Goal: Task Accomplishment & Management: Manage account settings

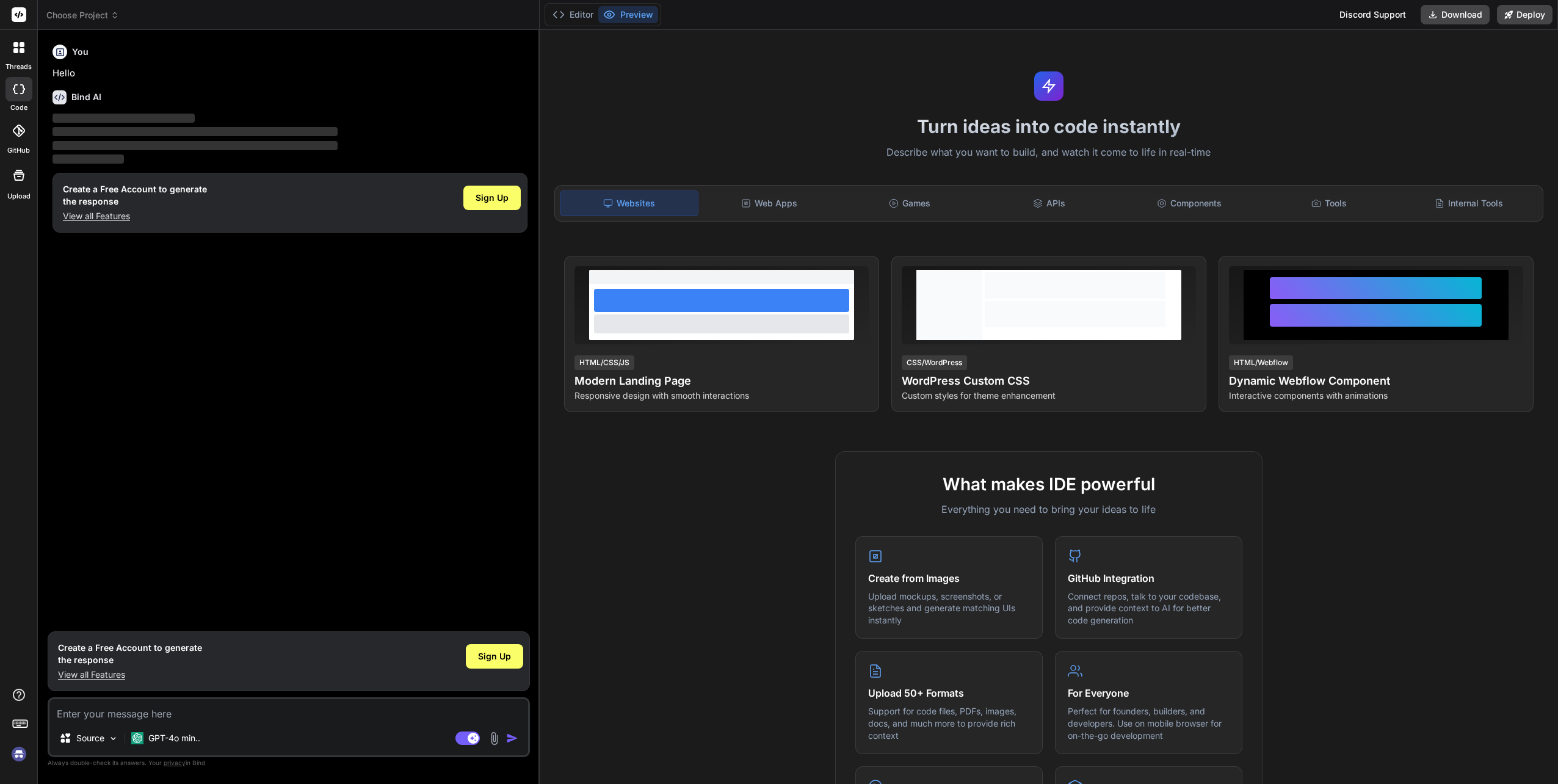
click at [17, 755] on img at bounding box center [19, 753] width 21 height 21
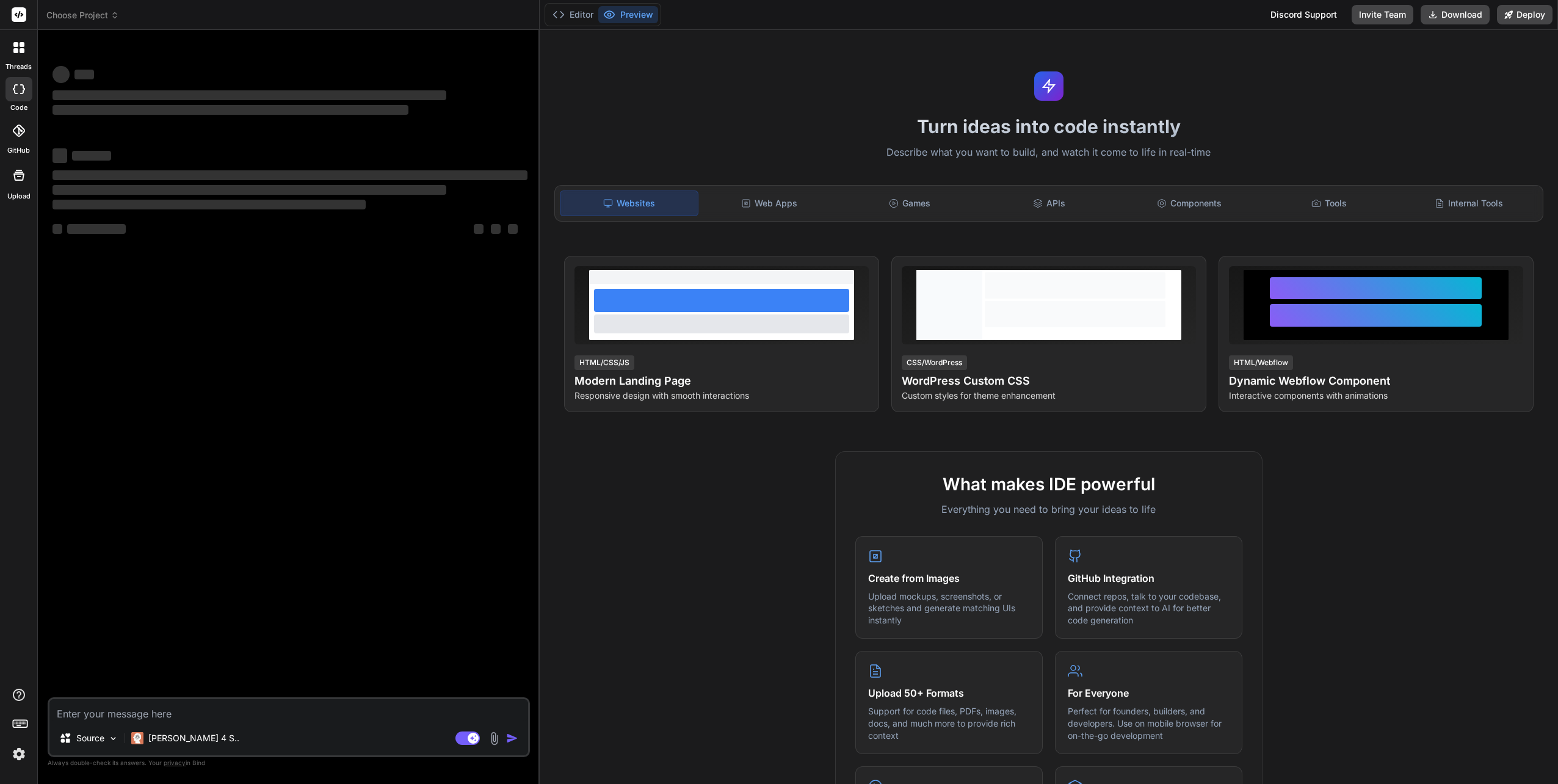
type textarea "x"
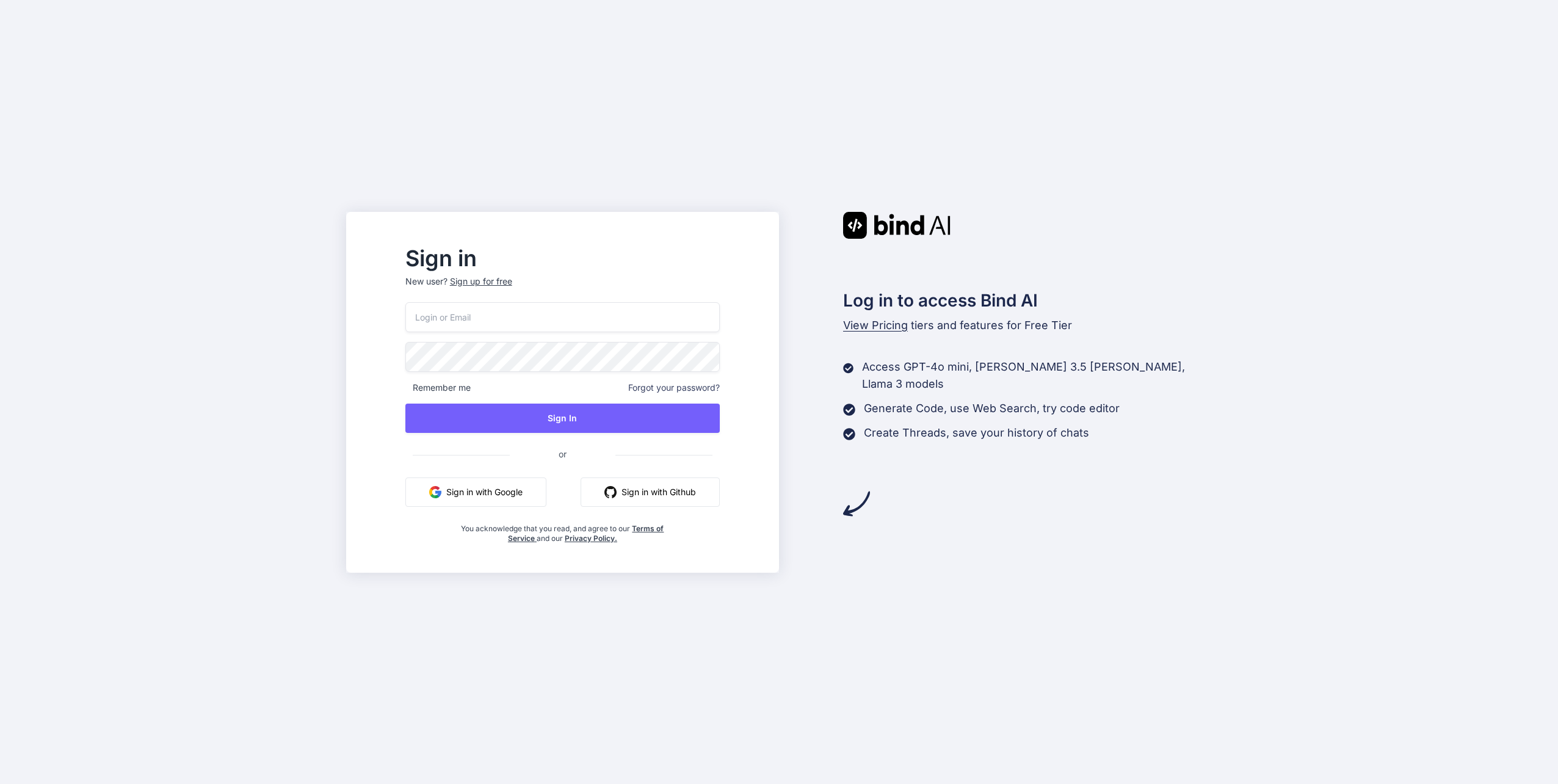
click at [496, 315] on input "email" at bounding box center [562, 317] width 314 height 30
type input "t.furm@4npa.com"
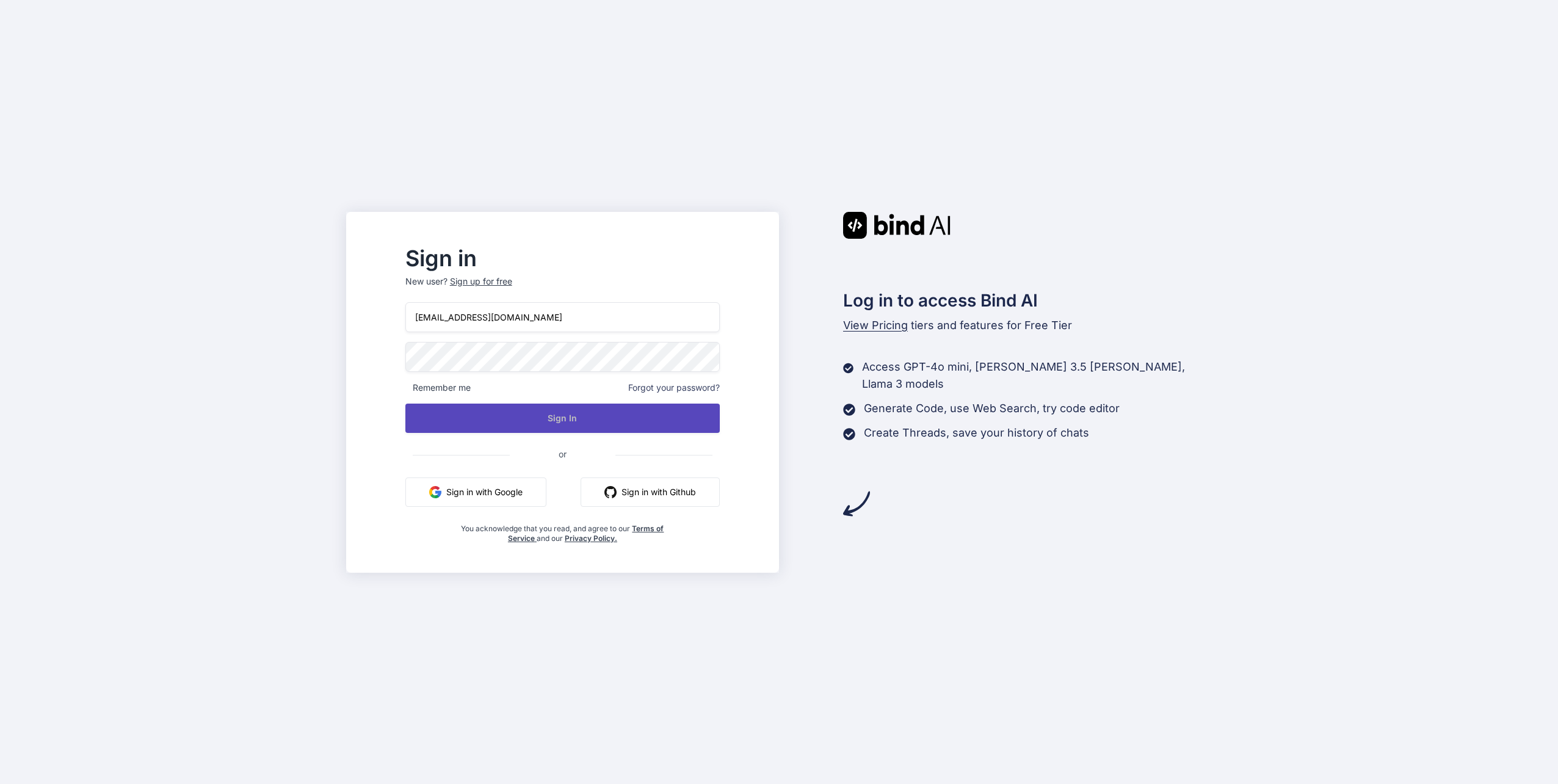
click at [615, 409] on button "Sign In" at bounding box center [562, 418] width 314 height 29
click at [614, 413] on button "Sign In" at bounding box center [562, 418] width 314 height 29
click at [601, 419] on button "Sign In" at bounding box center [562, 418] width 314 height 29
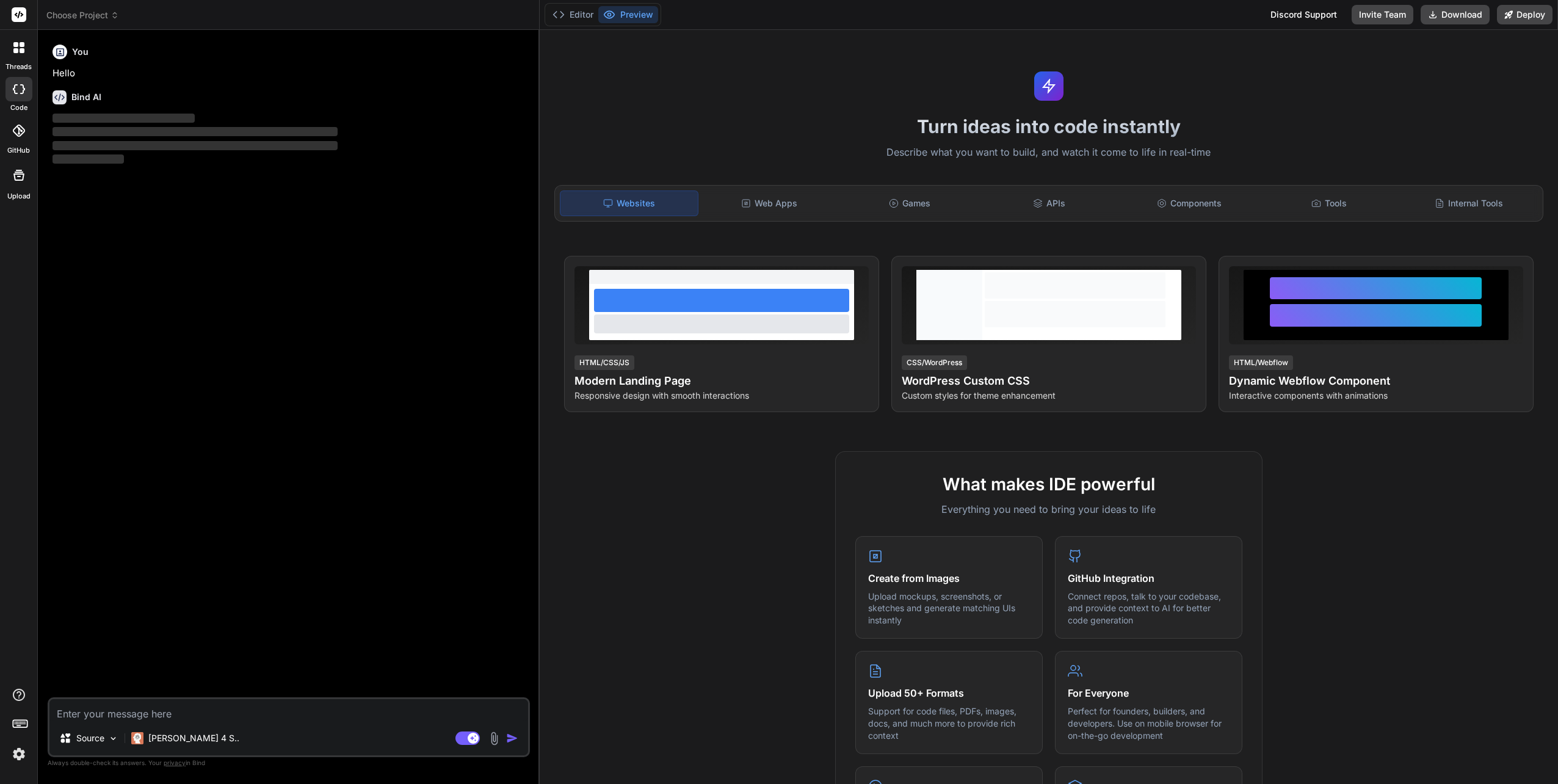
click at [17, 756] on img at bounding box center [19, 753] width 21 height 21
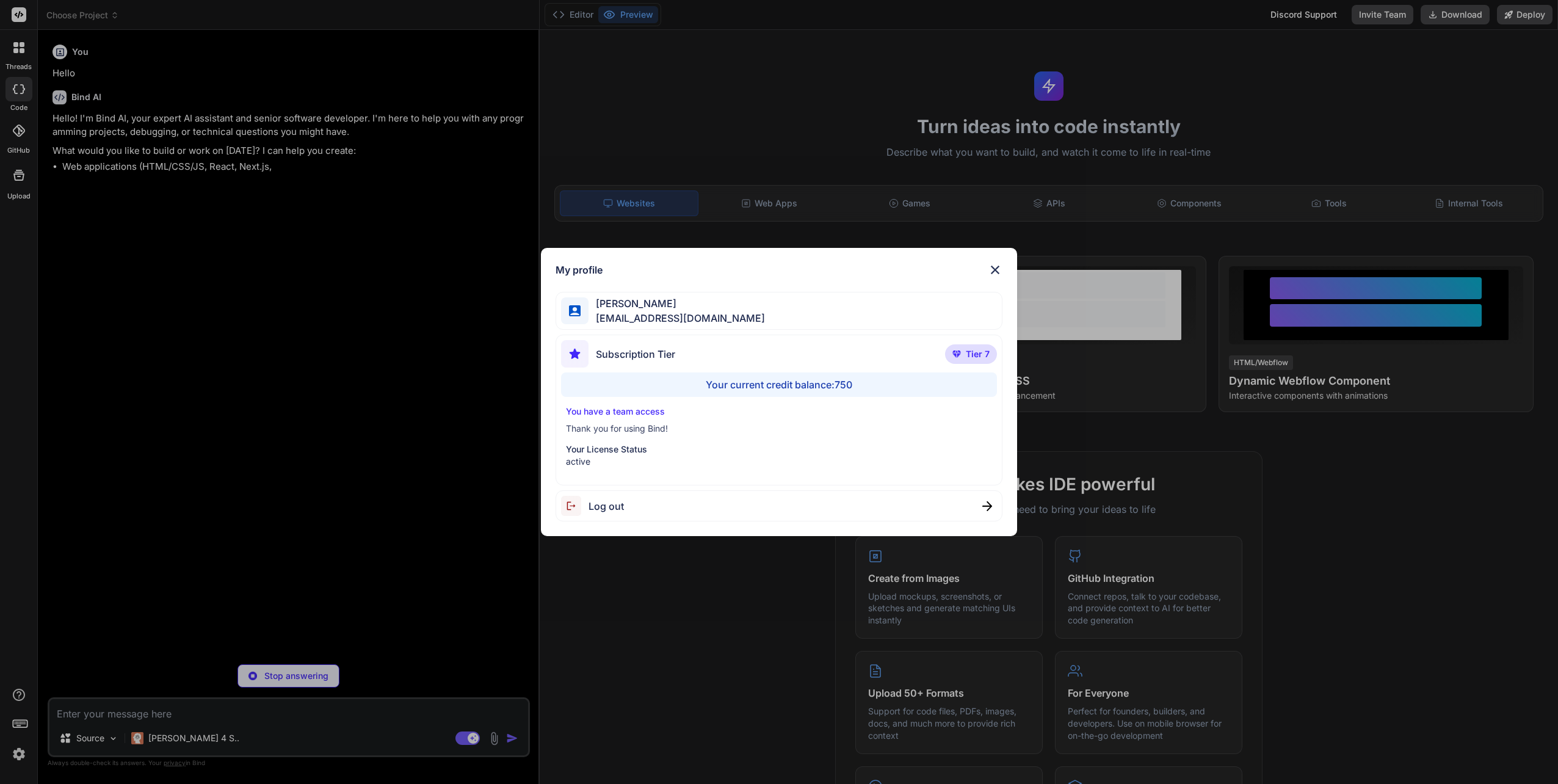
click at [776, 384] on div "Your current credit balance: 750" at bounding box center [779, 384] width 436 height 24
click at [994, 266] on img at bounding box center [995, 269] width 15 height 15
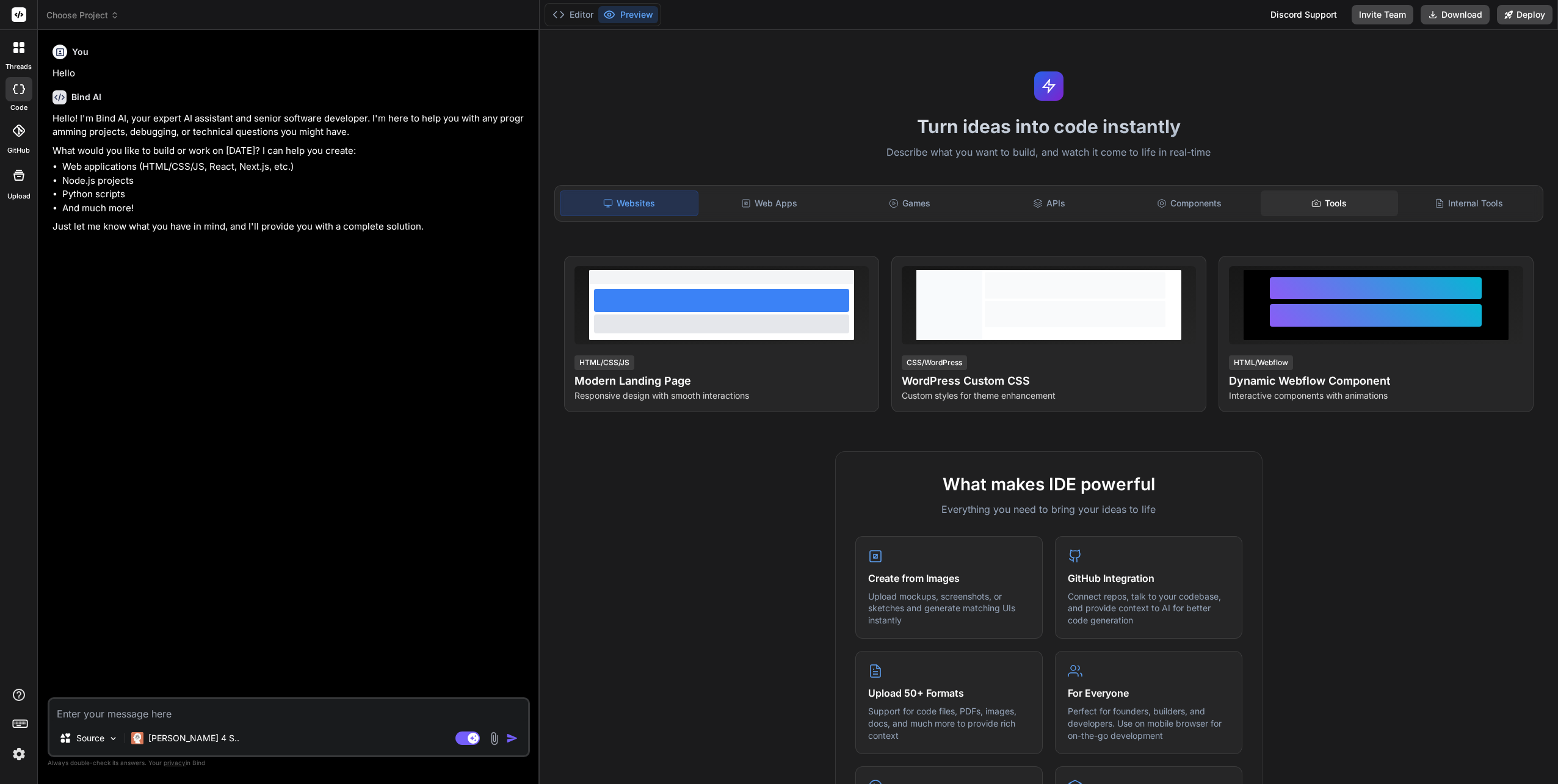
click at [1322, 203] on div "Tools" at bounding box center [1329, 204] width 137 height 25
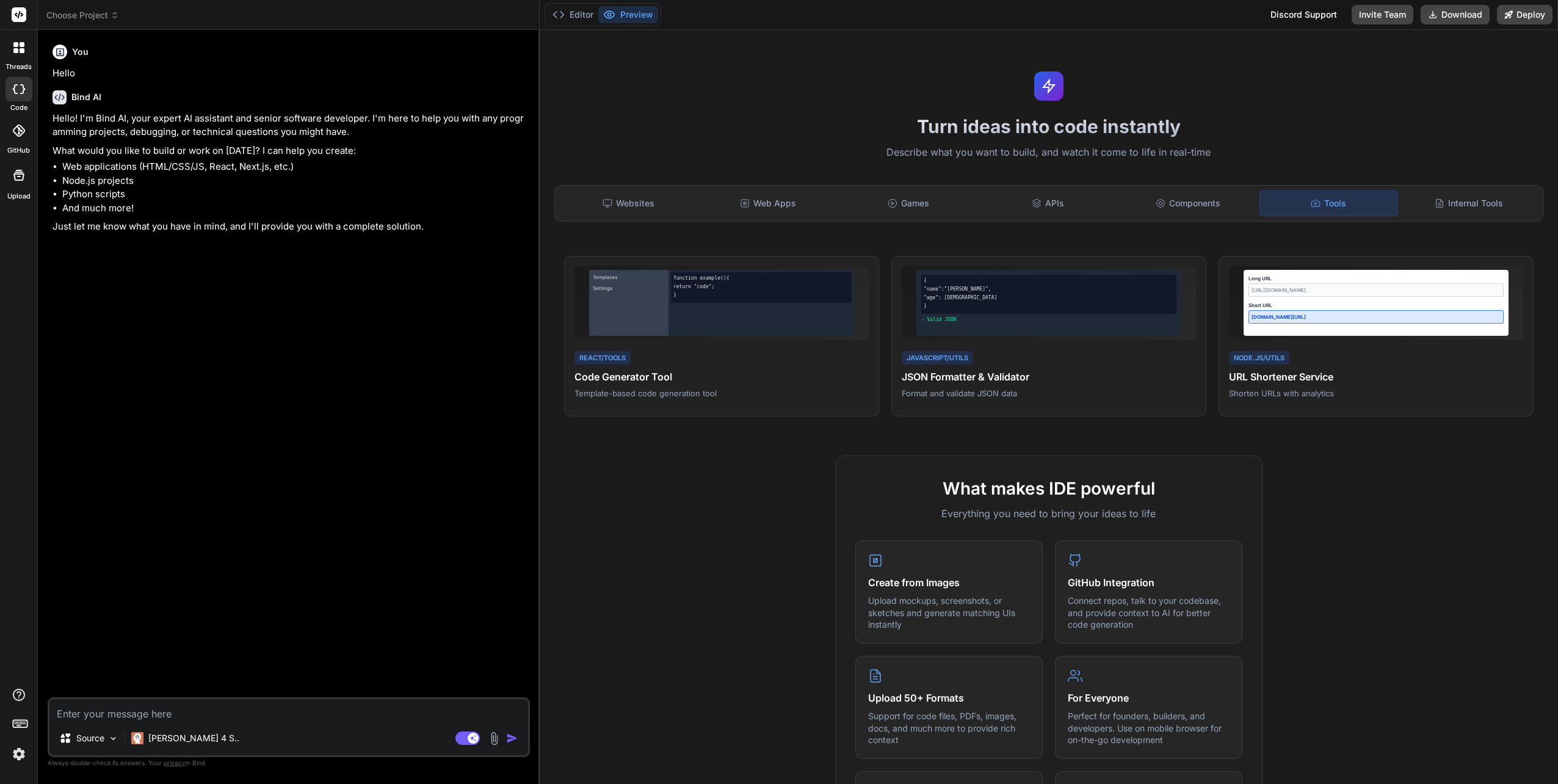
click at [1311, 205] on icon at bounding box center [1316, 204] width 10 height 10
click at [1495, 271] on span "View Prompt" at bounding box center [1495, 272] width 45 height 11
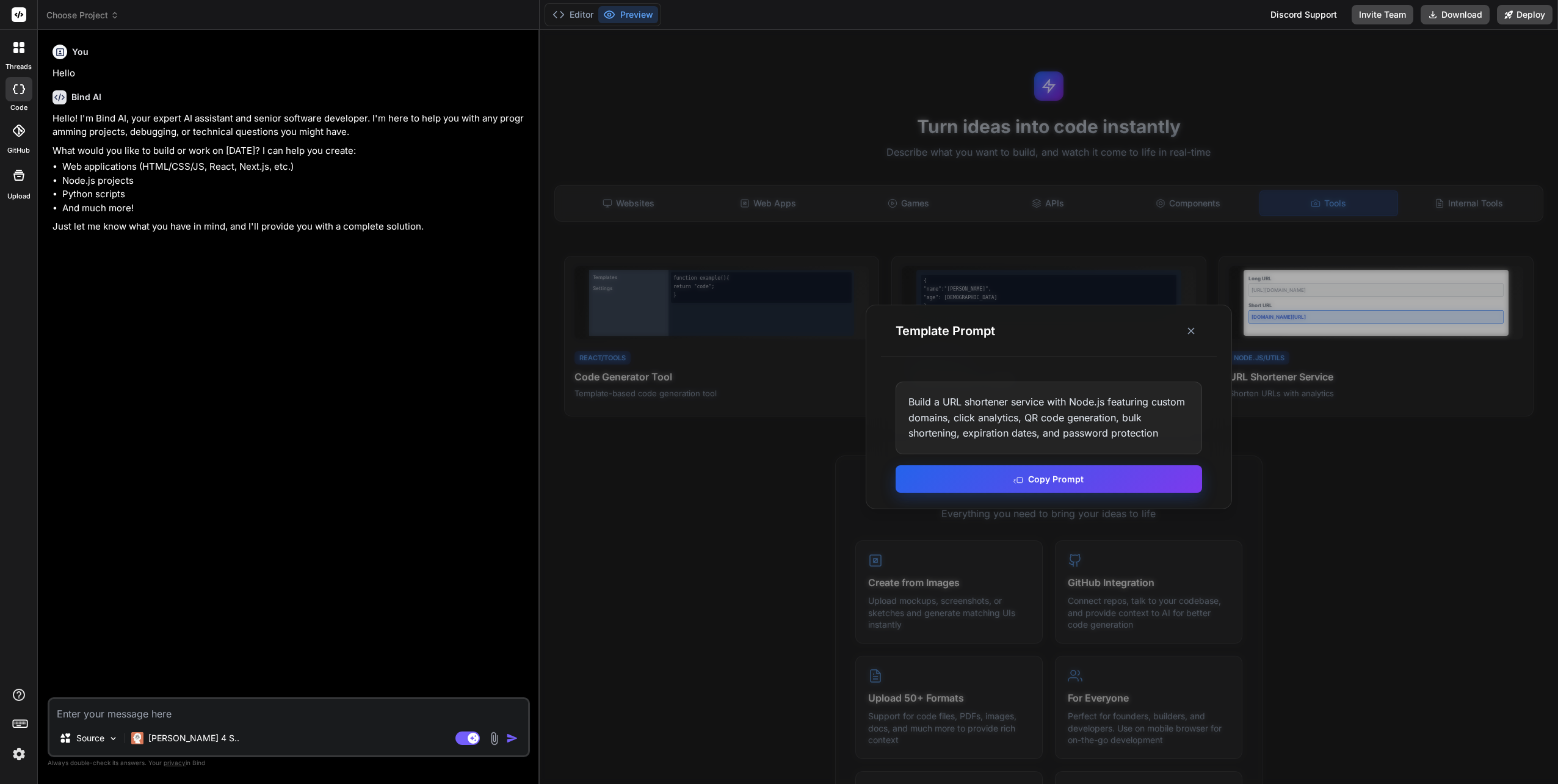
click at [1049, 476] on button "Copy Prompt" at bounding box center [1049, 479] width 307 height 27
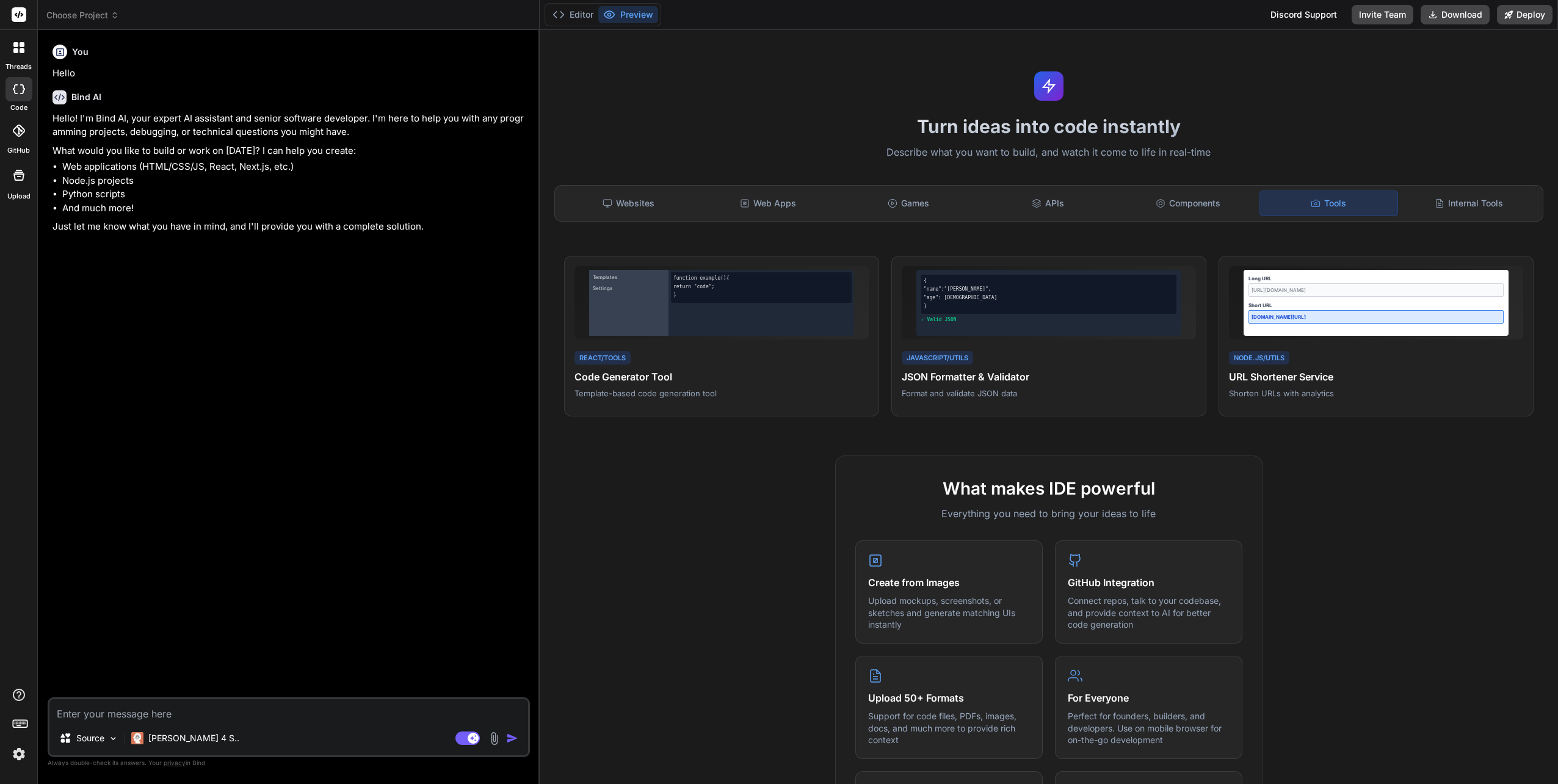
drag, startPoint x: 1416, startPoint y: 12, endPoint x: 511, endPoint y: 40, distance: 905.4
click at [511, 40] on div "Bind AI Web Search Created with Pixso. Code Generator You Hello Bind AI Hello! …" at bounding box center [289, 406] width 502 height 753
click at [1310, 374] on h4 "URL Shortener Service" at bounding box center [1376, 375] width 295 height 15
click at [1473, 268] on span "View Prompt" at bounding box center [1495, 272] width 45 height 11
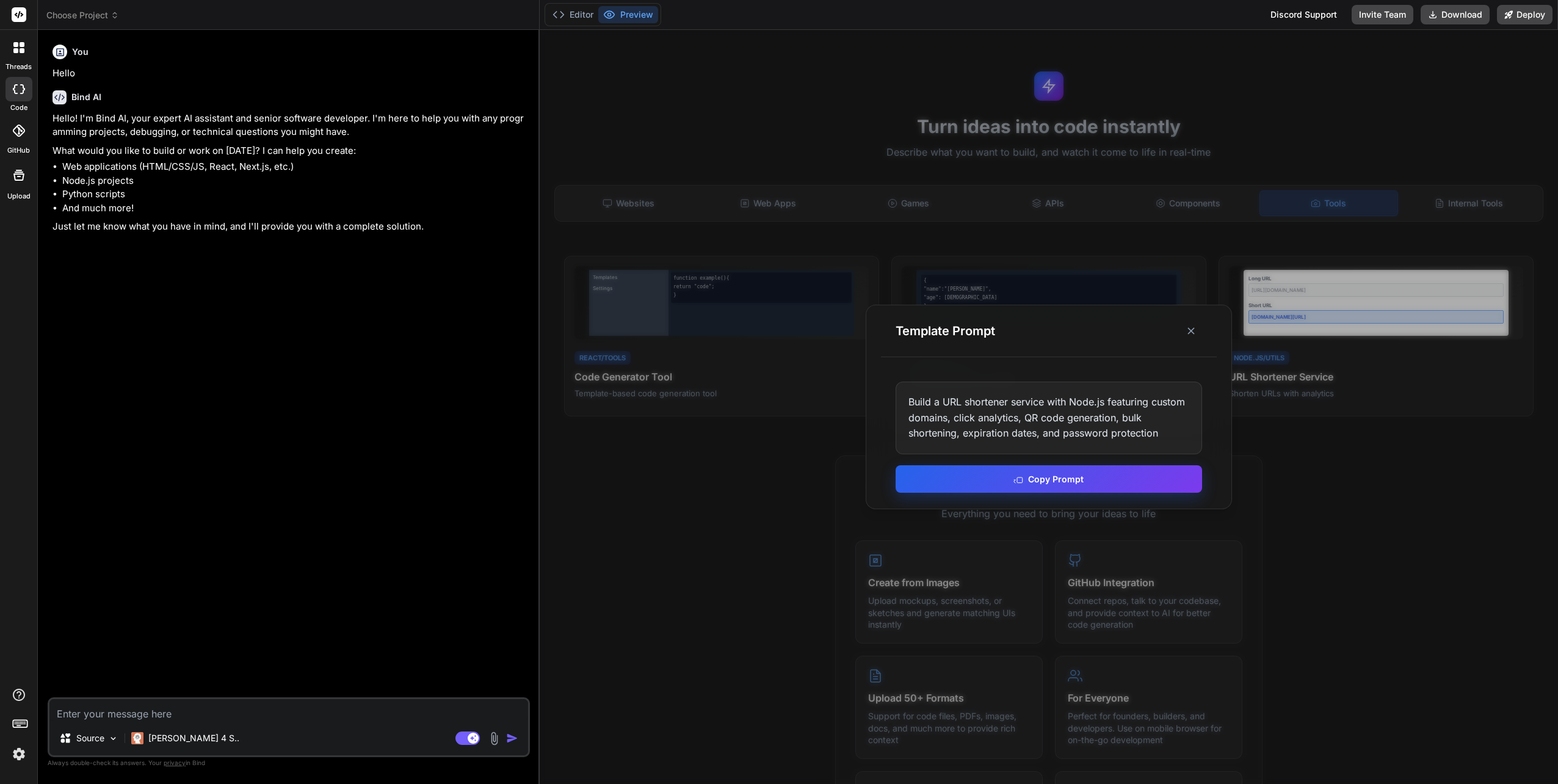
click at [1055, 474] on button "Copy Prompt" at bounding box center [1049, 479] width 307 height 27
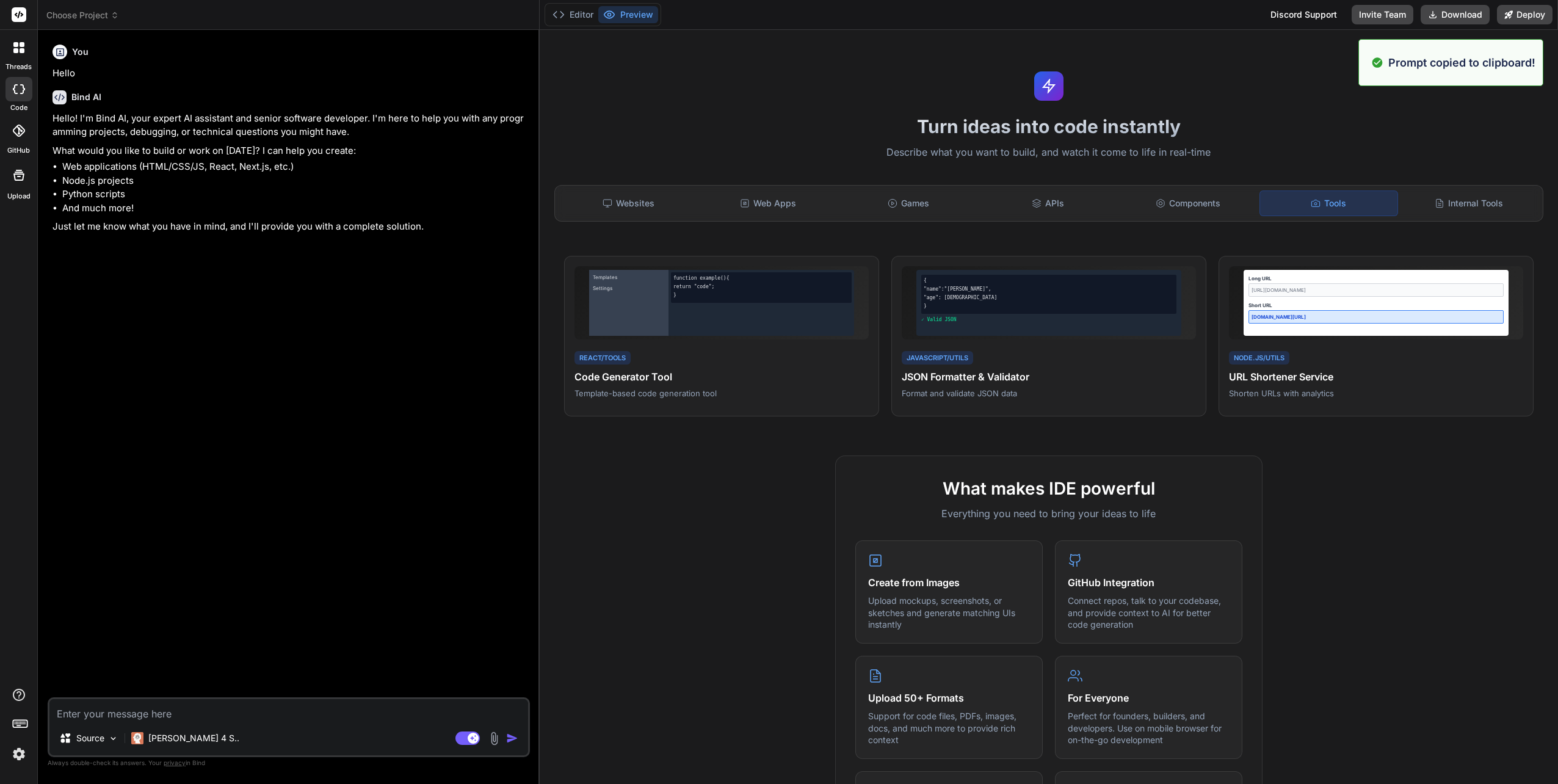
click at [1279, 77] on div "Turn ideas into code instantly Describe what you want to build, and watch it co…" at bounding box center [1049, 407] width 1018 height 754
click at [19, 44] on icon at bounding box center [19, 47] width 11 height 11
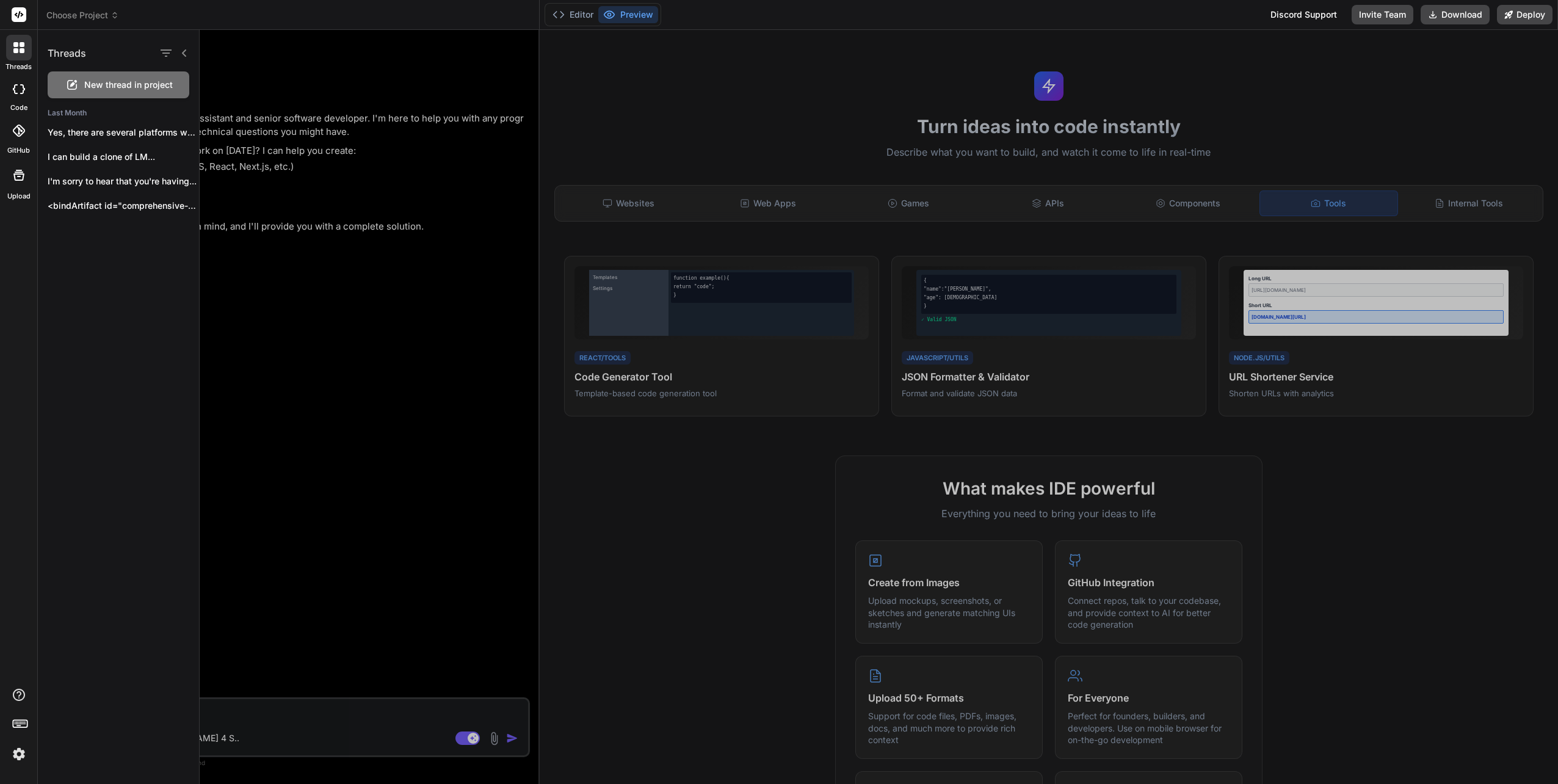
click at [1434, 161] on div at bounding box center [878, 407] width 1358 height 754
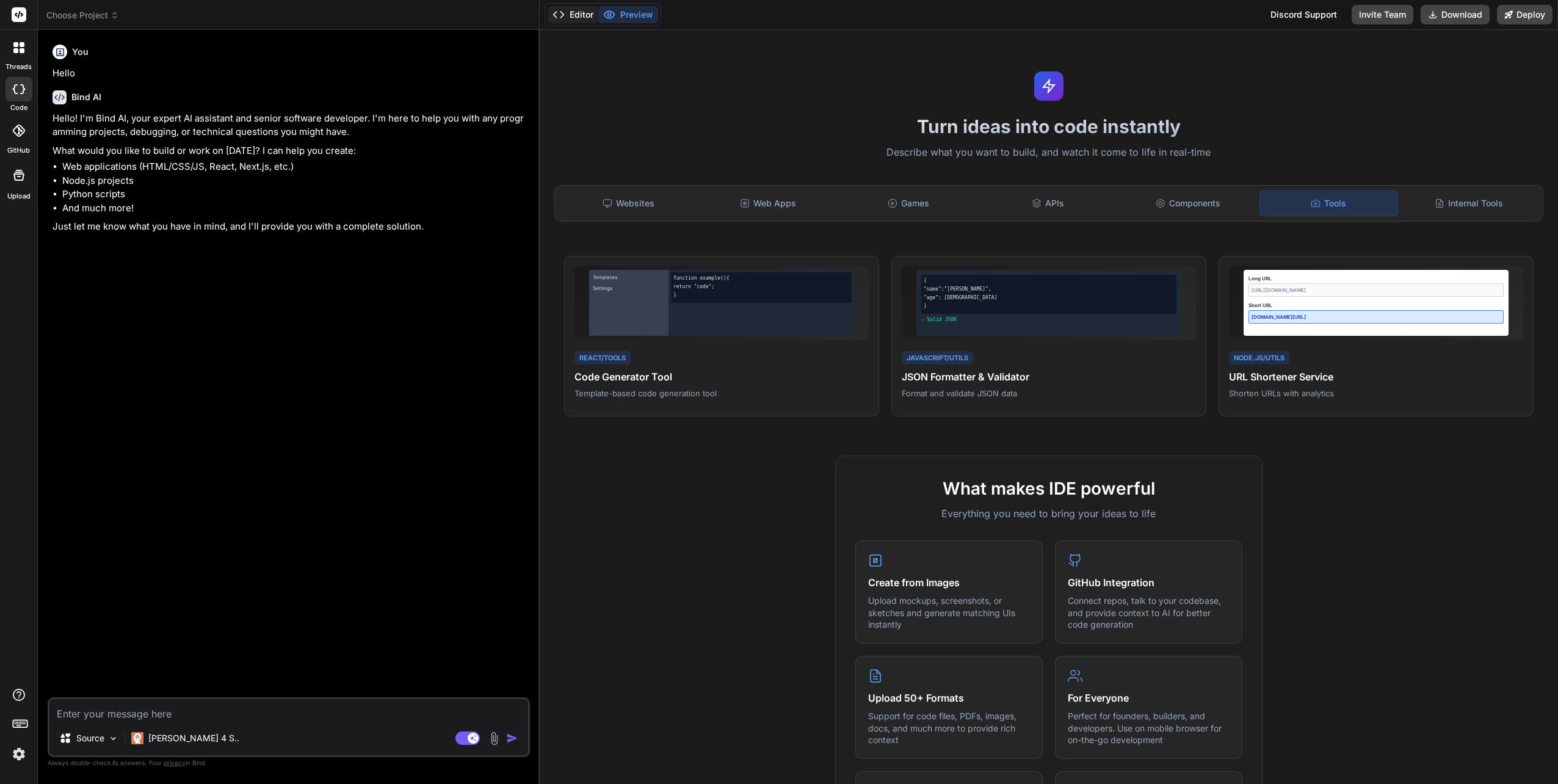
click at [573, 15] on button "Editor" at bounding box center [573, 14] width 51 height 17
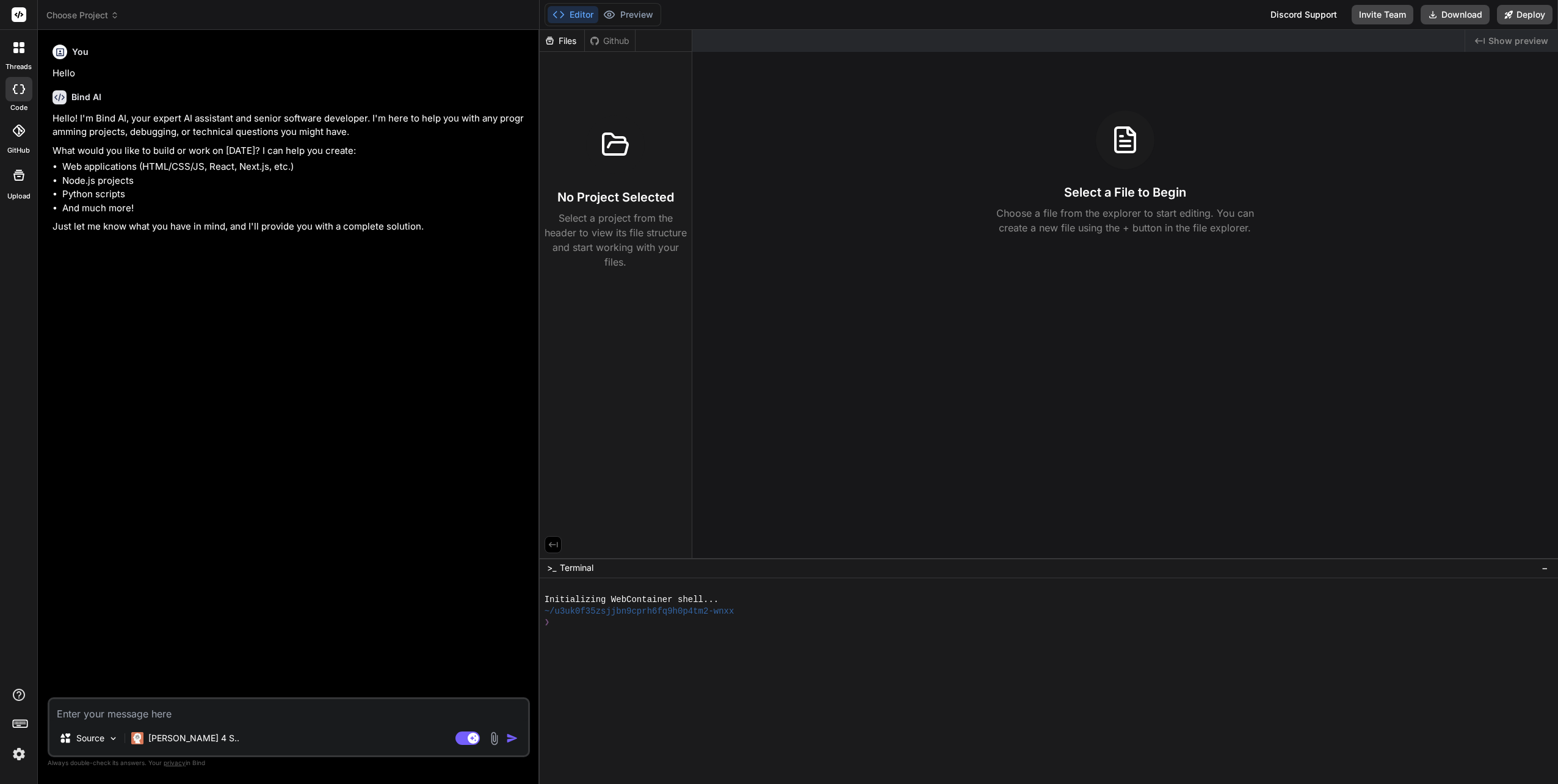
click at [1501, 42] on span "Show preview" at bounding box center [1518, 41] width 60 height 12
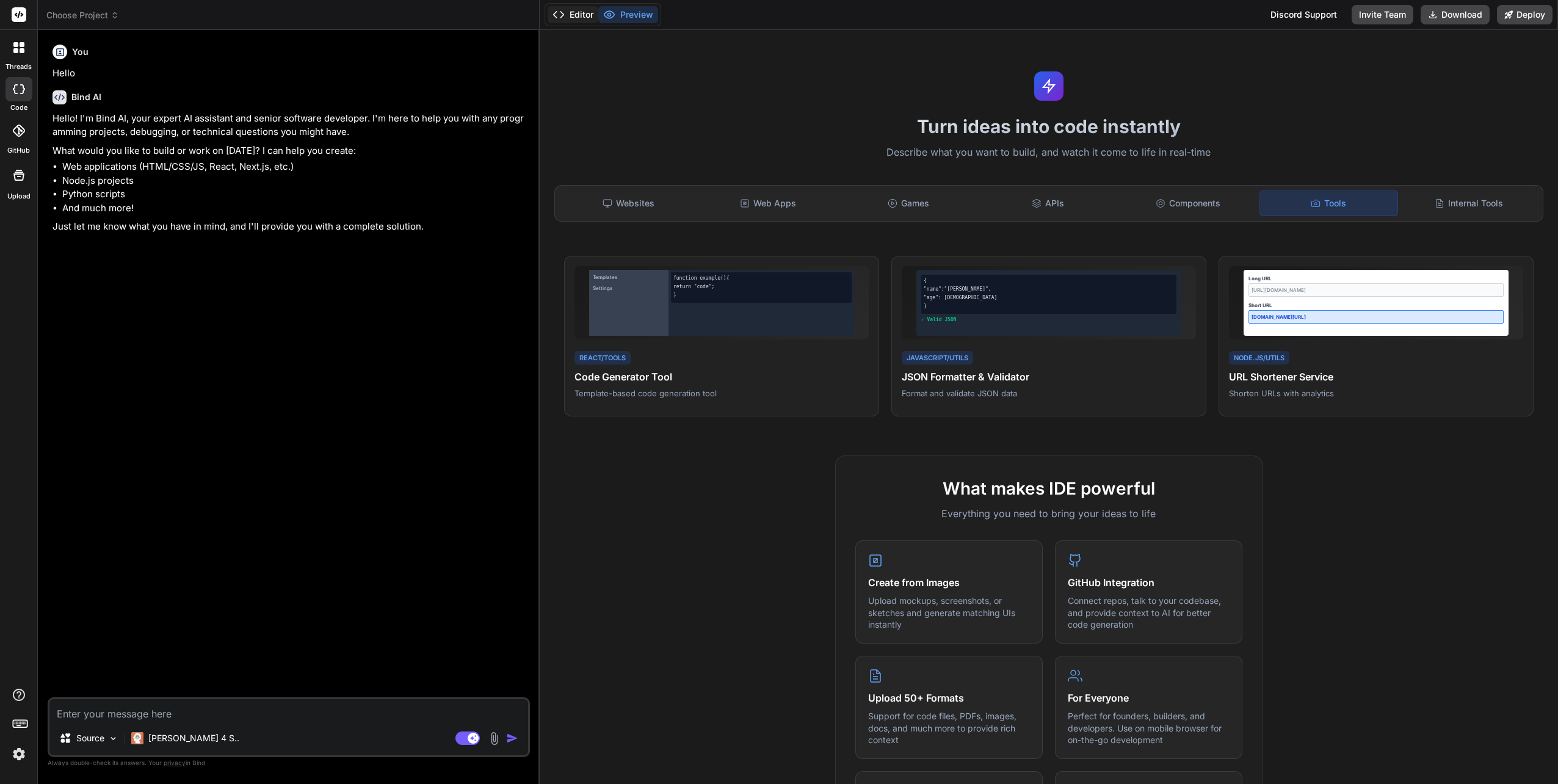
click at [572, 12] on button "Editor" at bounding box center [573, 14] width 51 height 17
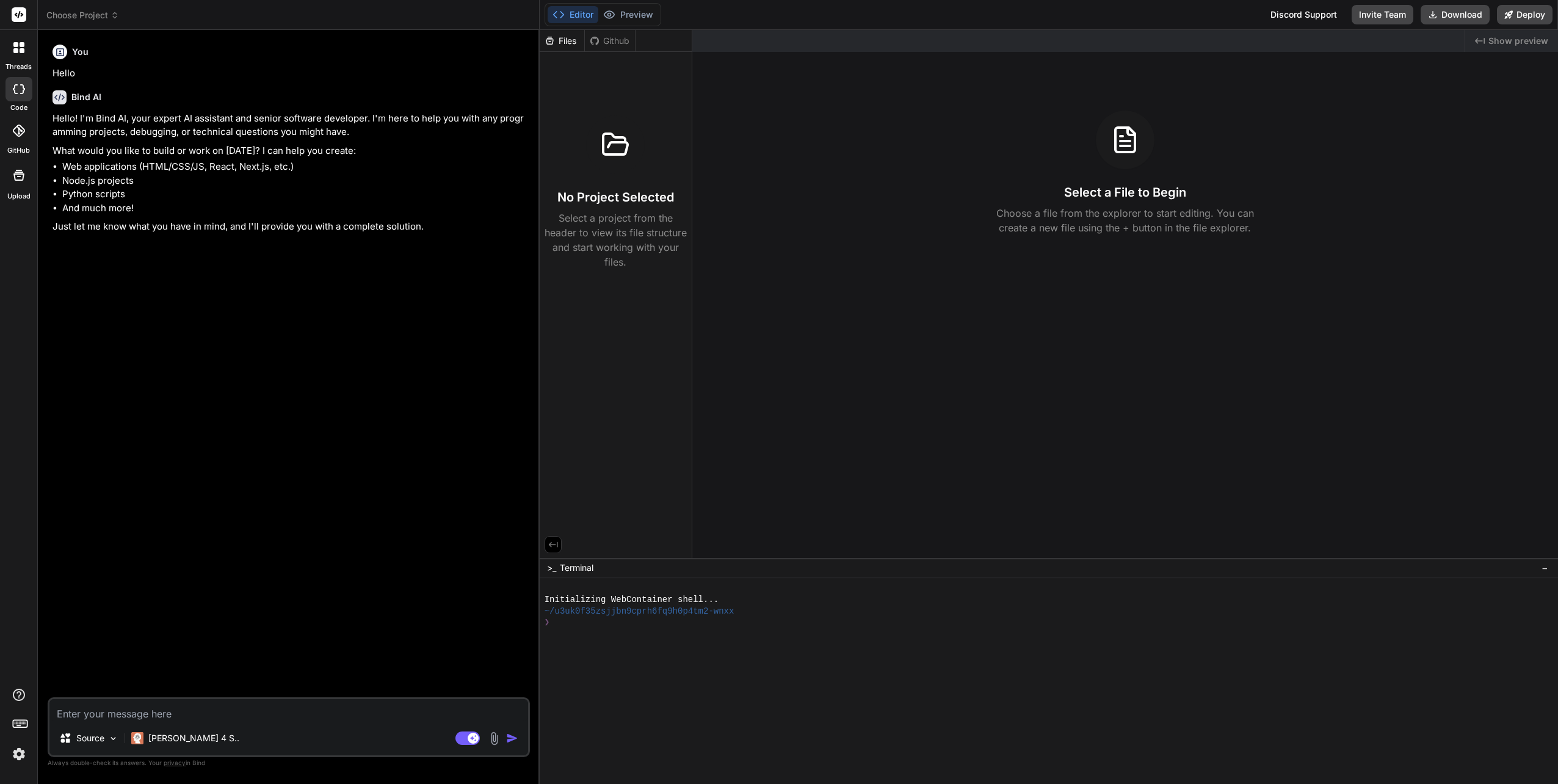
click at [14, 17] on rect at bounding box center [19, 14] width 15 height 15
click at [19, 757] on img at bounding box center [19, 753] width 21 height 21
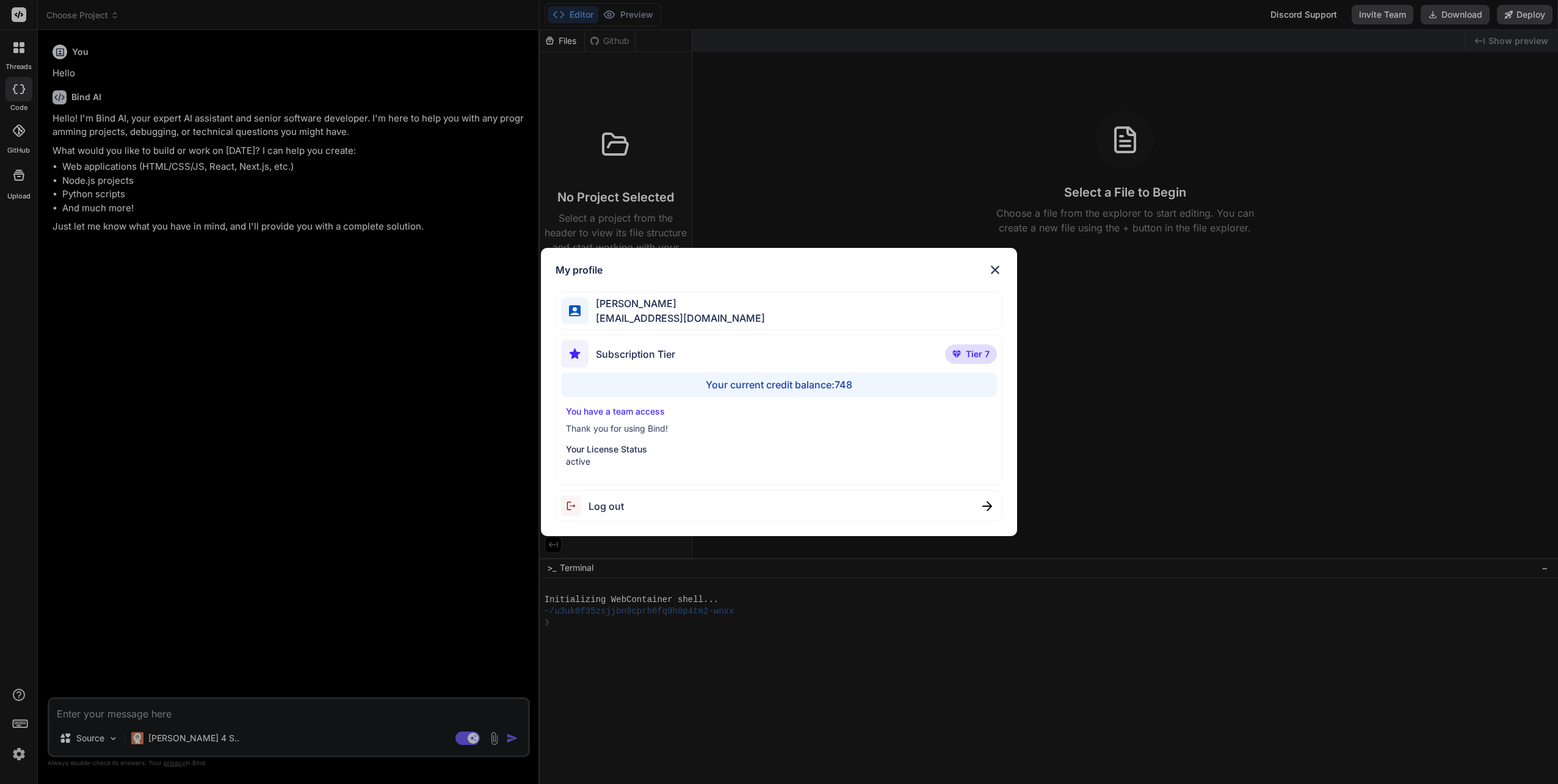
click at [995, 272] on img at bounding box center [995, 269] width 15 height 15
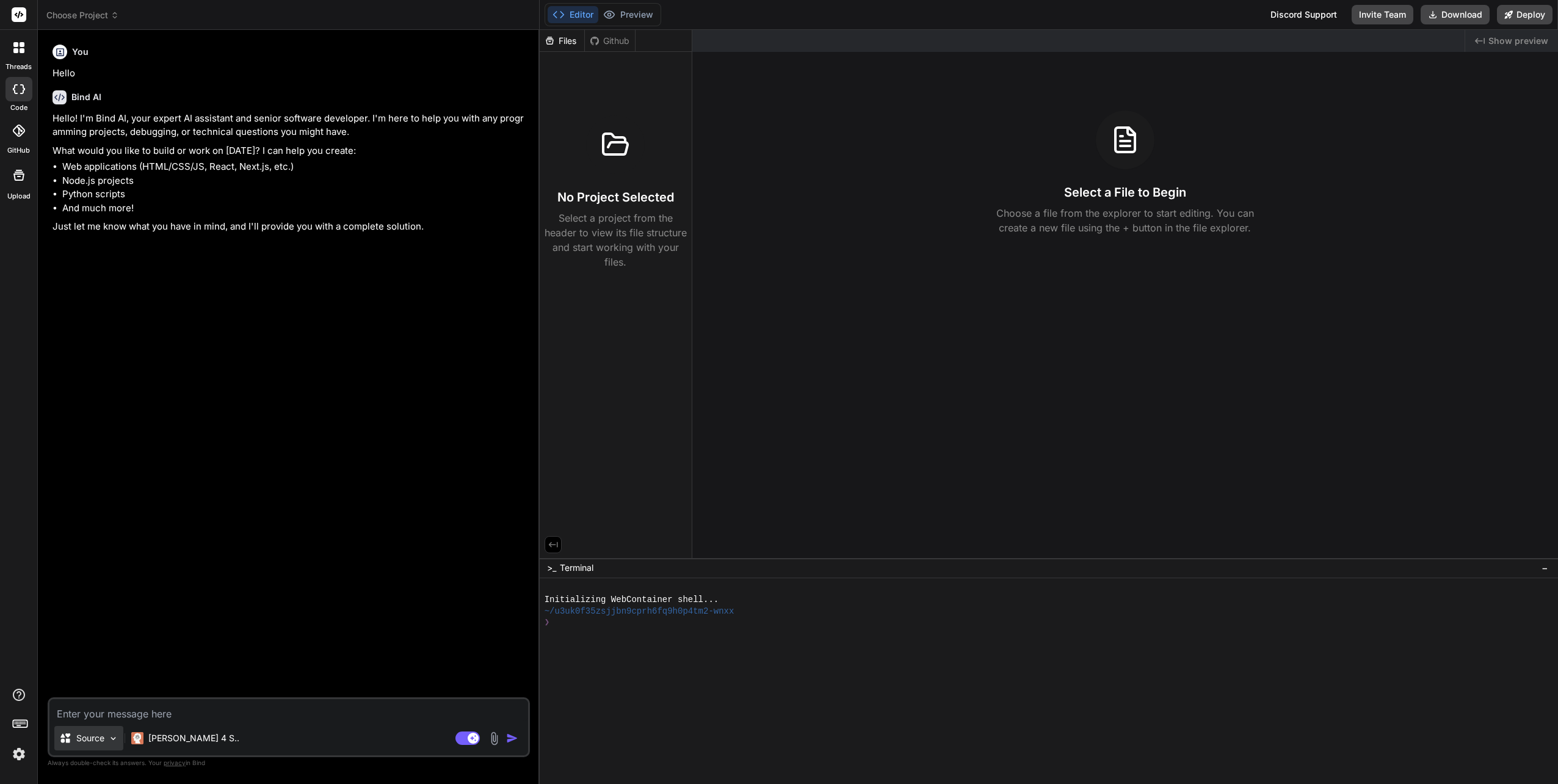
click at [111, 737] on img at bounding box center [113, 738] width 11 height 11
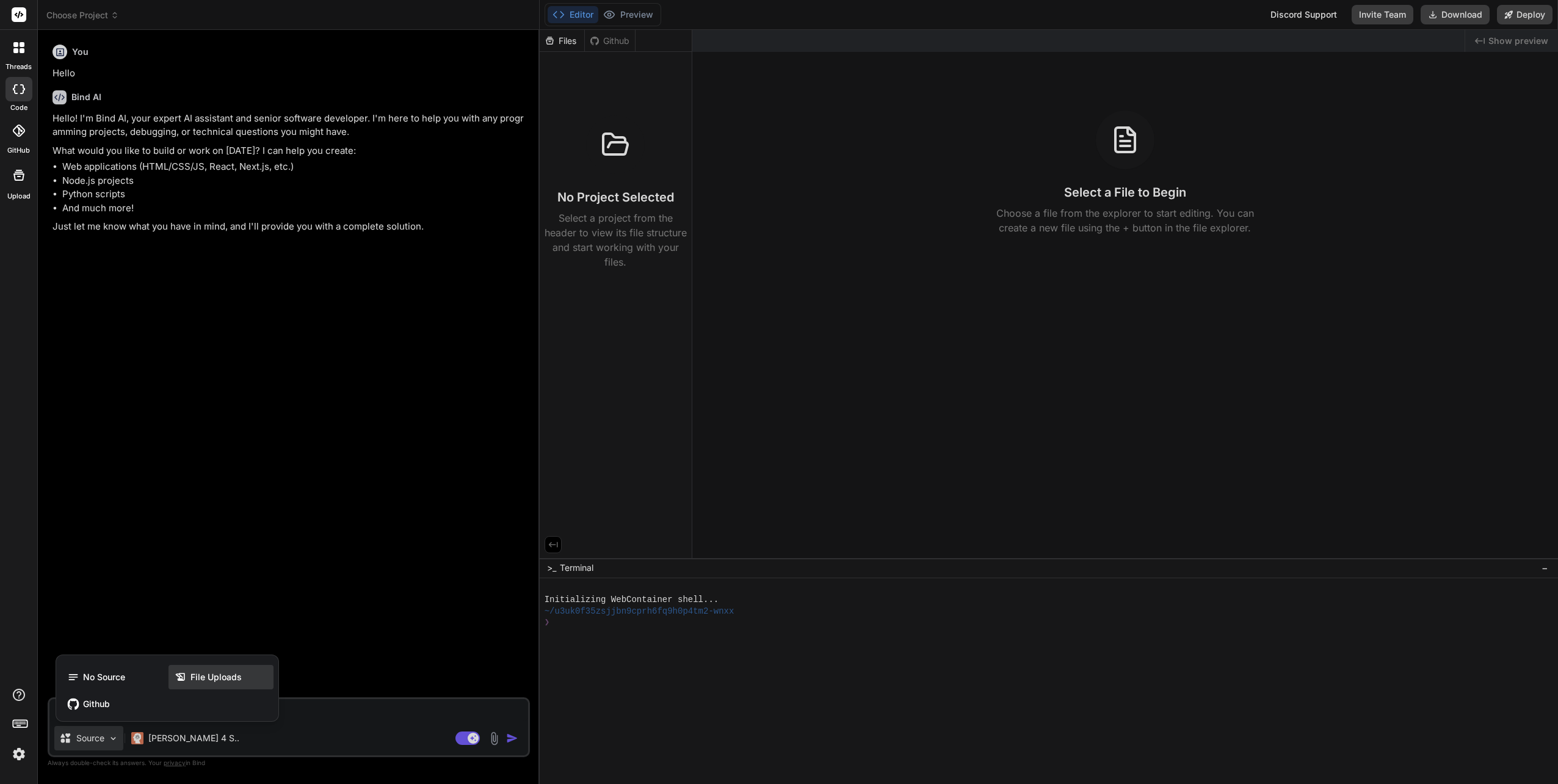
click at [212, 671] on span "File Uploads" at bounding box center [216, 676] width 51 height 12
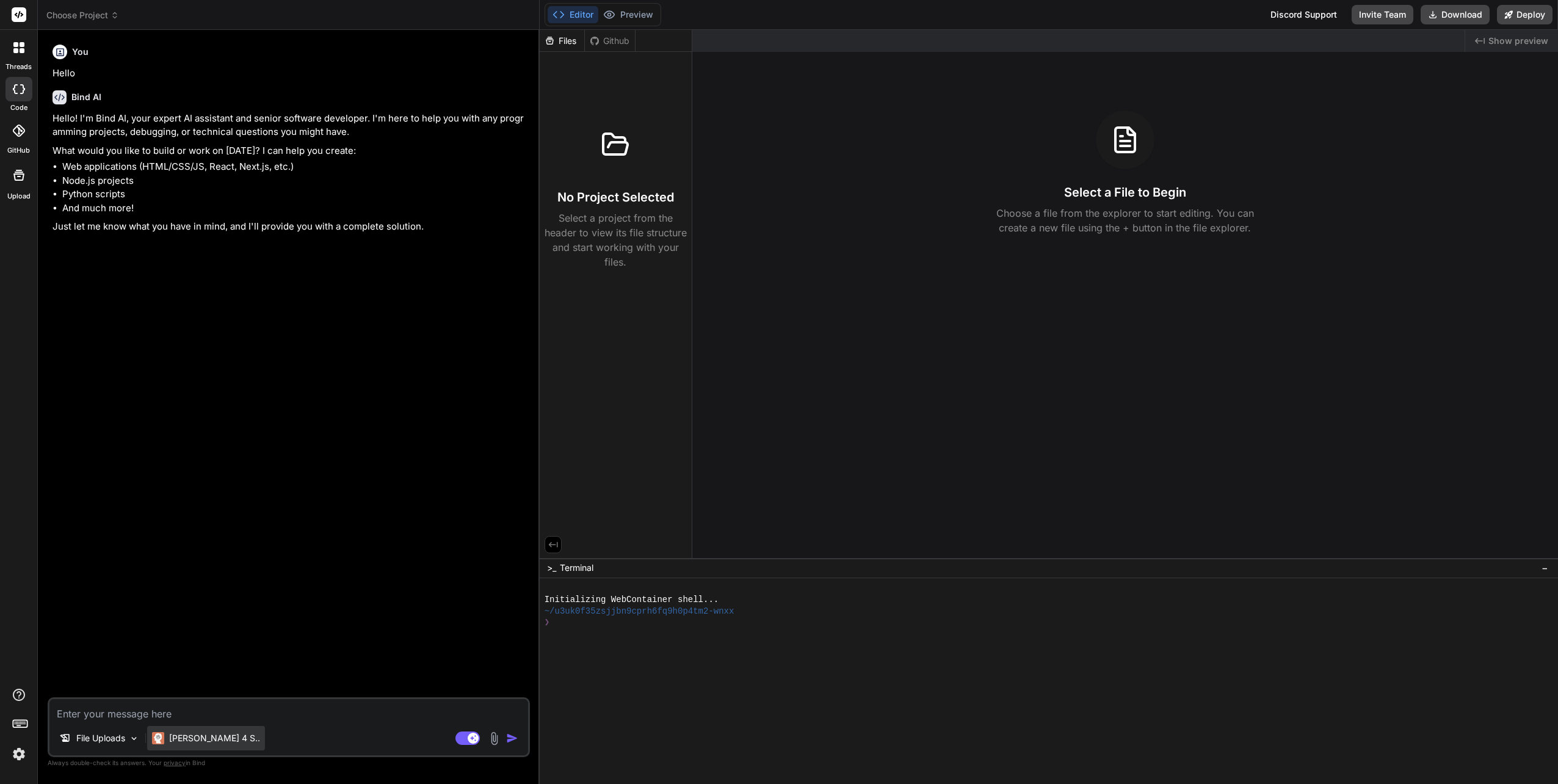
click at [210, 741] on p "Claude 4 S.." at bounding box center [214, 738] width 91 height 12
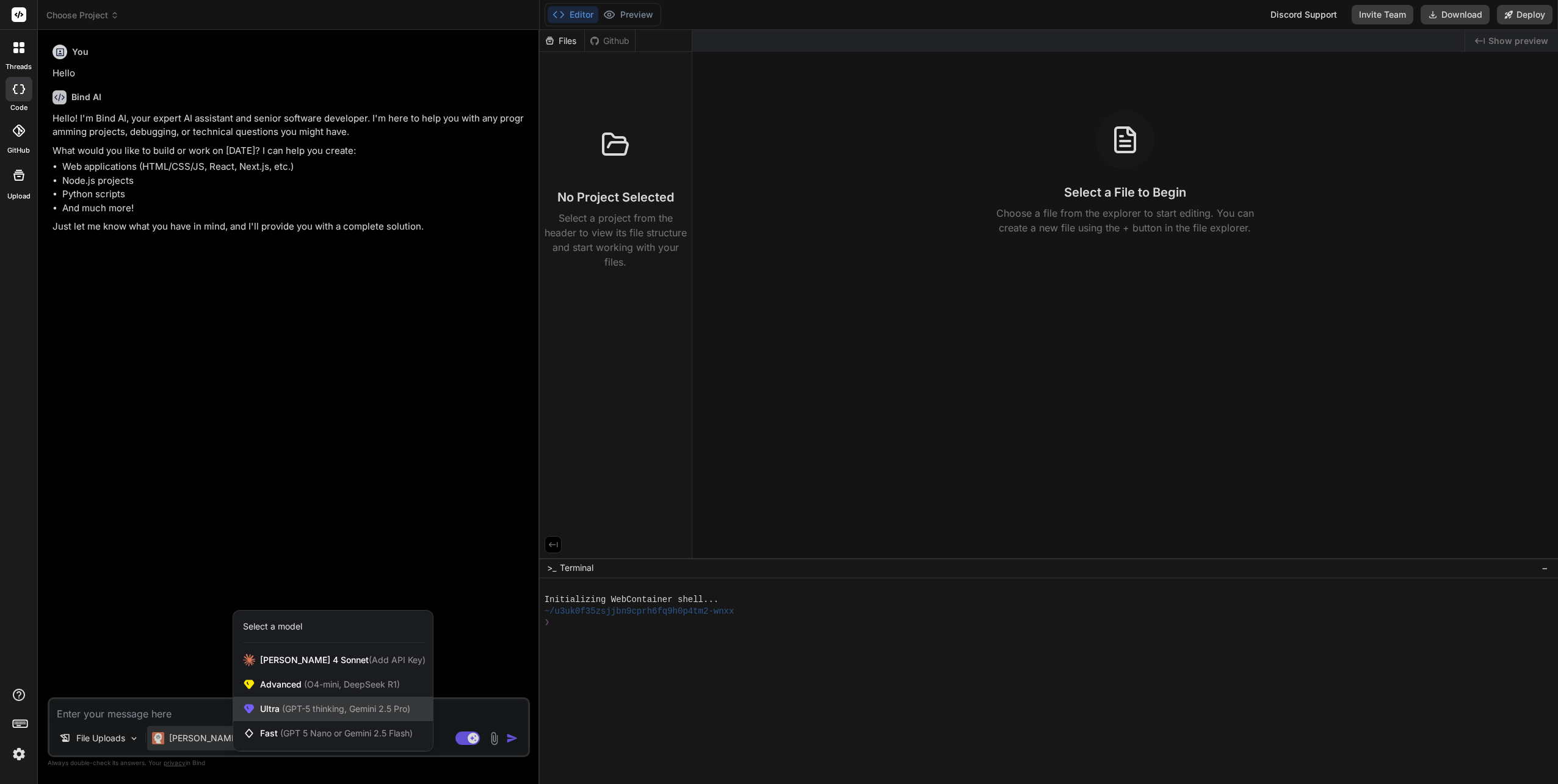
click at [332, 709] on span "(GPT-5 thinking, Gemini 2.5 Pro)" at bounding box center [345, 708] width 130 height 11
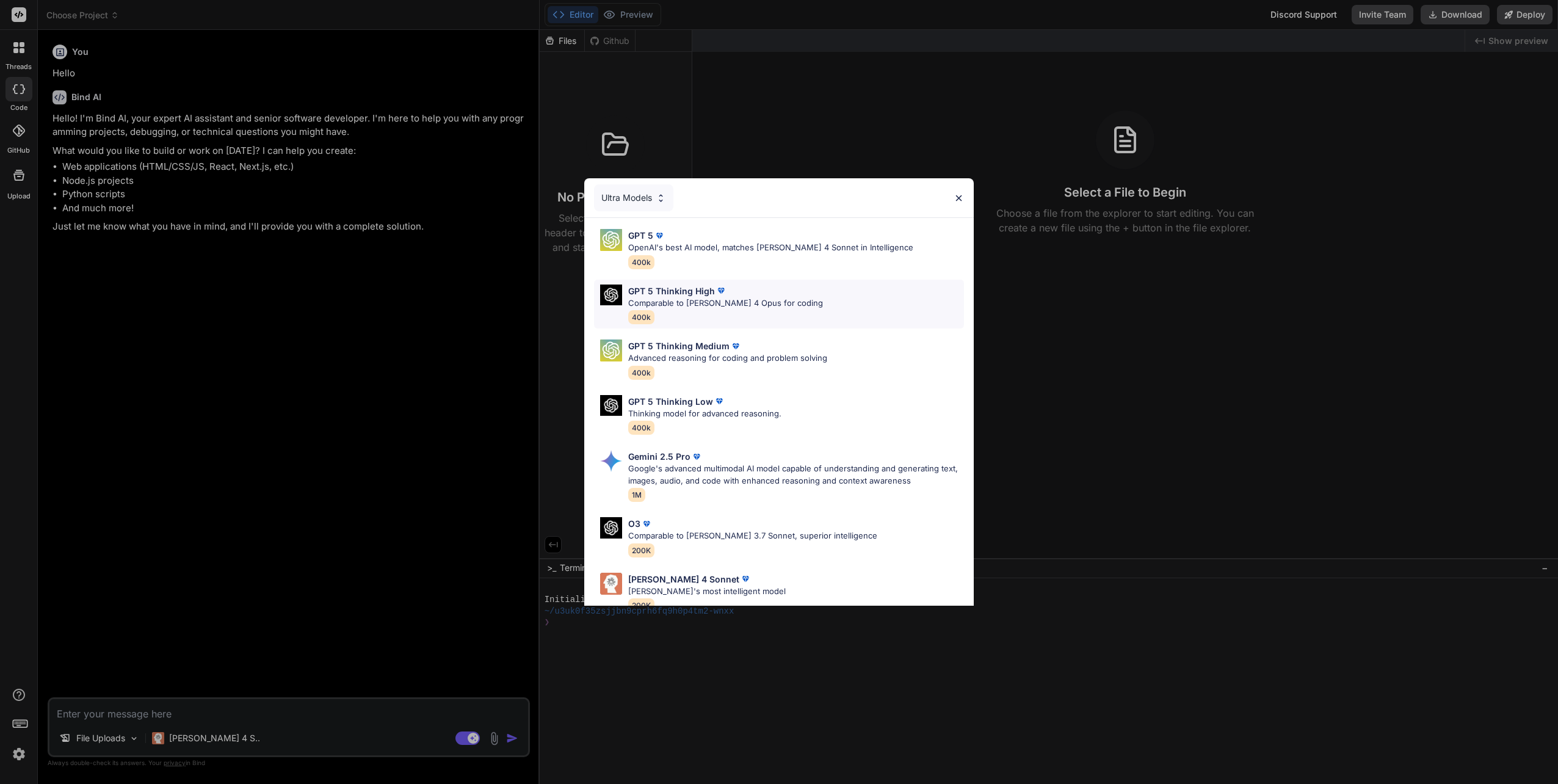
click at [666, 291] on p "GPT 5 Thinking High" at bounding box center [672, 291] width 87 height 13
type textarea "x"
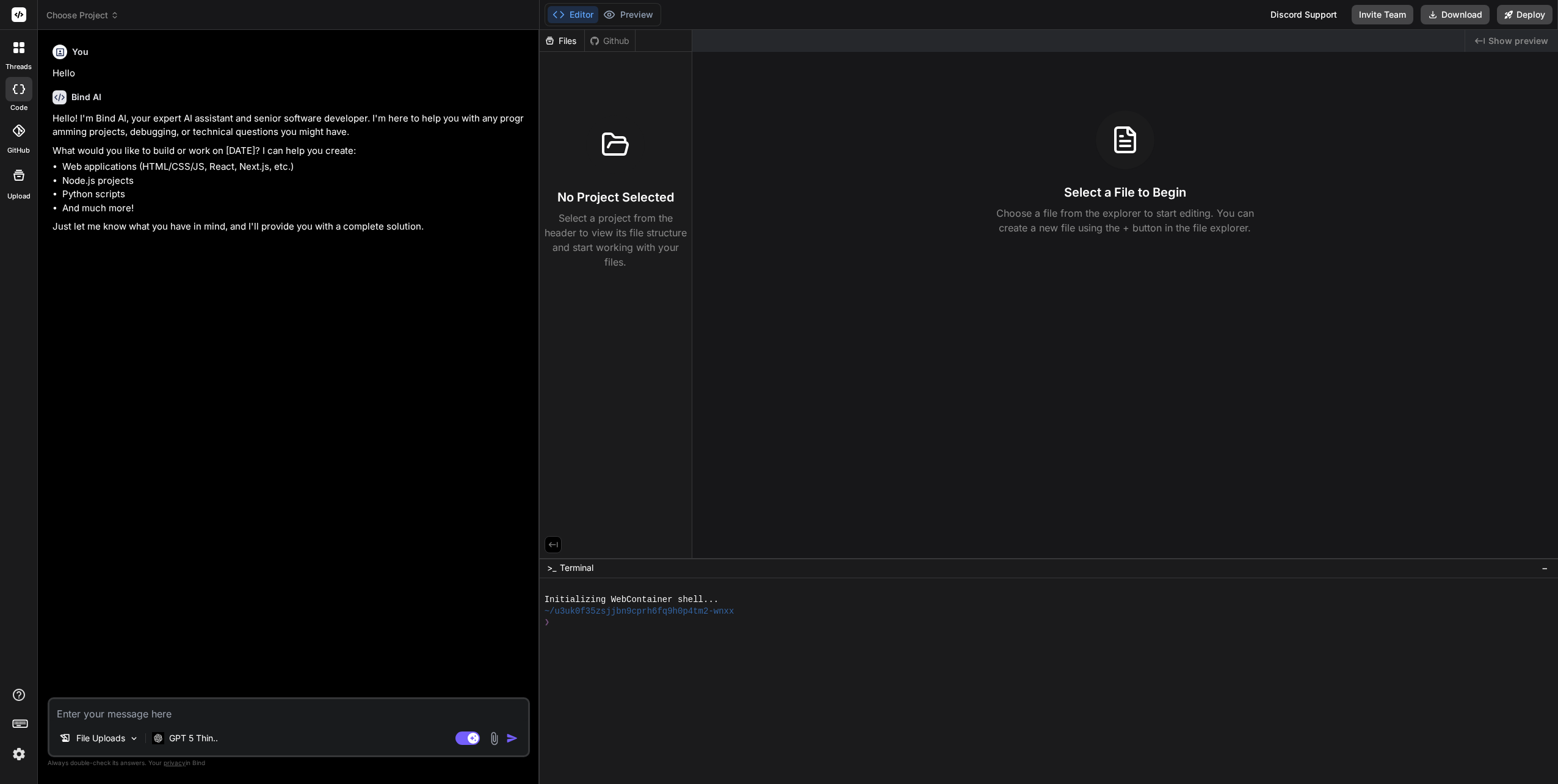
click at [160, 174] on li "Node.js projects" at bounding box center [295, 181] width 465 height 14
click at [130, 715] on textarea at bounding box center [289, 710] width 479 height 22
click at [21, 723] on icon at bounding box center [20, 721] width 17 height 17
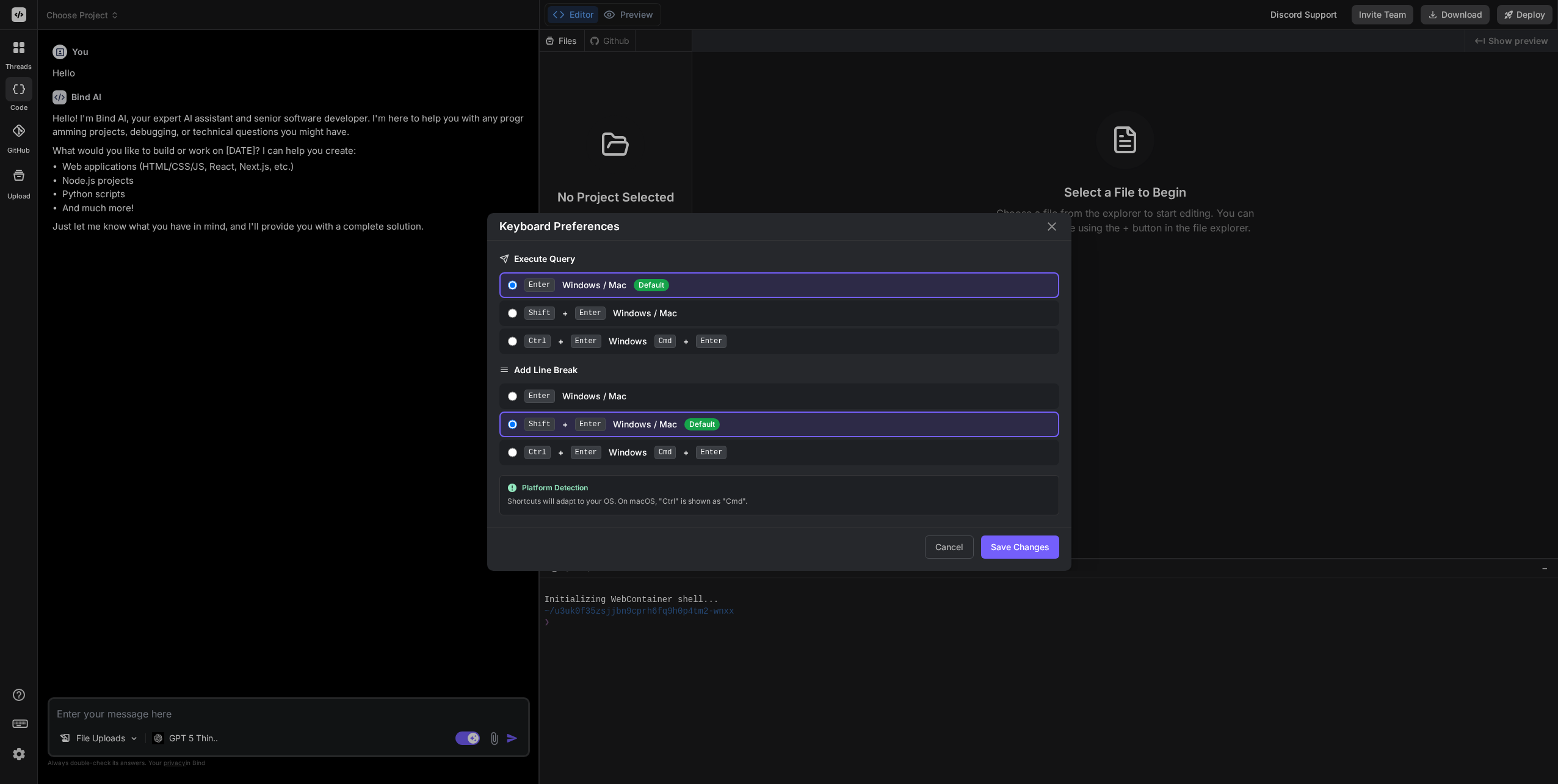
click at [510, 342] on input "Ctrl + Enter Windows Cmd + Enter" at bounding box center [513, 342] width 10 height 10
radio input "true"
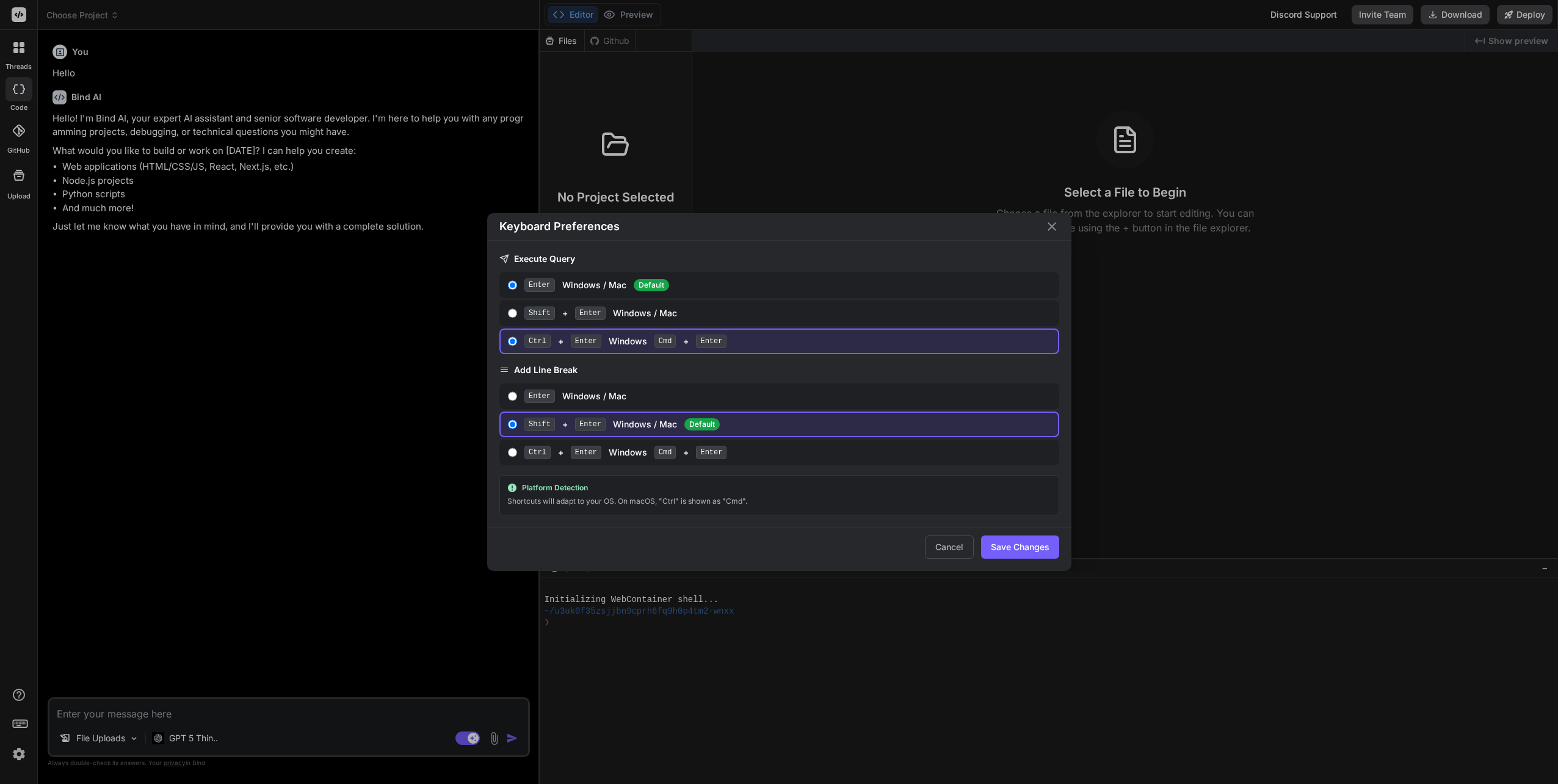
click at [513, 399] on input "Enter Windows / Mac" at bounding box center [513, 396] width 10 height 10
radio input "true"
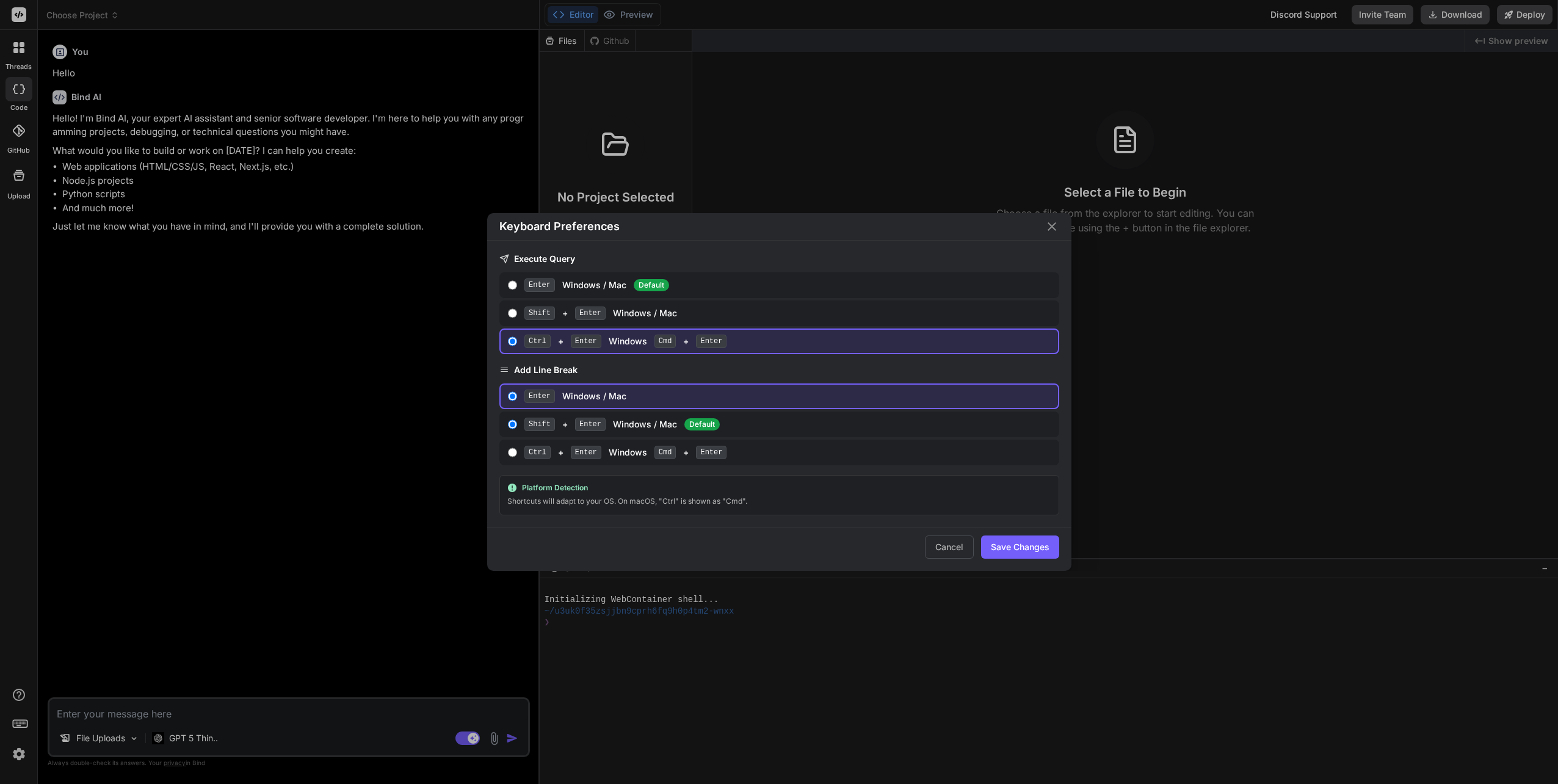
click at [1011, 542] on button "Save Changes" at bounding box center [1020, 547] width 78 height 23
type textarea "x"
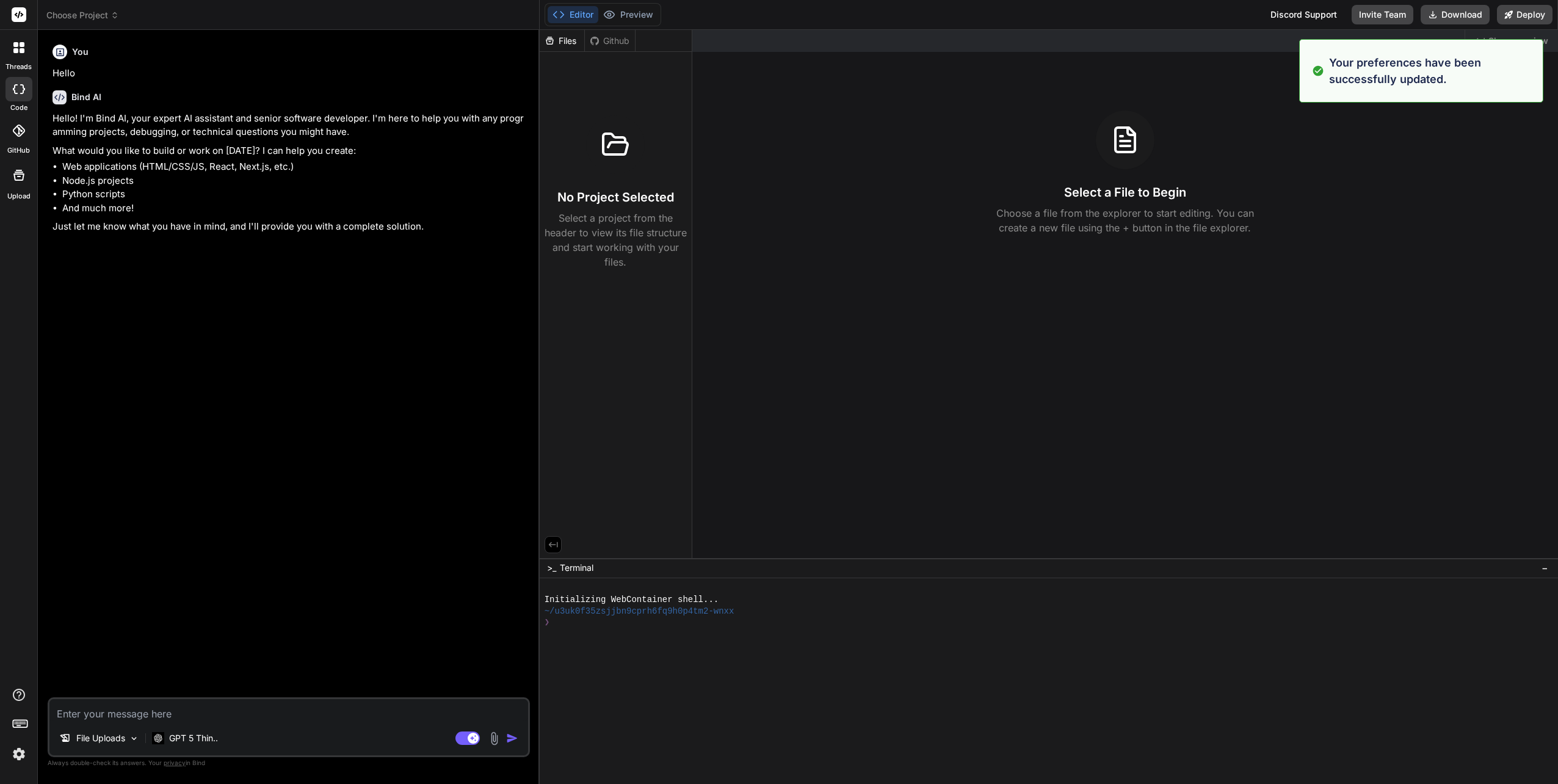
click at [142, 715] on textarea at bounding box center [289, 710] width 479 height 22
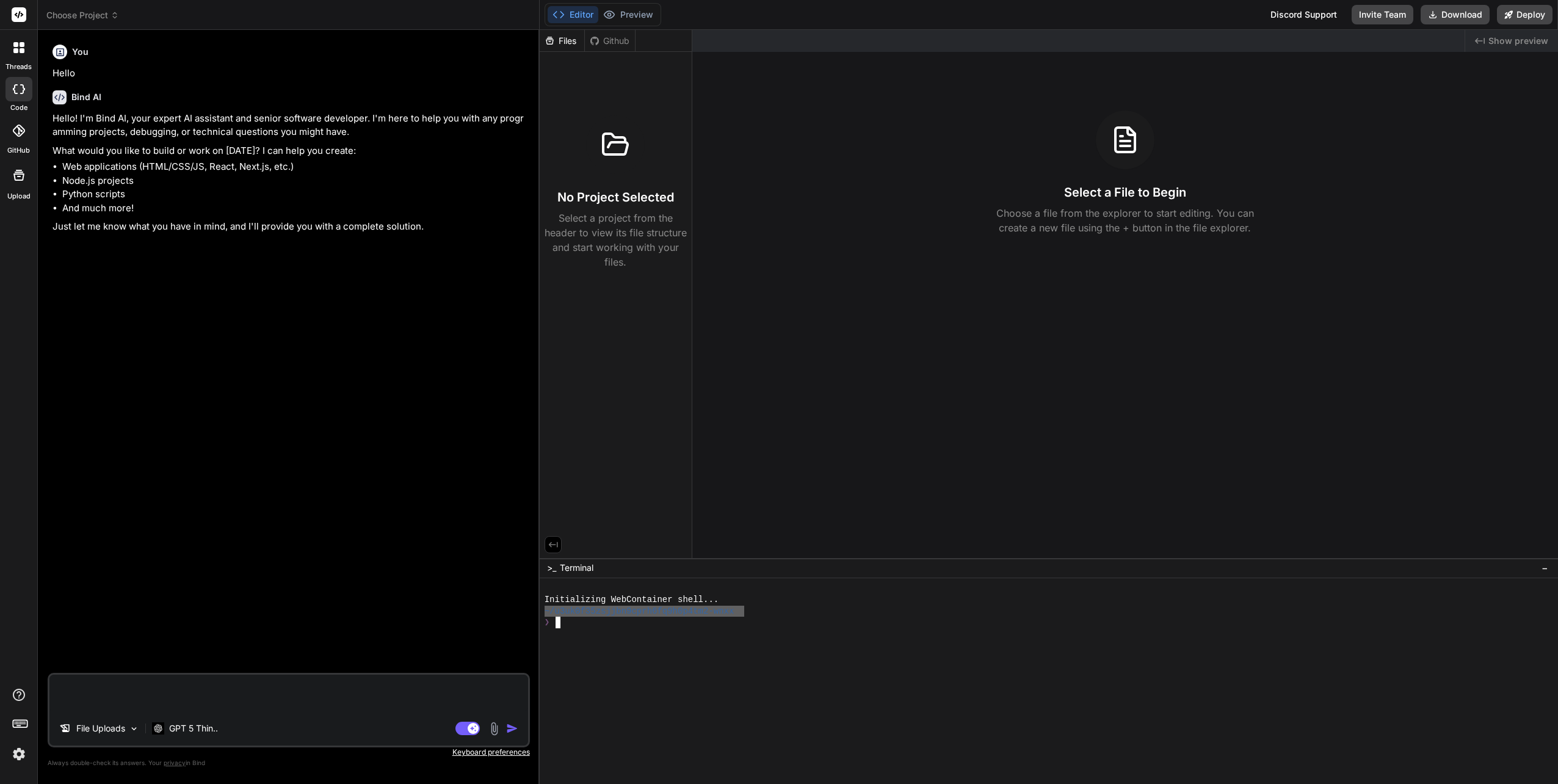
drag, startPoint x: 742, startPoint y: 615, endPoint x: 543, endPoint y: 610, distance: 199.1
click at [543, 610] on div "❯❯❯❯❯❯❯❯❯❯❯❯❯❯❯❯❯❯❯❯❯❯❯❯❯❯❯❯❯❯❯❯ Initializing WebContainer shell... ~/u3uk0f35z…" at bounding box center [1049, 680] width 1018 height 207
drag, startPoint x: 133, startPoint y: 691, endPoint x: 135, endPoint y: 698, distance: 7.3
click at [135, 698] on textarea at bounding box center [289, 692] width 479 height 36
click at [562, 40] on div "Files" at bounding box center [562, 41] width 45 height 12
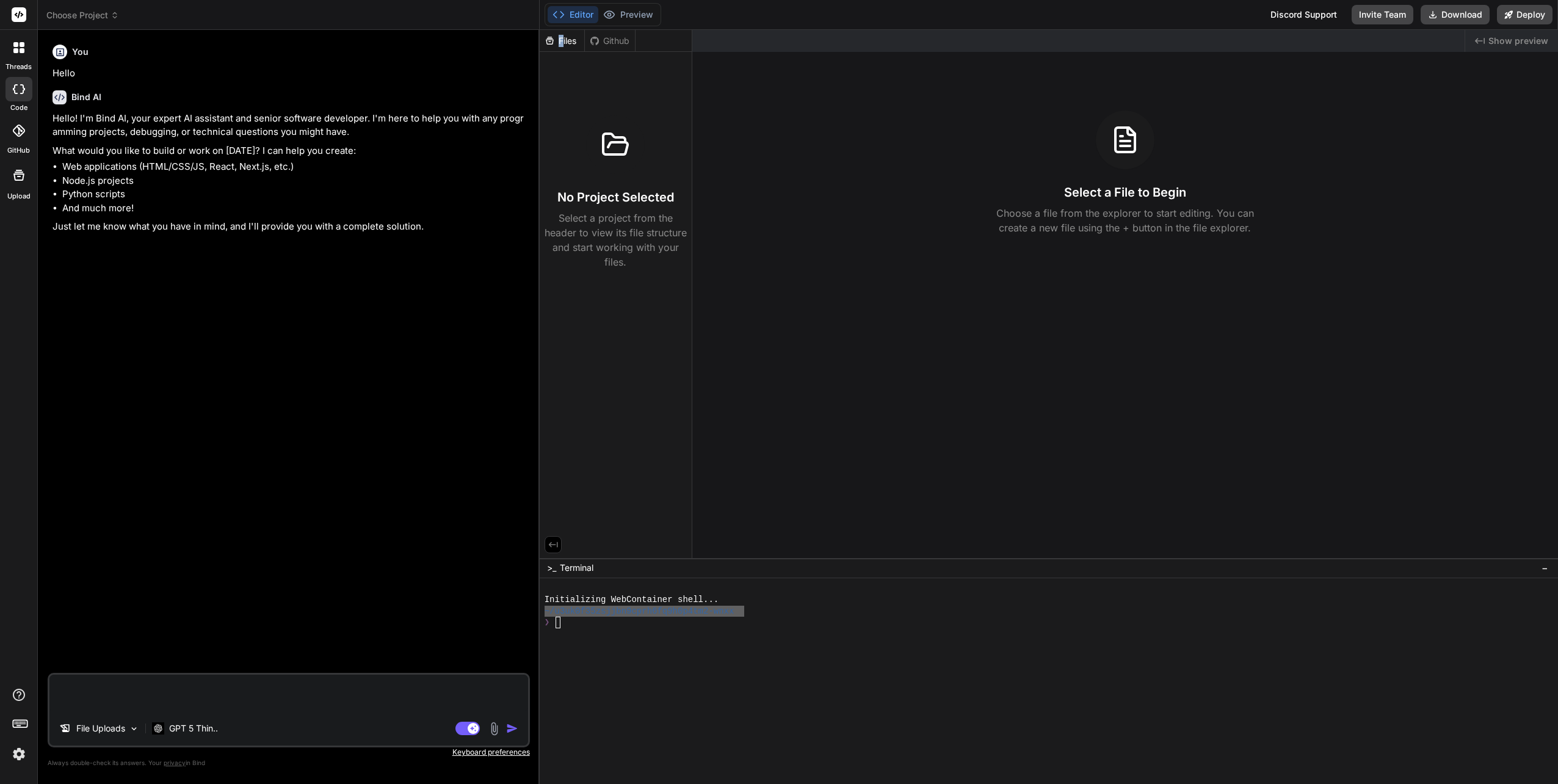
click at [22, 755] on img at bounding box center [19, 753] width 21 height 21
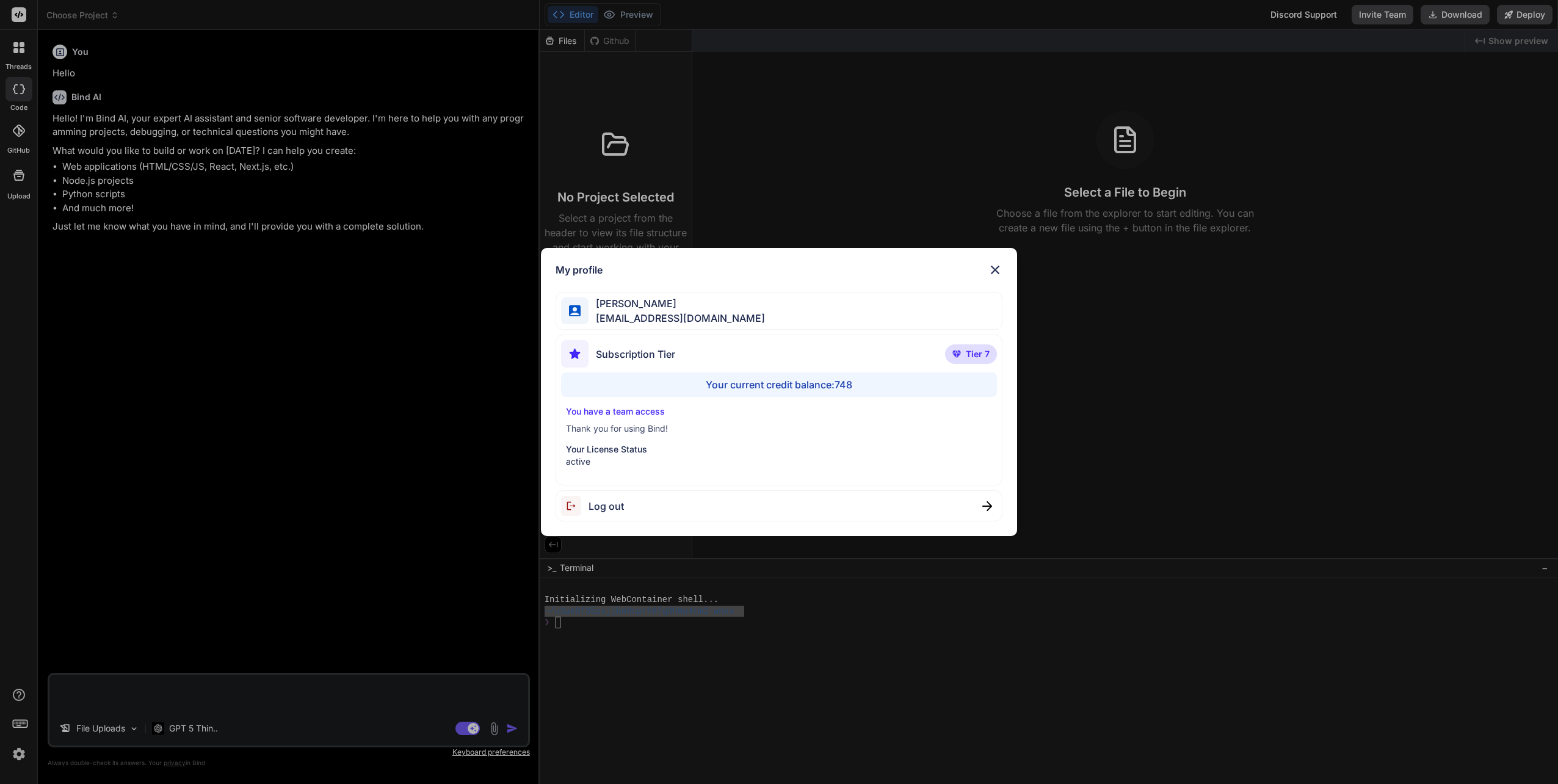
click at [756, 386] on div "Your current credit balance: 748" at bounding box center [779, 384] width 436 height 24
click at [647, 359] on span "Subscription Tier" at bounding box center [636, 353] width 79 height 15
click at [634, 312] on span "[EMAIL_ADDRESS][DOMAIN_NAME]" at bounding box center [677, 317] width 176 height 15
click at [996, 266] on img at bounding box center [995, 269] width 15 height 15
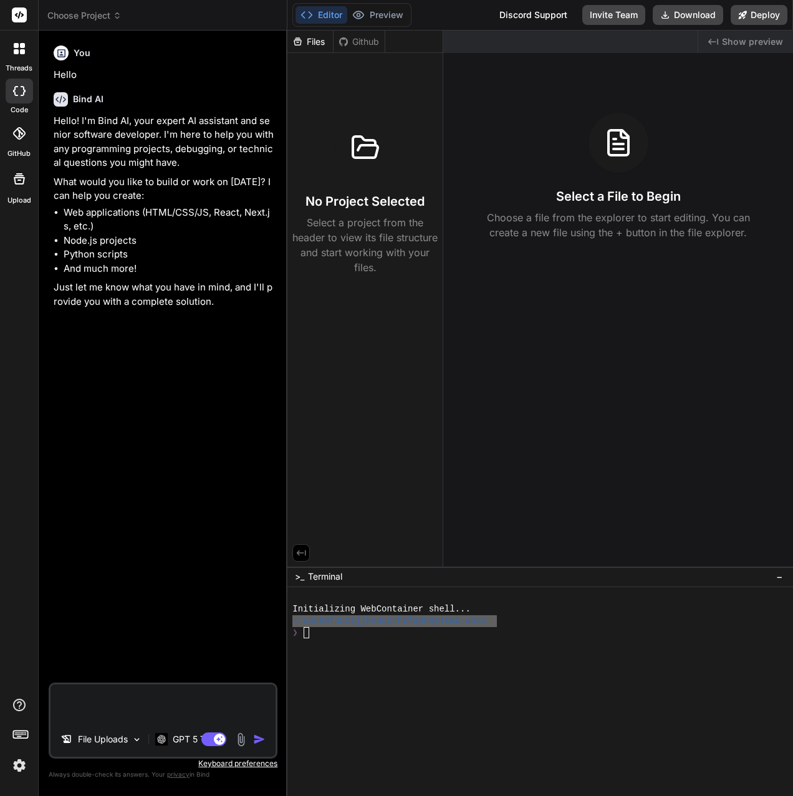
click at [14, 51] on icon at bounding box center [16, 51] width 5 height 5
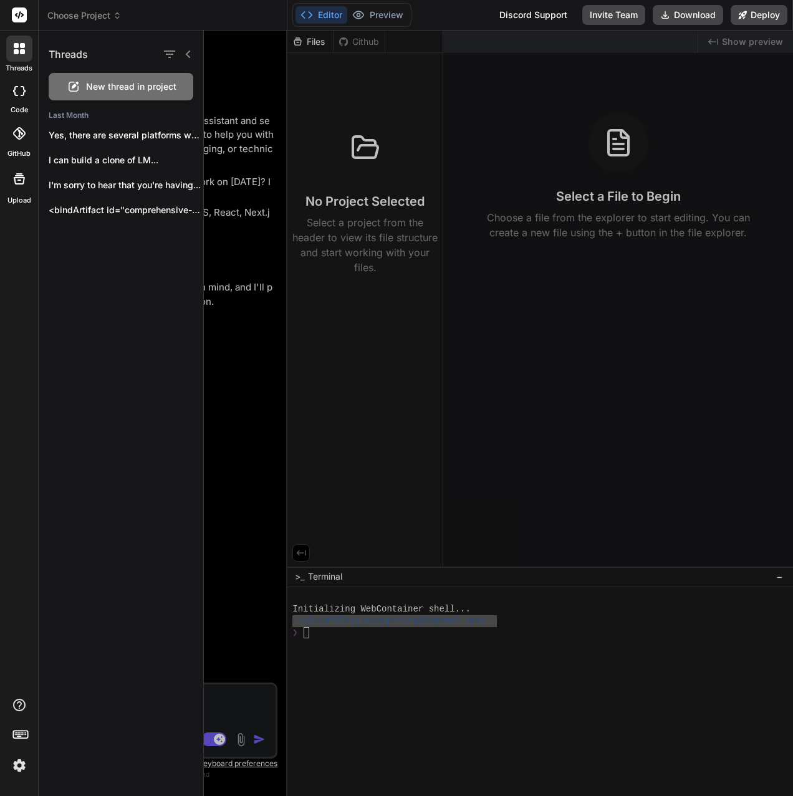
click at [18, 183] on icon at bounding box center [19, 178] width 11 height 11
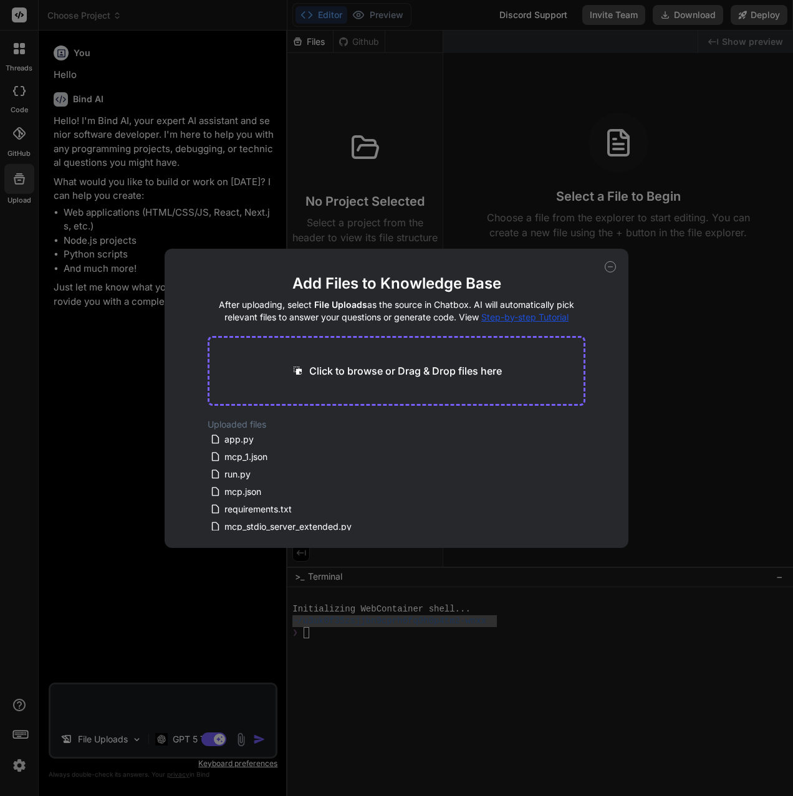
click at [609, 267] on icon at bounding box center [610, 266] width 11 height 11
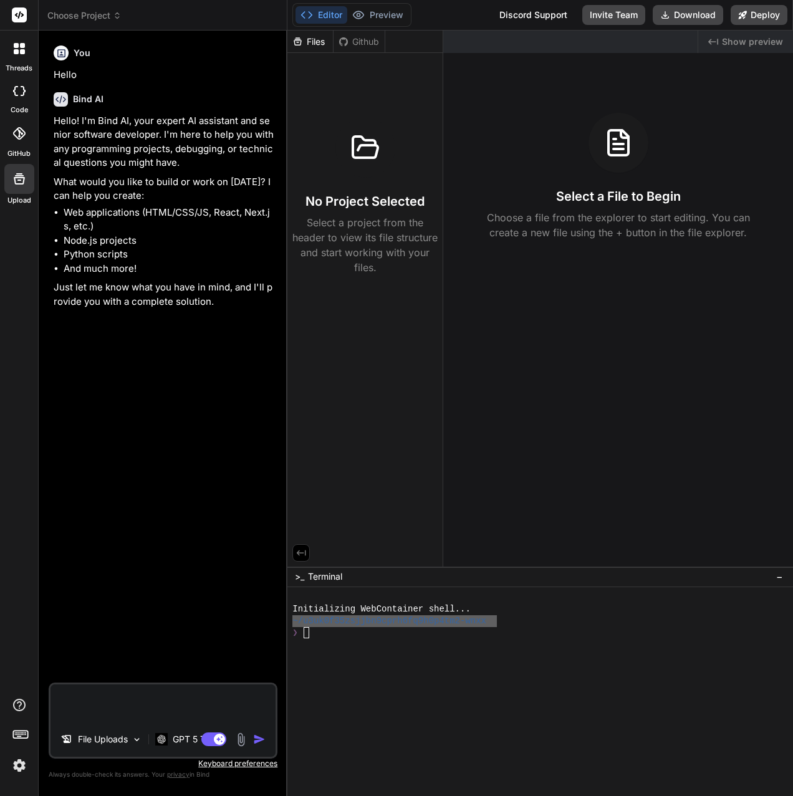
click at [310, 37] on div "Files" at bounding box center [310, 42] width 46 height 12
click at [738, 43] on span "Show preview" at bounding box center [752, 42] width 61 height 12
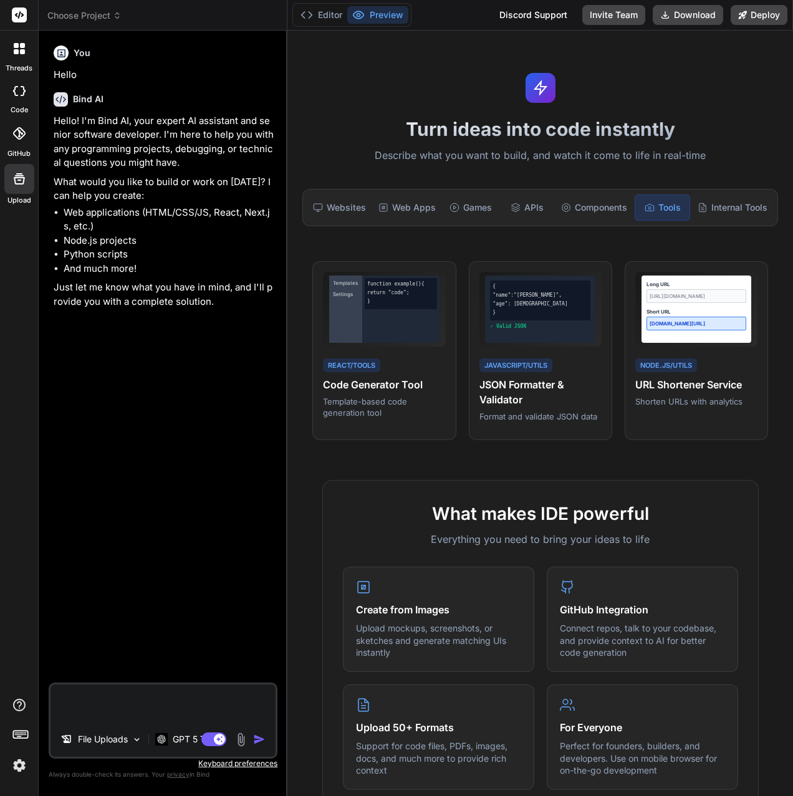
click at [109, 11] on span "Choose Project" at bounding box center [84, 15] width 74 height 12
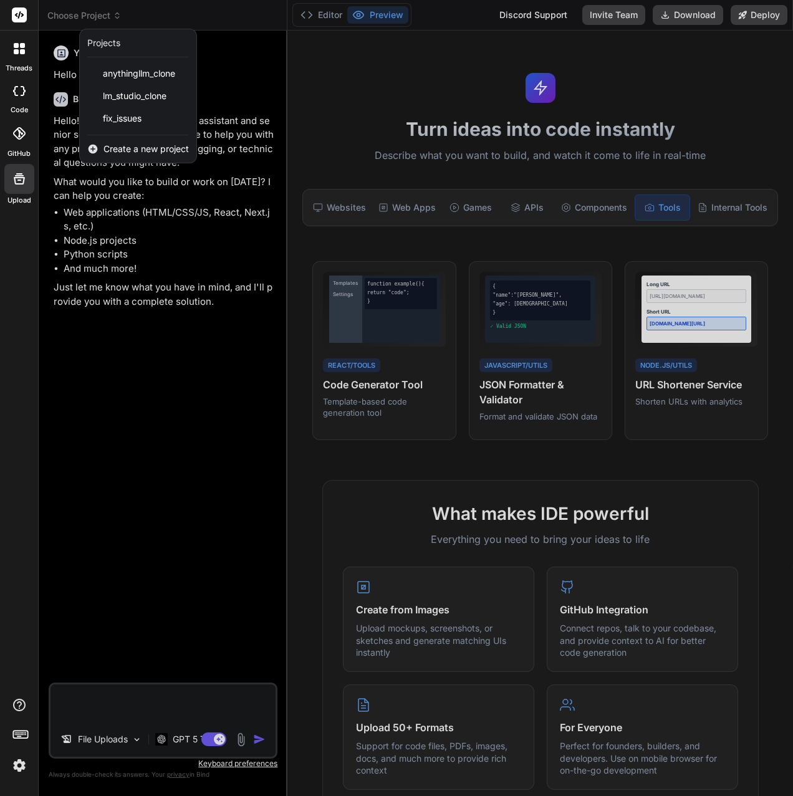
click at [321, 17] on div at bounding box center [396, 398] width 793 height 796
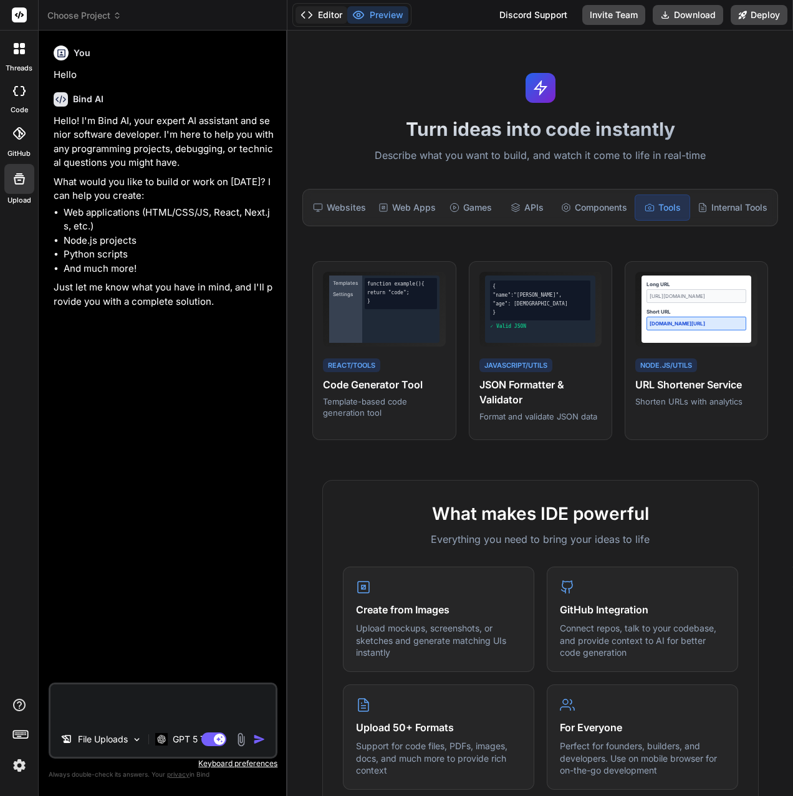
click at [320, 14] on button "Editor" at bounding box center [322, 14] width 52 height 17
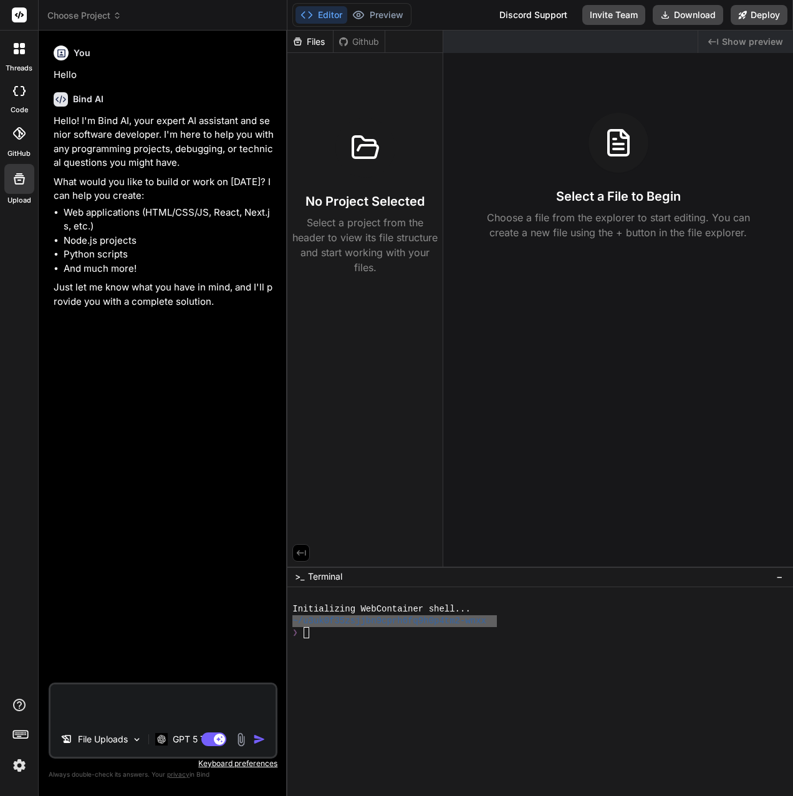
click at [352, 37] on div "Github" at bounding box center [359, 42] width 51 height 12
click at [363, 44] on div "Github" at bounding box center [359, 42] width 51 height 12
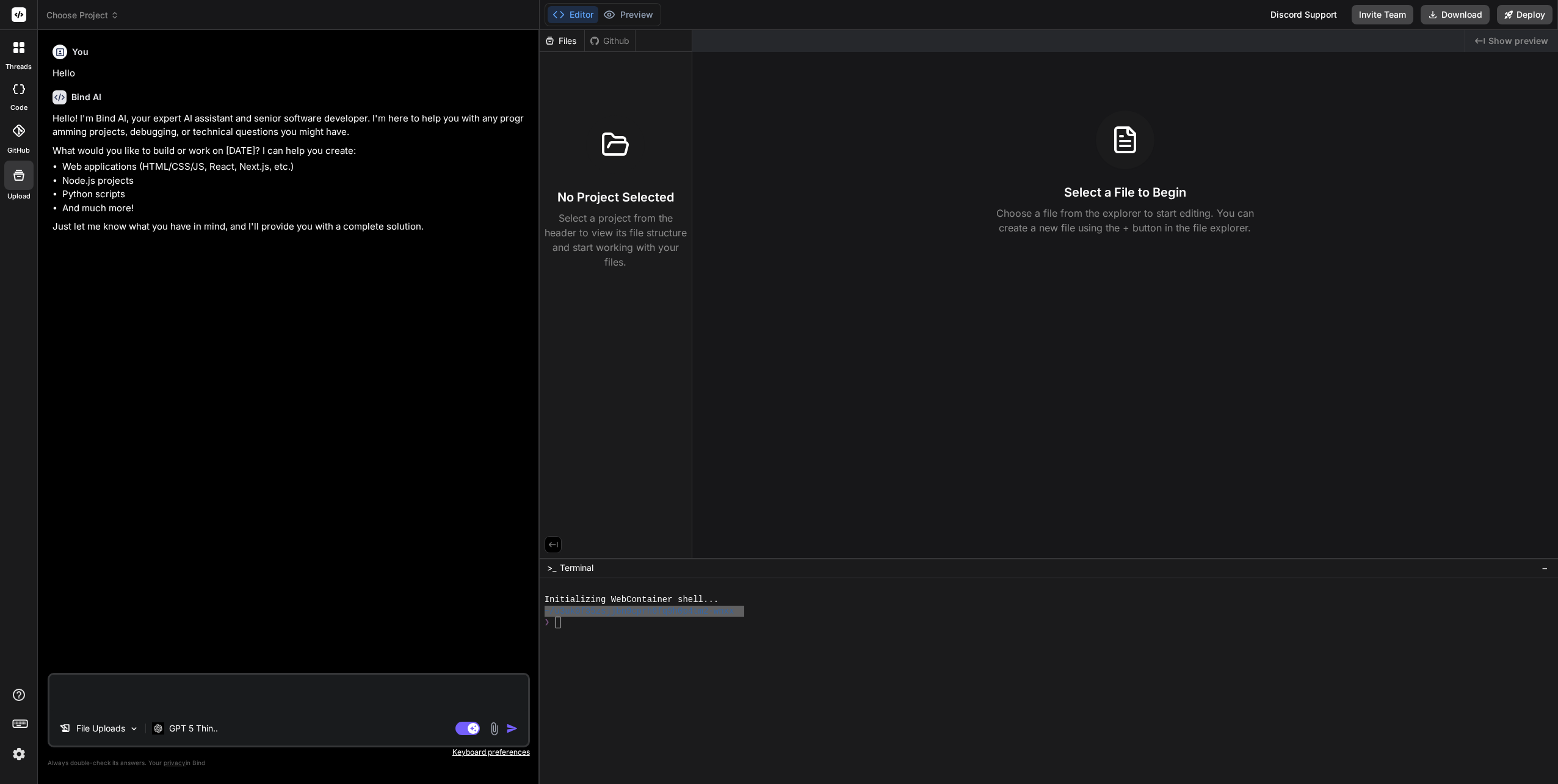
click at [498, 752] on p "Keyboard preferences" at bounding box center [289, 752] width 483 height 10
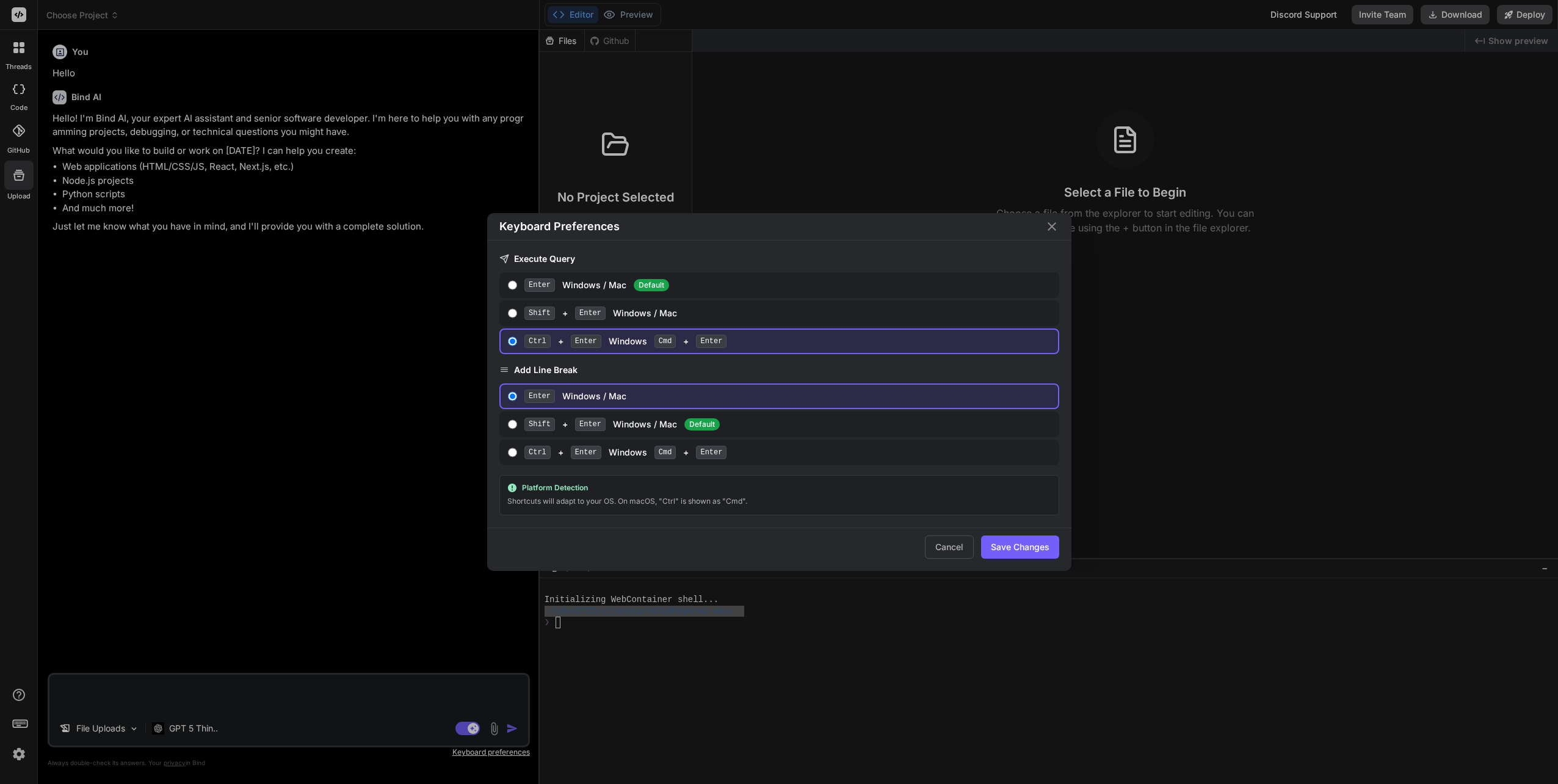
click at [498, 752] on div "Keyboard Preferences Execute Query Enter Windows / Mac Default Shift + Enter Wi…" at bounding box center [779, 392] width 1558 height 784
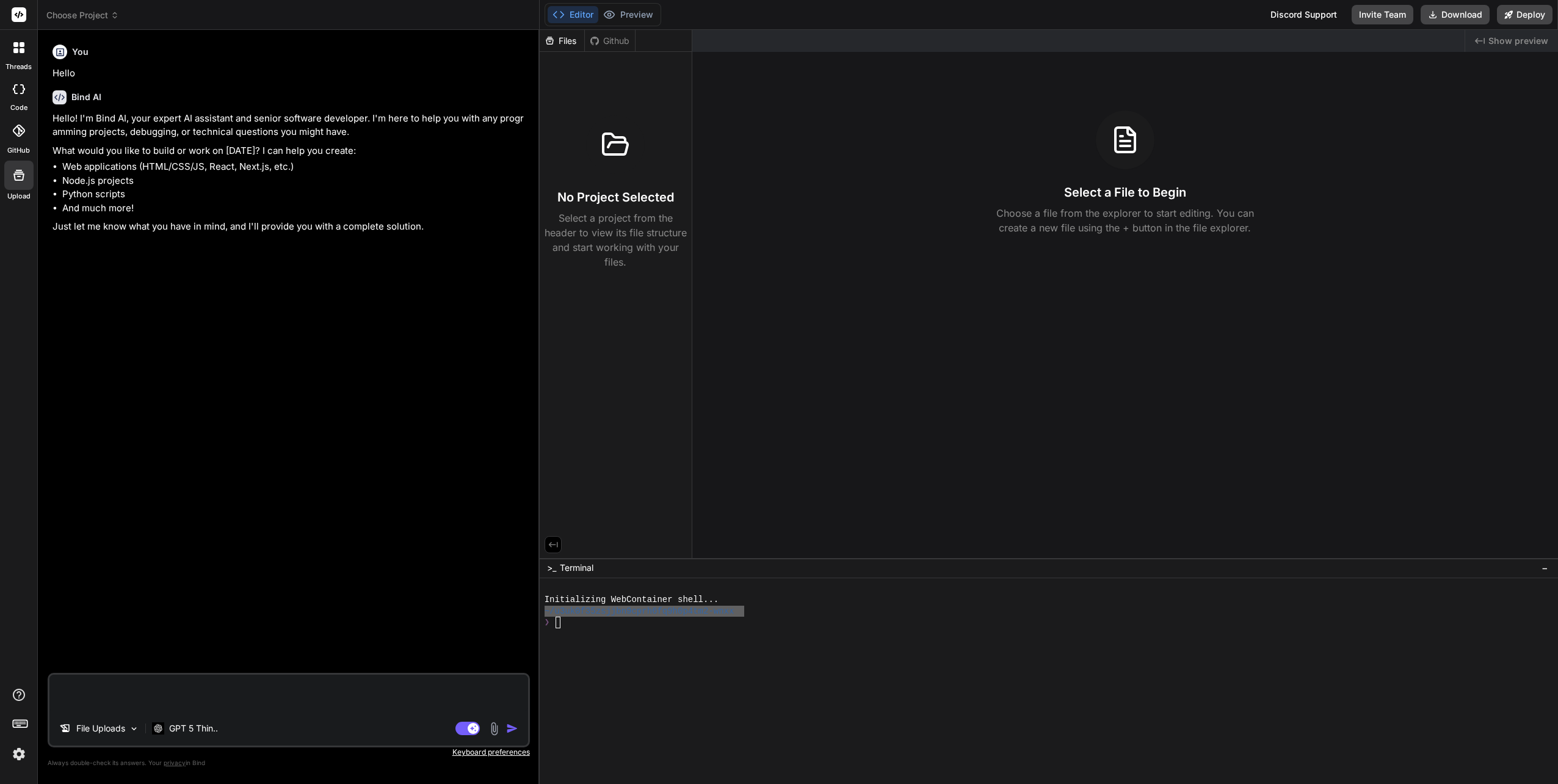
click at [19, 88] on icon at bounding box center [19, 89] width 12 height 10
type textarea "x"
click at [19, 5] on div at bounding box center [19, 15] width 37 height 30
click at [17, 12] on rect at bounding box center [19, 14] width 15 height 15
click at [17, 13] on icon at bounding box center [19, 14] width 9 height 7
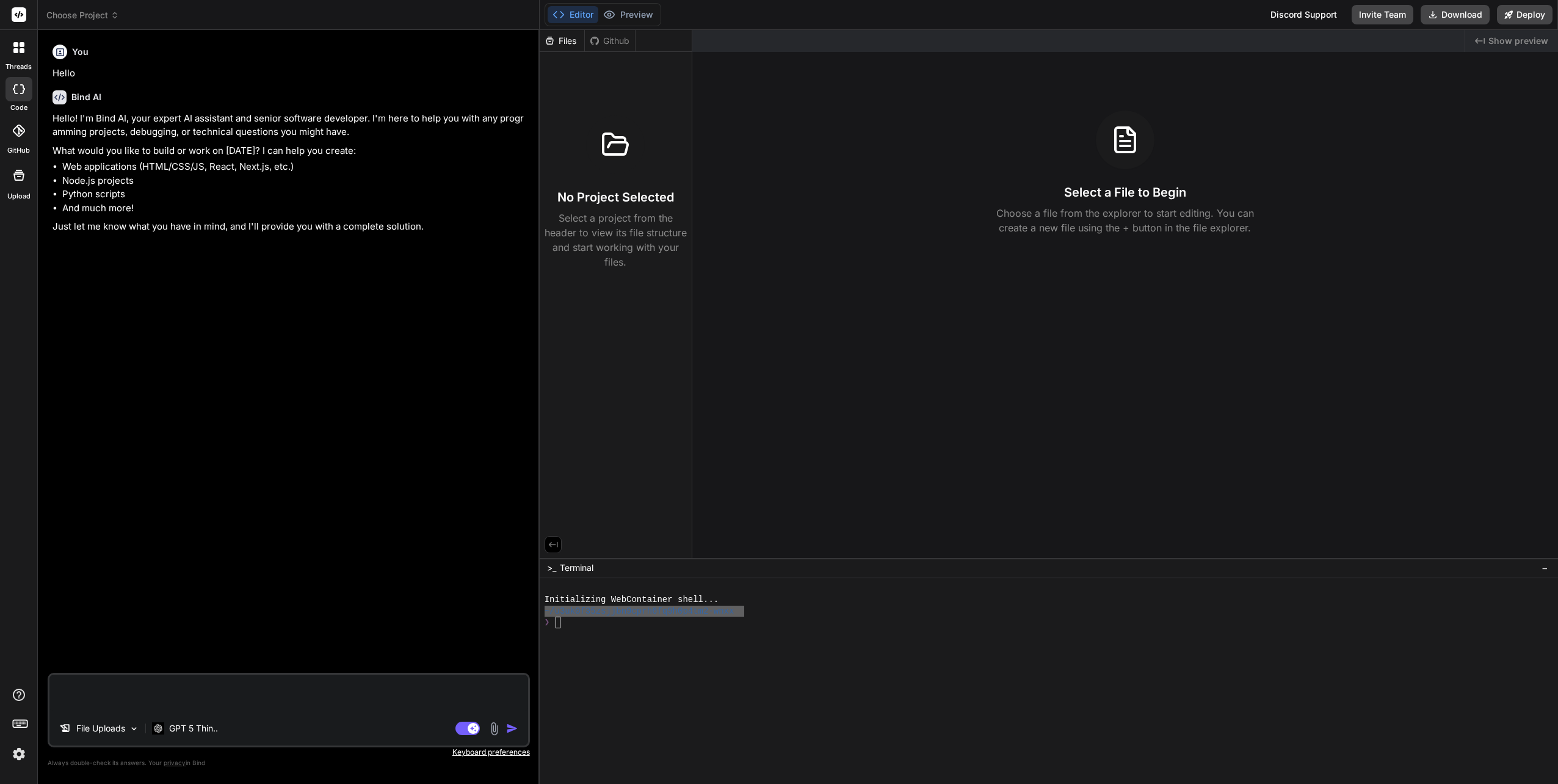
click at [21, 16] on icon at bounding box center [19, 14] width 9 height 7
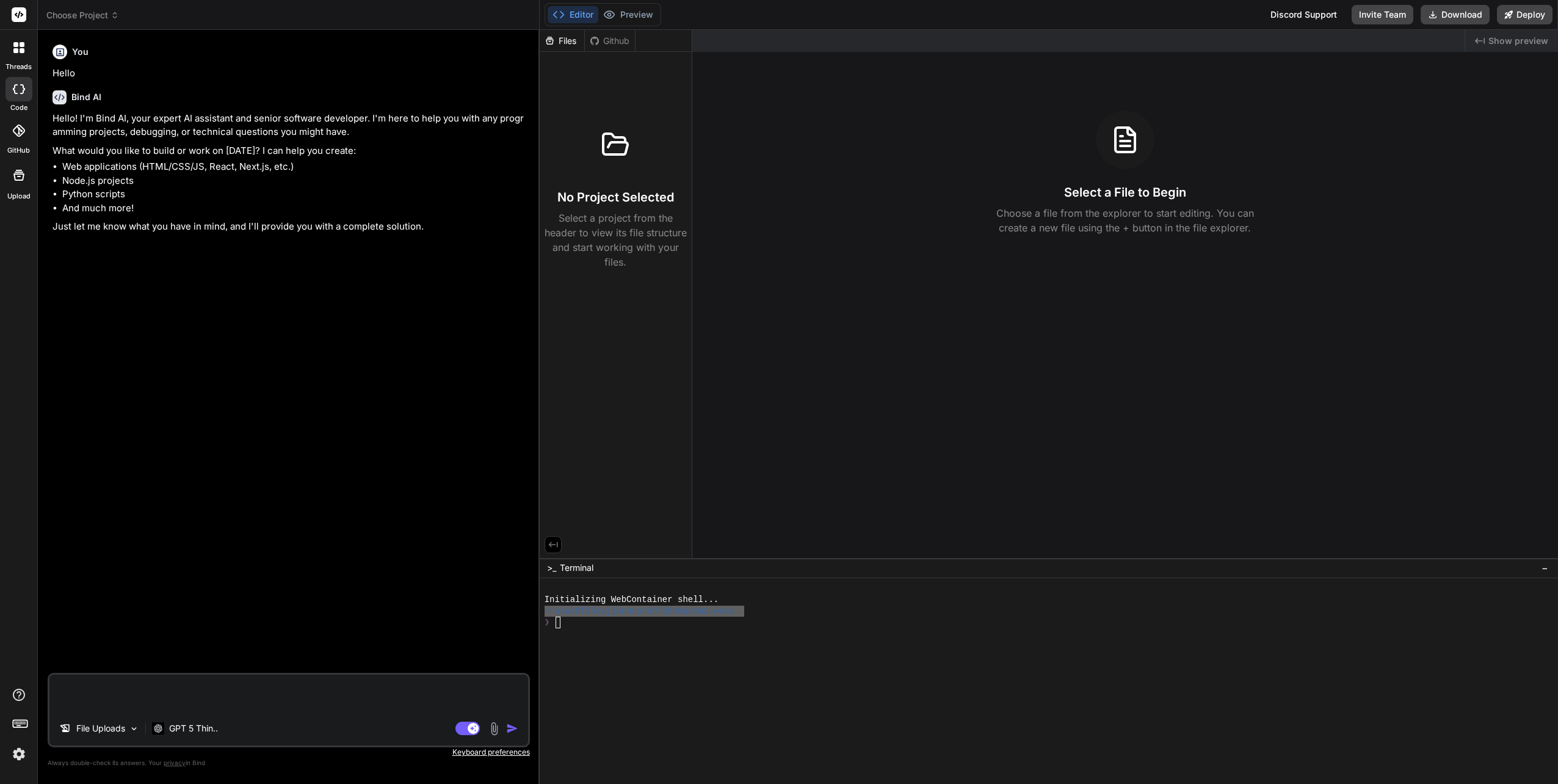
drag, startPoint x: 21, startPoint y: 16, endPoint x: 360, endPoint y: 76, distance: 344.3
click at [360, 76] on p "Hello" at bounding box center [290, 73] width 475 height 14
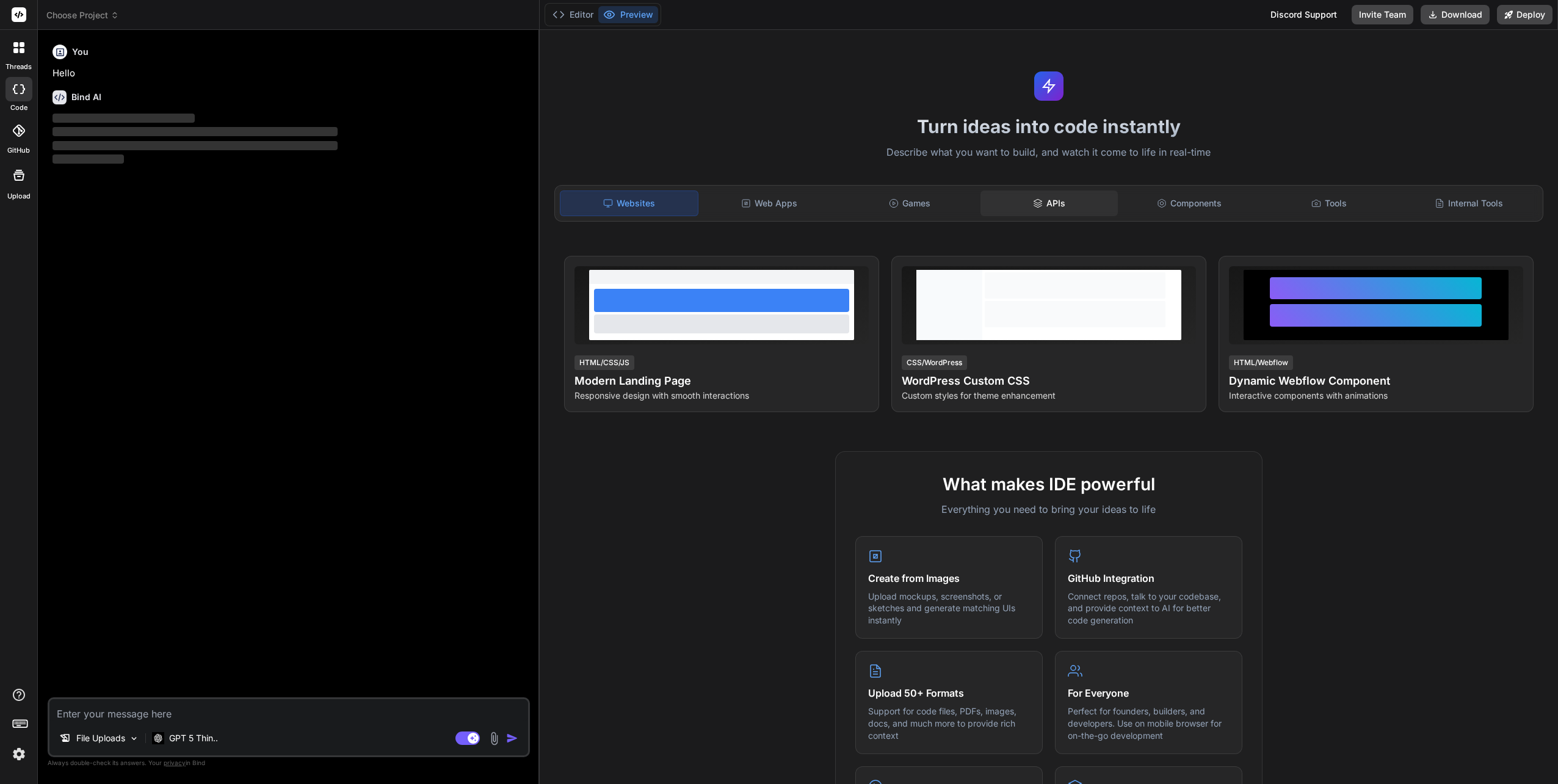
click at [1044, 201] on div "APIs" at bounding box center [1049, 204] width 137 height 25
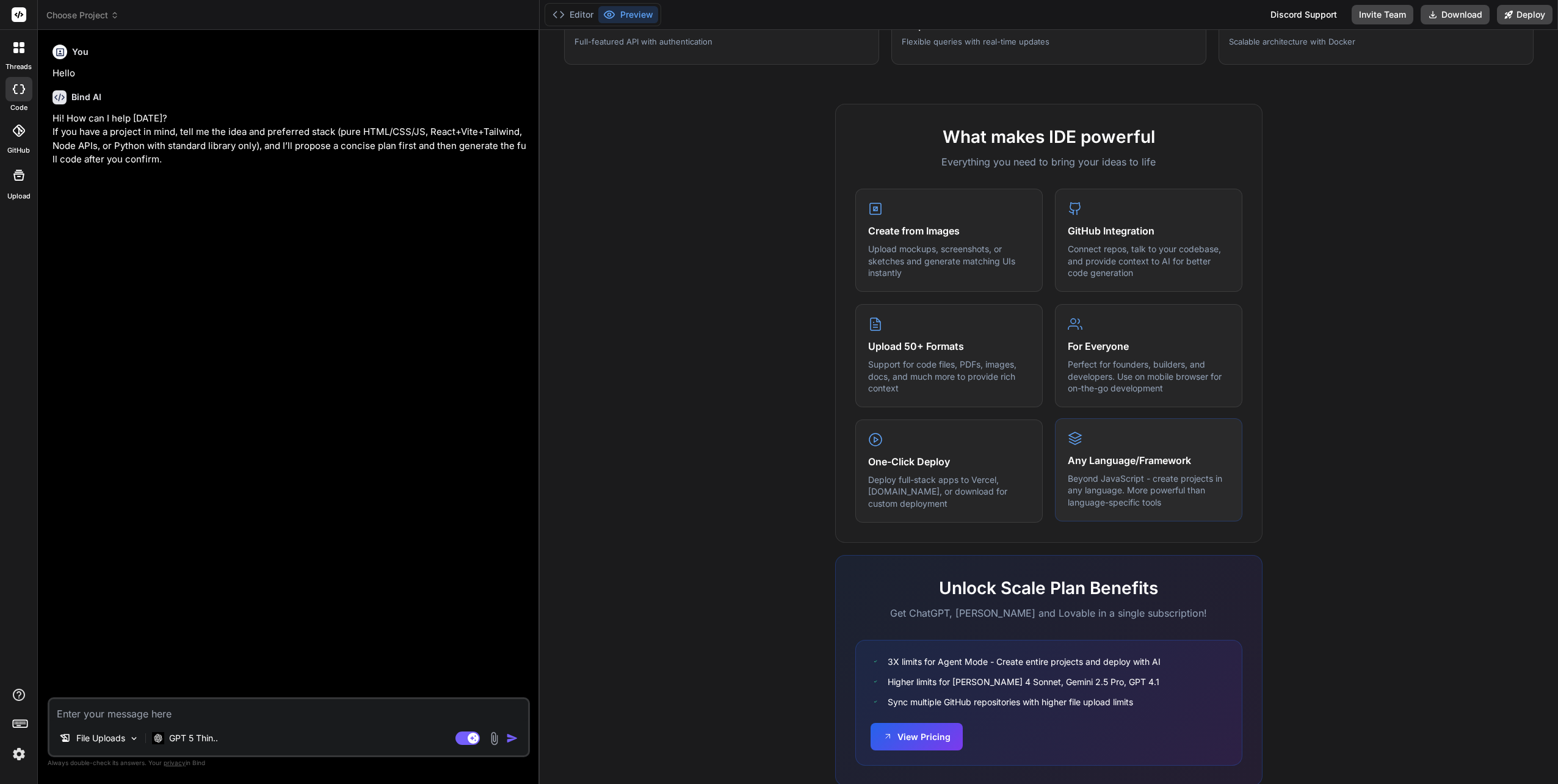
scroll to position [366, 0]
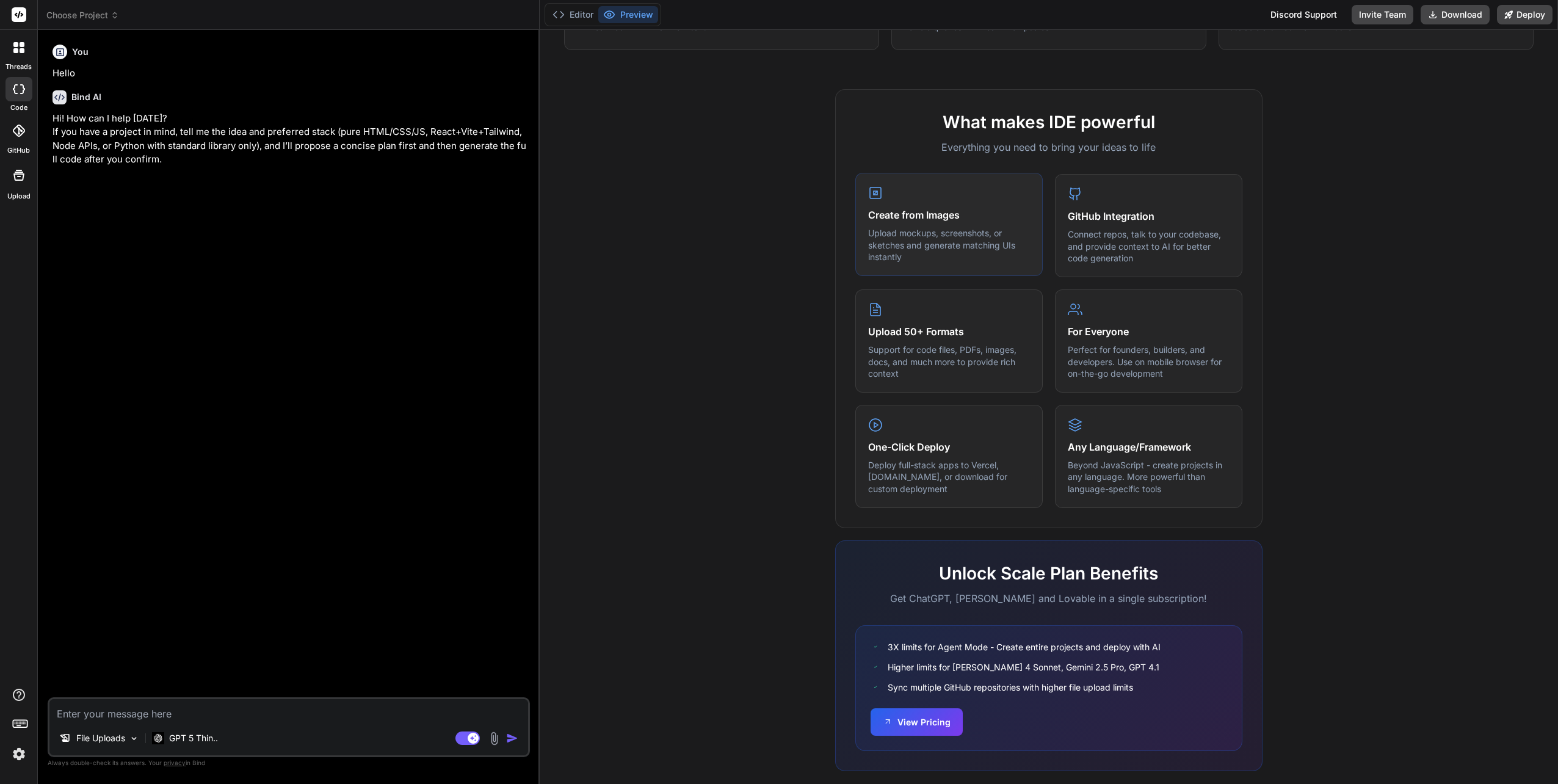
type textarea "x"
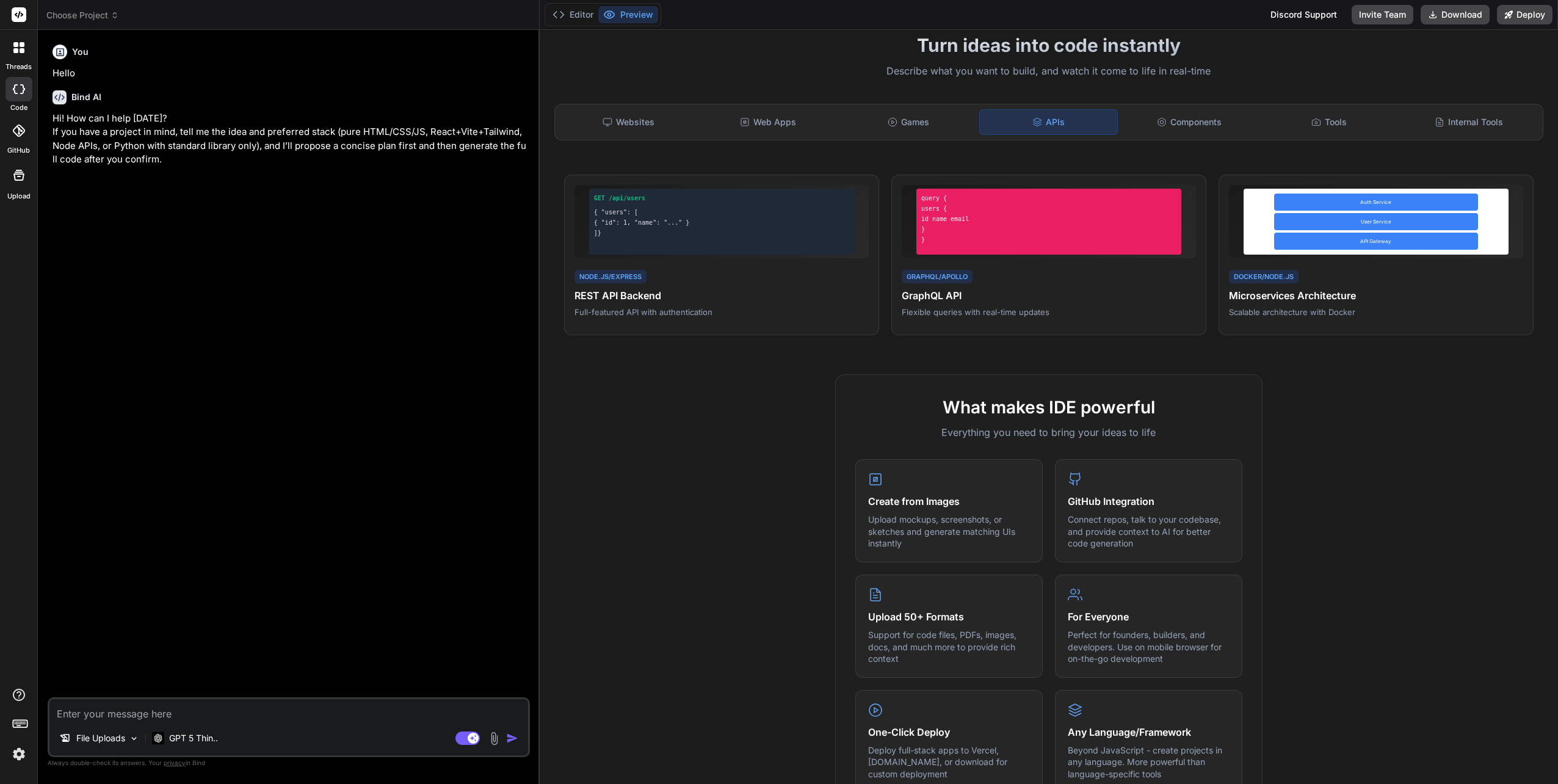
scroll to position [0, 0]
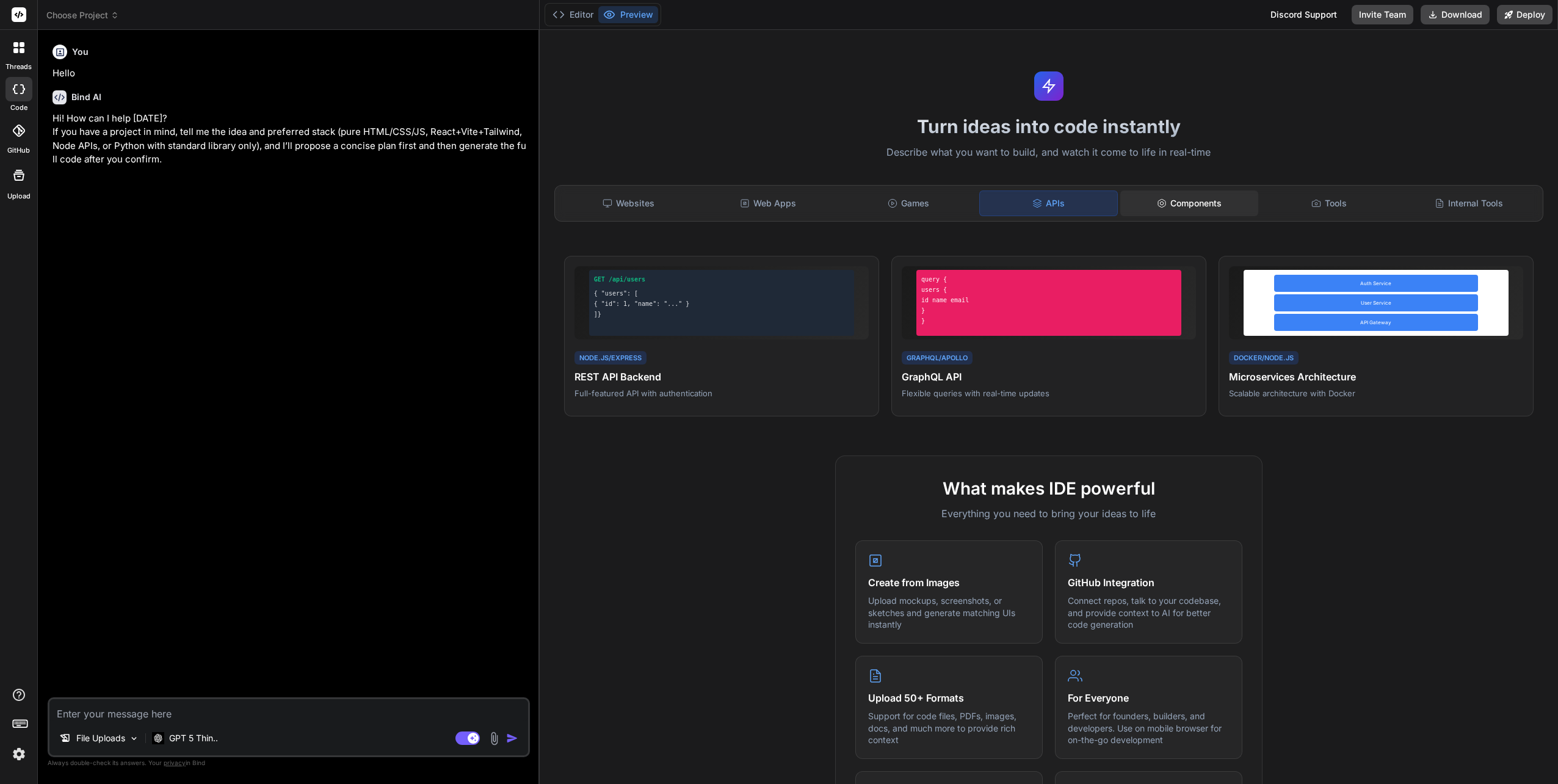
click at [1196, 207] on div "Components" at bounding box center [1189, 204] width 137 height 25
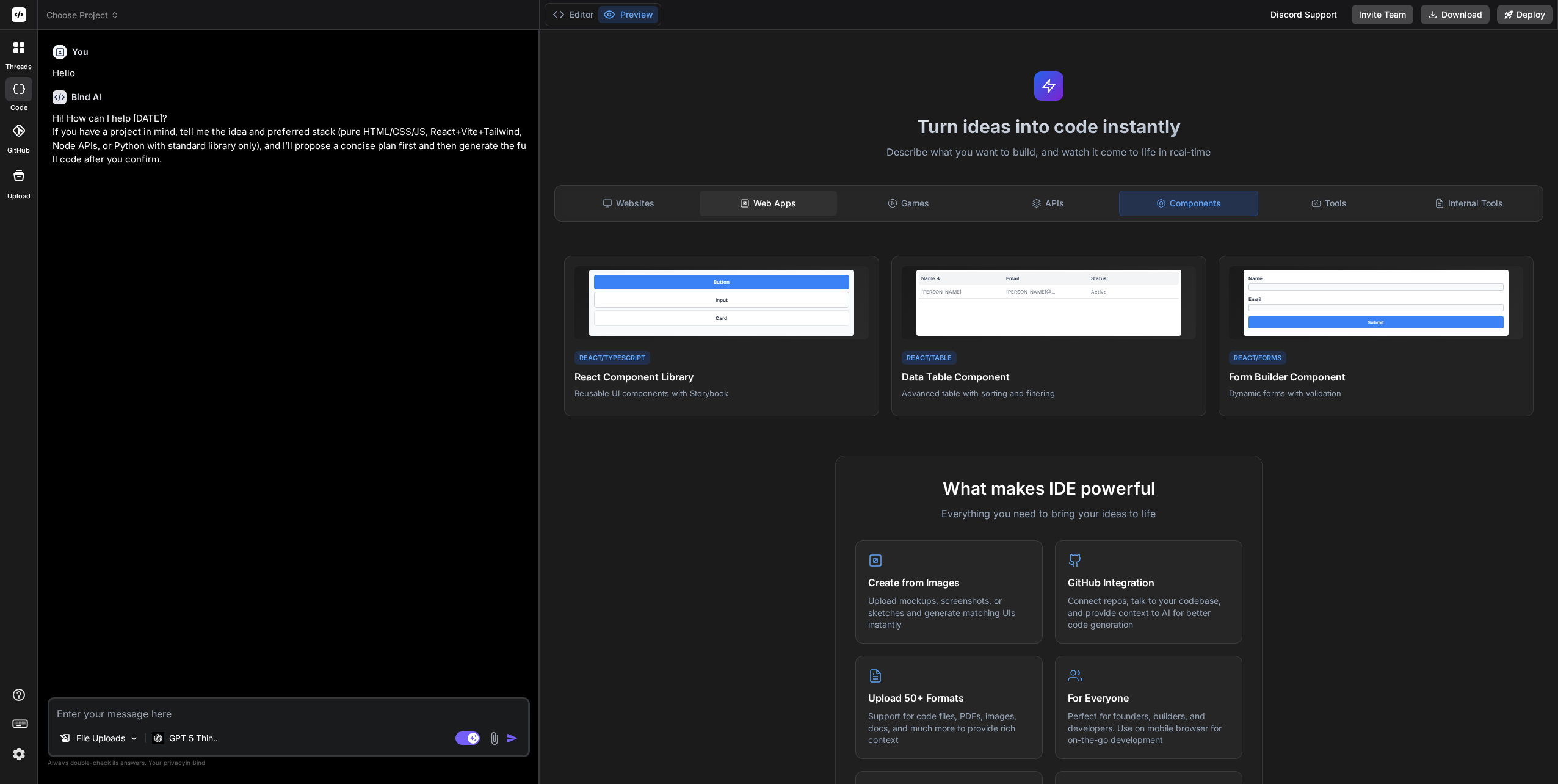
click at [763, 208] on div "Web Apps" at bounding box center [769, 204] width 137 height 25
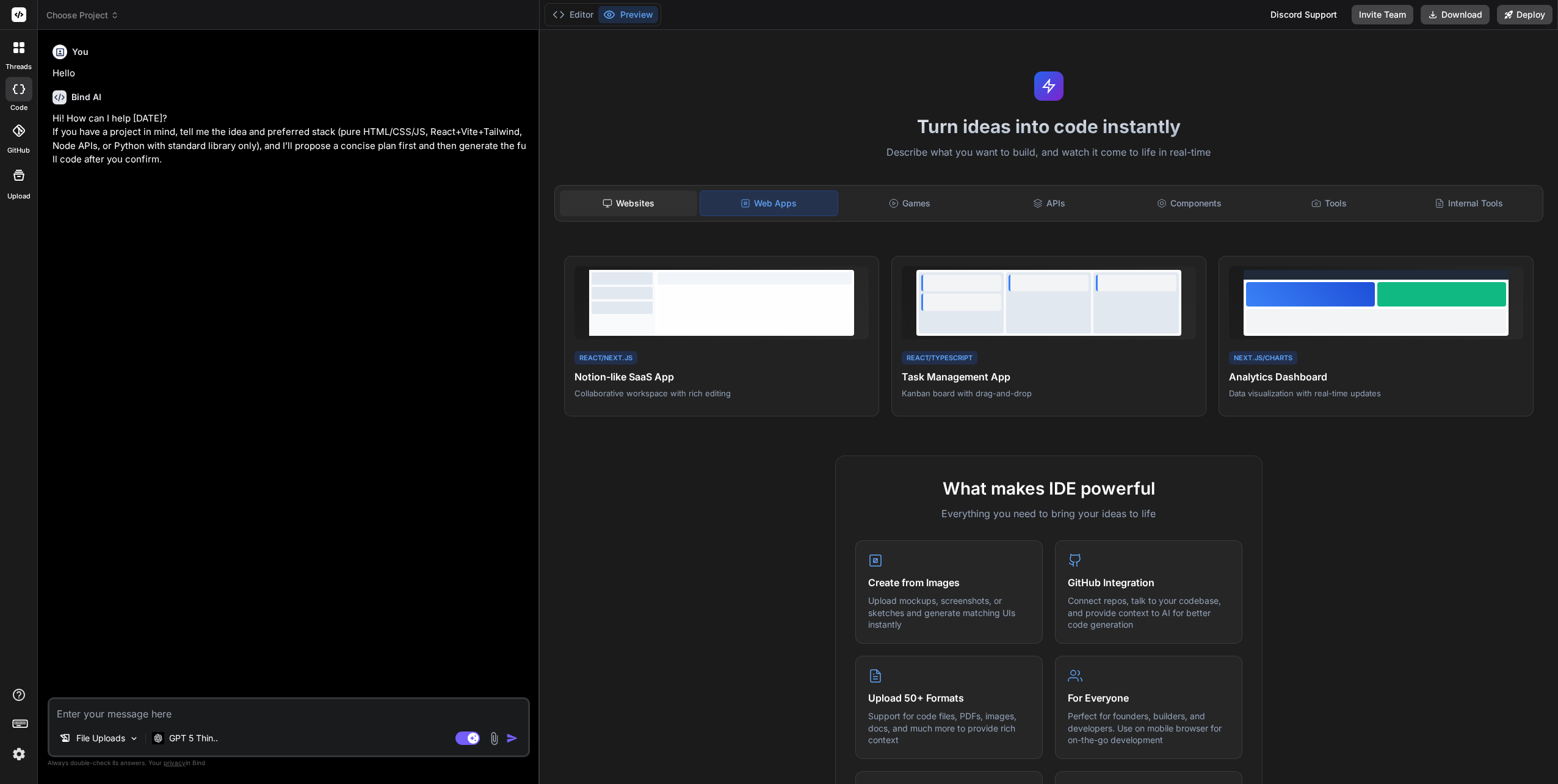
click at [643, 194] on div "Websites" at bounding box center [629, 204] width 137 height 25
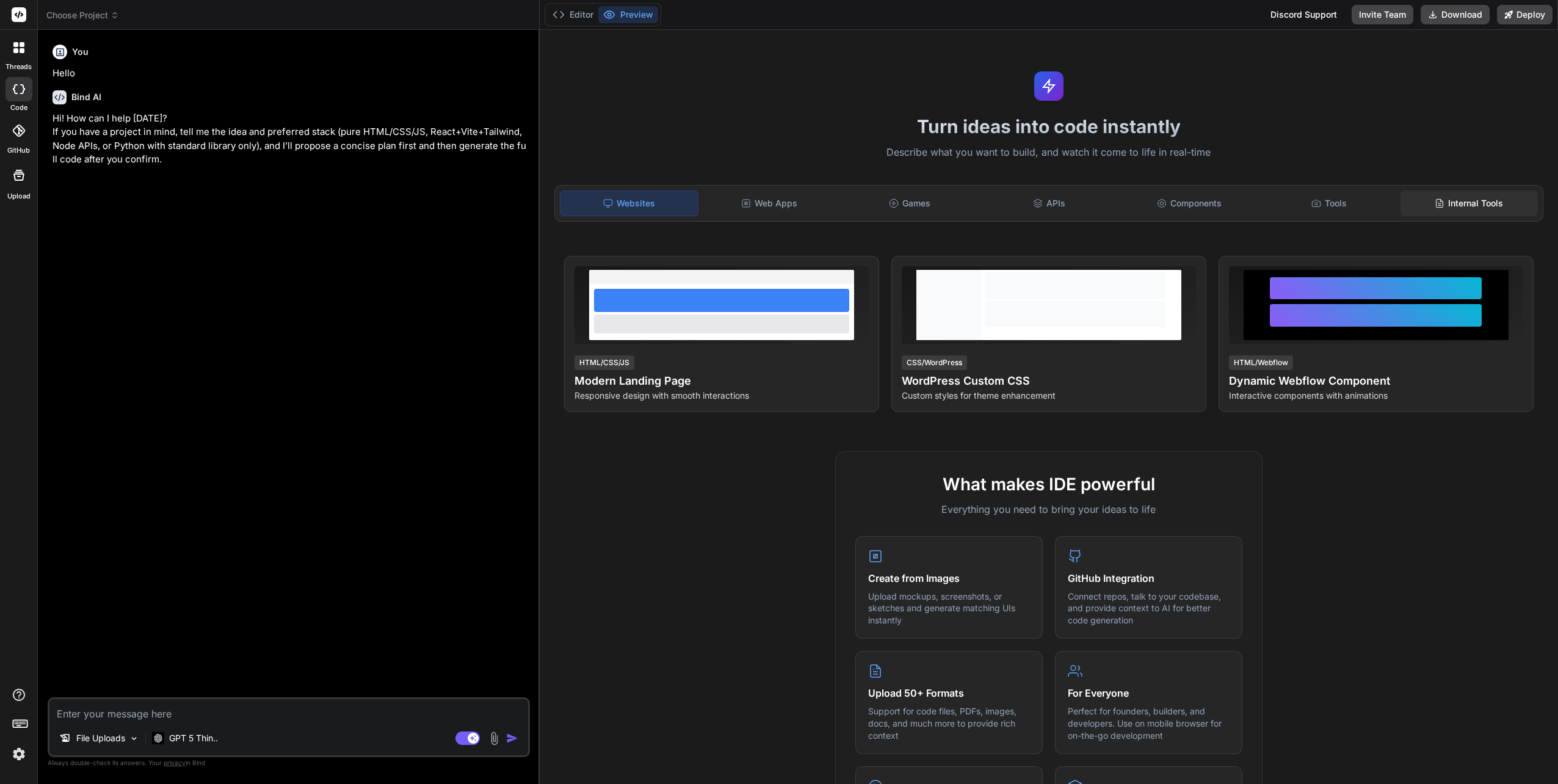
click at [1455, 204] on div "Internal Tools" at bounding box center [1469, 204] width 137 height 25
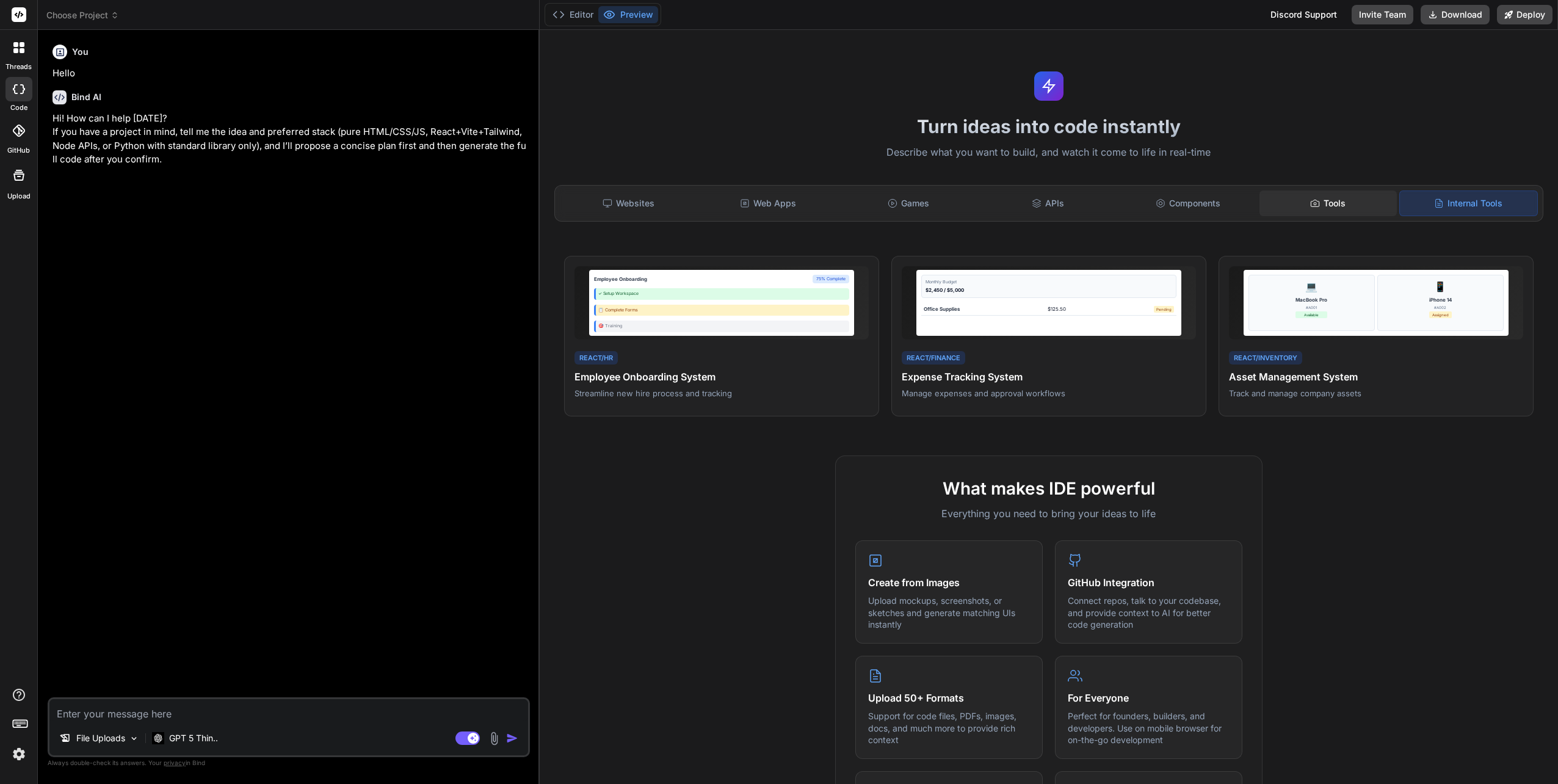
click at [1338, 202] on div "Tools" at bounding box center [1328, 204] width 137 height 25
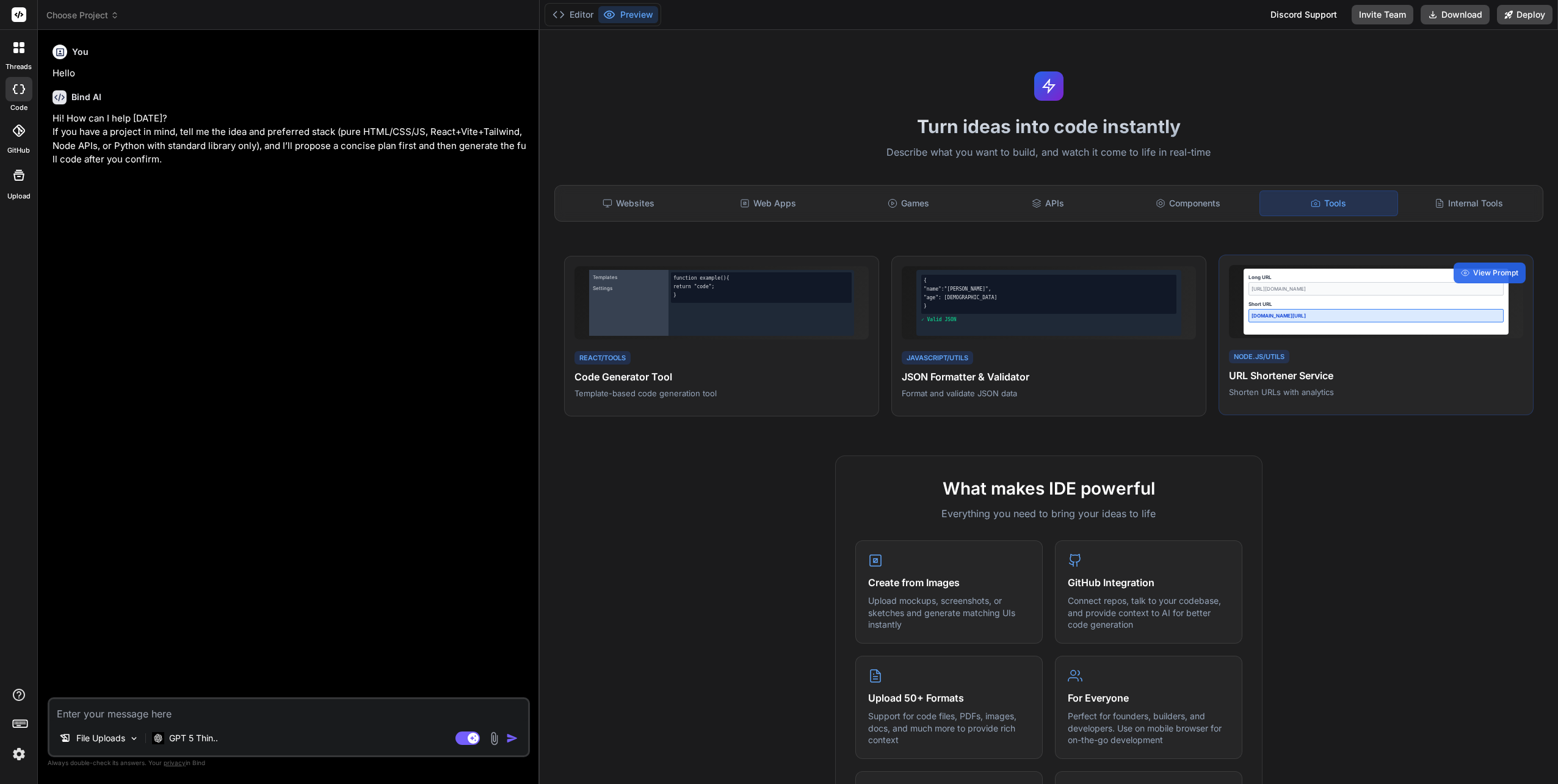
click at [1277, 374] on h4 "URL Shortener Service" at bounding box center [1376, 375] width 295 height 15
click at [1478, 278] on div "View Prompt" at bounding box center [1490, 272] width 72 height 21
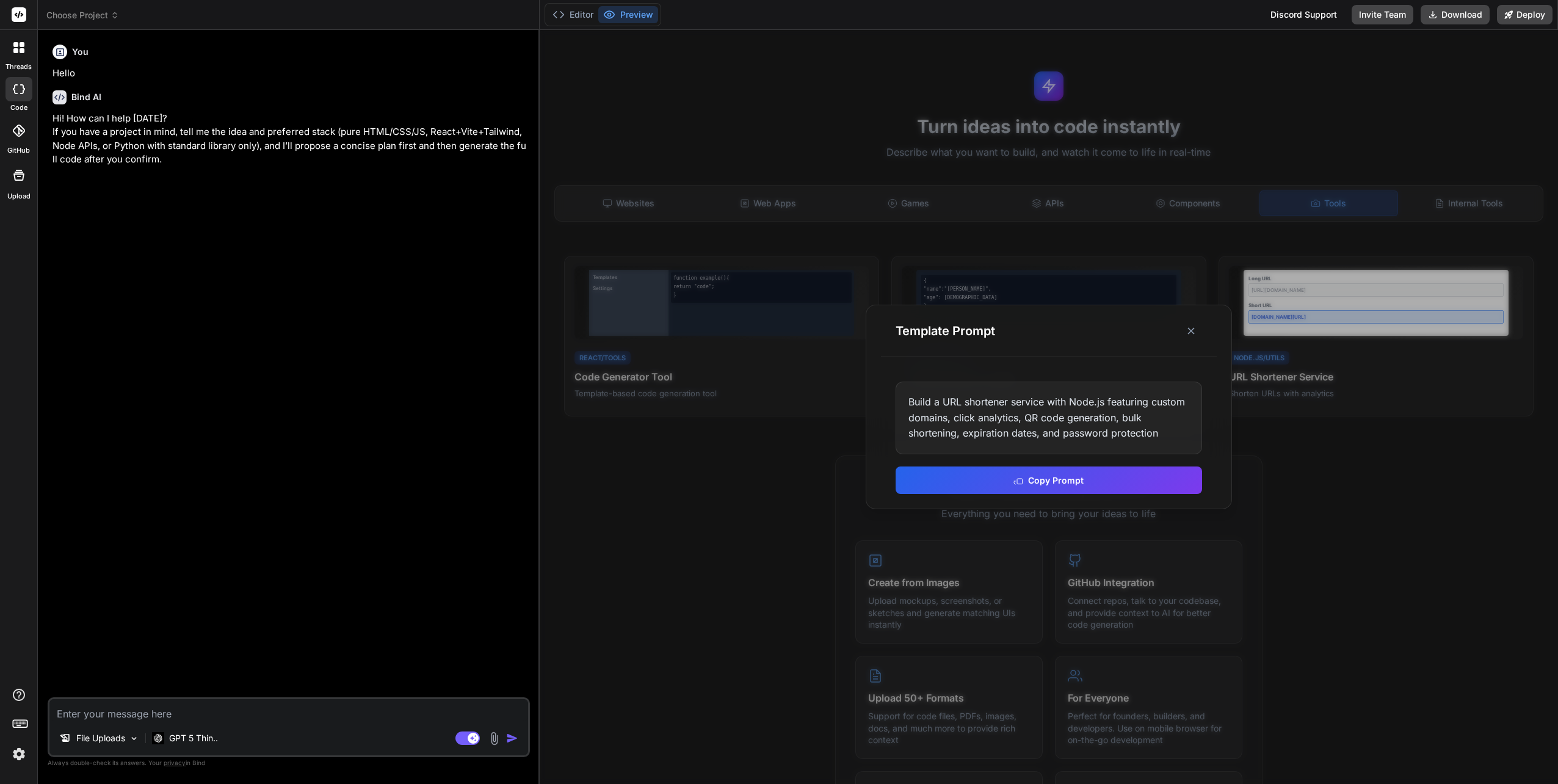
click at [1038, 479] on button "Copy Prompt" at bounding box center [1049, 480] width 307 height 27
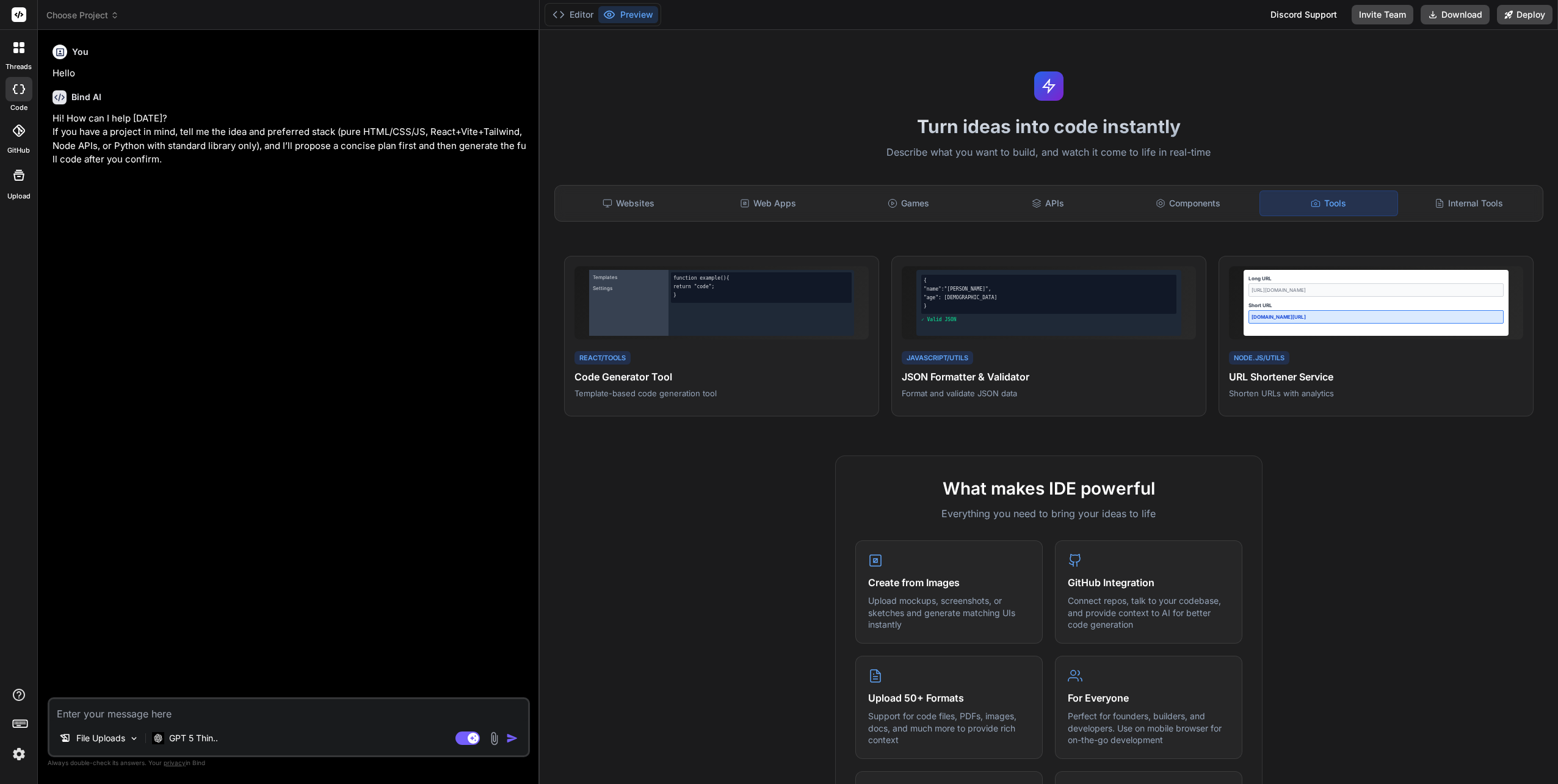
click at [21, 48] on icon at bounding box center [22, 50] width 5 height 5
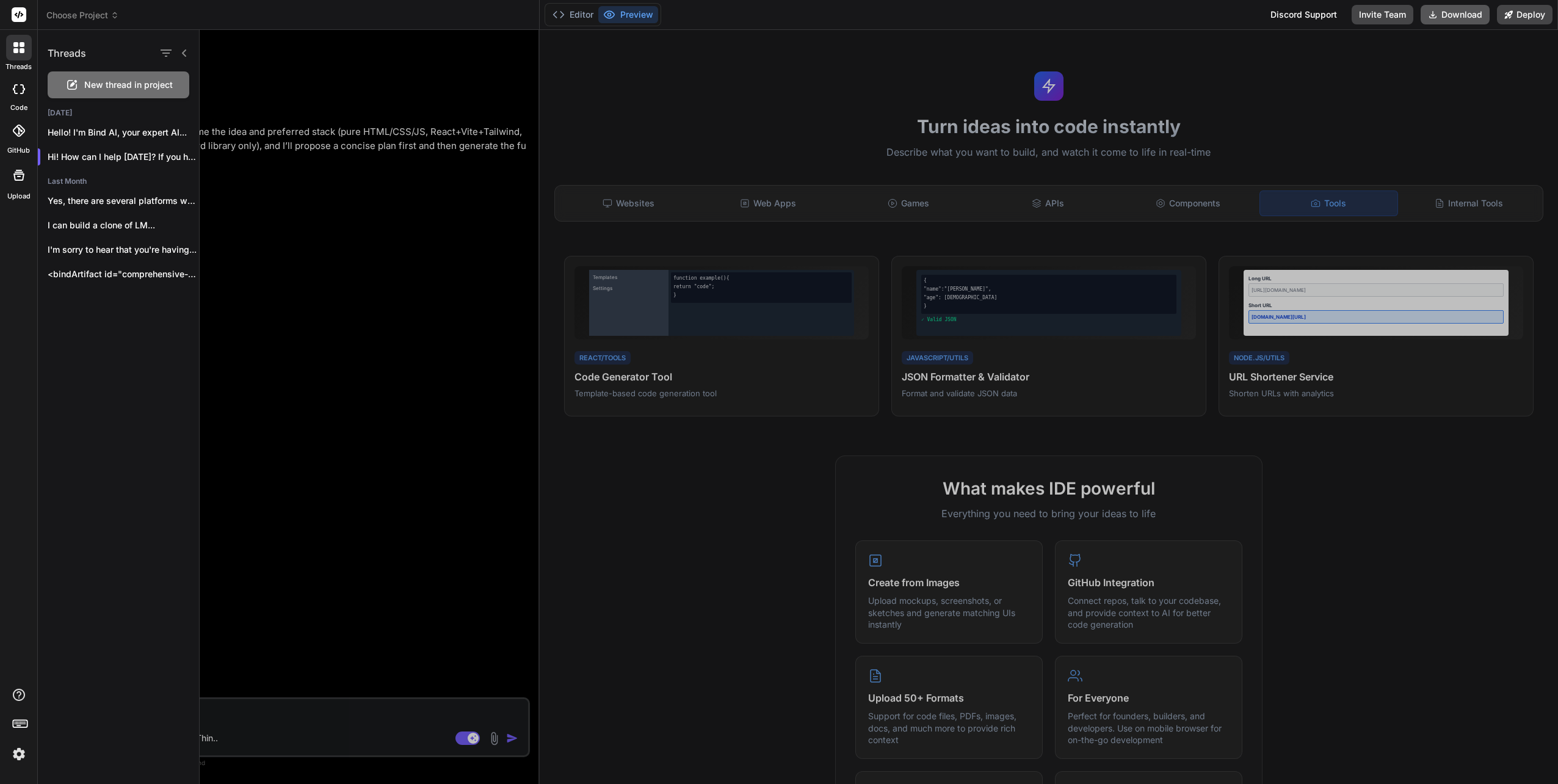
click at [1453, 17] on button "Download" at bounding box center [1455, 15] width 69 height 20
click at [1440, 115] on div at bounding box center [878, 407] width 1358 height 754
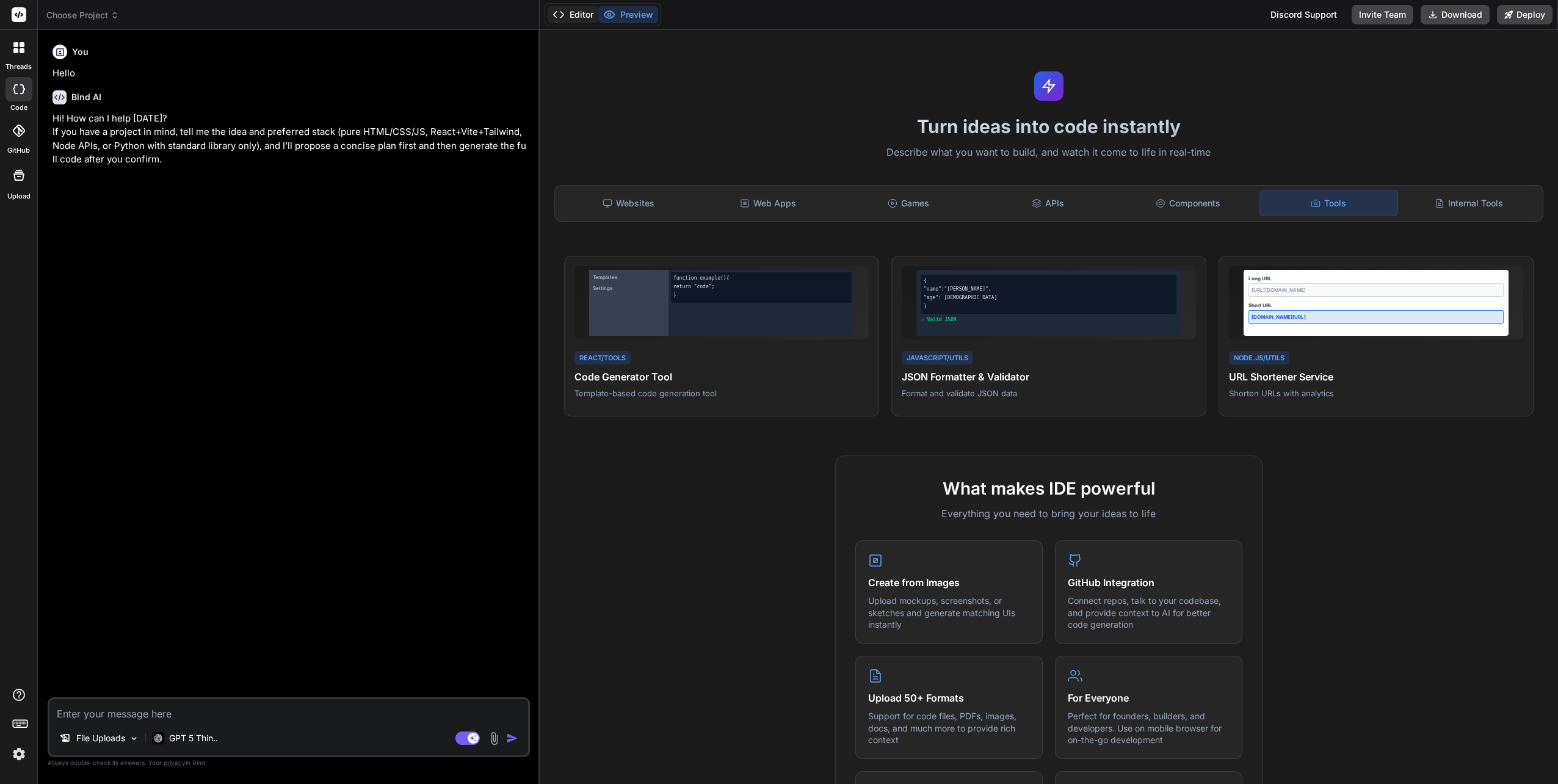
click at [572, 16] on button "Editor" at bounding box center [573, 14] width 51 height 17
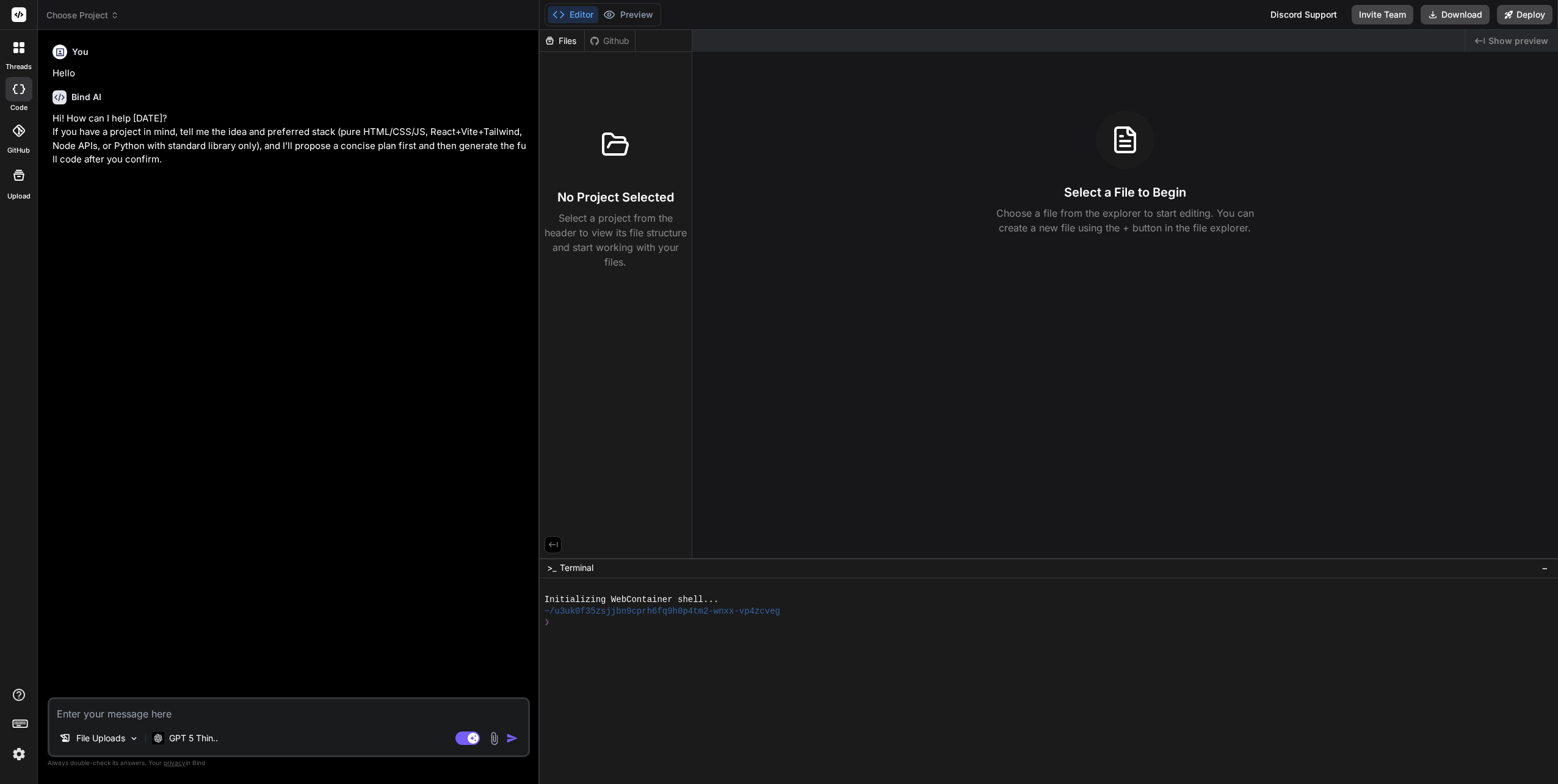
click at [277, 702] on textarea at bounding box center [289, 710] width 479 height 22
click at [272, 713] on textarea at bounding box center [289, 710] width 479 height 22
paste textarea "Build a URL shortener service with Node.js featuring custom domains, click anal…"
type textarea "Build a URL shortener service with Node.js featuring custom domains, click anal…"
type textarea "x"
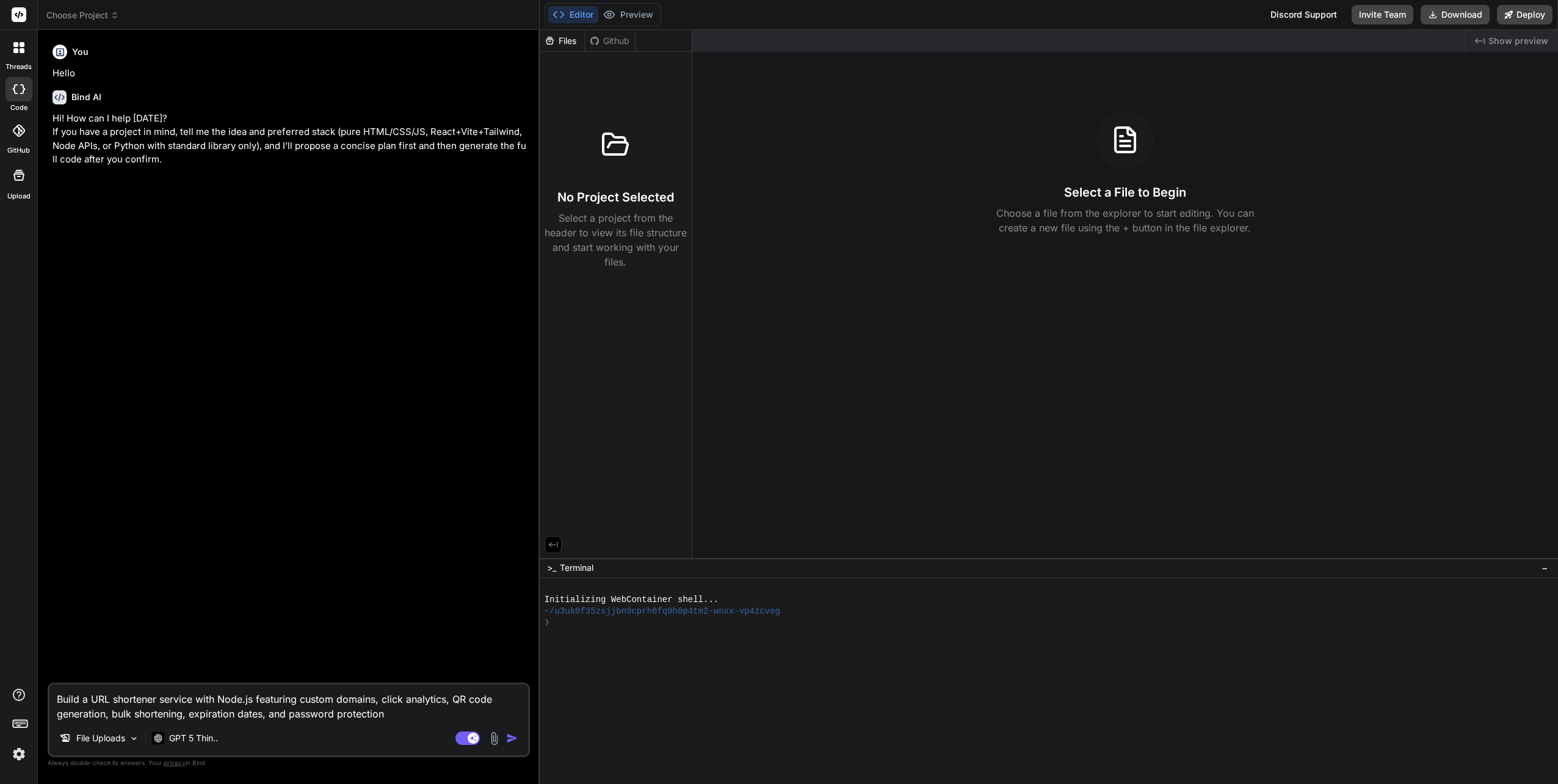
type textarea "Build a URL shortener service with Node.js featuring custom domains, click anal…"
click at [511, 739] on img "button" at bounding box center [512, 738] width 12 height 12
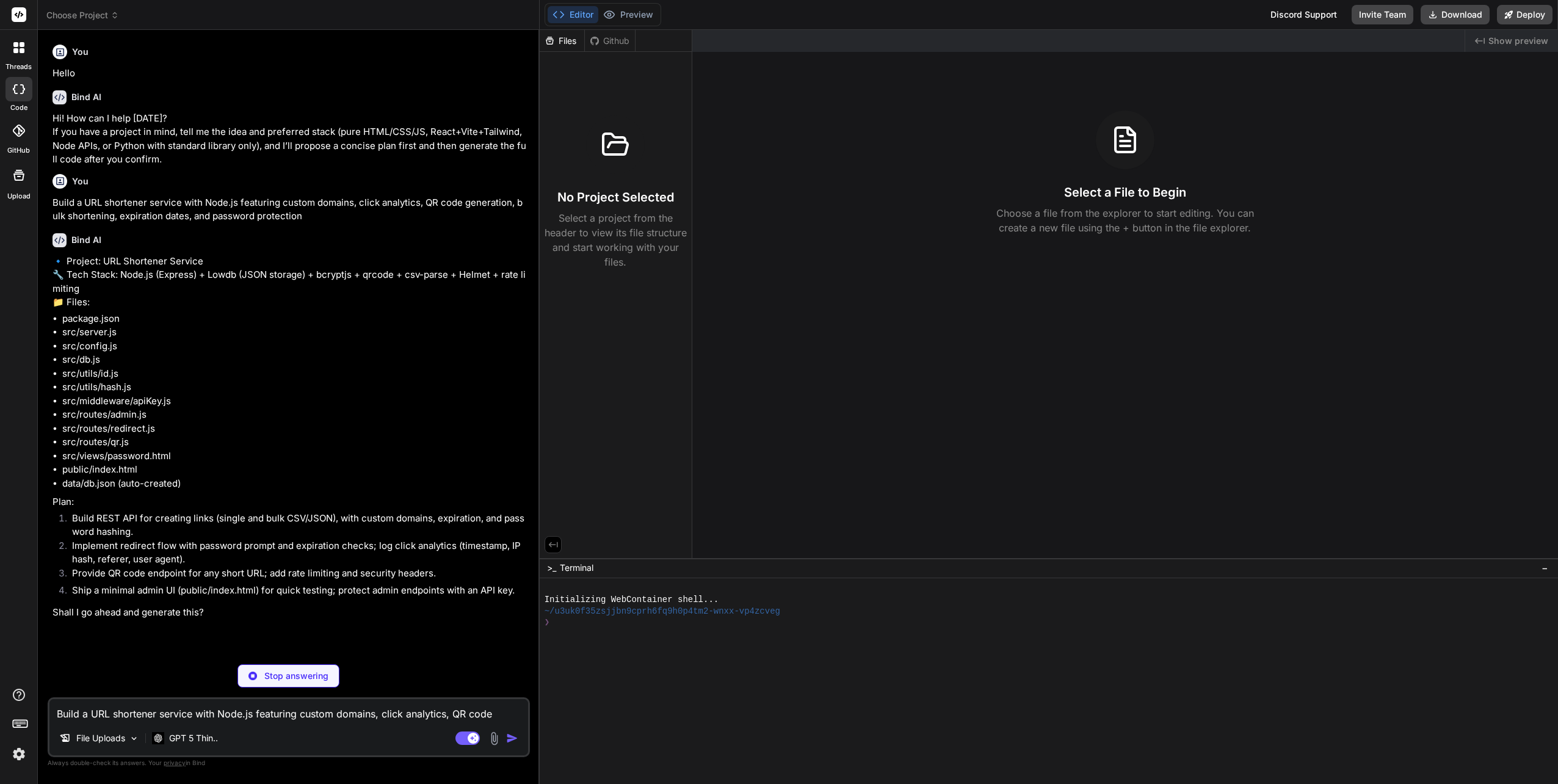
type textarea "x"
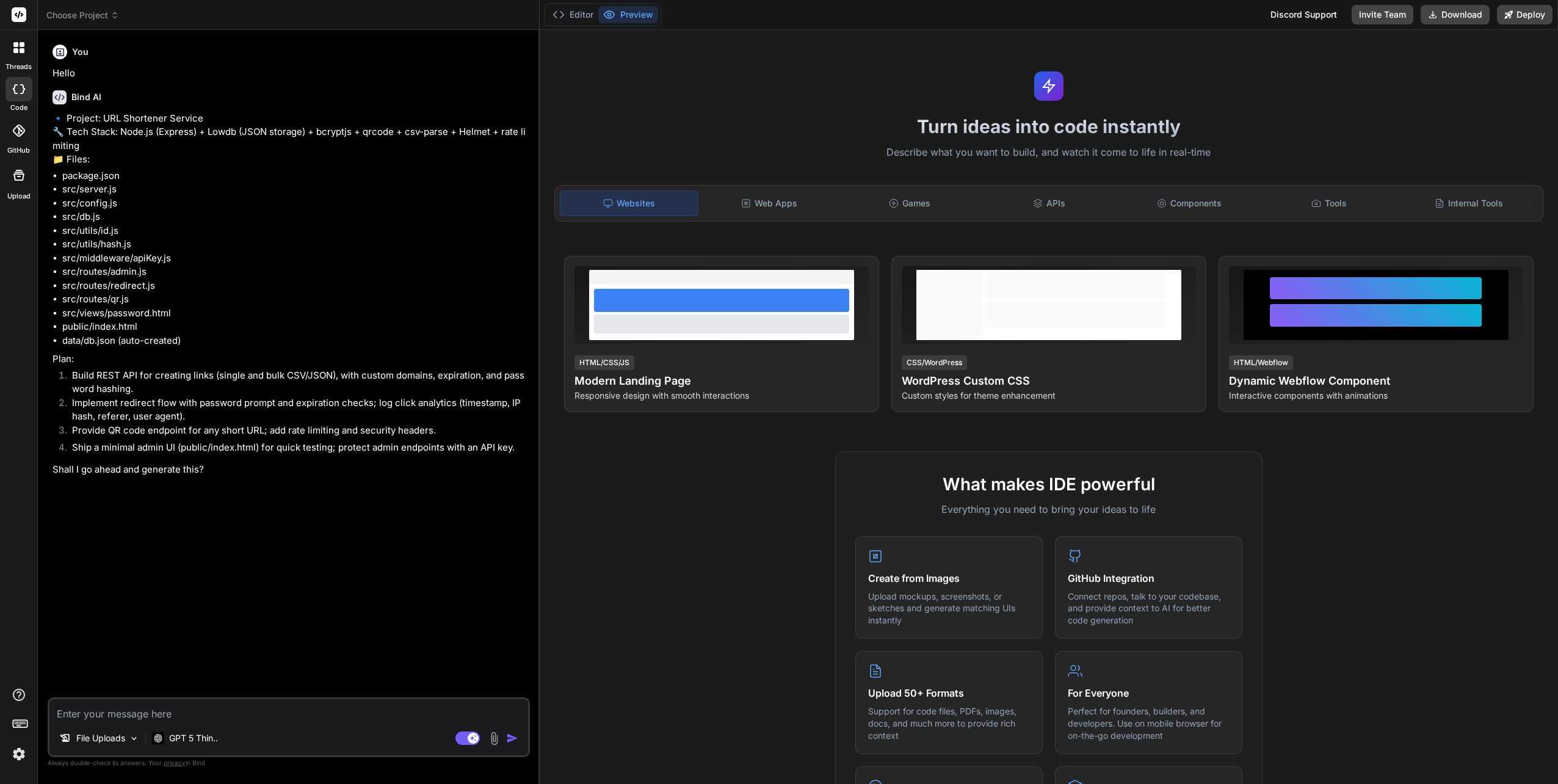
type textarea "x"
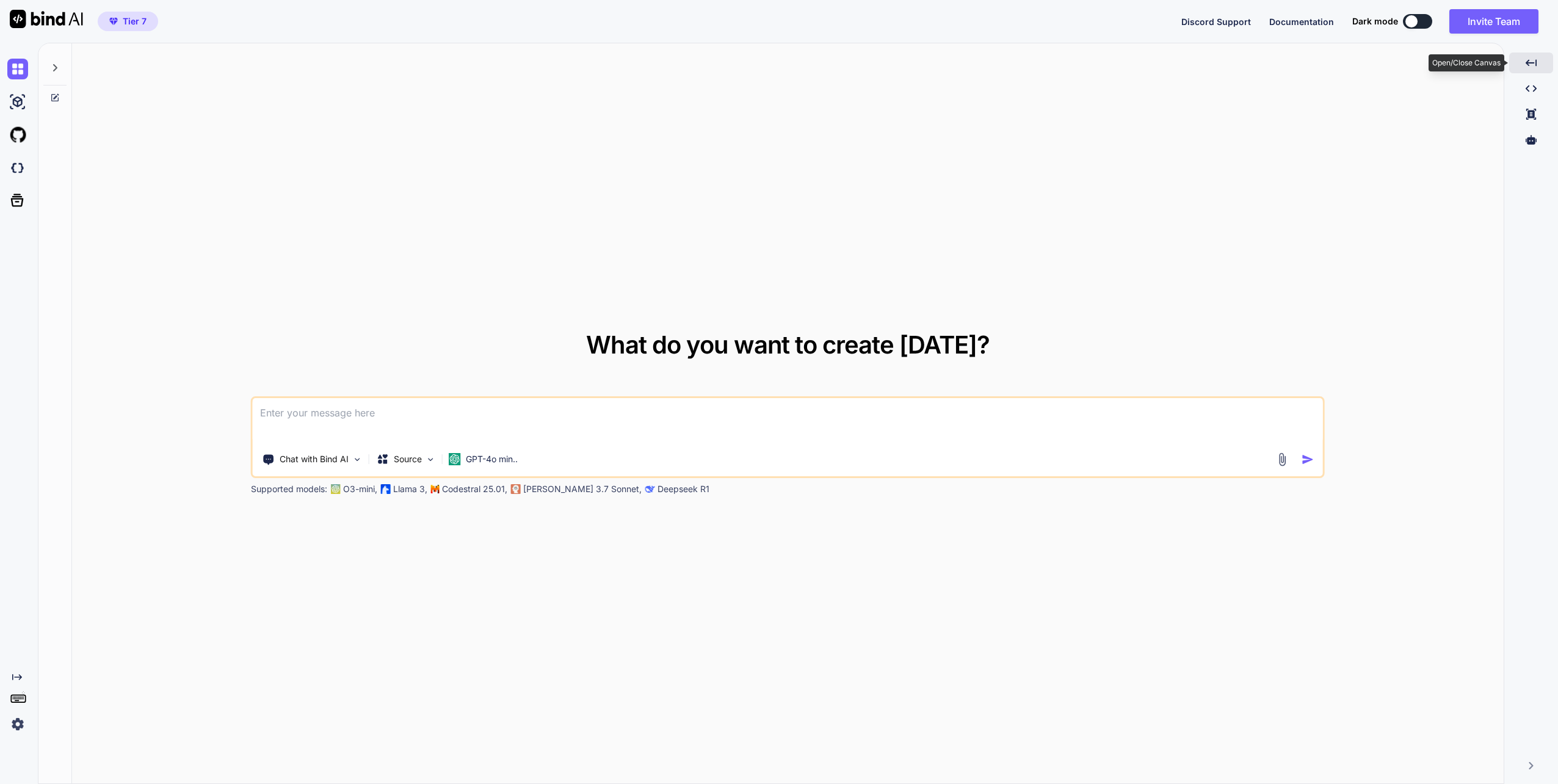
click at [1529, 58] on icon "Created with Pixso." at bounding box center [1531, 63] width 11 height 11
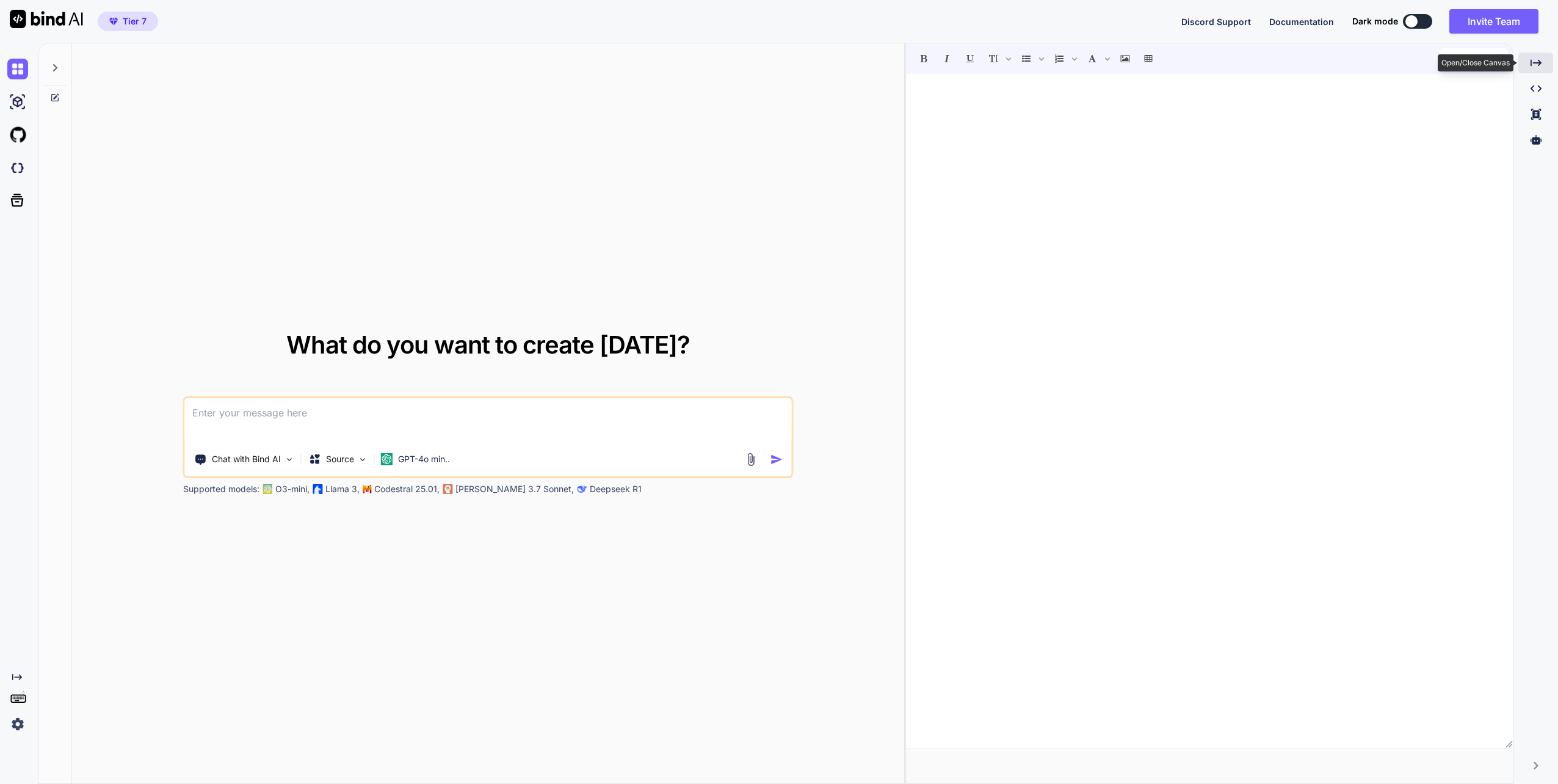
click at [1541, 66] on icon "Created with Pixso." at bounding box center [1535, 63] width 11 height 11
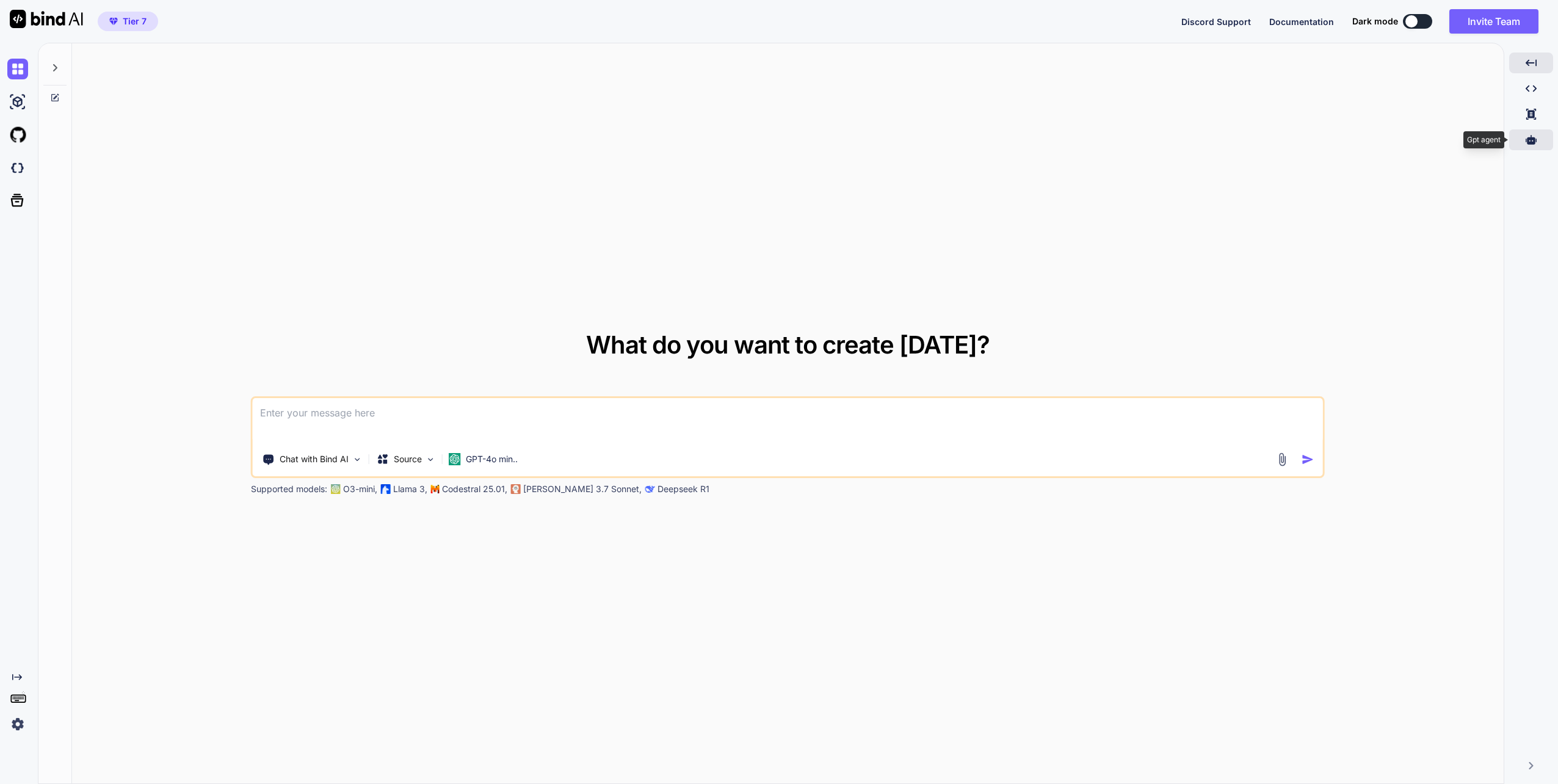
click at [1533, 139] on icon at bounding box center [1531, 139] width 11 height 9
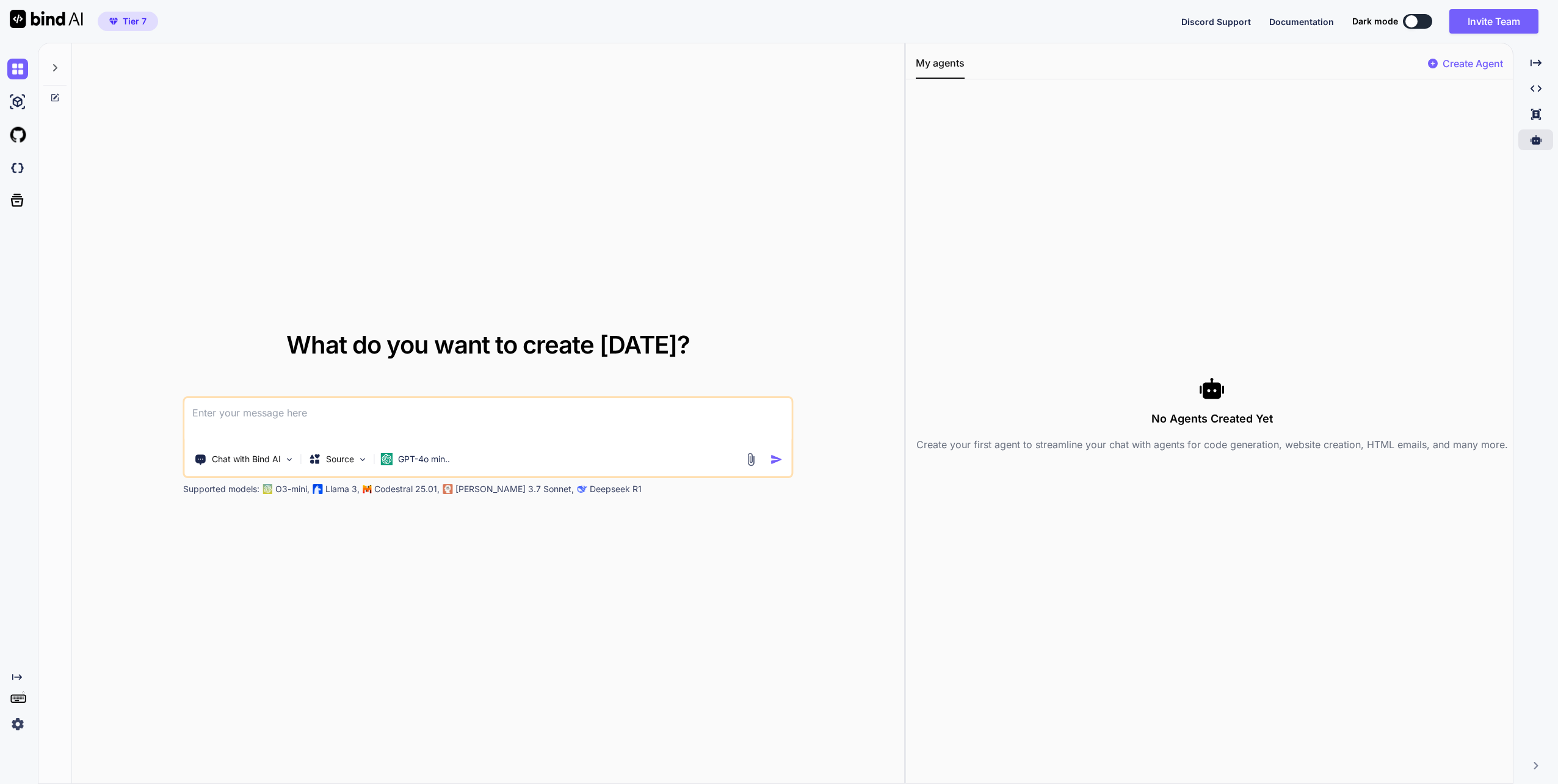
click at [1463, 61] on p "Create Agent" at bounding box center [1473, 63] width 61 height 15
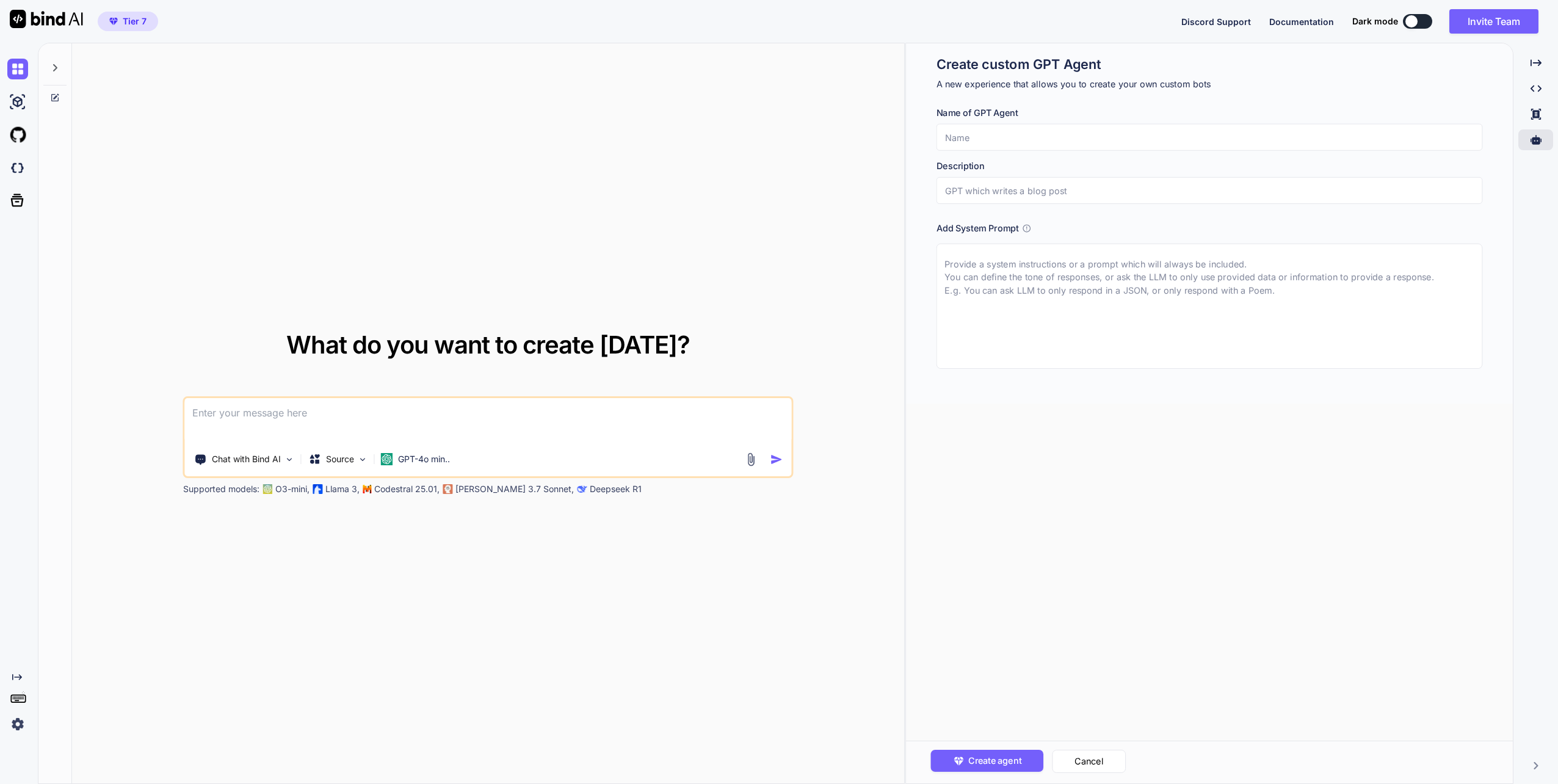
click at [970, 144] on input "text" at bounding box center [1209, 137] width 546 height 26
type textarea "x"
type input "G"
type textarea "x"
type input "GO"
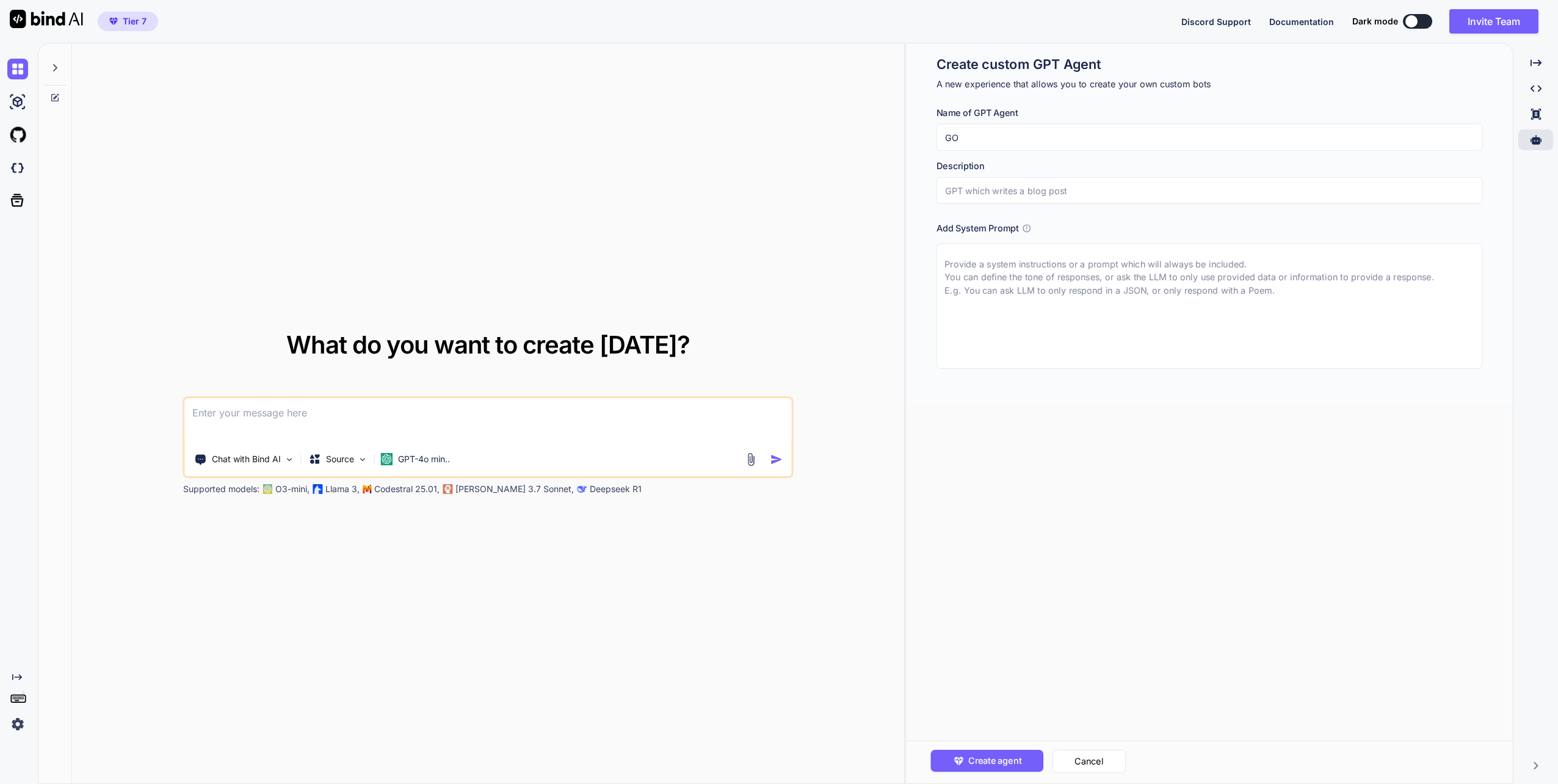
type textarea "x"
type input "GOd"
type textarea "x"
type input "GOde"
type textarea "x"
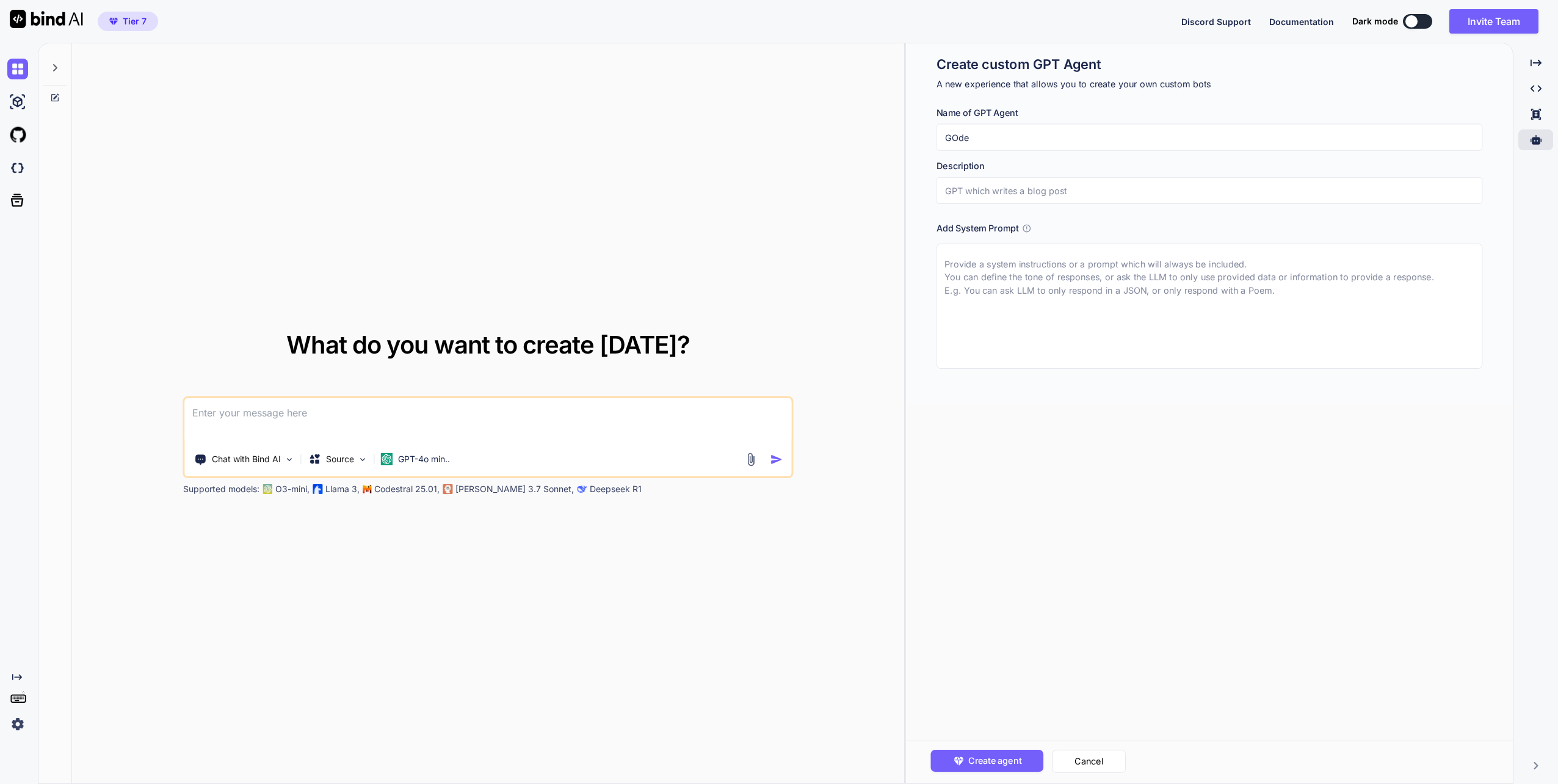
type input "GOd"
type textarea "x"
type input "GO"
type textarea "x"
type input "G"
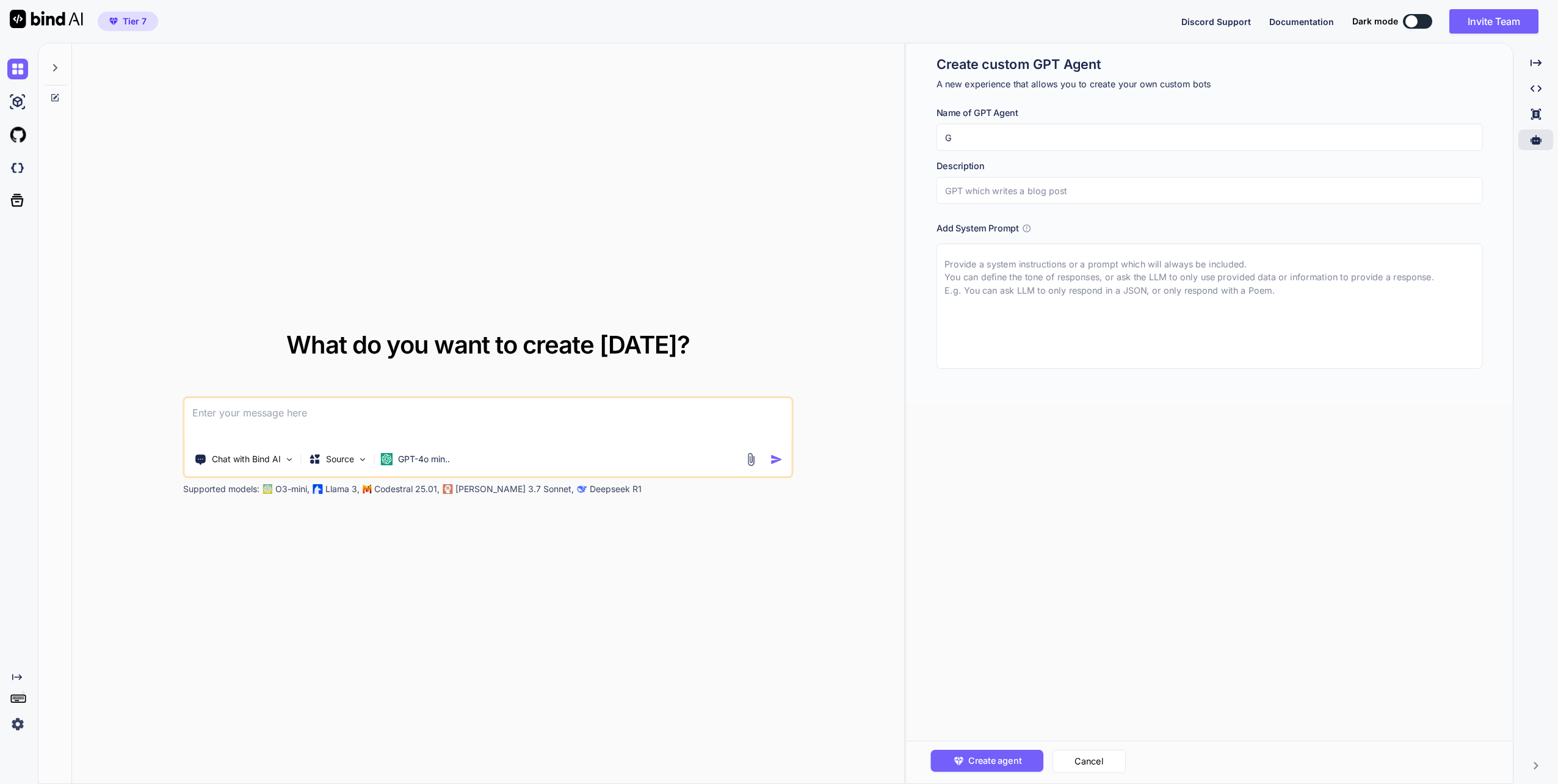
type textarea "x"
type input "C"
type textarea "x"
type input "Ce"
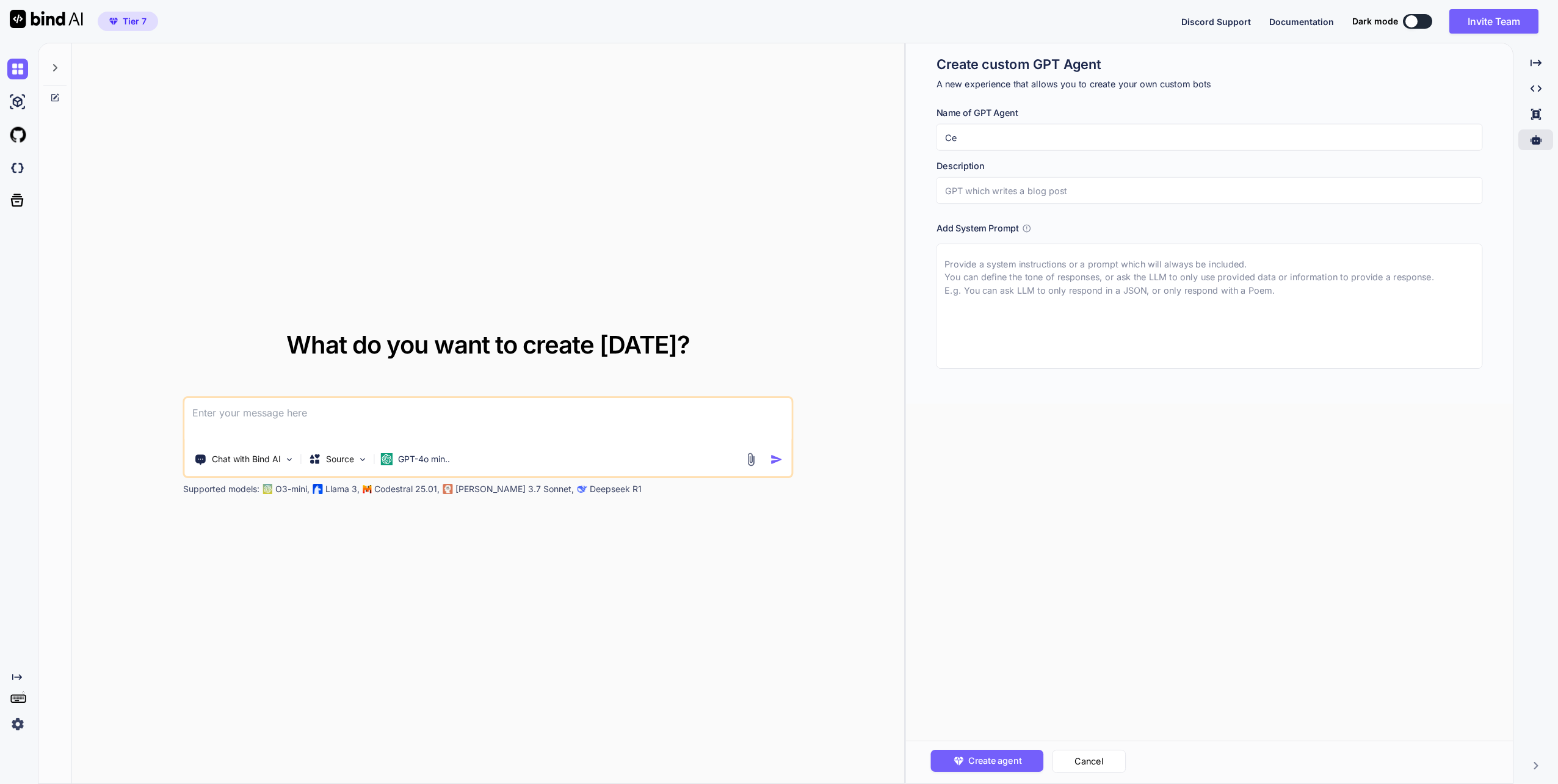
type textarea "x"
type input "Ced"
type textarea "x"
type input "Ce"
type textarea "x"
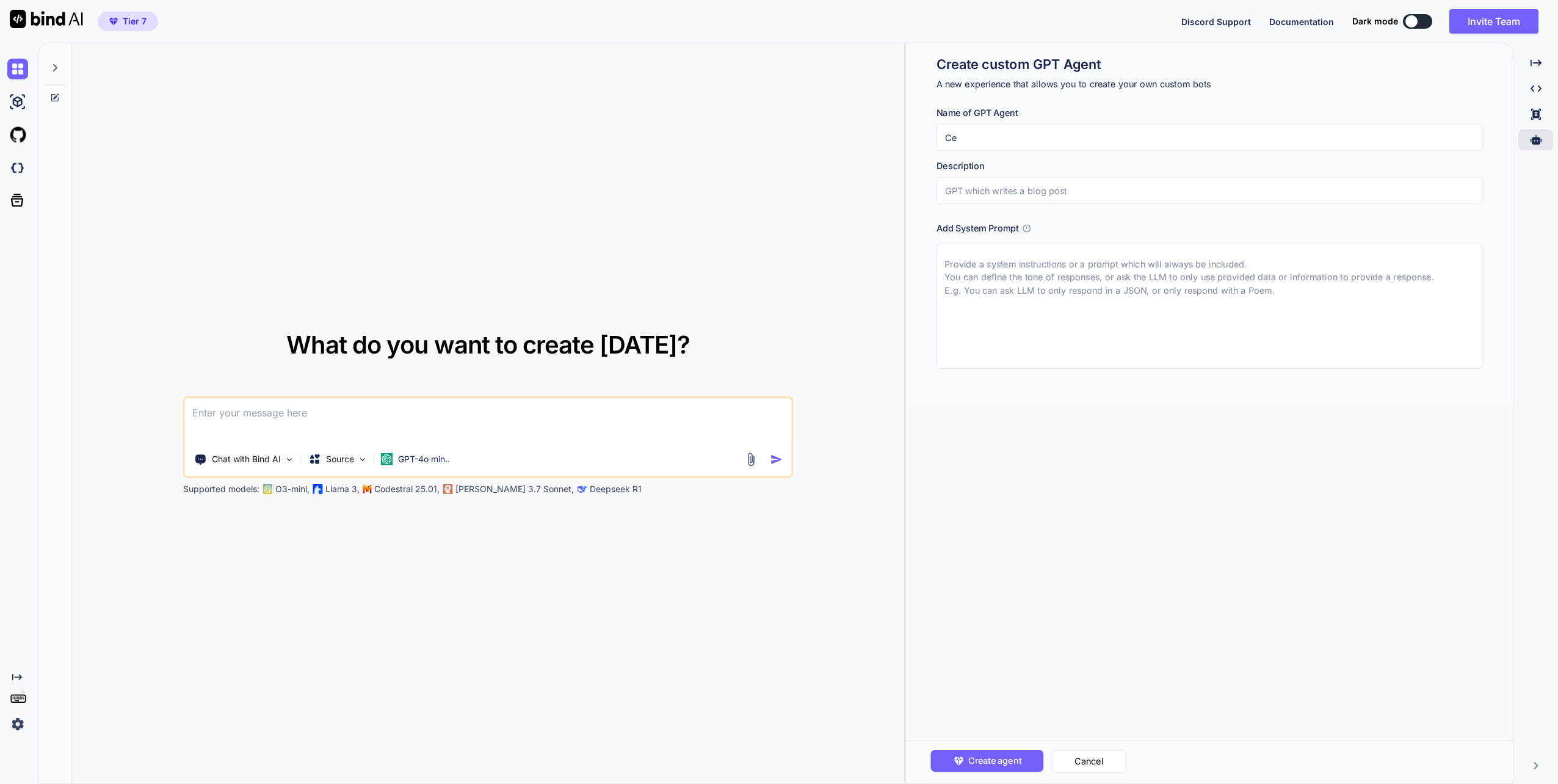
type input "C"
type textarea "x"
type input "Co"
type textarea "x"
type input "Cod"
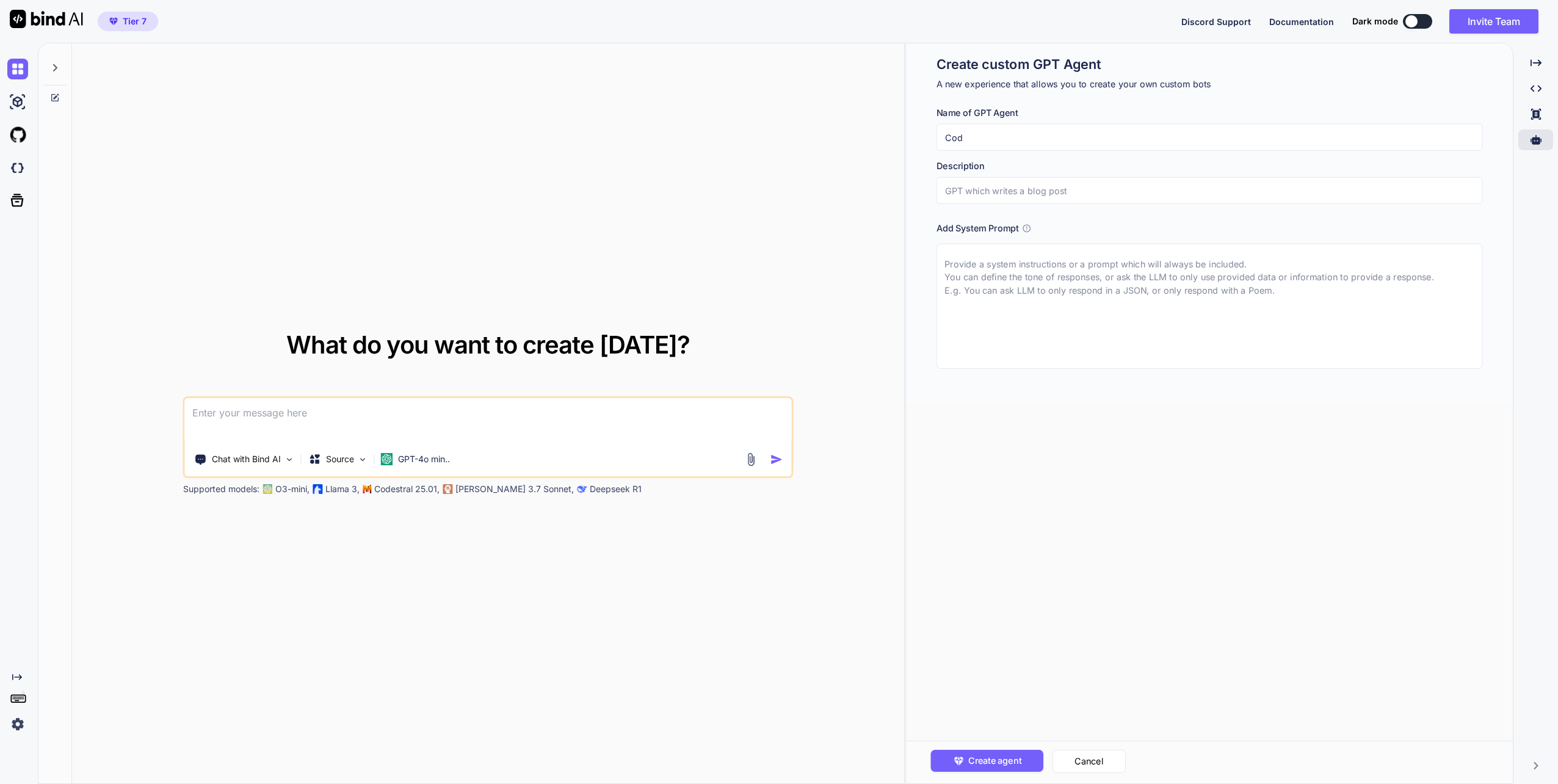
type textarea "x"
type input "Code"
type textarea "x"
type input "Code"
type textarea "x"
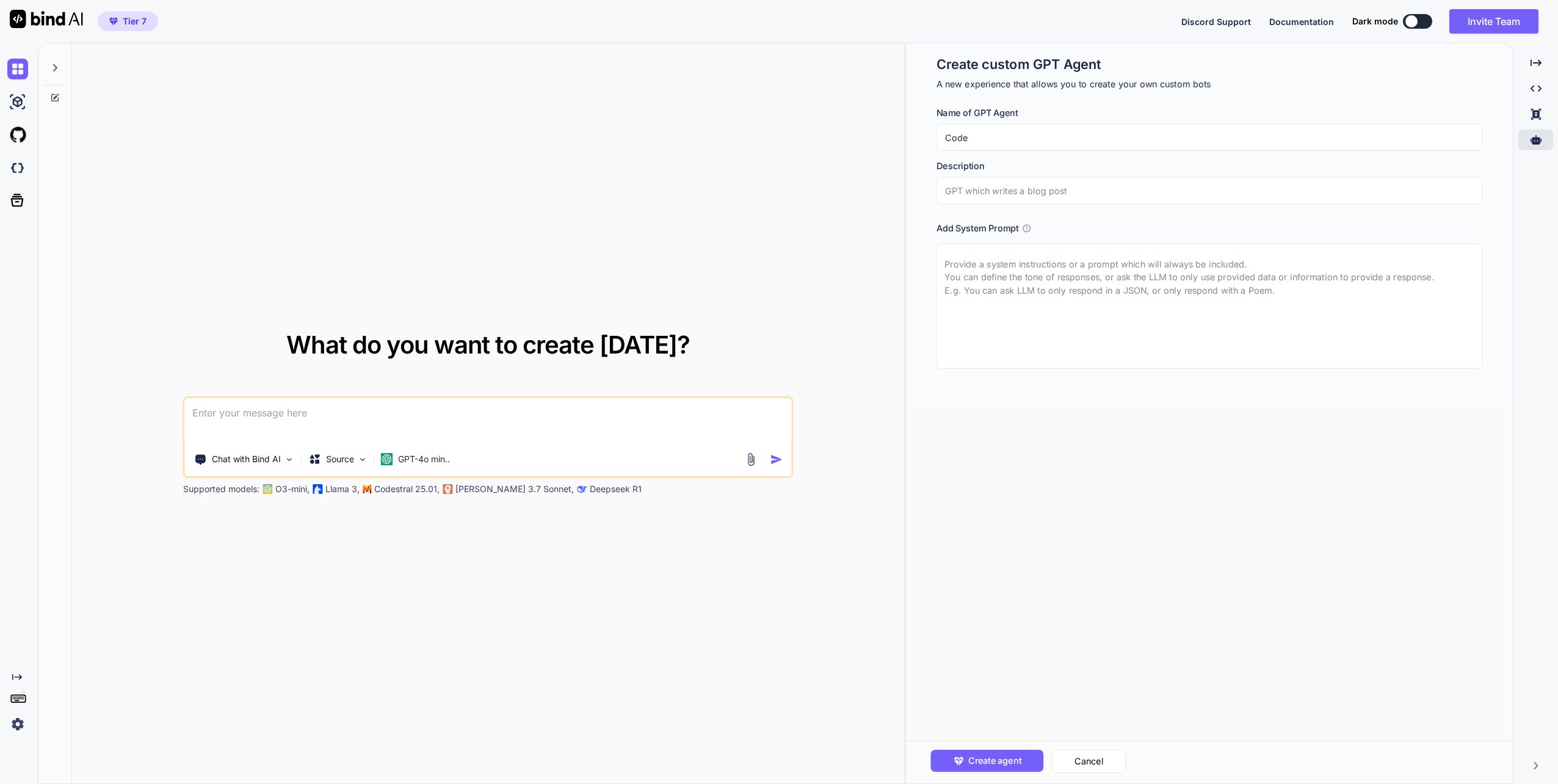
type input "Code G"
type textarea "x"
type input "Code Ge"
type textarea "x"
type input "Code Ger"
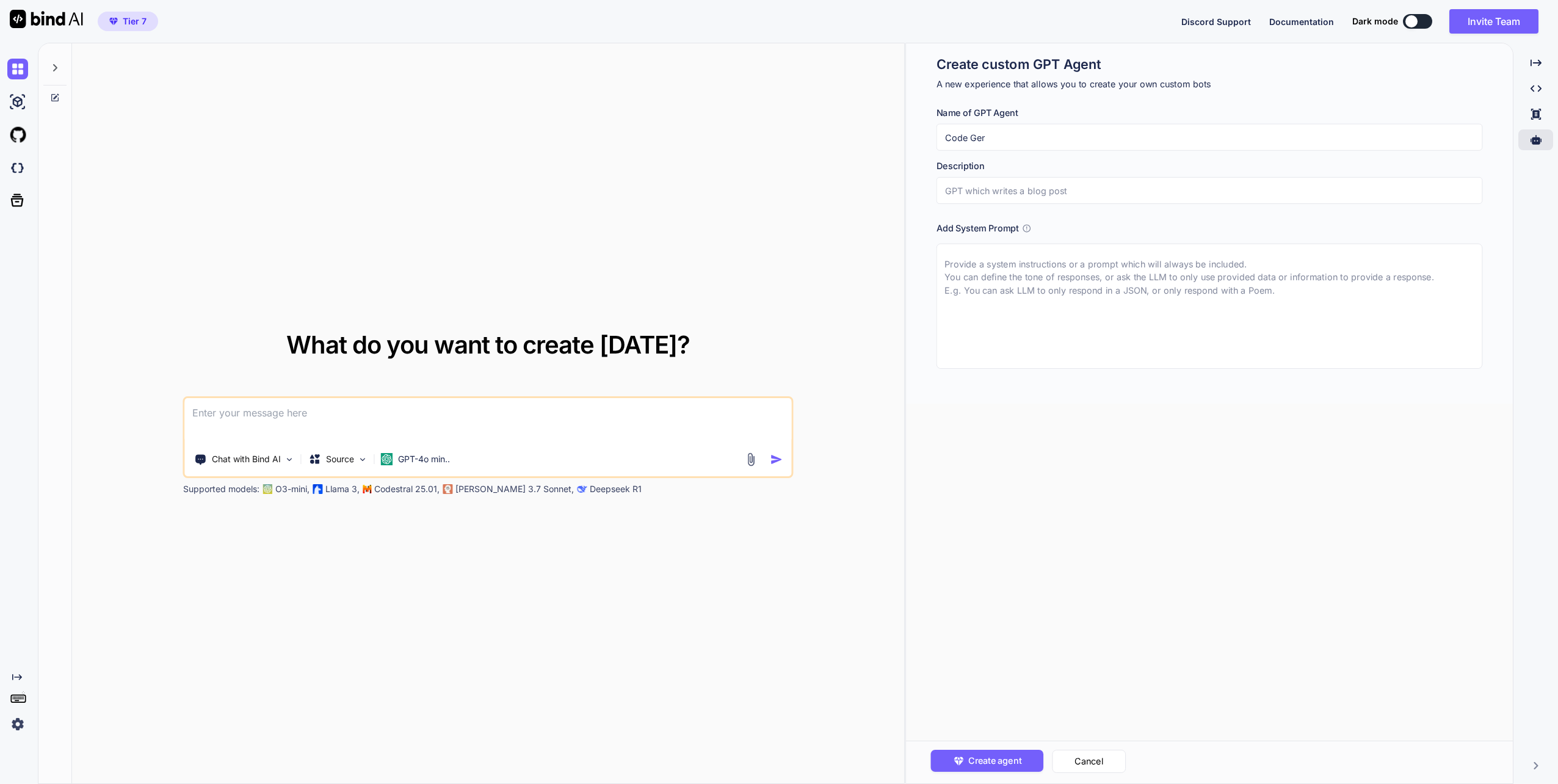
type textarea "x"
type input "Code Ge"
type textarea "x"
type input "Code Gen"
type textarea "x"
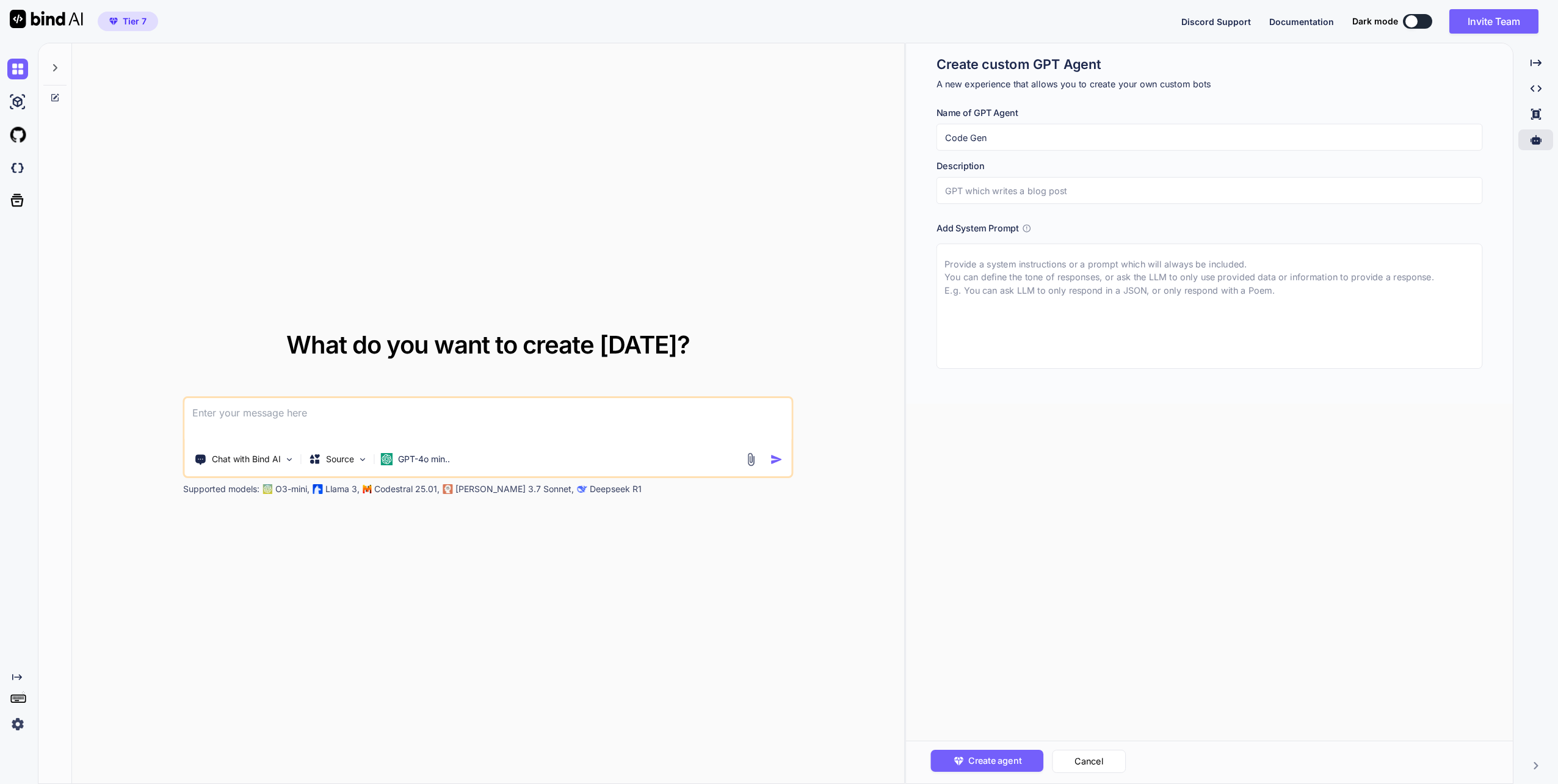
type input "Code Gene"
type textarea "x"
type input "Code Gener"
type textarea "x"
type input "Code Genera"
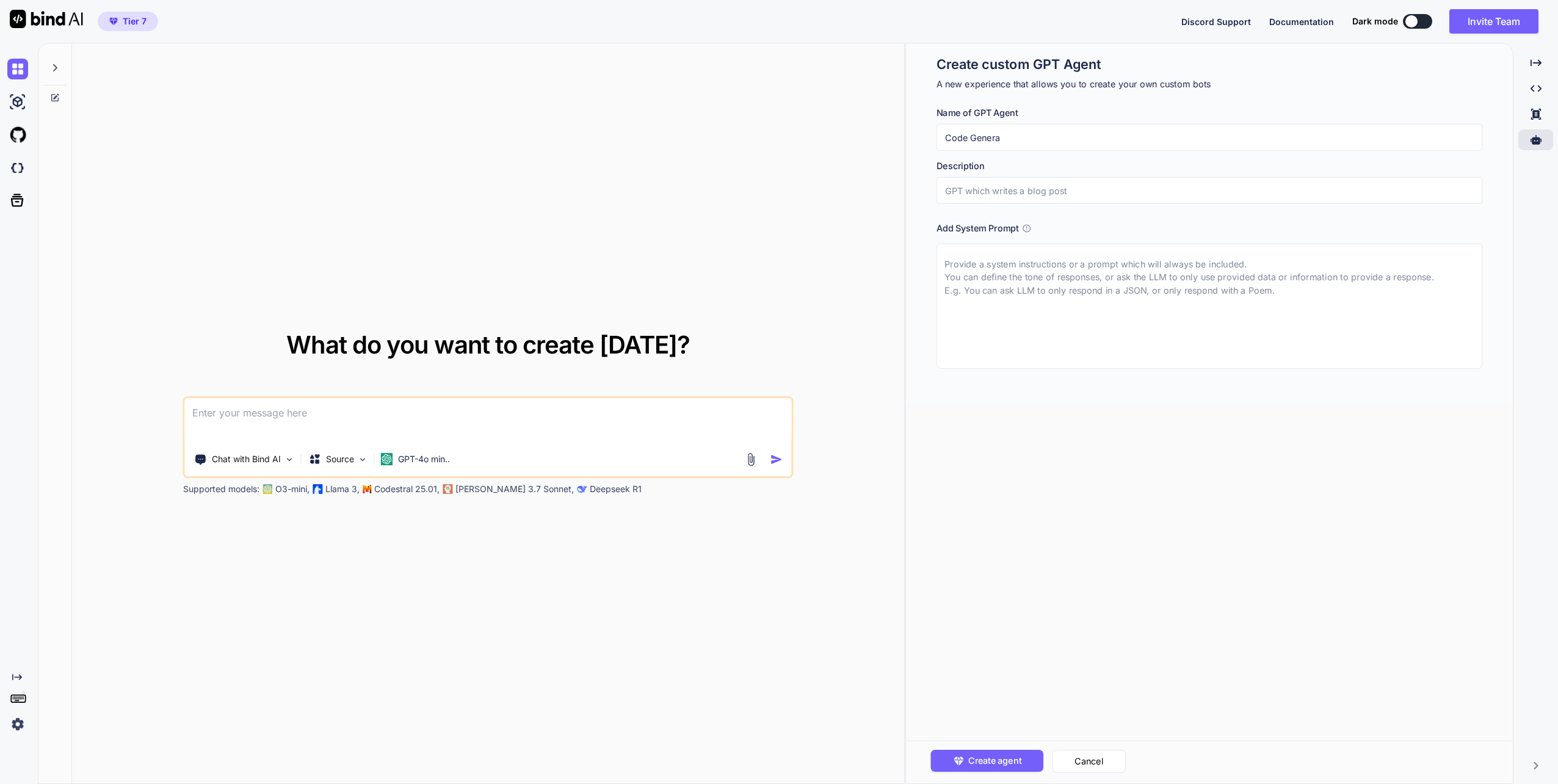
type textarea "x"
type input "Code General"
click at [964, 191] on input "text" at bounding box center [1209, 190] width 546 height 26
type textarea "x"
type input "T"
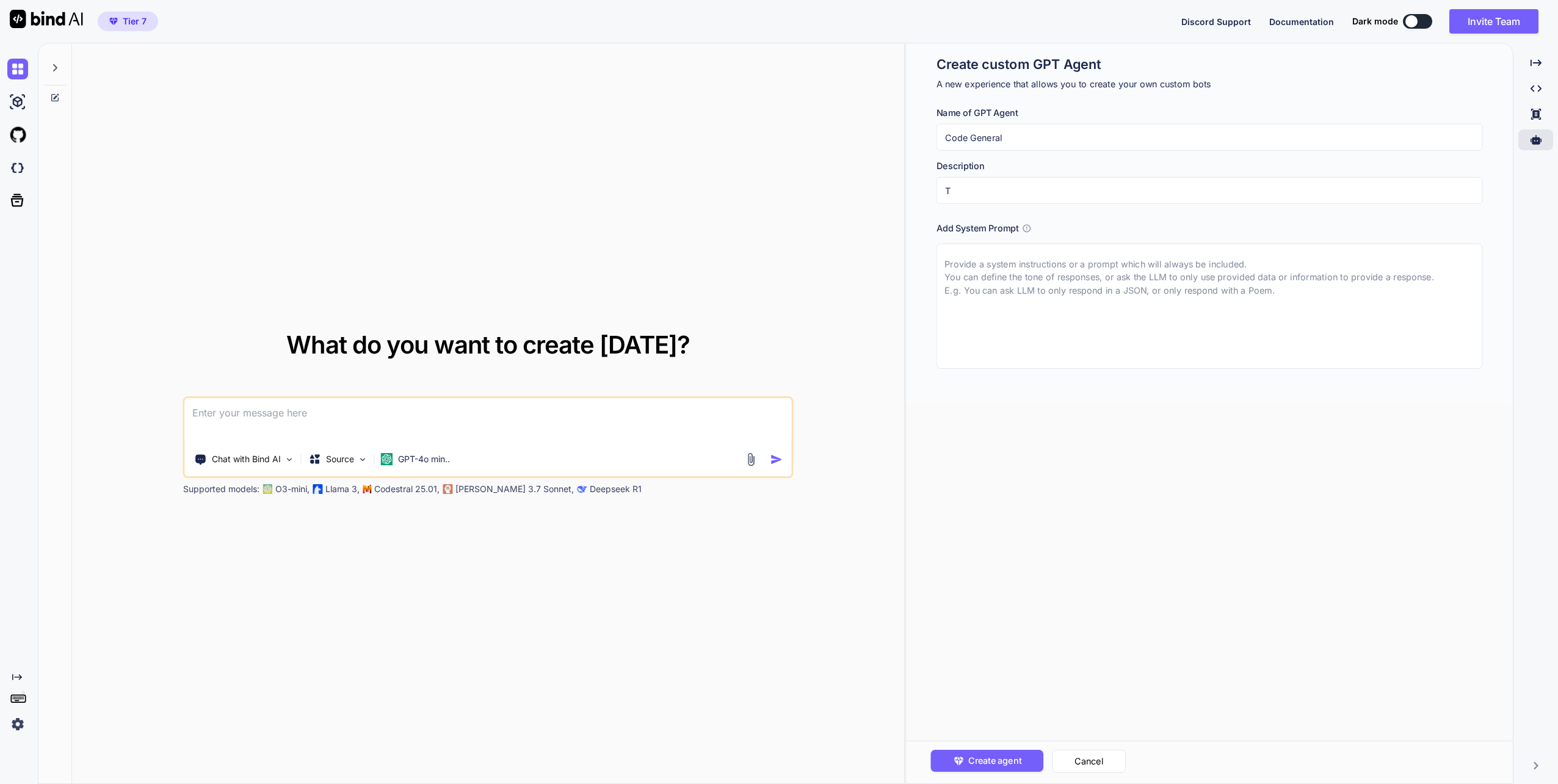
type textarea "x"
type input "TH"
type textarea "x"
type input "T"
type textarea "x"
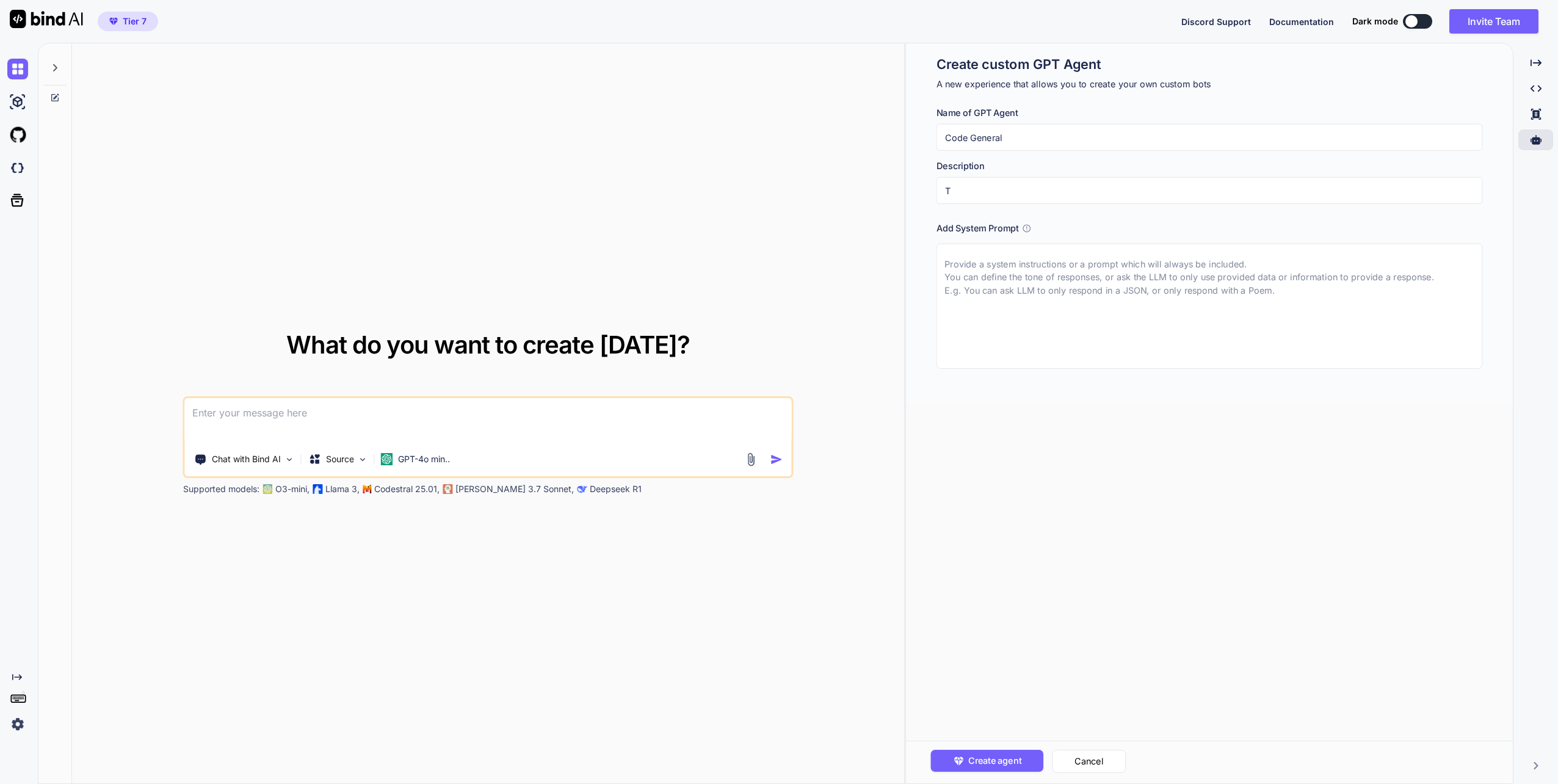
type input "Th"
type textarea "x"
type input "The"
type textarea "x"
type input "The"
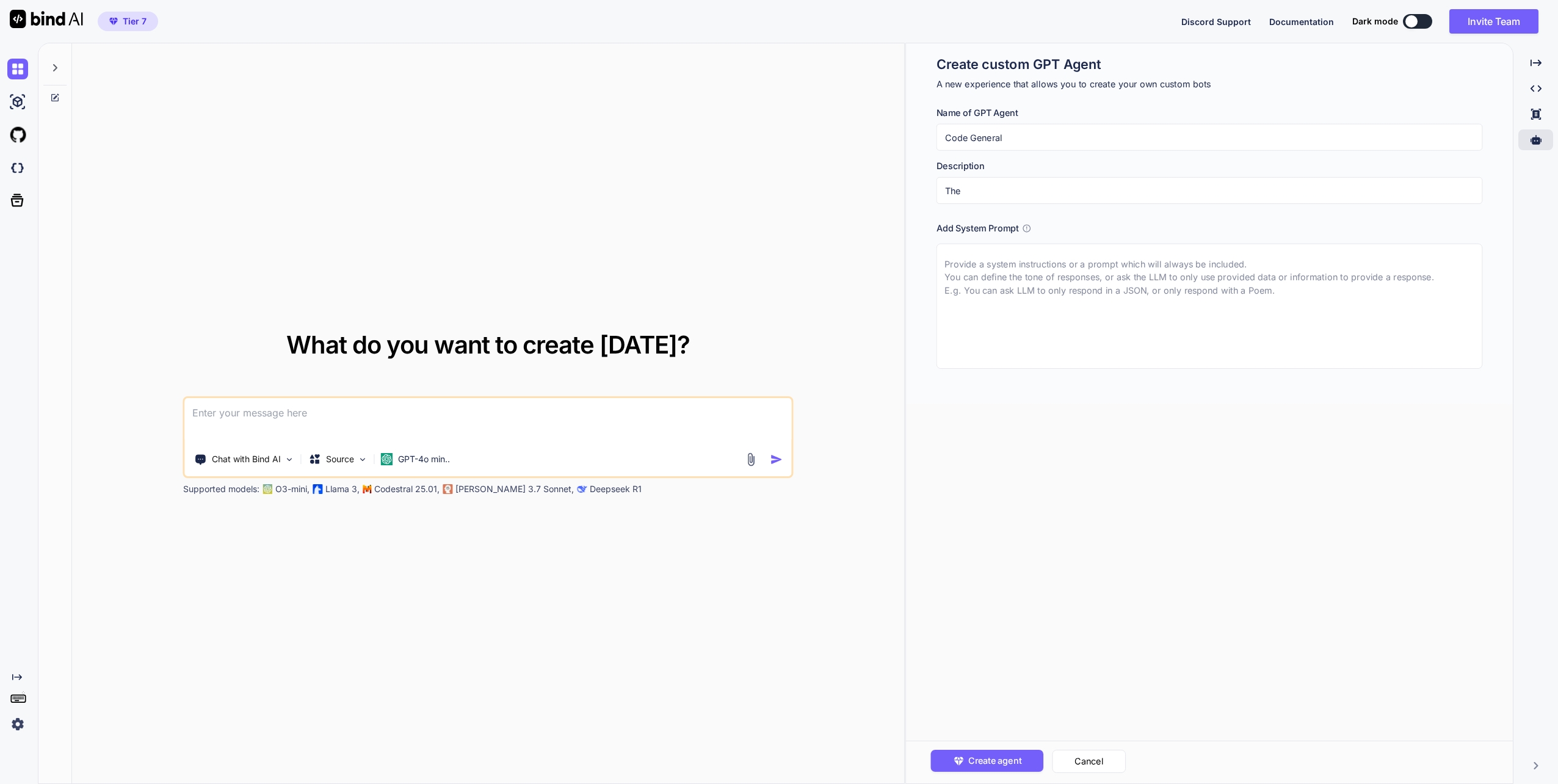
type textarea "x"
type input "The u"
type textarea "x"
type input "The up"
type textarea "x"
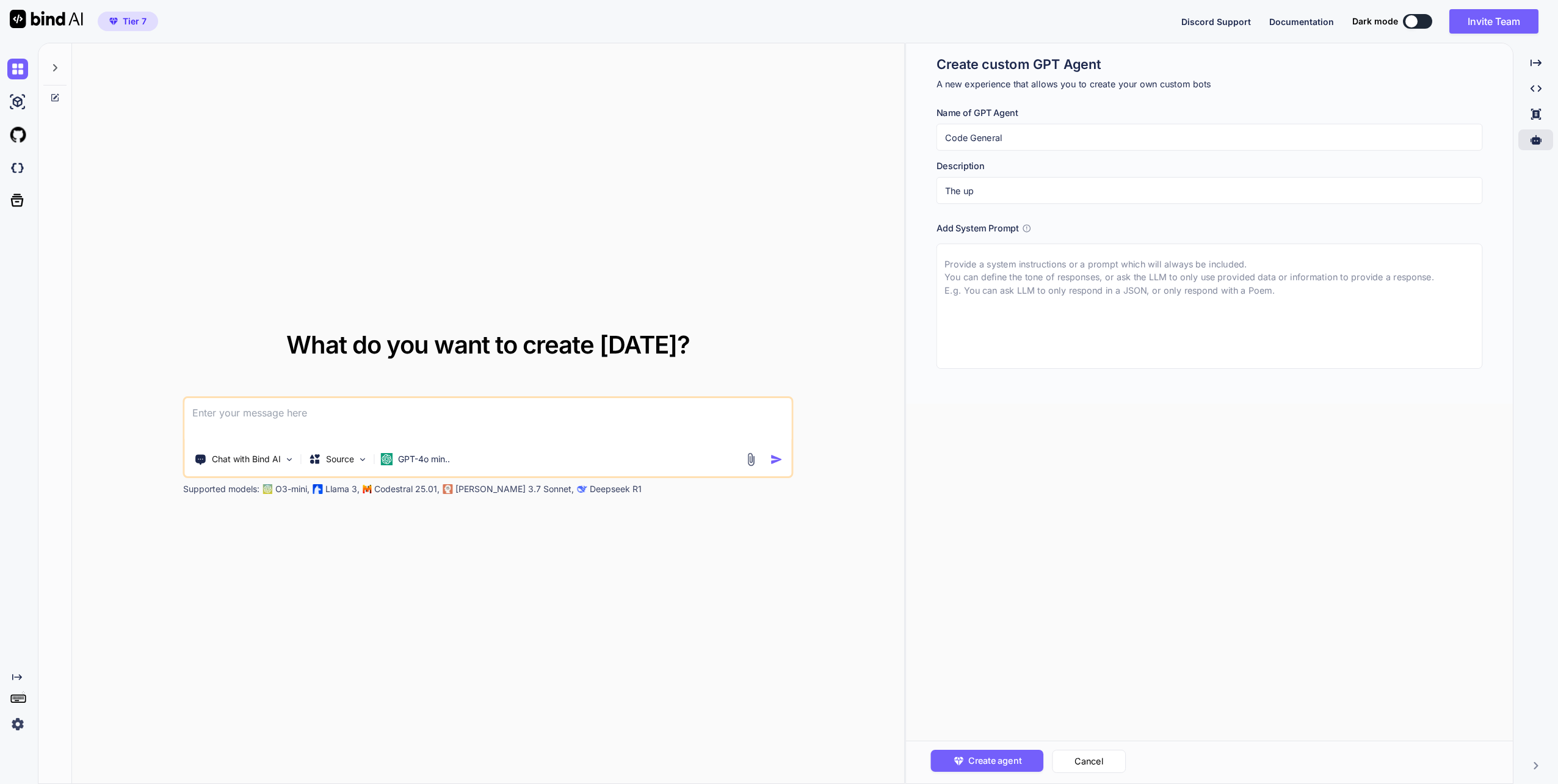
type input "The u"
type textarea "x"
type input "The ul"
type textarea "x"
type input "The ult"
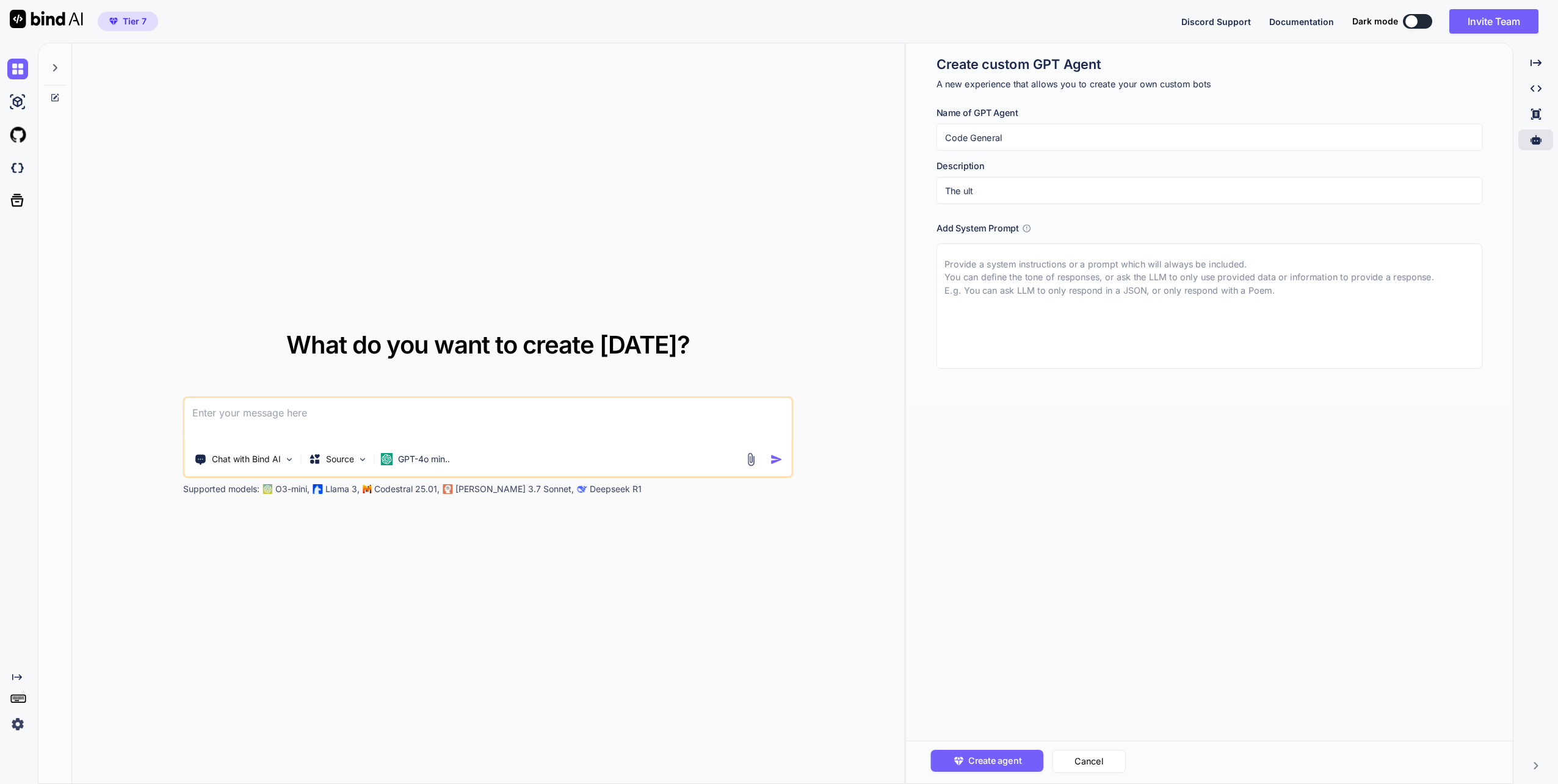
type textarea "x"
type input "The ulti"
type textarea "x"
type input "The ultim"
type textarea "x"
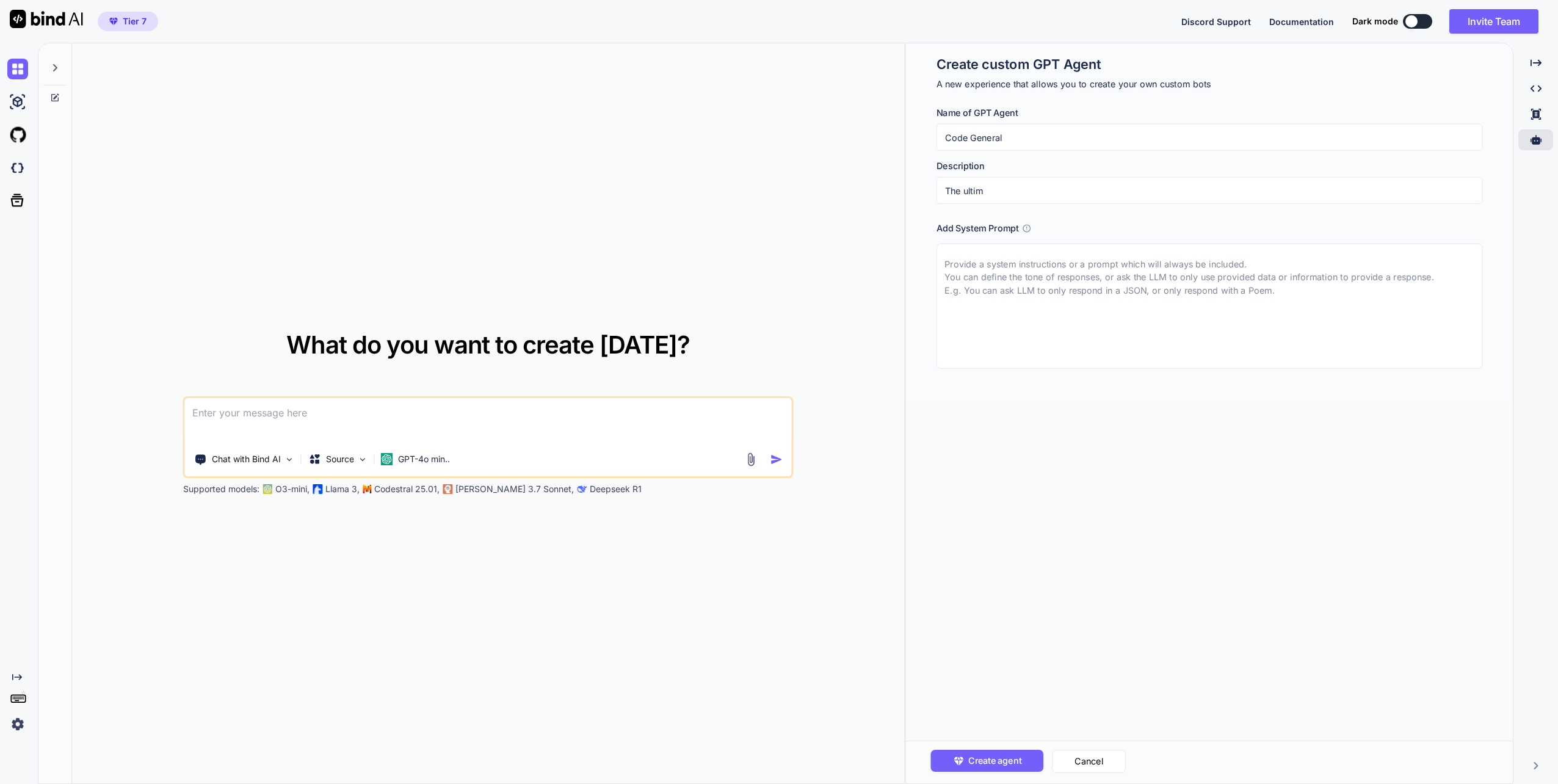
type input "The ultima"
type textarea "x"
type input "The ultimat"
type textarea "x"
type input "The ultimate"
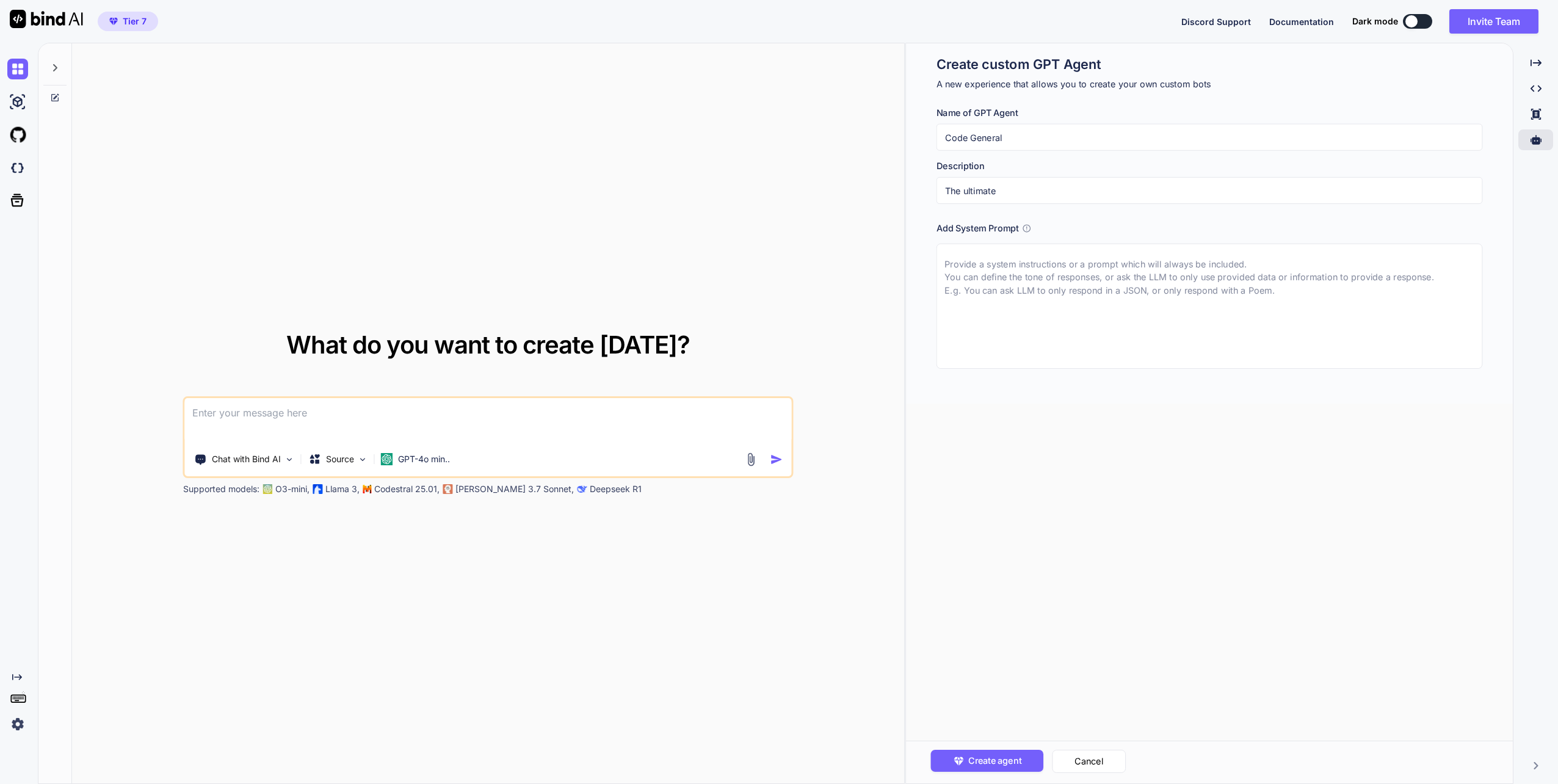
type textarea "x"
type input "The ultimate"
type textarea "x"
type input "The ultimate A"
type textarea "x"
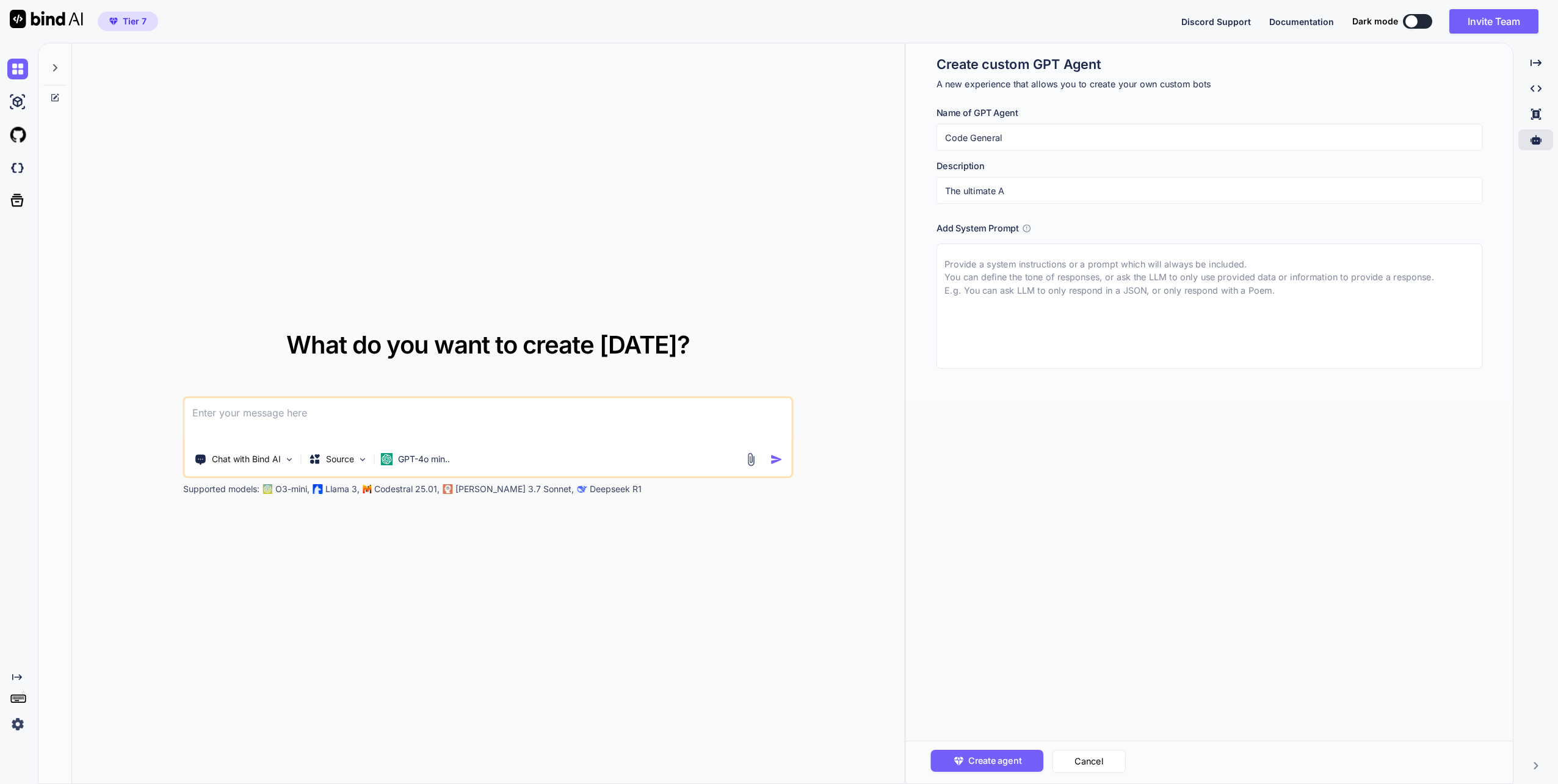
type input "The ultimate Ag"
type textarea "x"
type input "The ultimate Age"
type textarea "x"
type input "The ultimate Agen"
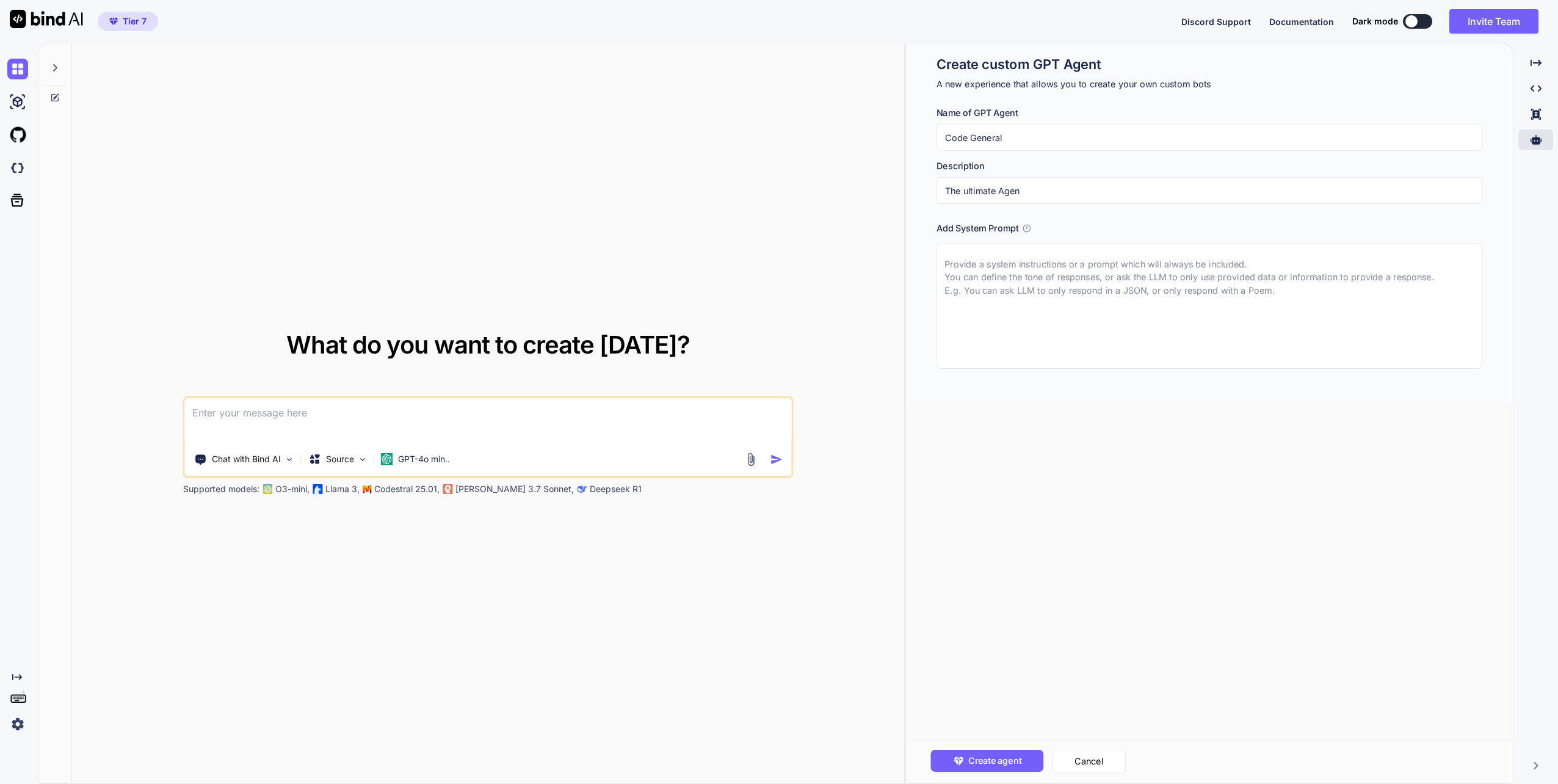
type textarea "x"
type input "The ultimate Agent"
type textarea "x"
type input "The ultimate Agenti"
type textarea "x"
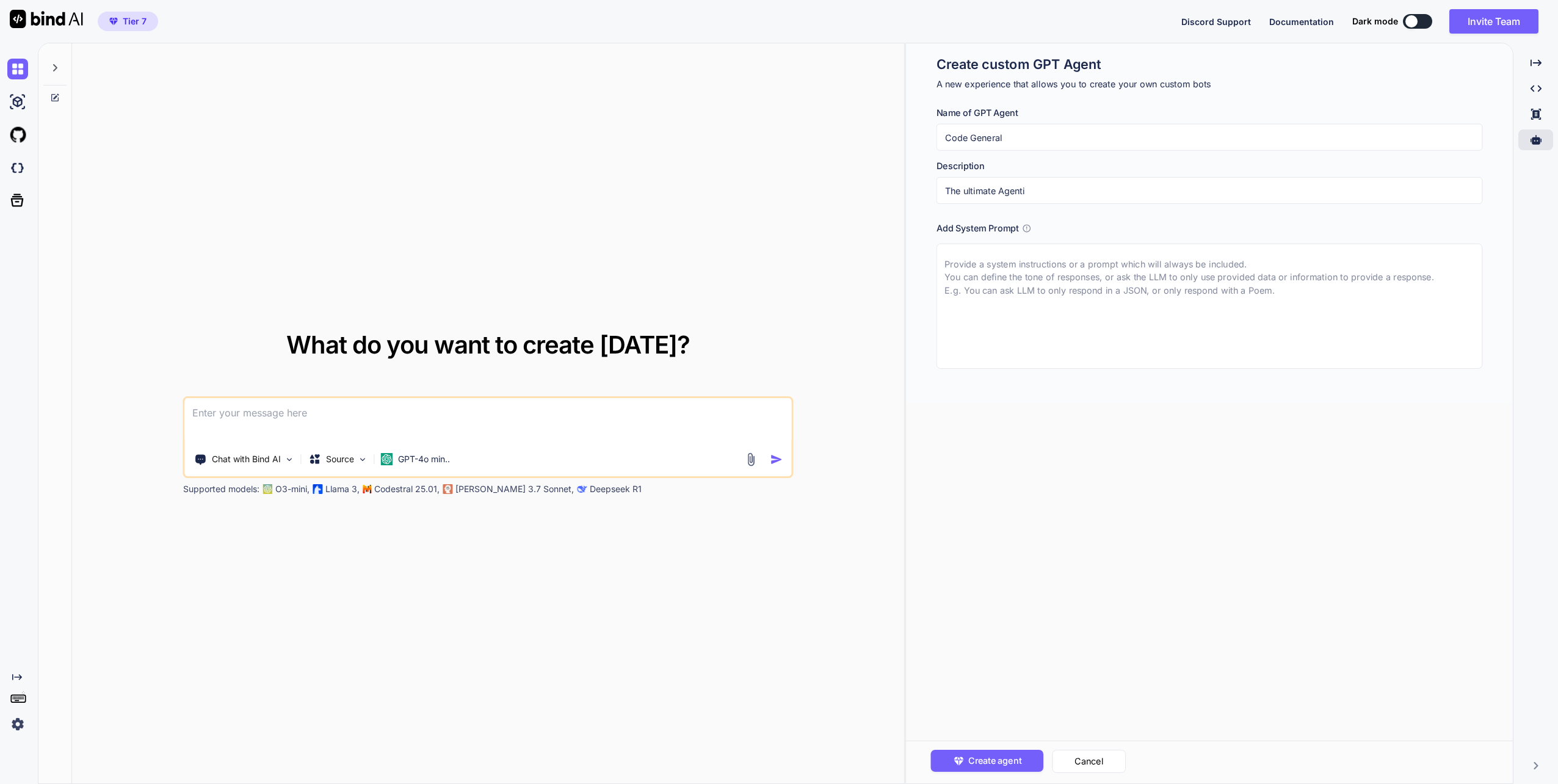
type input "The ultimate Agentic"
type textarea "x"
type input "The ultimate Agentic"
type textarea "x"
type input "The ultimate Agentic P"
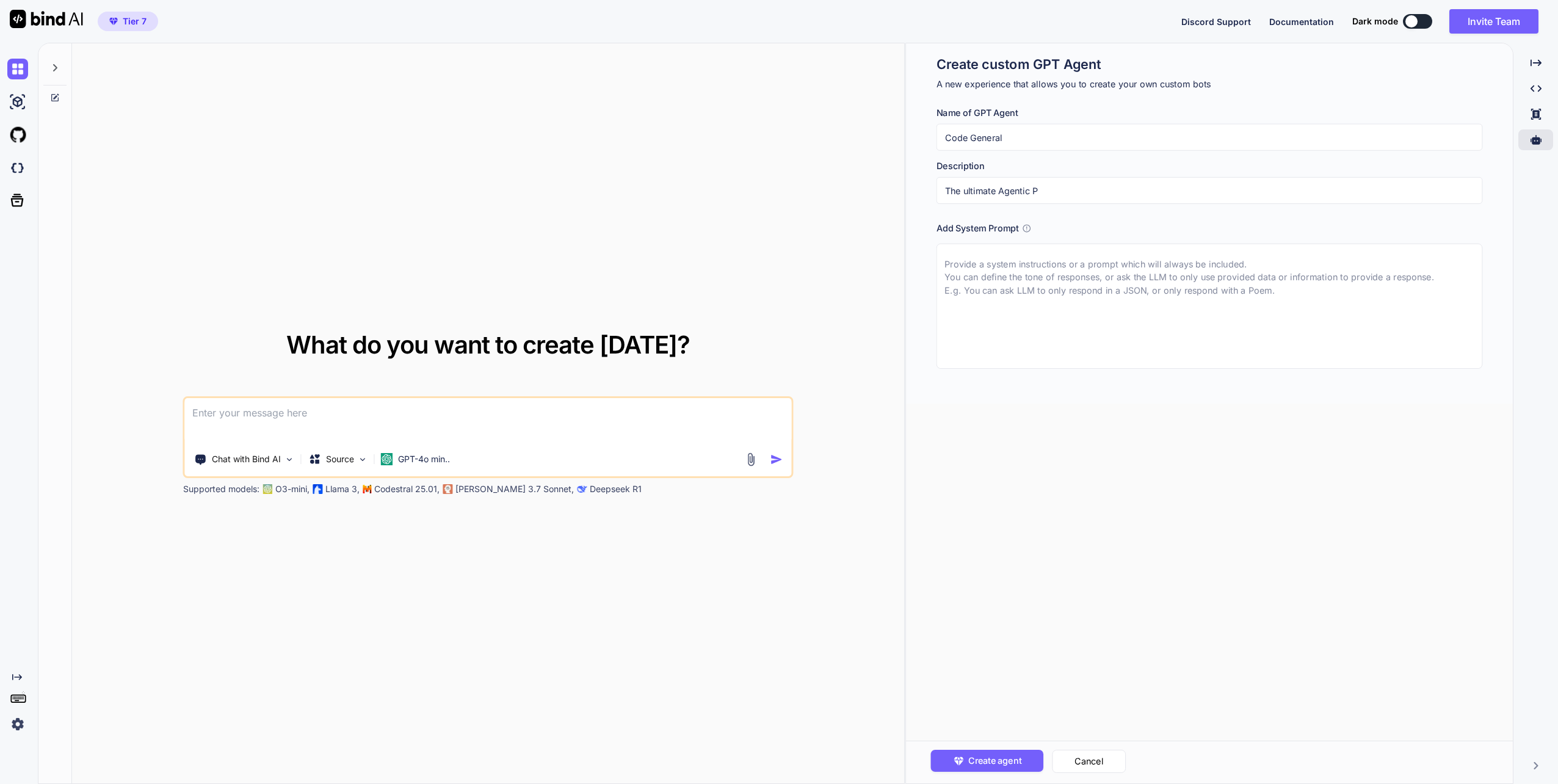
type textarea "x"
type input "The ultimate Agentic Pl"
type textarea "x"
type input "The ultimate Agentic Pla"
type textarea "x"
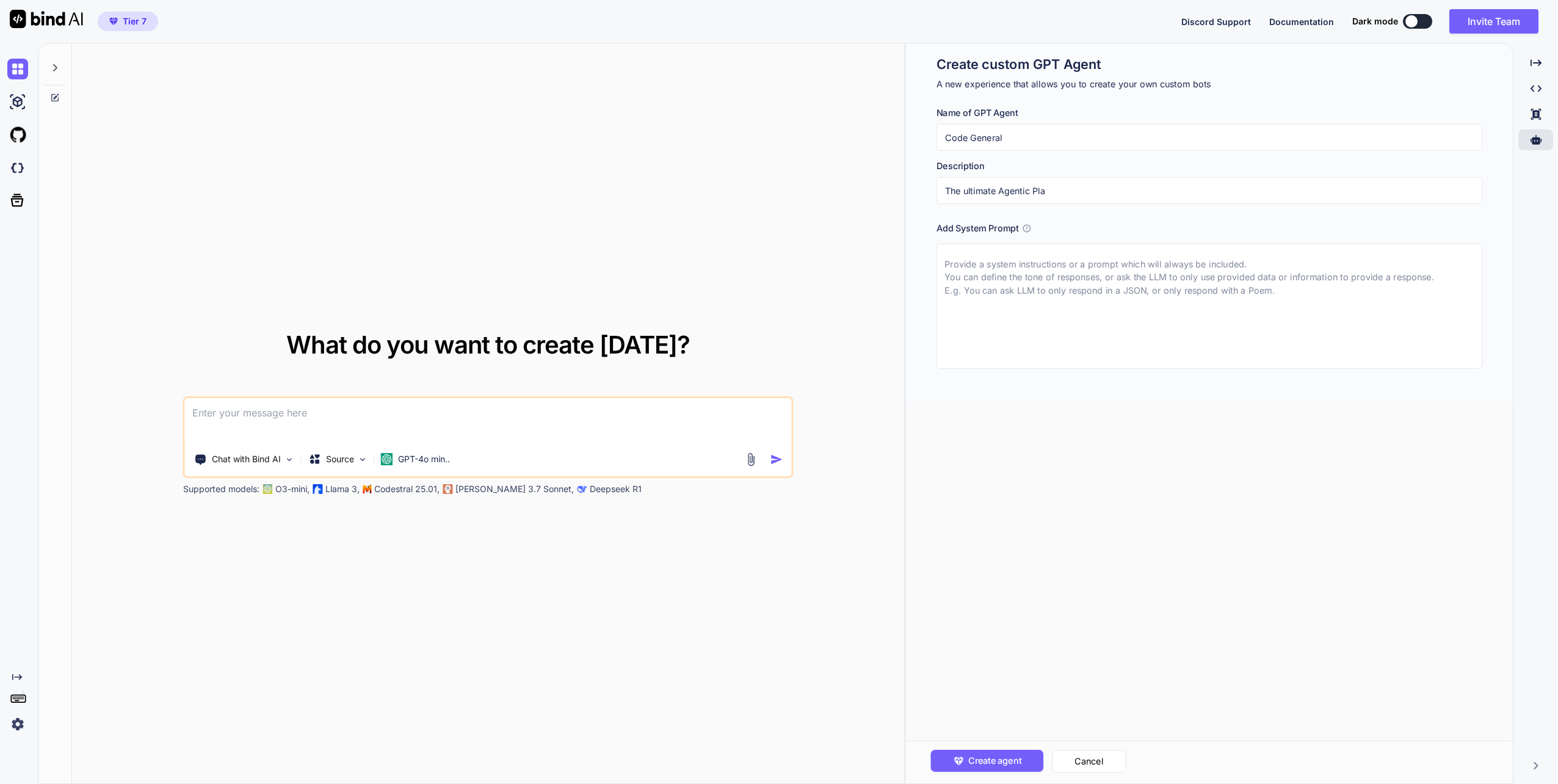
type input "The ultimate Agentic Plat"
type textarea "x"
type input "The ultimate Agentic Platf"
type textarea "x"
type input "The ultimate Agentic Platfo"
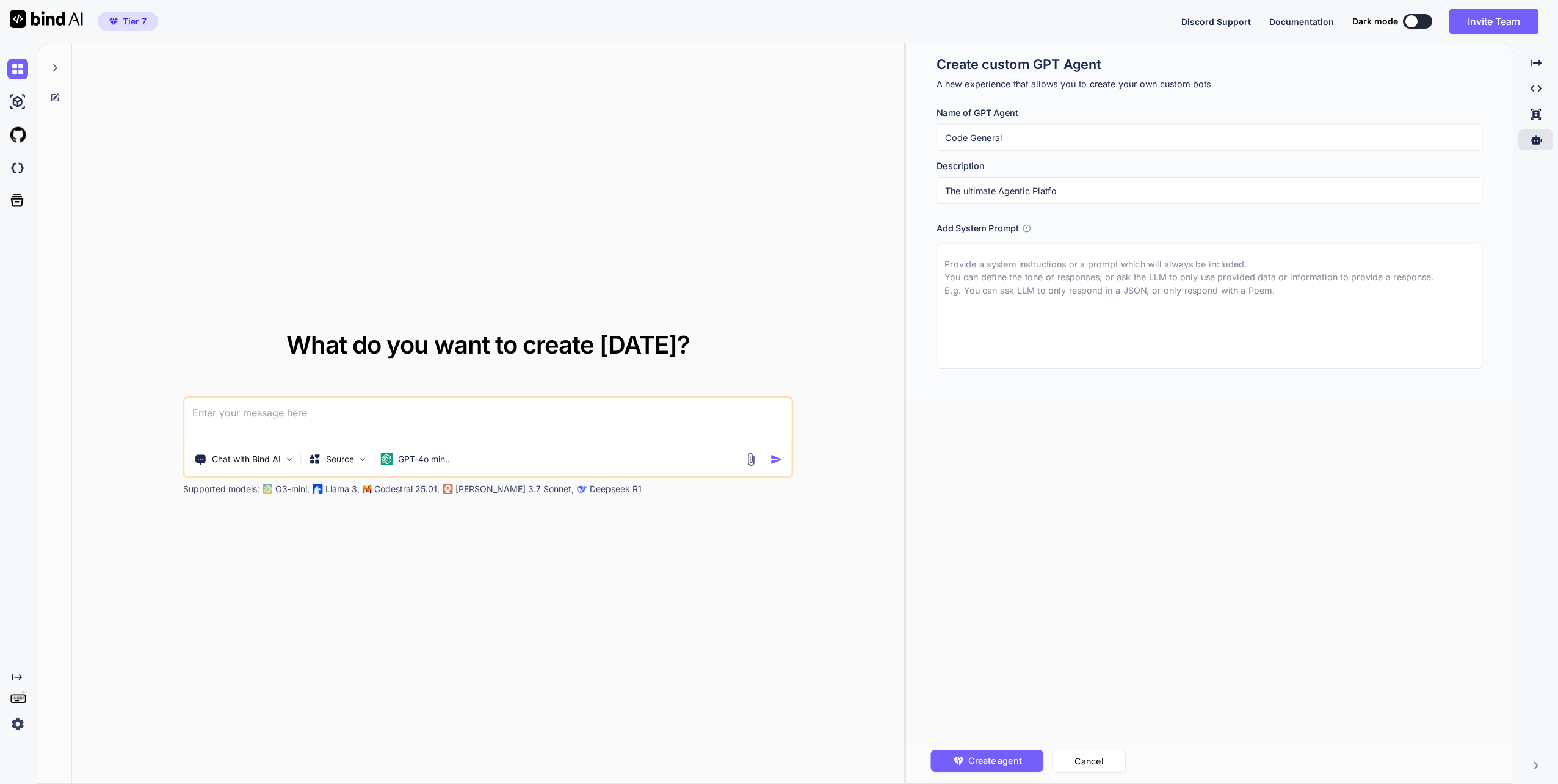
type textarea "x"
type input "The ultimate Agentic Platfor"
type textarea "x"
type input "The ultimate Agentic Platform"
type textarea "x"
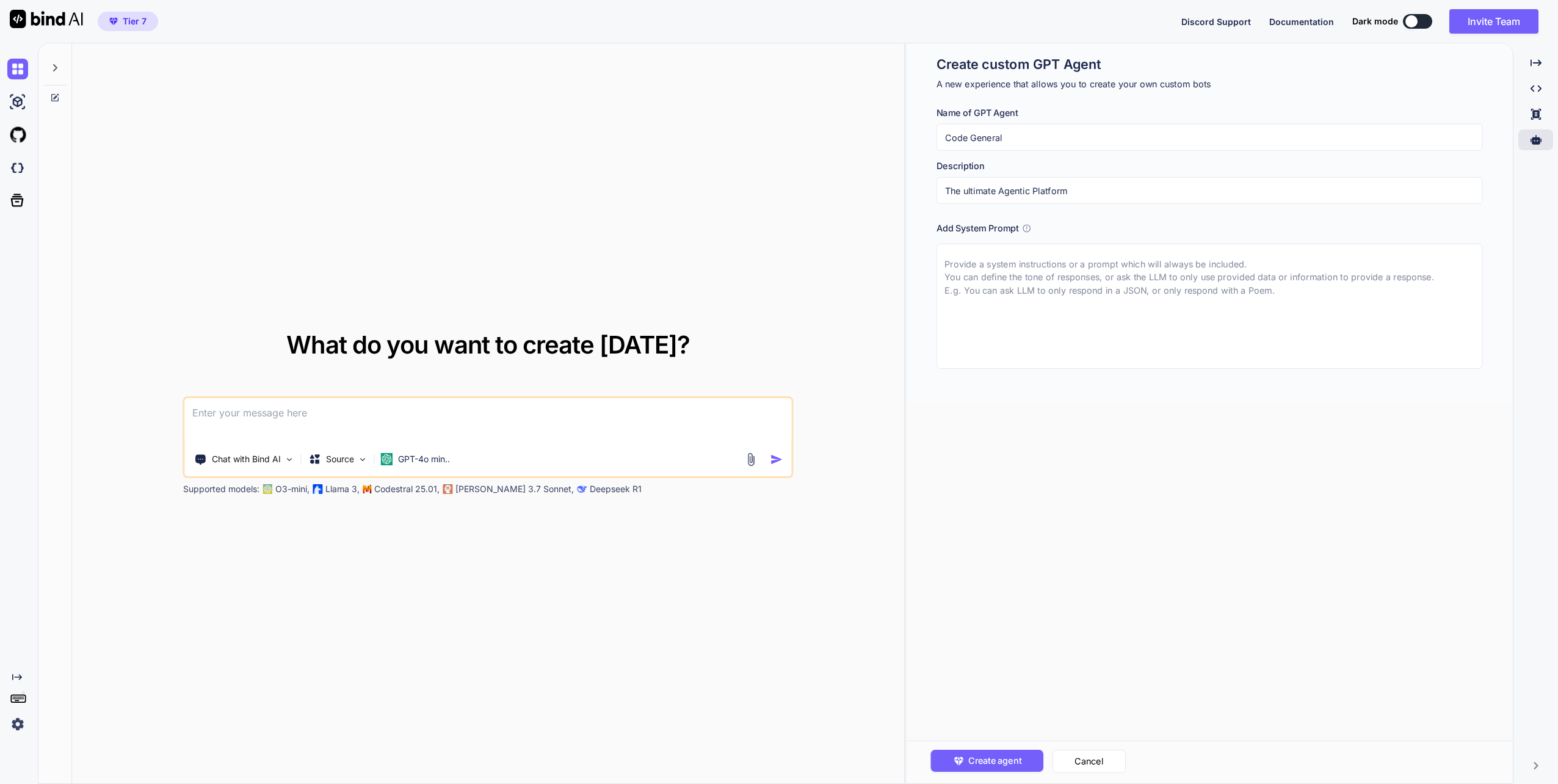
type input "The ultimate Agentic Platform"
type textarea "x"
type input "The ultimate Agentic Platform c"
type textarea "x"
type input "The ultimate Agentic Platform"
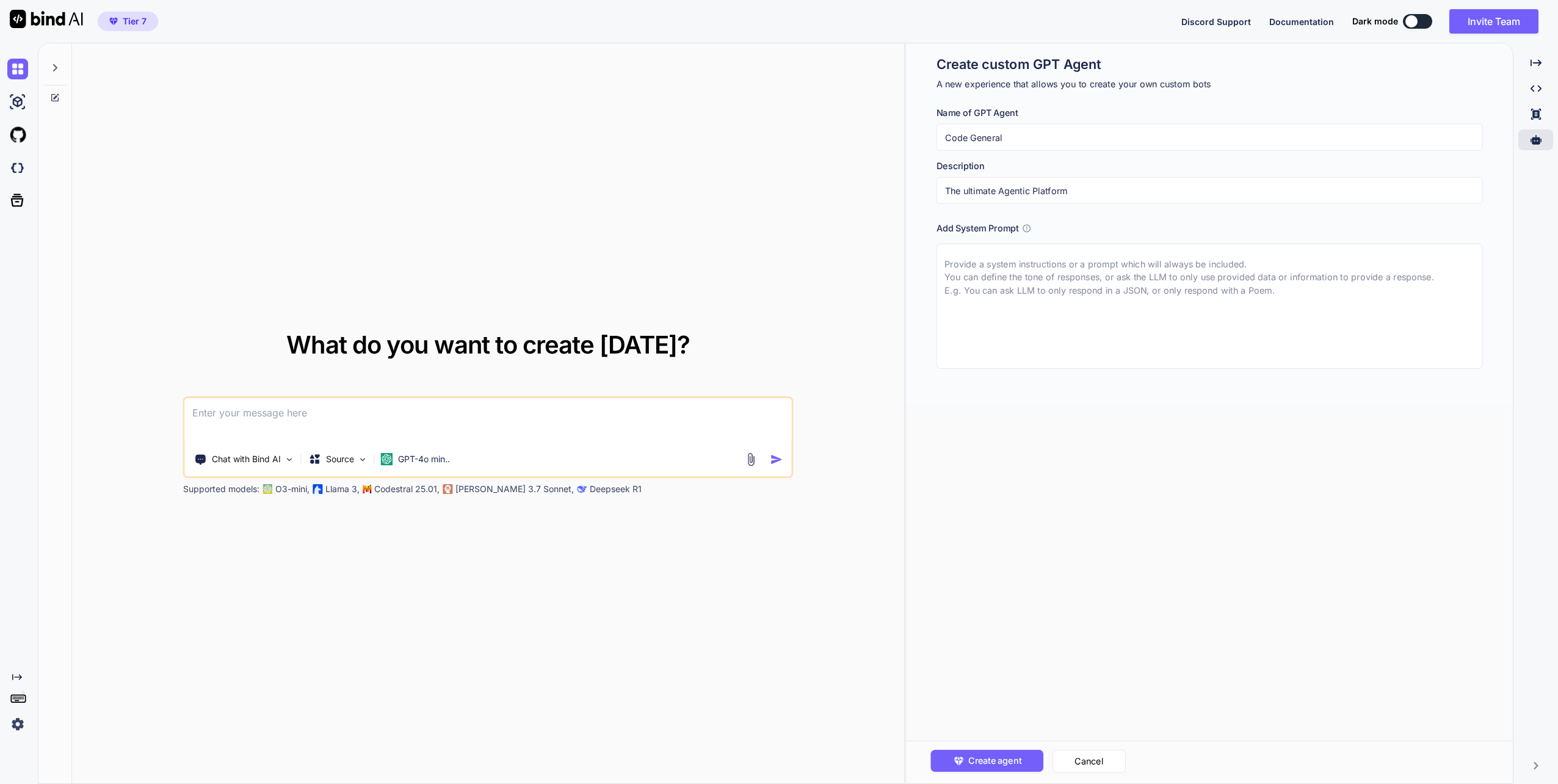
type textarea "x"
type input "The ultimate Agentic Platform C"
type textarea "x"
type input "The ultimate Agentic Platform Co"
type textarea "x"
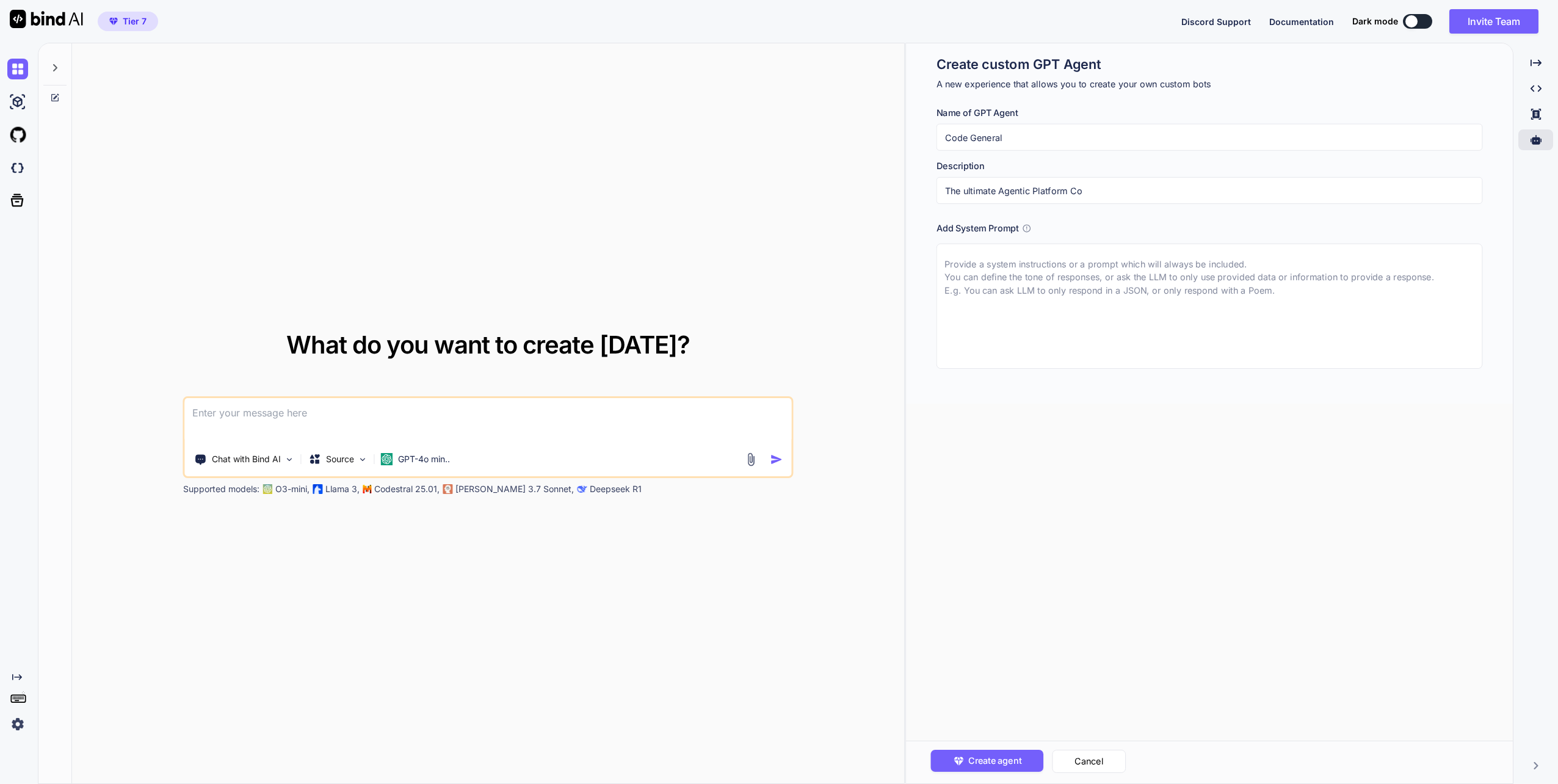
type input "The ultimate Agentic Platform Cod"
type textarea "x"
type input "The ultimate Agentic Platform Code"
type textarea "x"
type input "The ultimate Agentic Platform Coder"
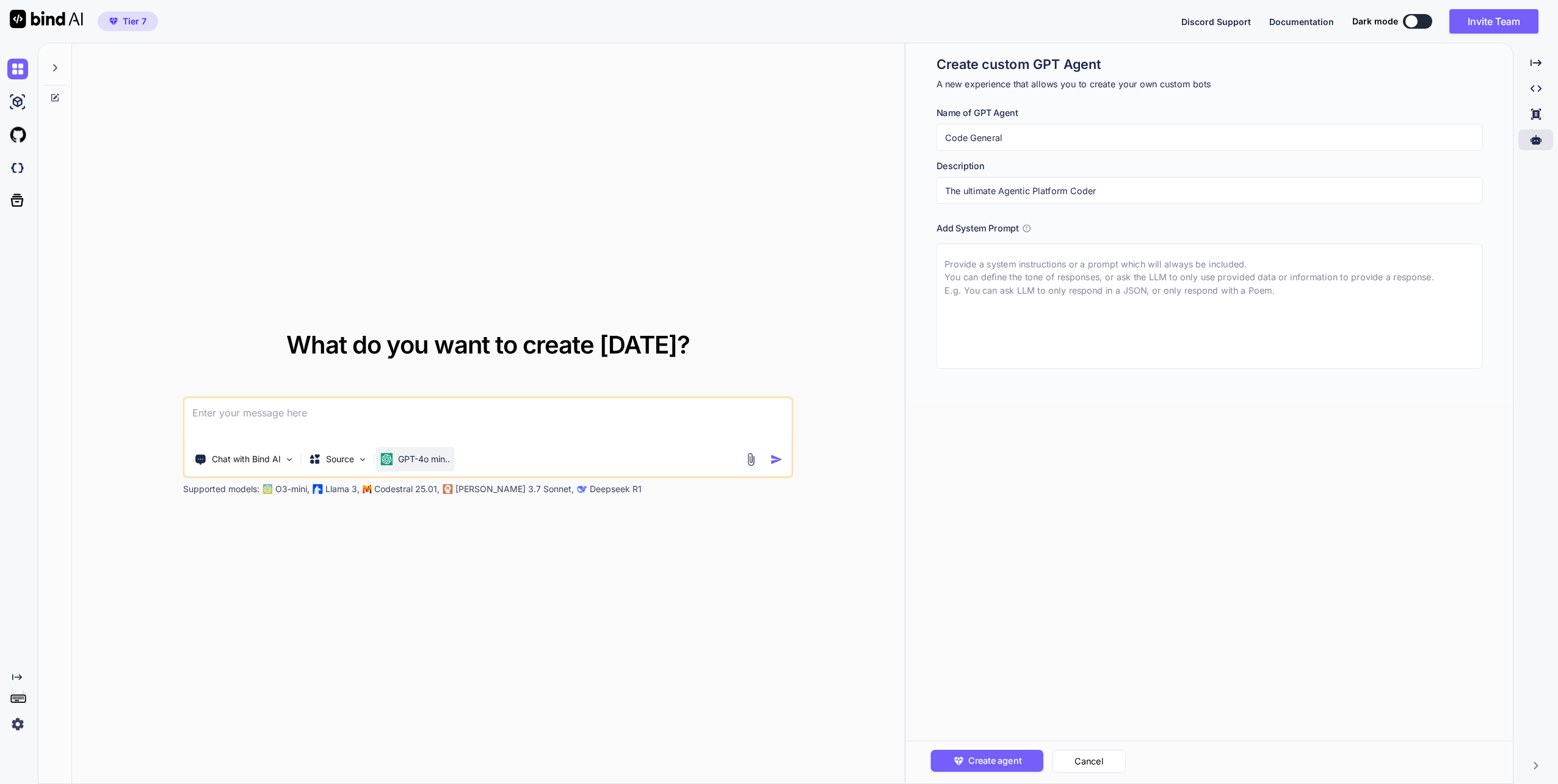
click at [385, 456] on img at bounding box center [387, 459] width 12 height 12
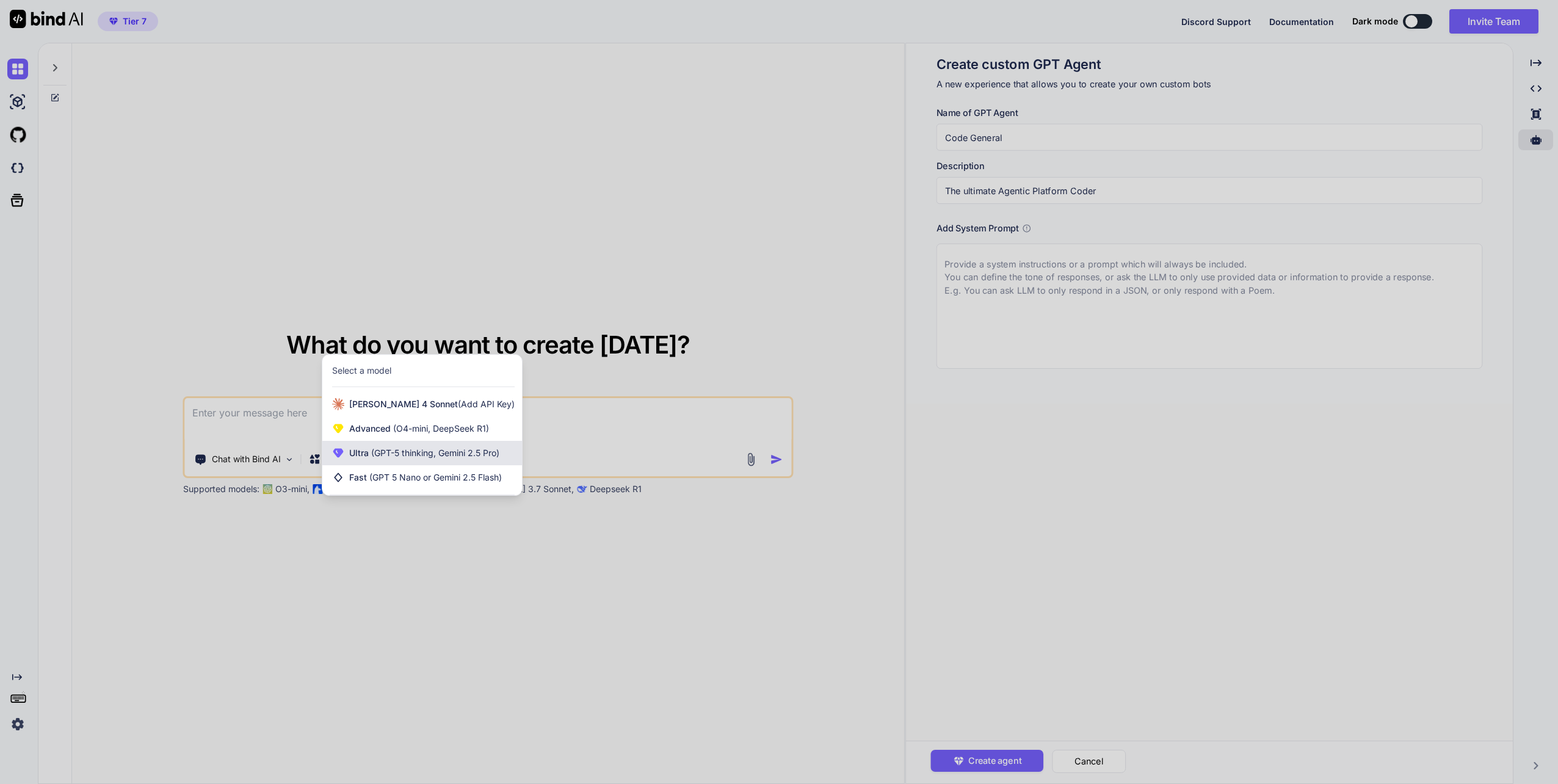
click at [385, 453] on span "(GPT-5 thinking, Gemini 2.5 Pro)" at bounding box center [434, 452] width 130 height 11
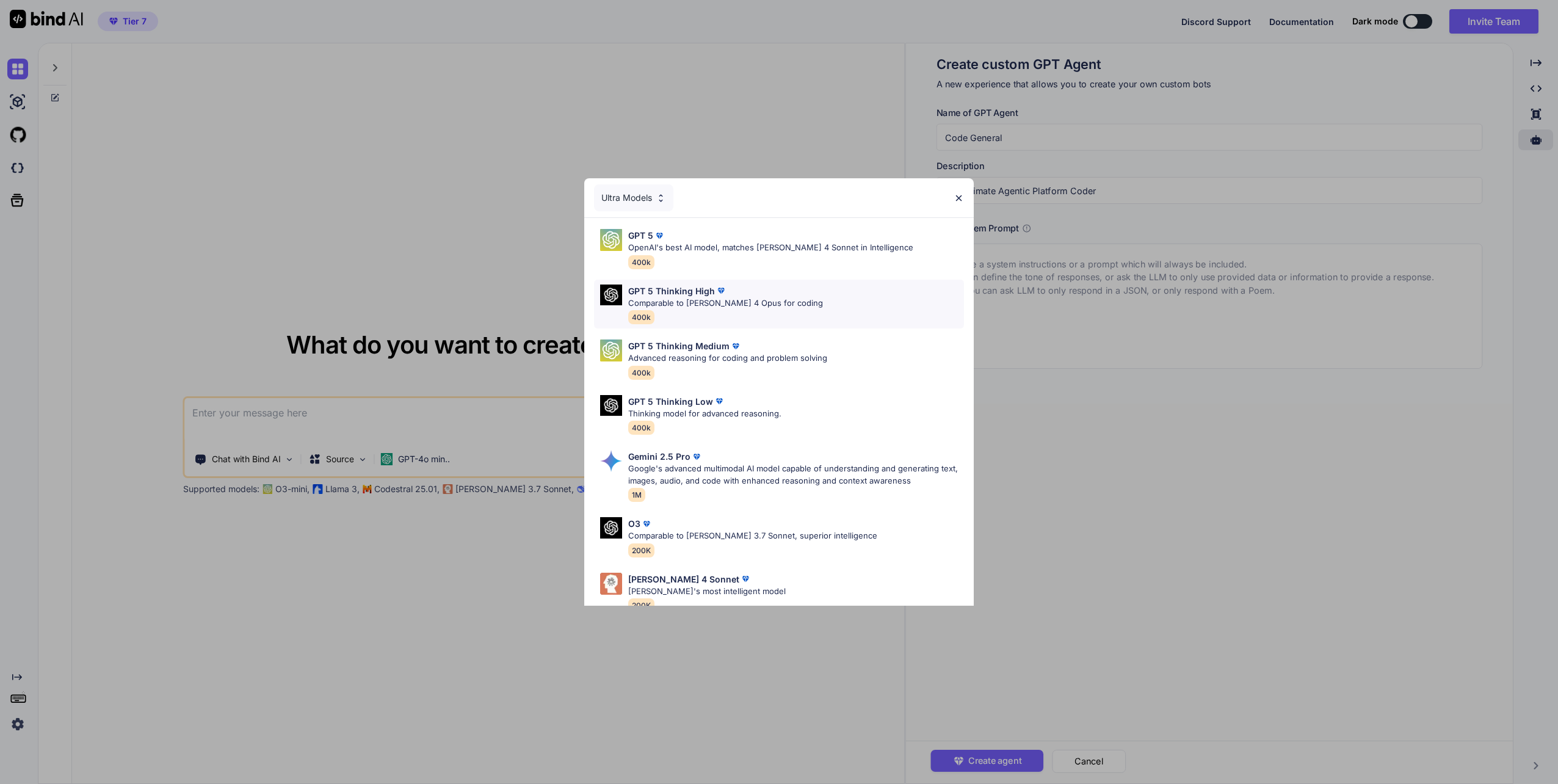
click at [675, 298] on p "Comparable to Claude 4 Opus for coding" at bounding box center [726, 303] width 195 height 12
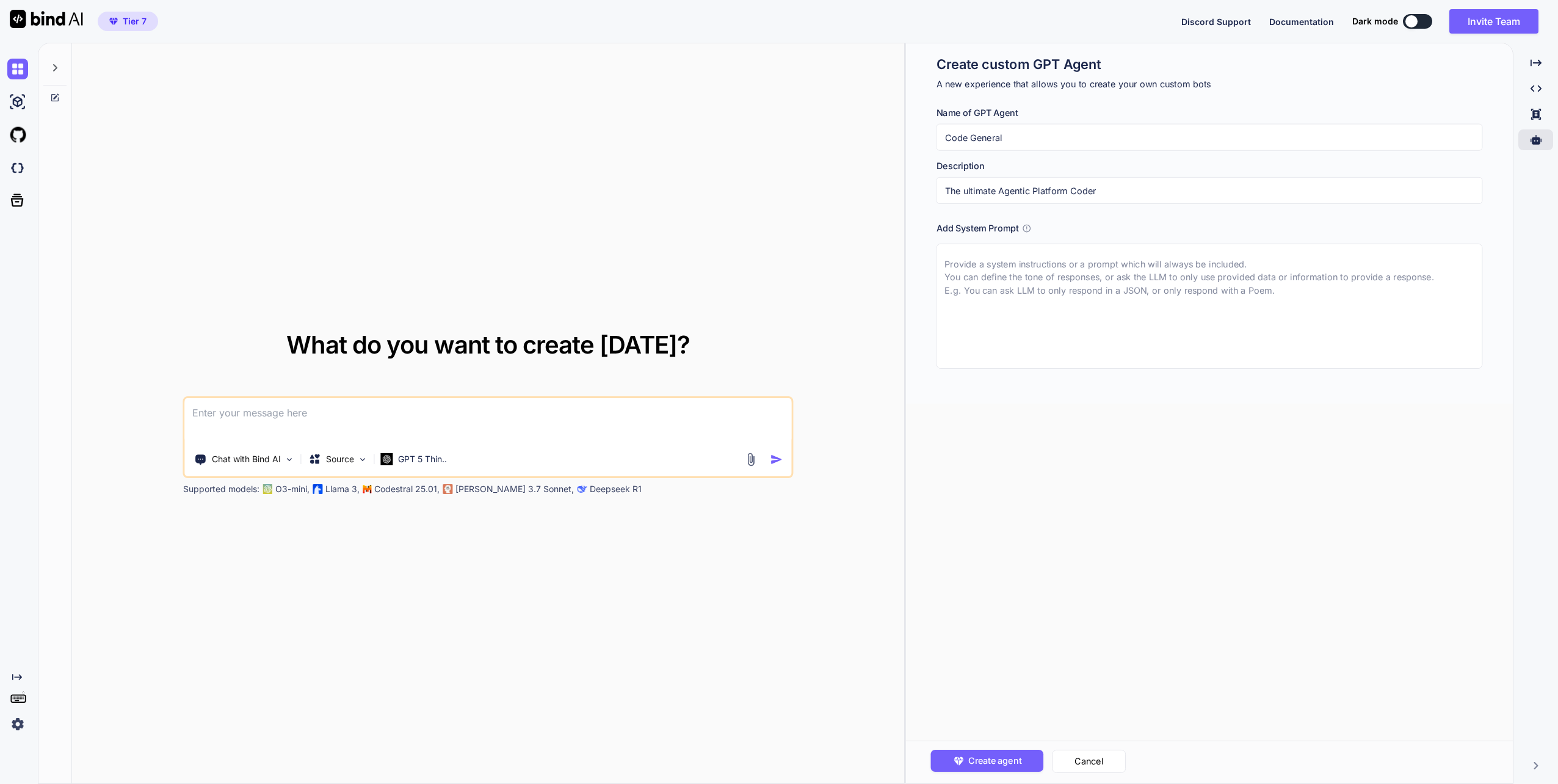
click at [1419, 17] on button at bounding box center [1418, 21] width 29 height 15
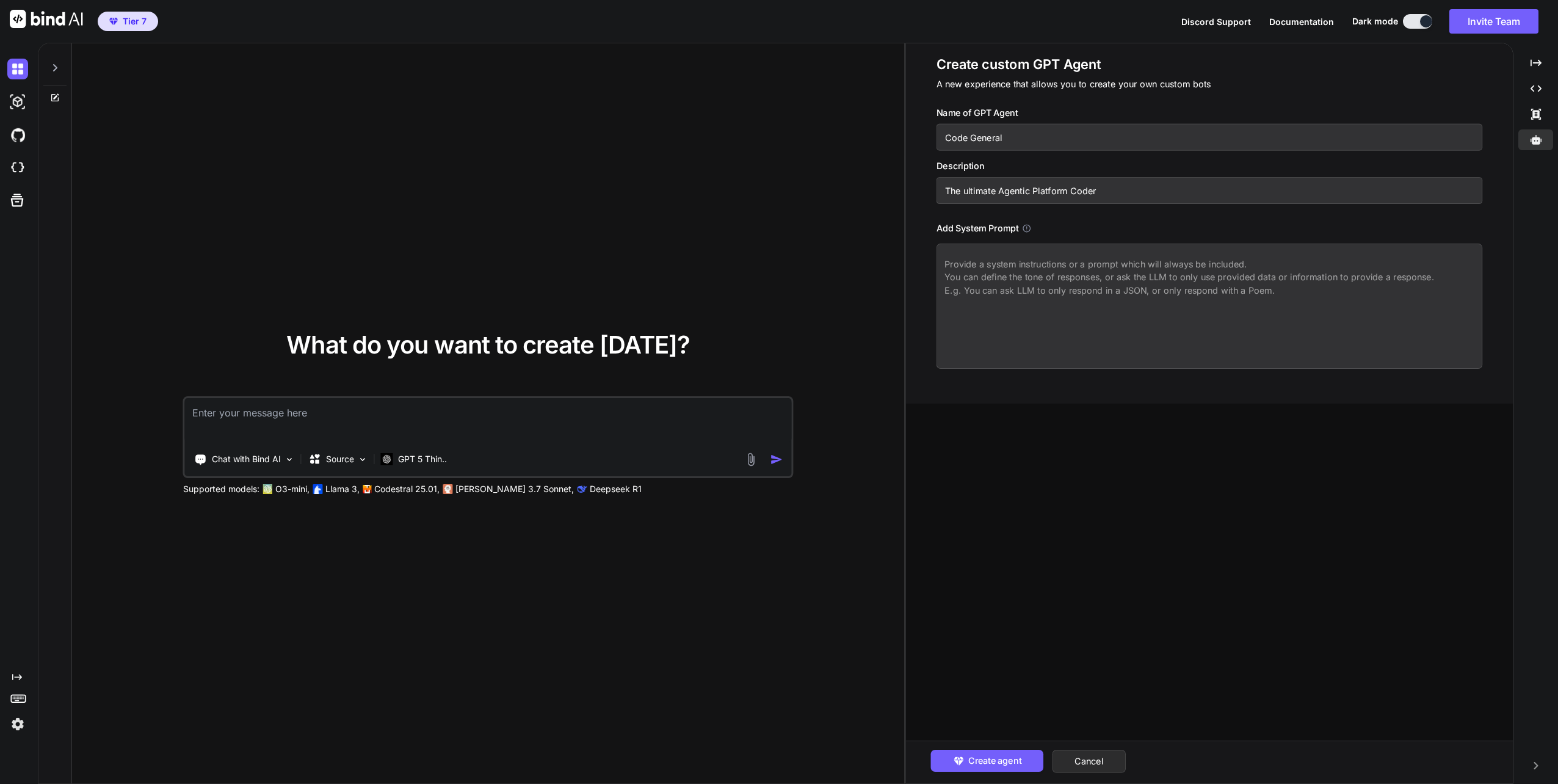
click at [280, 427] on textarea at bounding box center [488, 421] width 606 height 45
click at [55, 66] on icon at bounding box center [55, 67] width 4 height 7
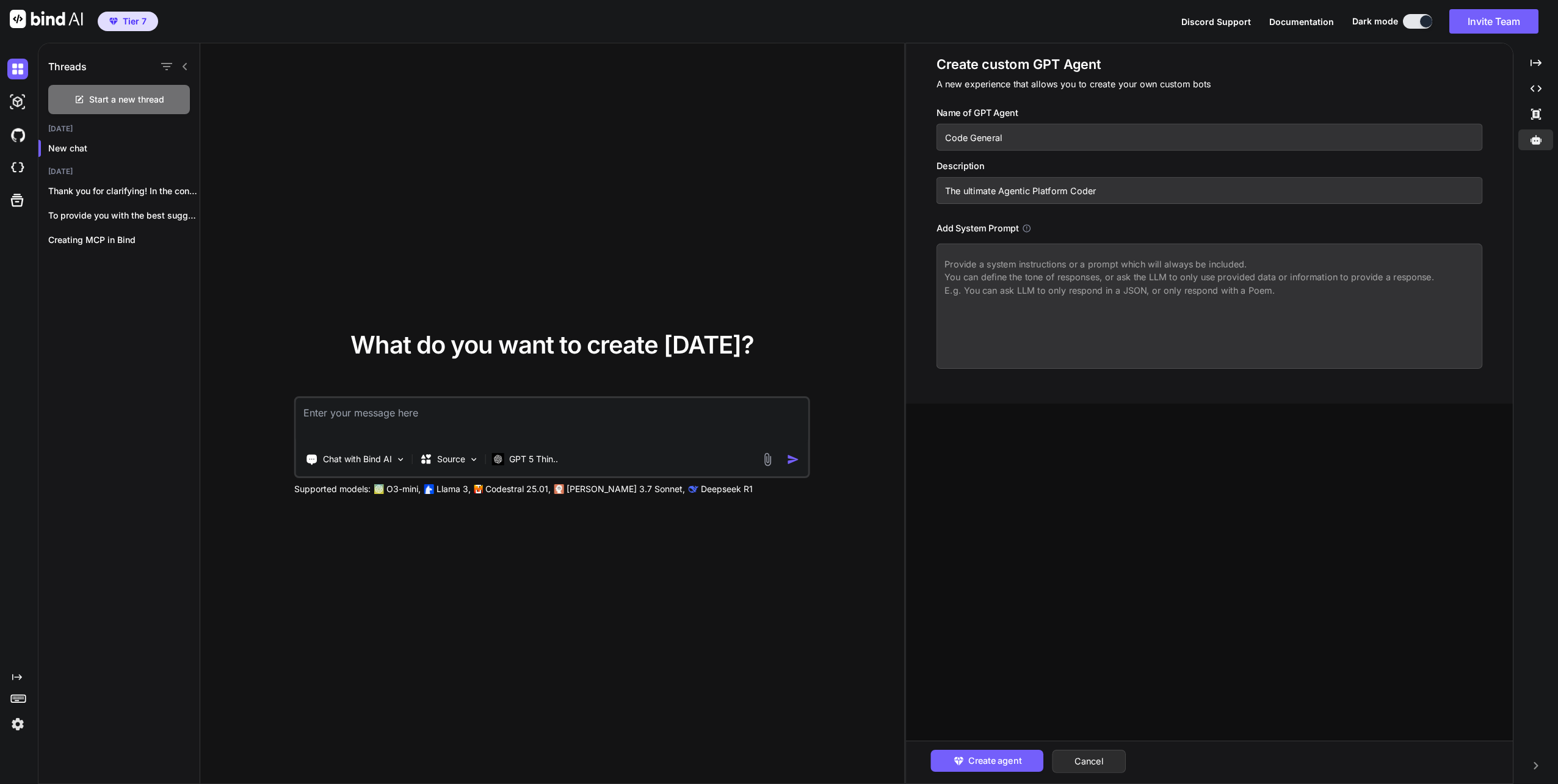
click at [19, 675] on icon "Created with Pixso." at bounding box center [17, 676] width 10 height 10
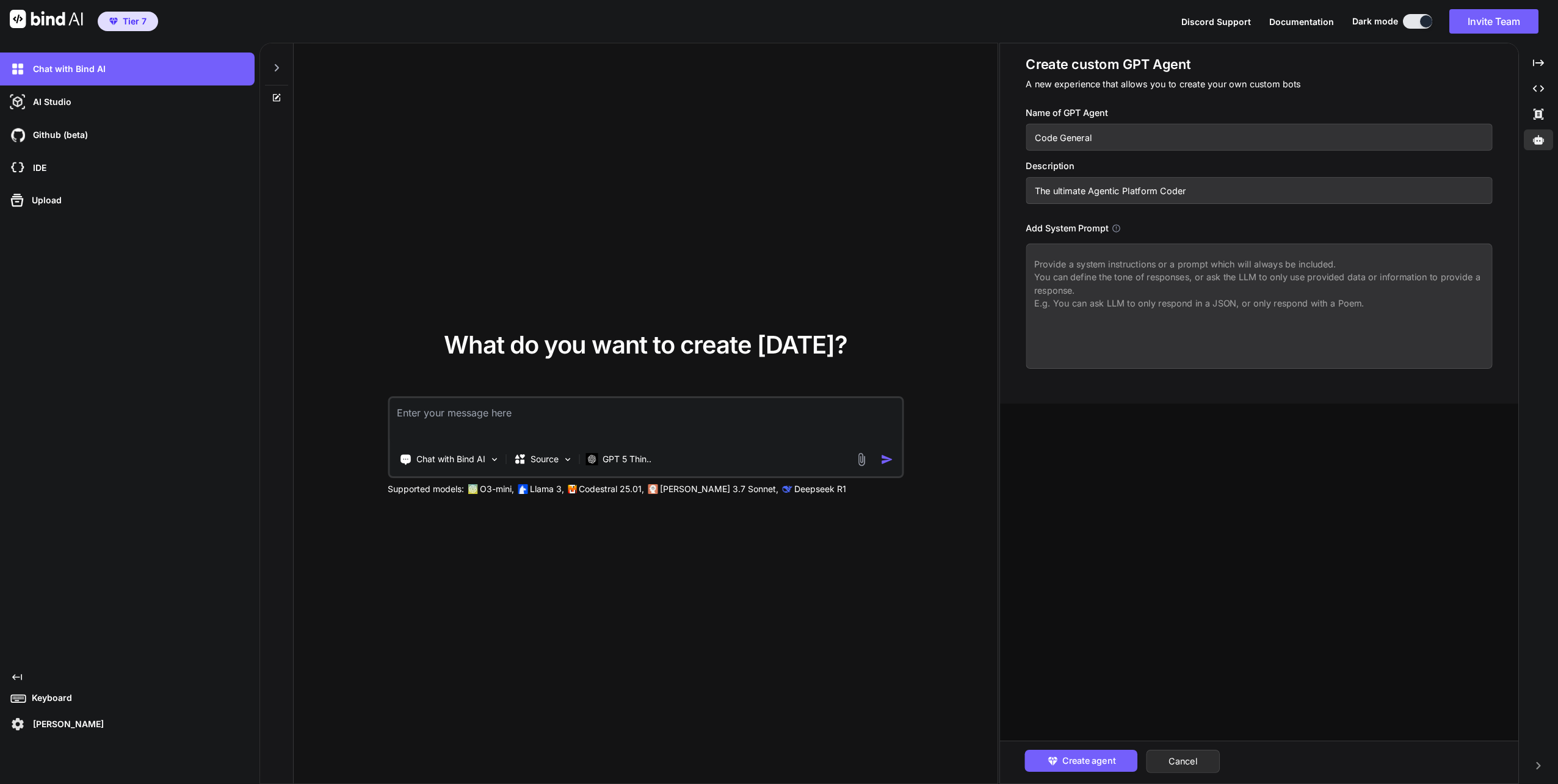
click at [19, 723] on img at bounding box center [17, 723] width 21 height 21
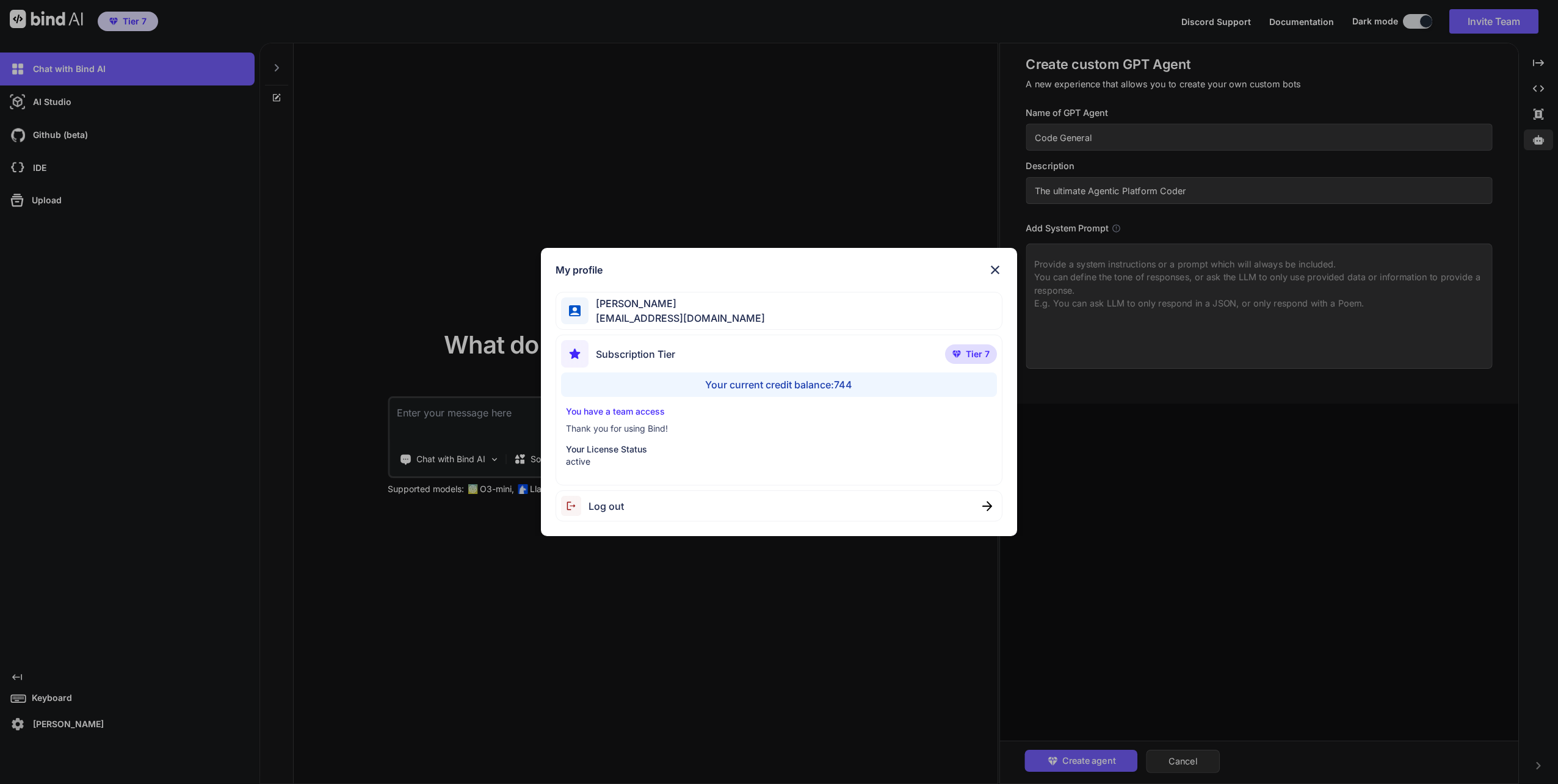
click at [997, 263] on img at bounding box center [995, 269] width 15 height 15
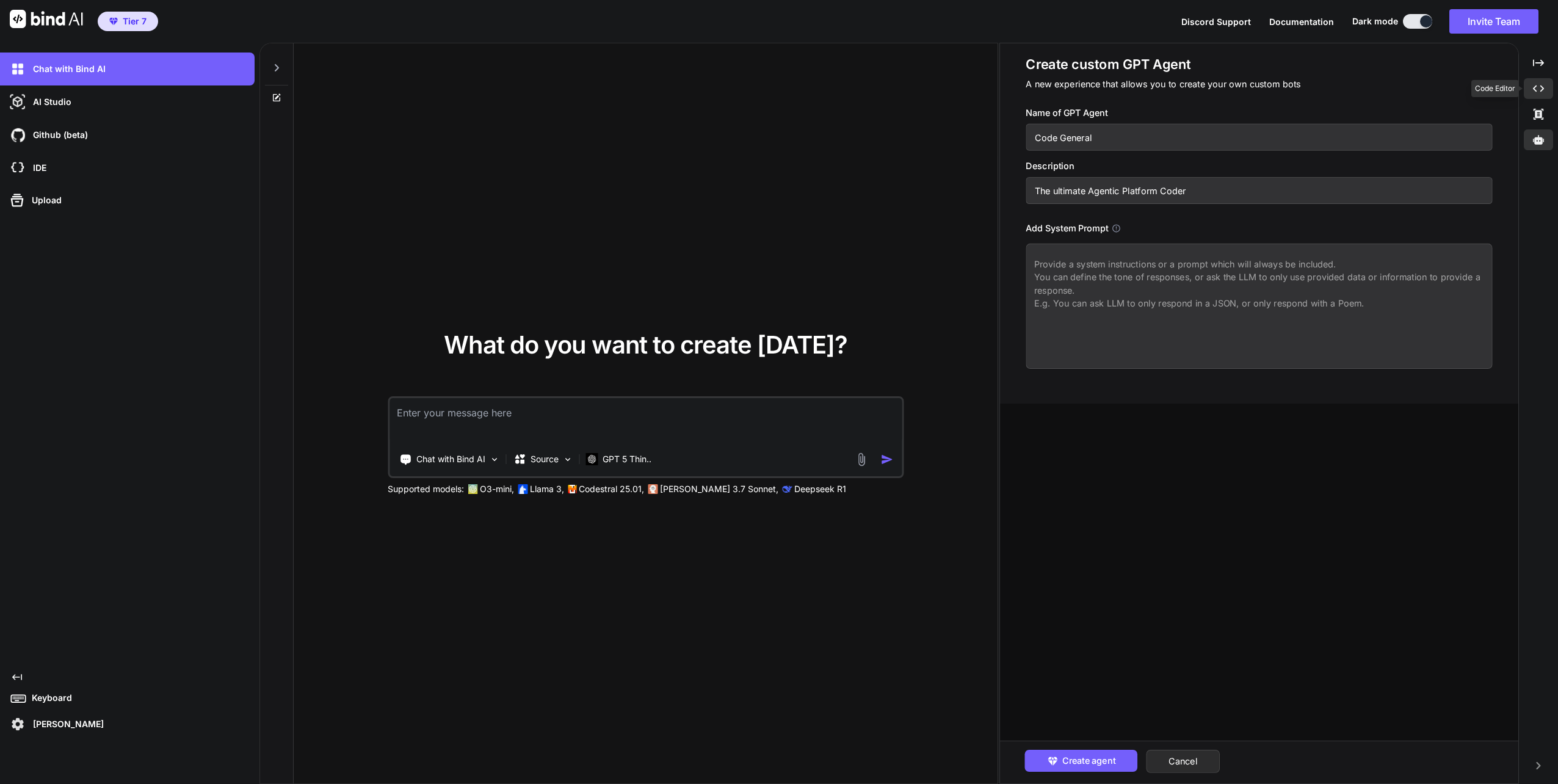
click at [1539, 87] on icon "Created with Pixso." at bounding box center [1538, 88] width 11 height 11
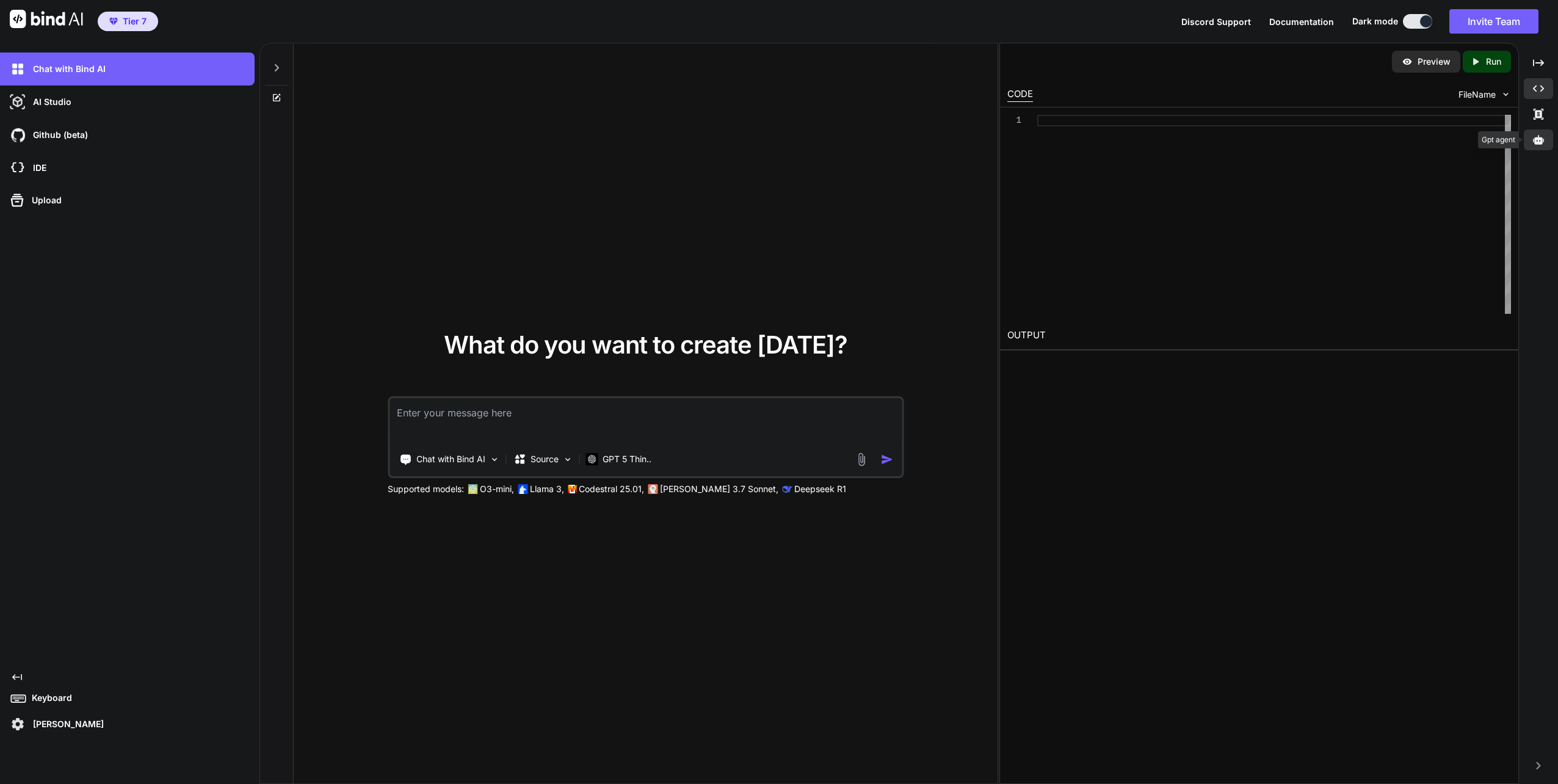
click at [1551, 140] on div at bounding box center [1538, 139] width 29 height 21
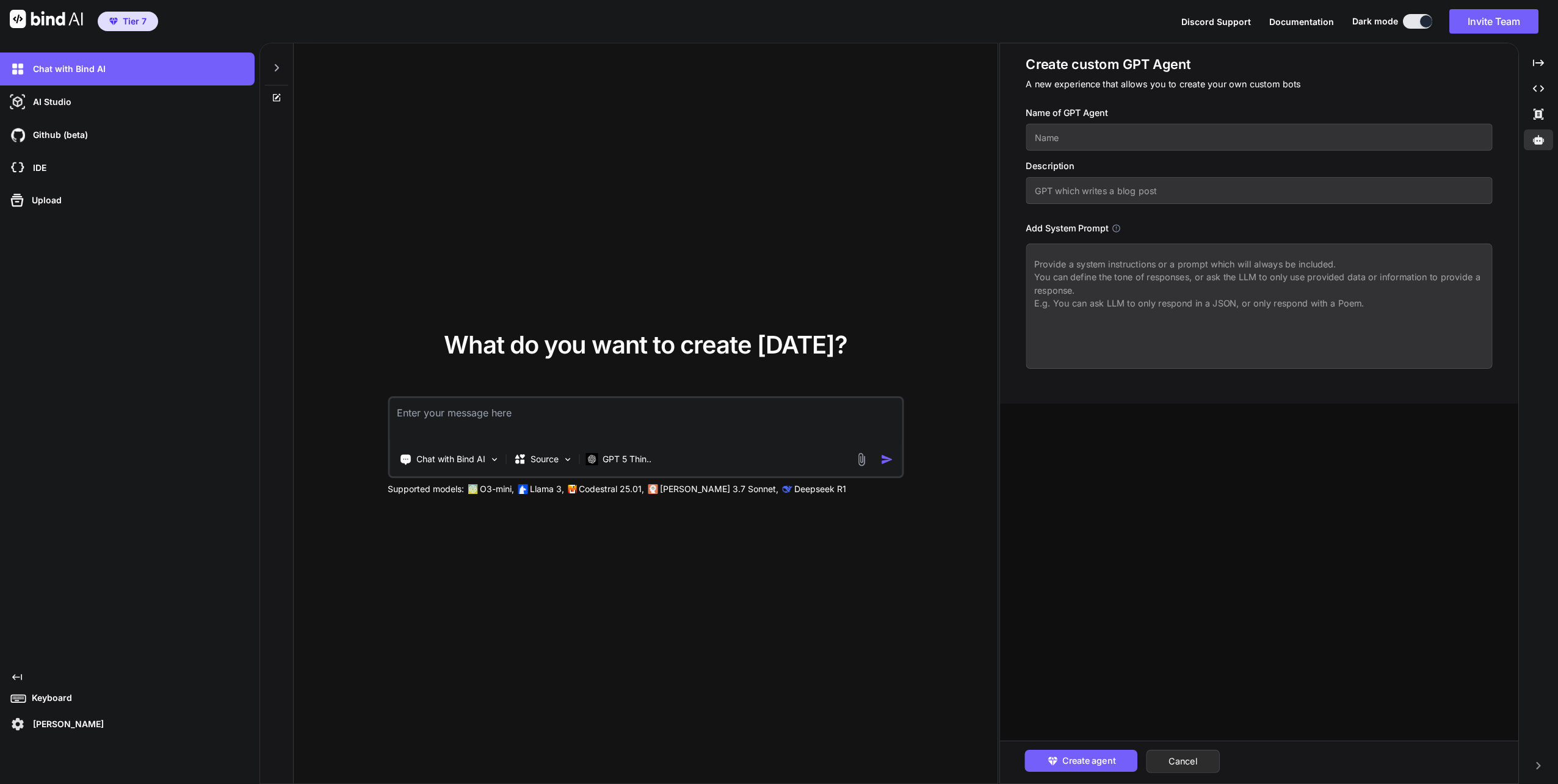
click at [1086, 274] on textarea at bounding box center [1258, 306] width 466 height 125
click at [72, 103] on div "AI Studio" at bounding box center [130, 102] width 248 height 21
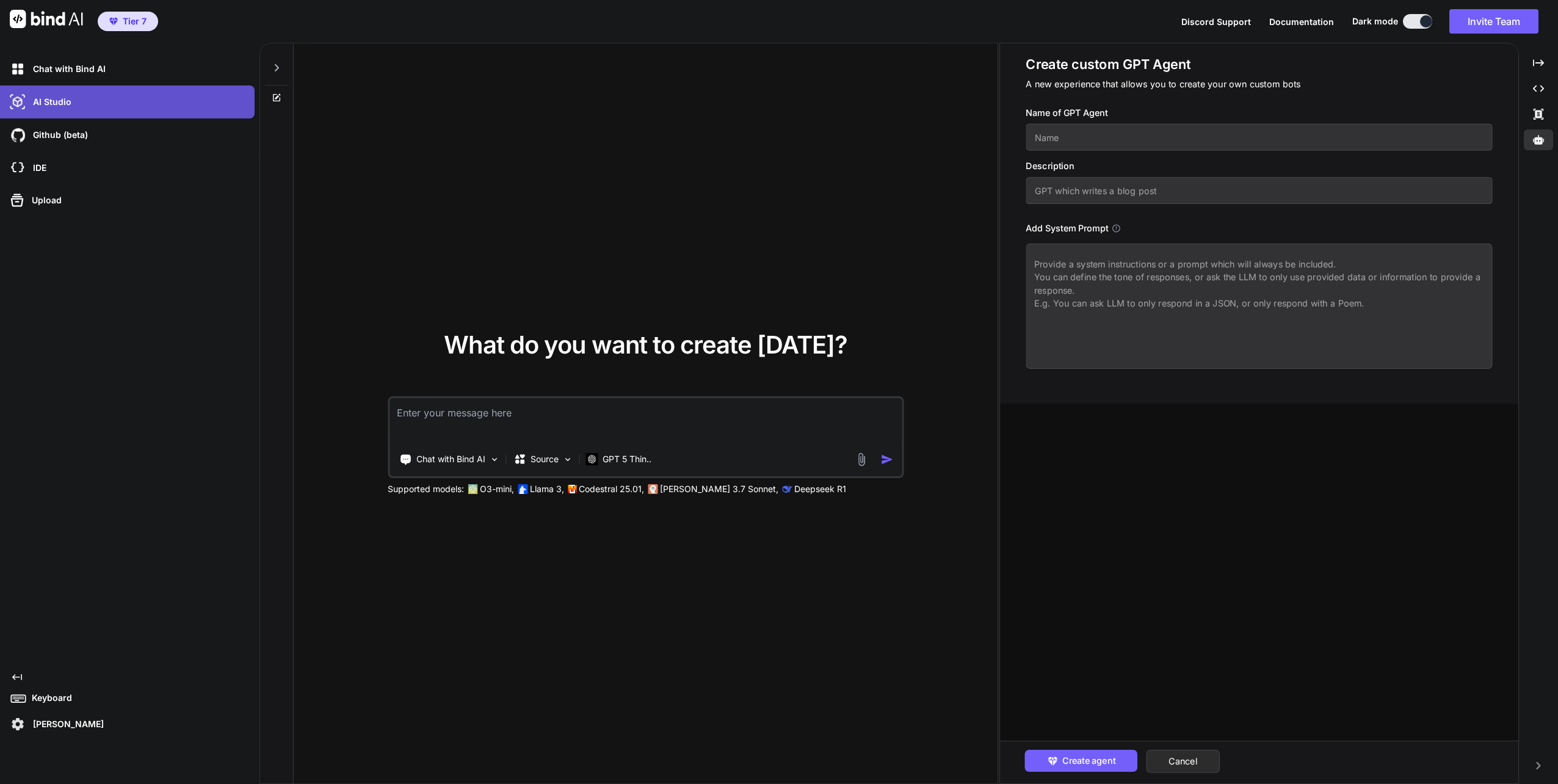
click at [71, 103] on div "AI Studio" at bounding box center [130, 102] width 248 height 21
click at [49, 100] on p "AI Studio" at bounding box center [50, 102] width 43 height 12
click at [277, 97] on icon at bounding box center [278, 96] width 6 height 6
click at [562, 460] on img at bounding box center [567, 459] width 11 height 11
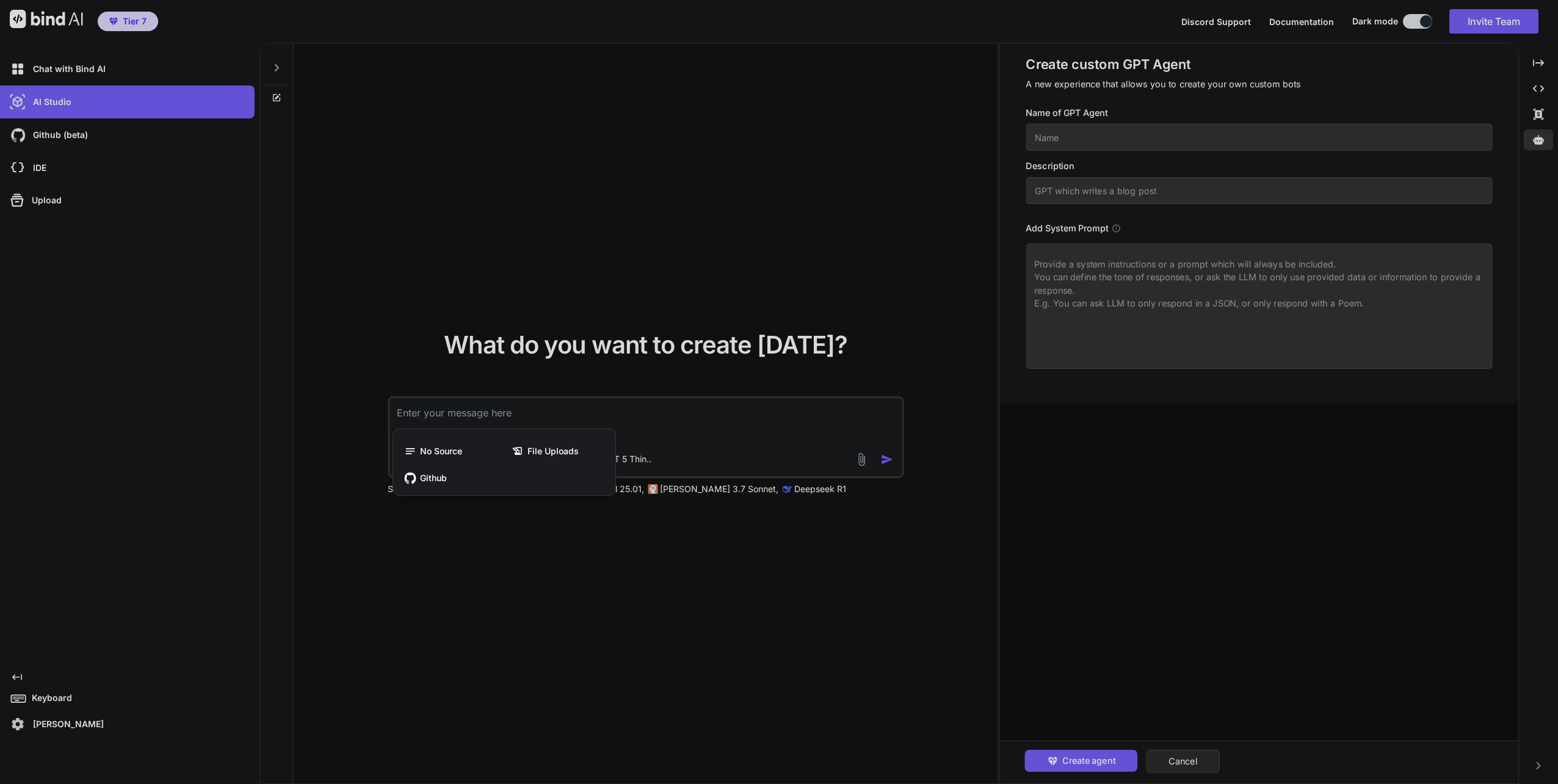
click at [502, 412] on div at bounding box center [779, 392] width 1558 height 784
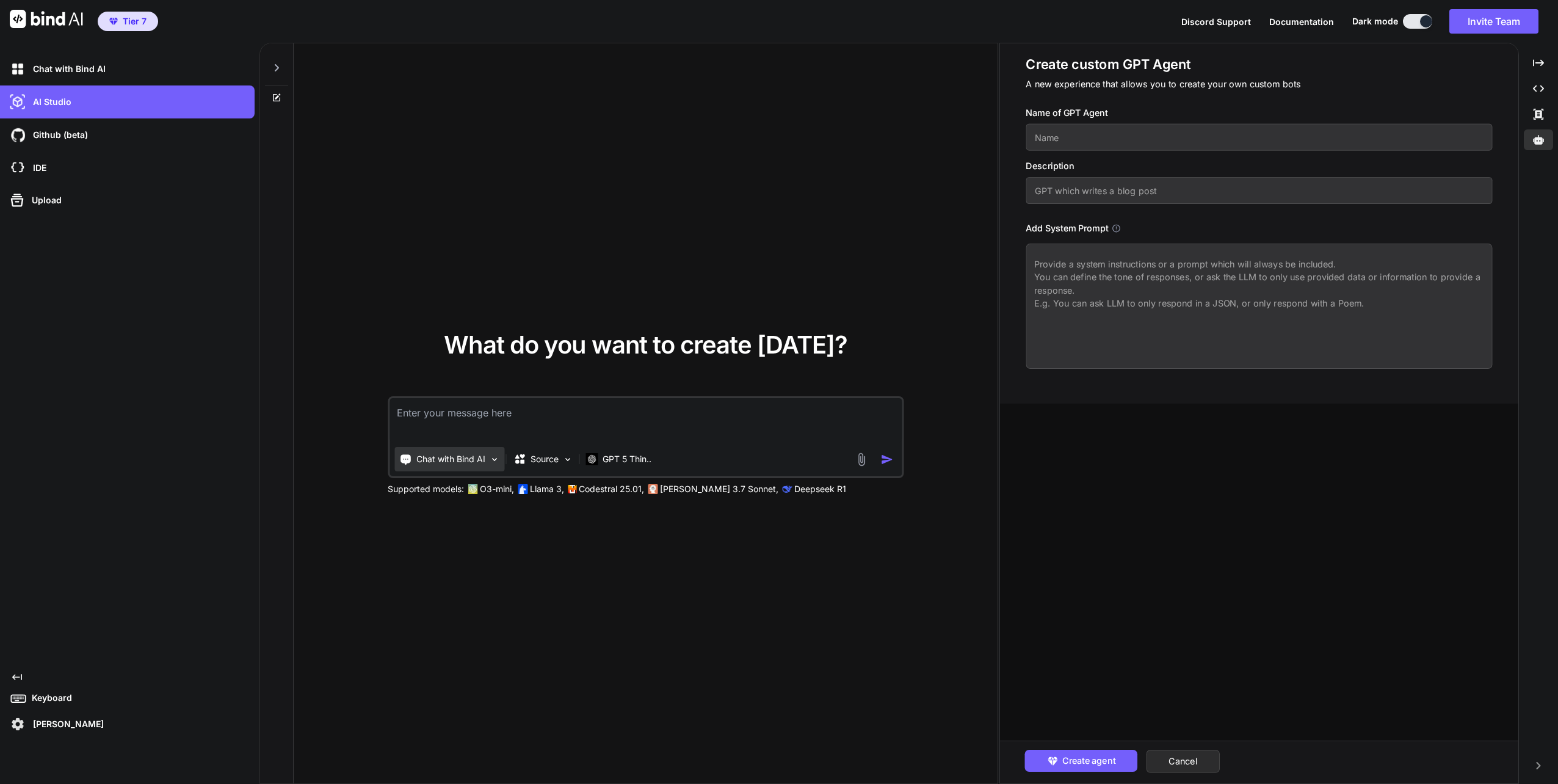
click at [496, 455] on img at bounding box center [494, 459] width 11 height 11
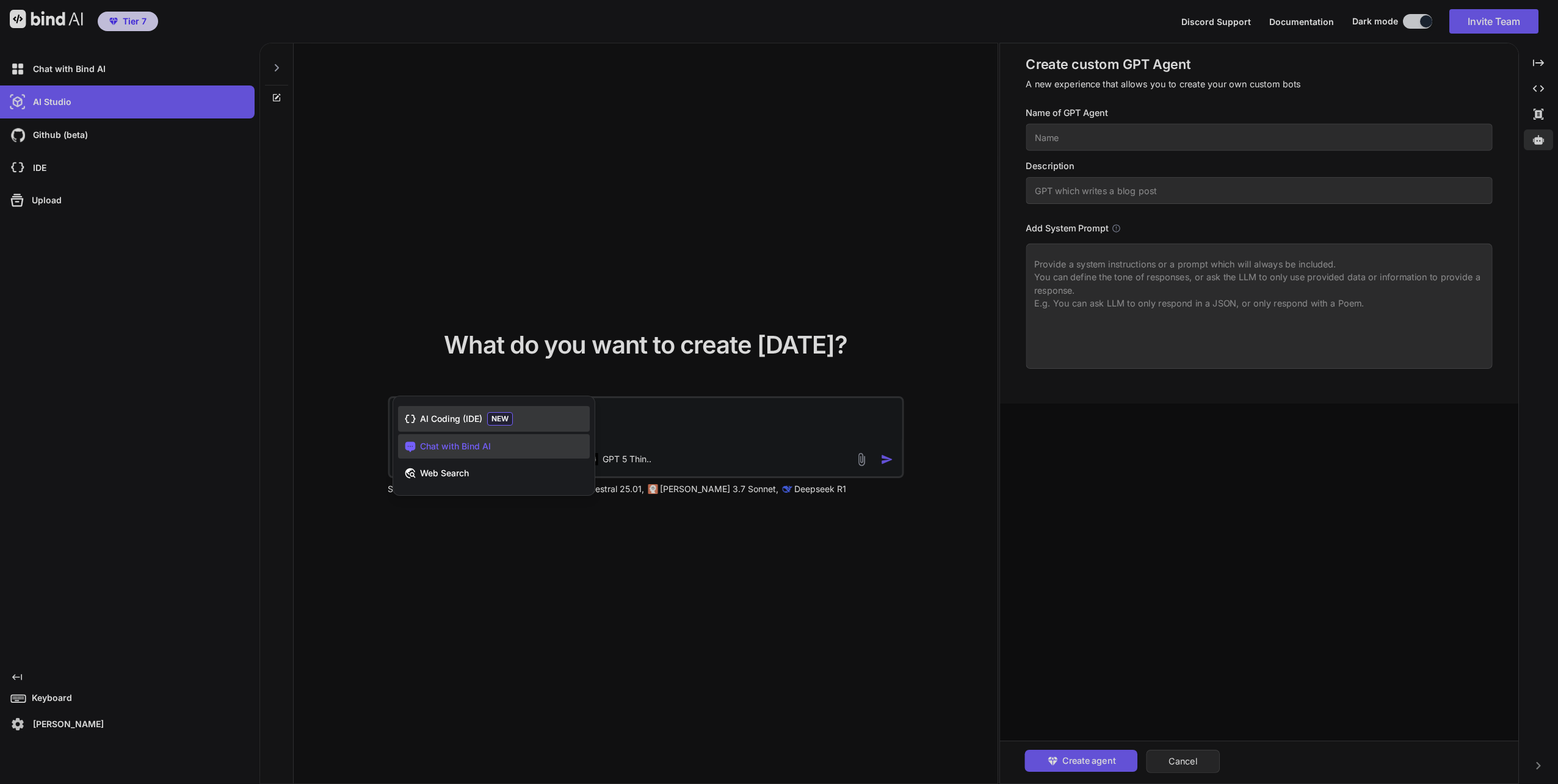
click at [445, 419] on span "AI Coding (IDE)" at bounding box center [451, 418] width 63 height 12
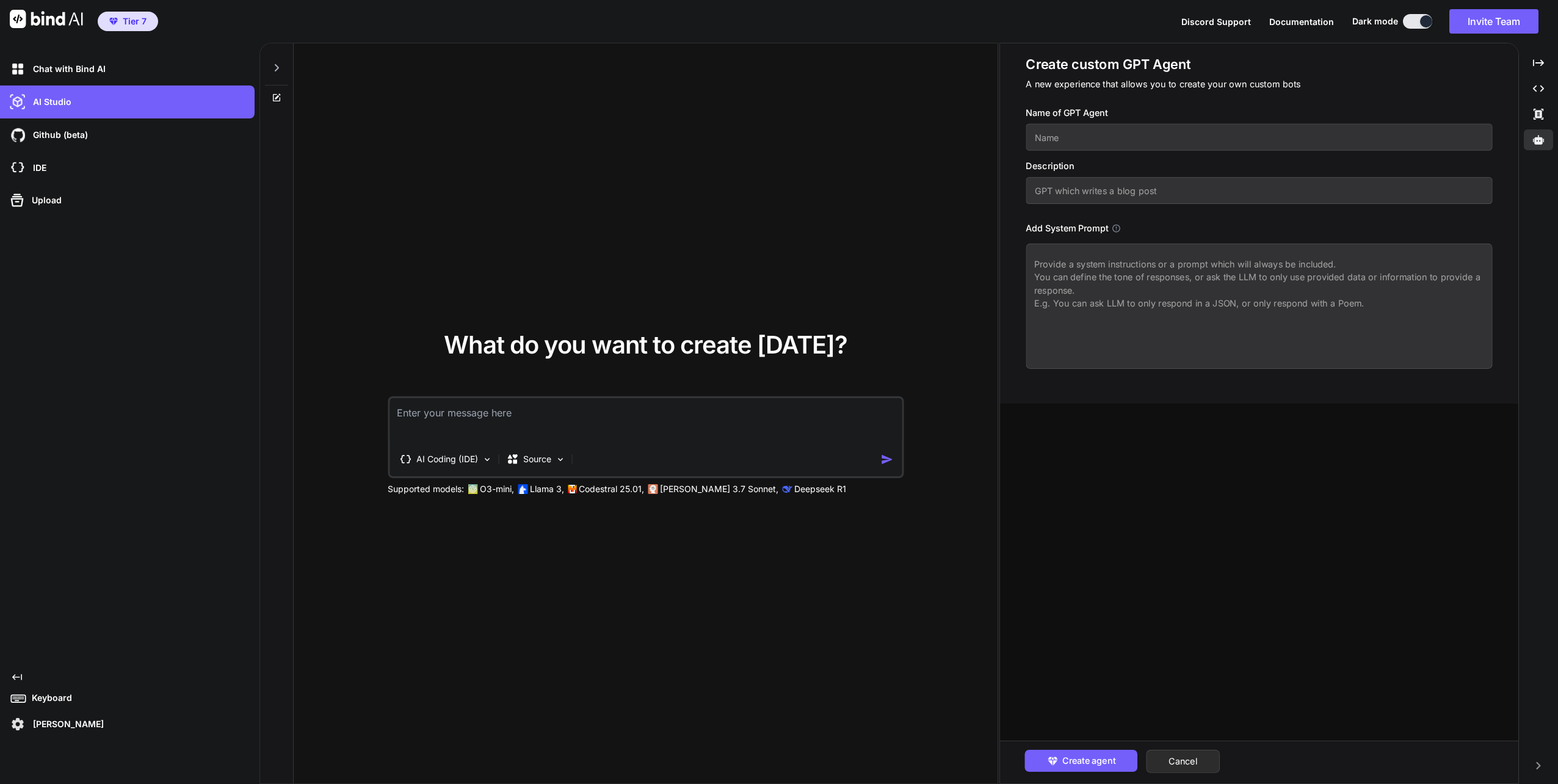
click at [464, 420] on textarea at bounding box center [646, 421] width 513 height 45
click at [1537, 91] on icon "Created with Pixso." at bounding box center [1538, 88] width 11 height 11
type textarea "x"
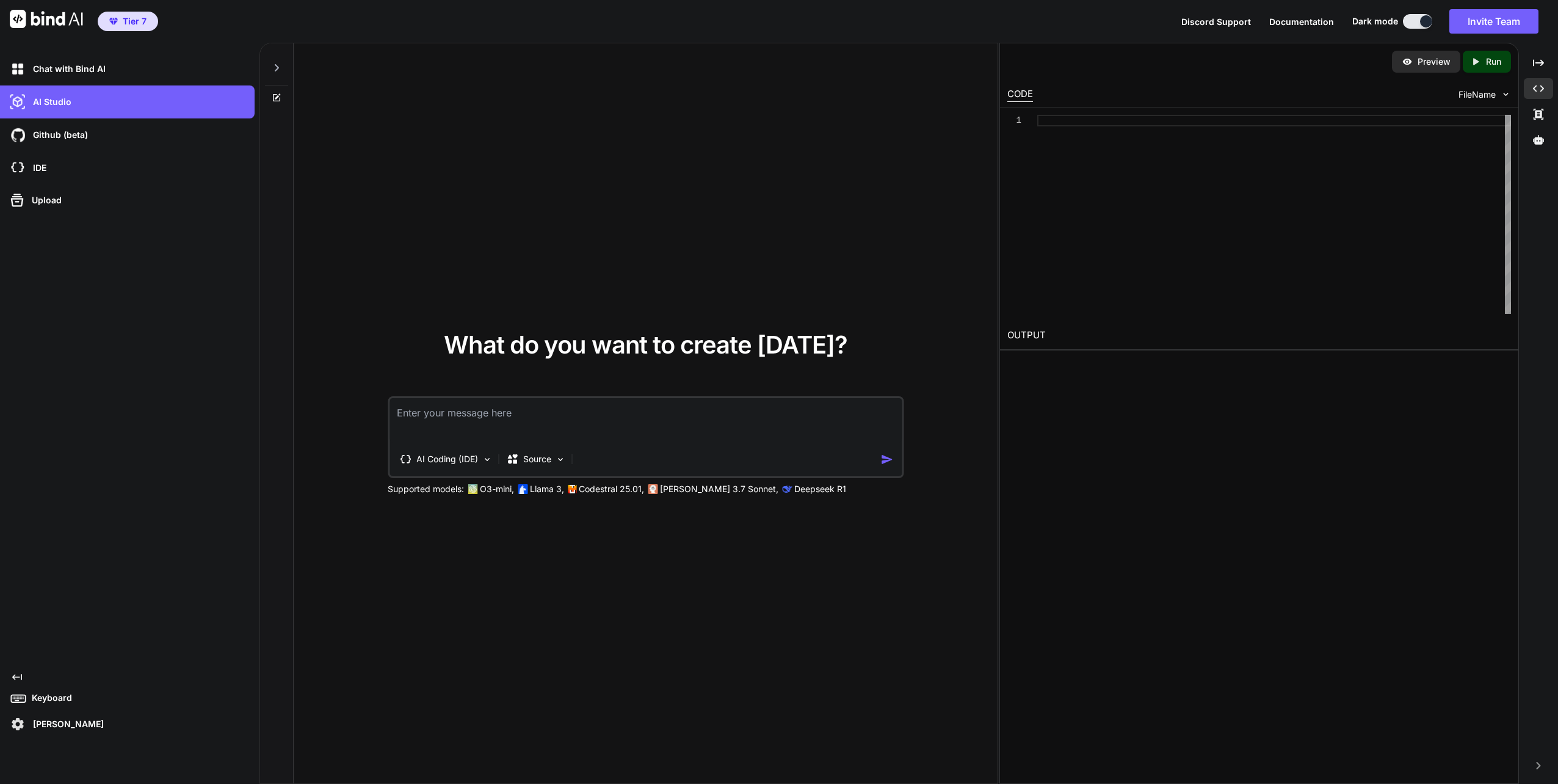
click at [1089, 117] on div at bounding box center [1274, 213] width 474 height 199
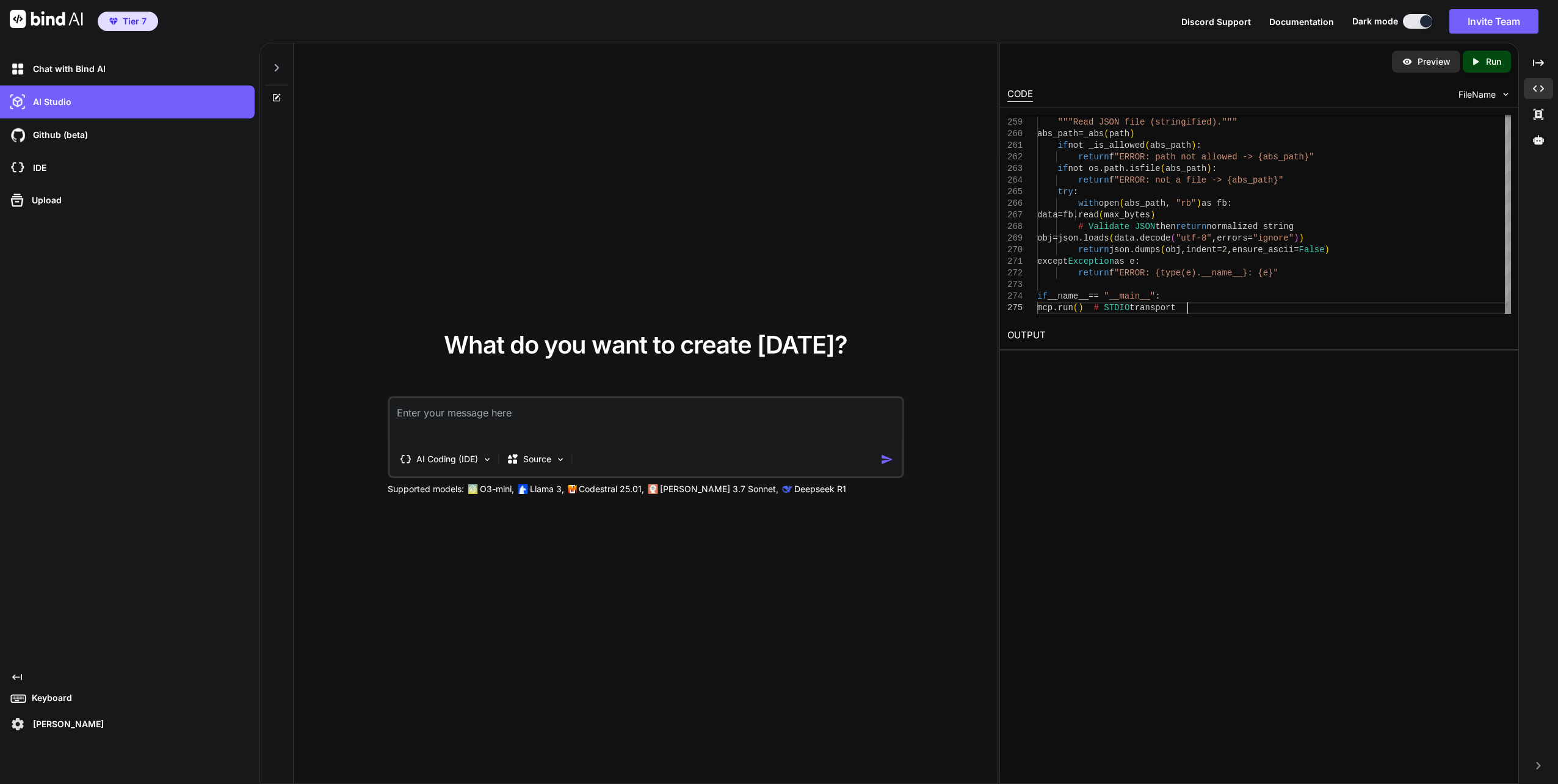
type textarea "return json.dumps(obj, indent=2, ensure_ascii=False) except Exception as e: ret…"
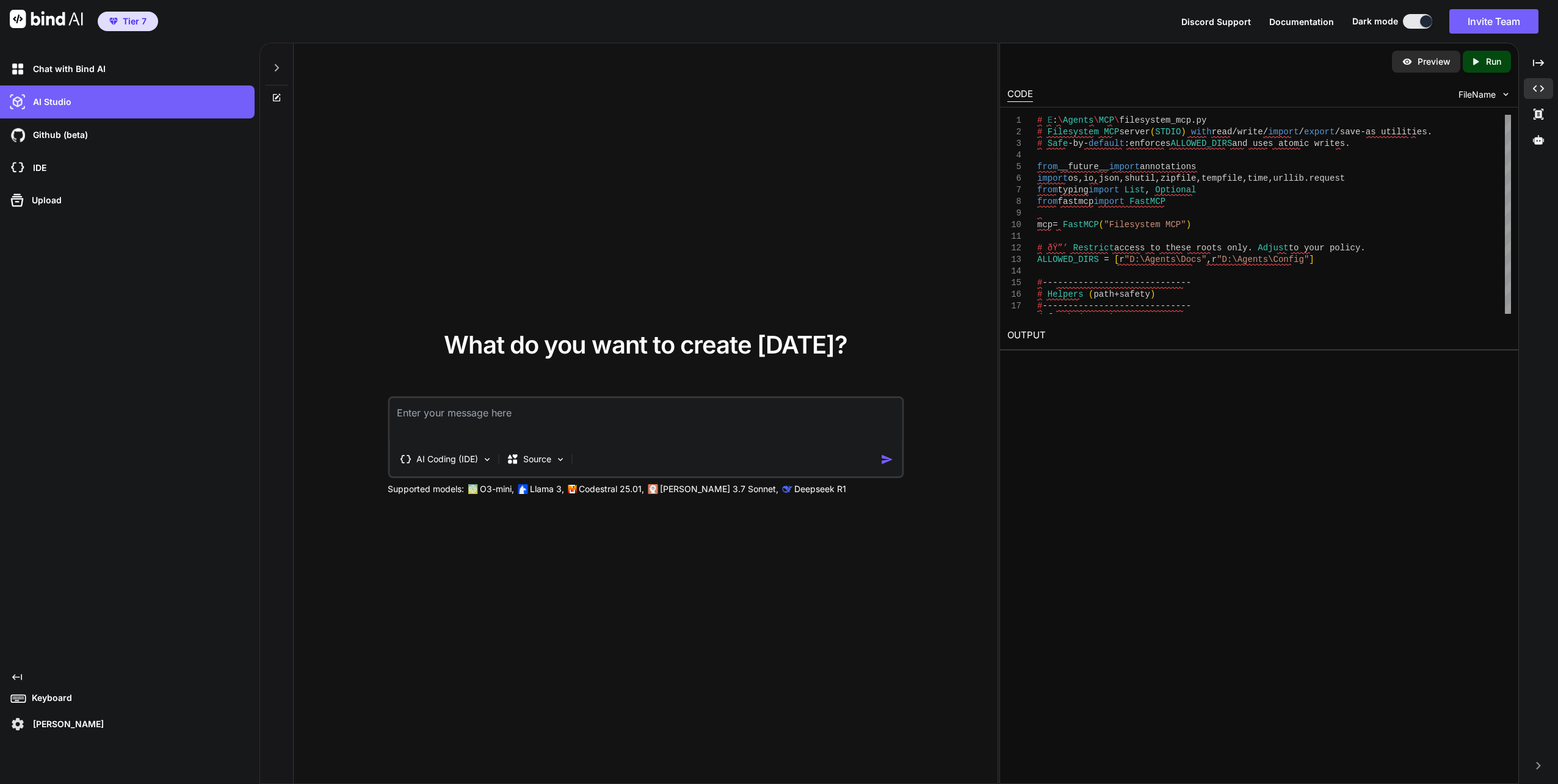
click at [1503, 92] on img at bounding box center [1506, 94] width 11 height 11
click at [1483, 94] on span "FileName" at bounding box center [1478, 94] width 37 height 12
click at [1418, 63] on p "Preview" at bounding box center [1435, 62] width 33 height 12
click at [440, 414] on textarea at bounding box center [646, 421] width 513 height 45
drag, startPoint x: 765, startPoint y: 412, endPoint x: 847, endPoint y: 414, distance: 82.0
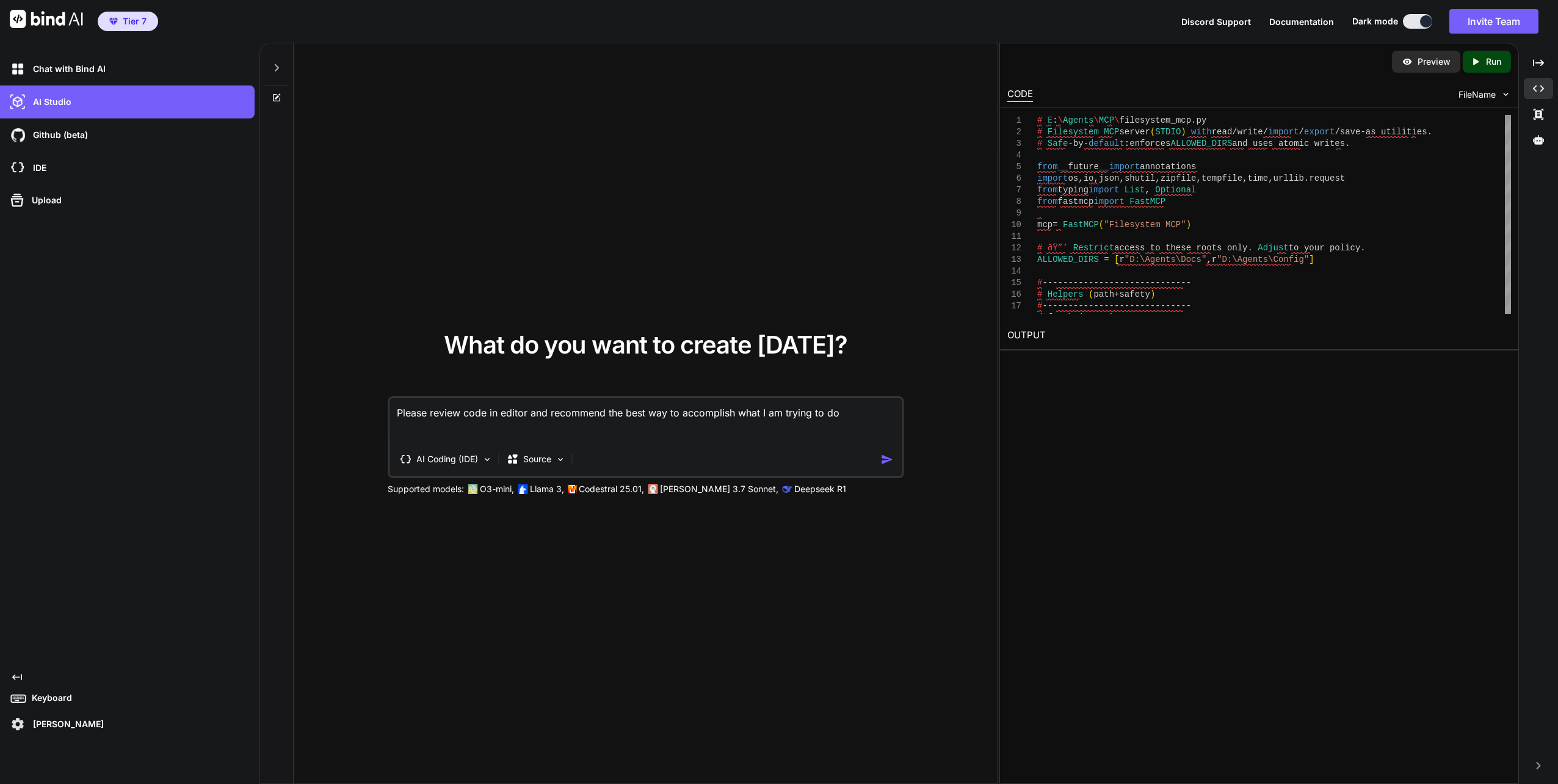
click at [847, 414] on textarea "Please review code in editor and recommend the best way to accomplish what I am…" at bounding box center [646, 421] width 513 height 45
type textarea "Please review code in editor and recommend the best way to accomplish the code'…"
click at [884, 455] on img "button" at bounding box center [887, 459] width 13 height 13
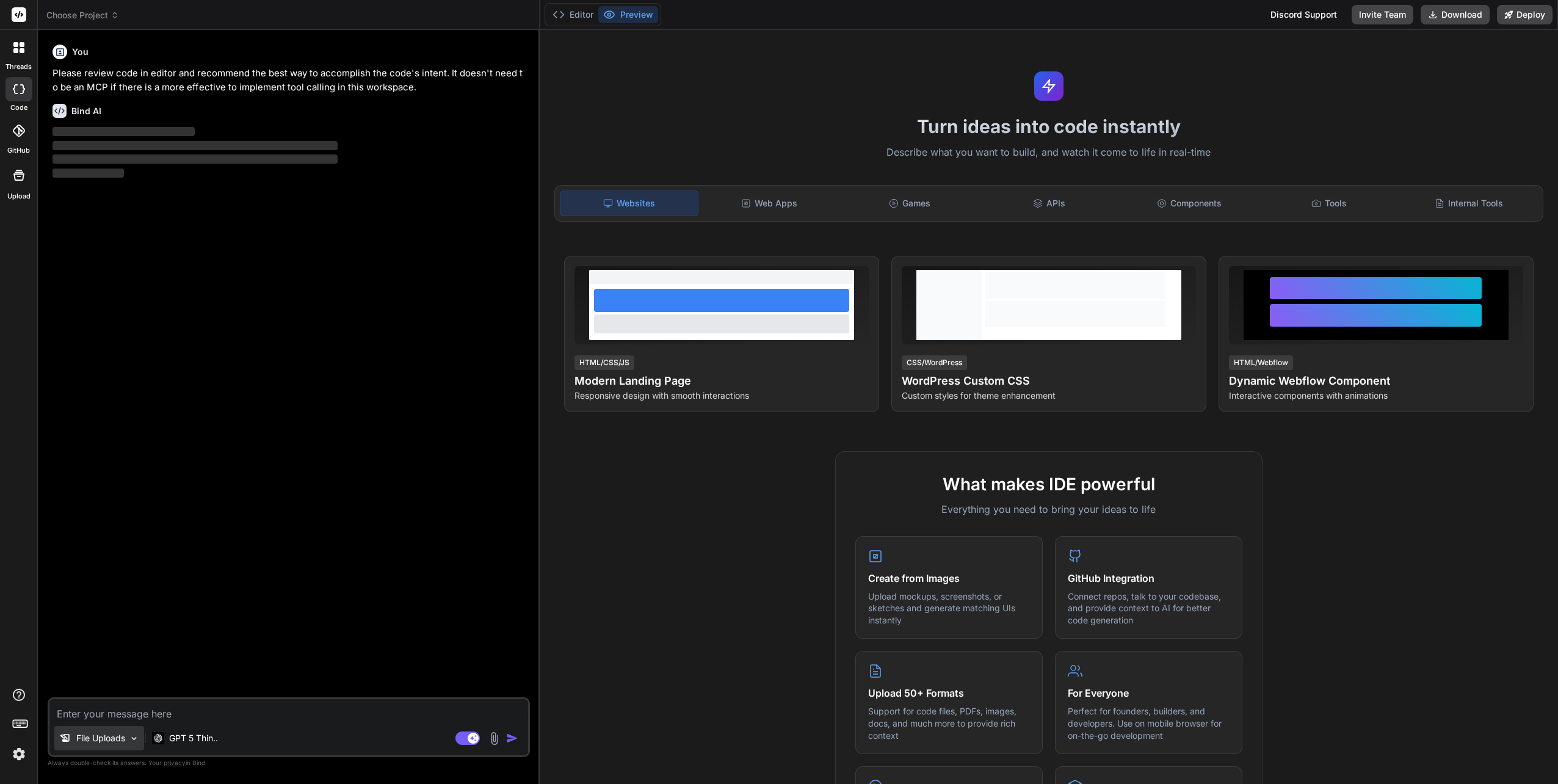
click at [128, 738] on div "File Uploads" at bounding box center [99, 737] width 90 height 24
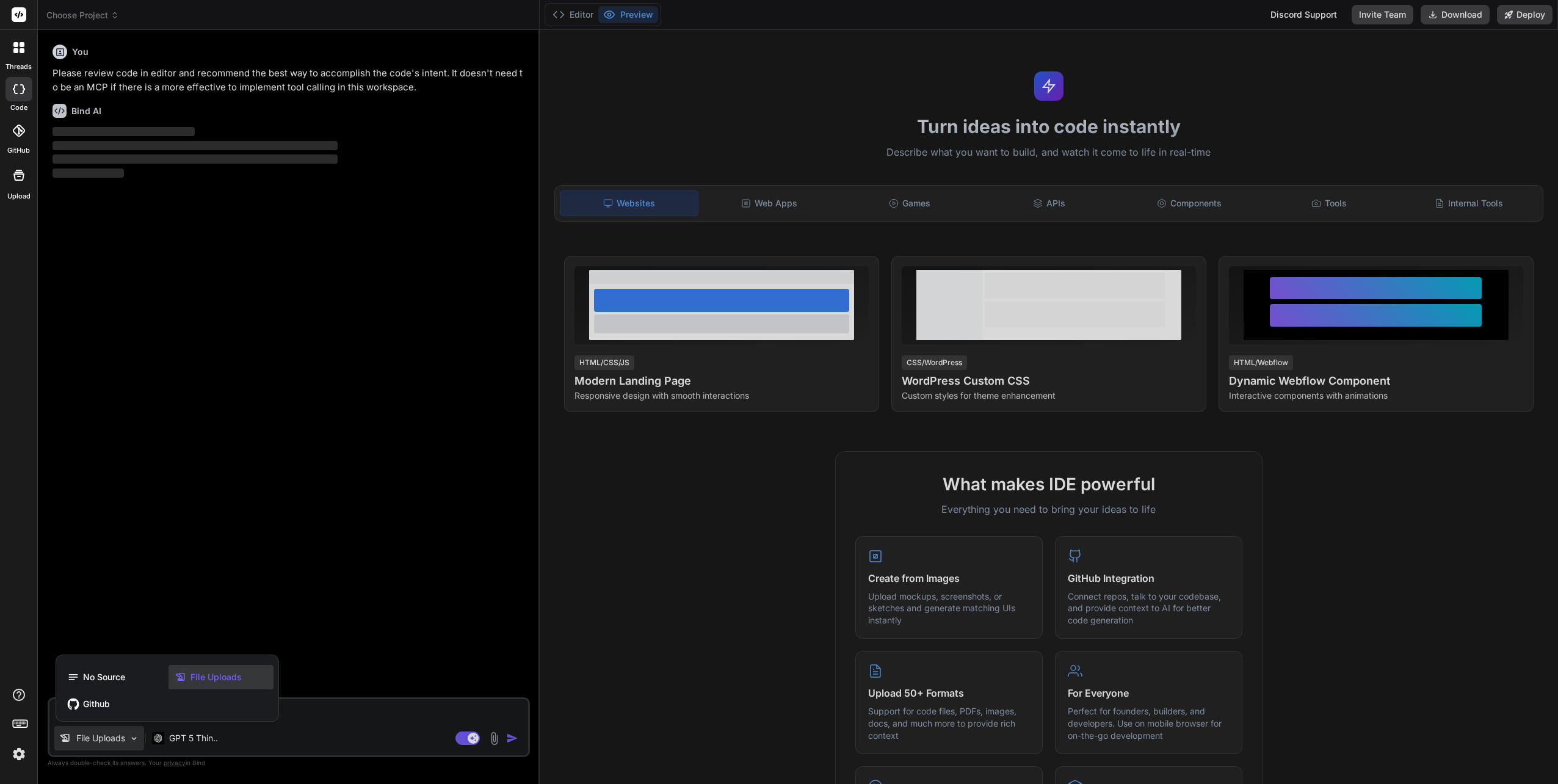
drag, startPoint x: 370, startPoint y: 704, endPoint x: 374, endPoint y: 710, distance: 7.2
click at [374, 709] on div at bounding box center [779, 392] width 1558 height 784
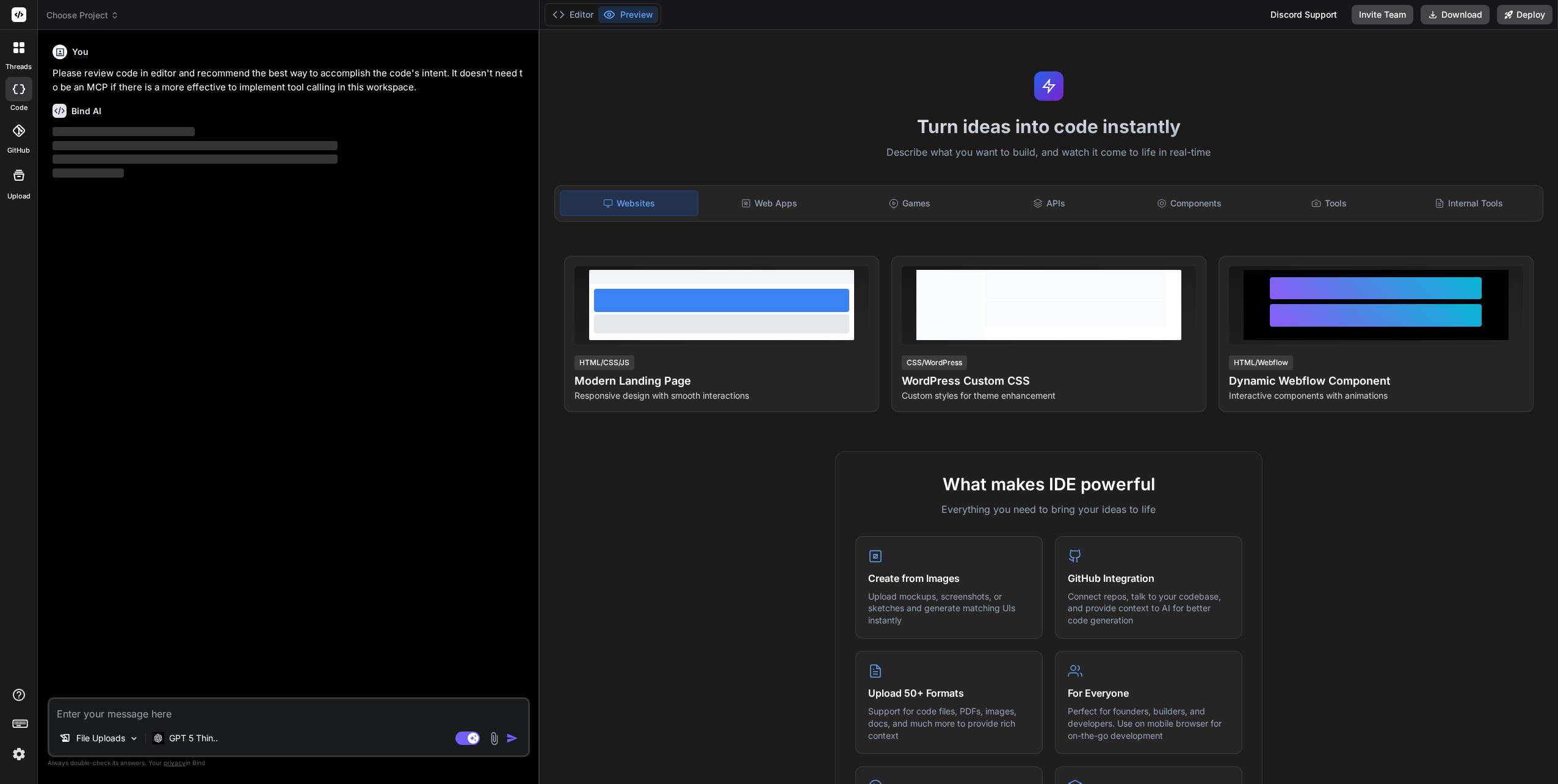
click at [375, 710] on textarea at bounding box center [289, 710] width 479 height 22
paste textarea "# L:\Ipsumd\SIT\ametconsec_adi.el # Seddoeiusm TEM incidi (UTLAB) etdo magn/ali…"
type textarea "x"
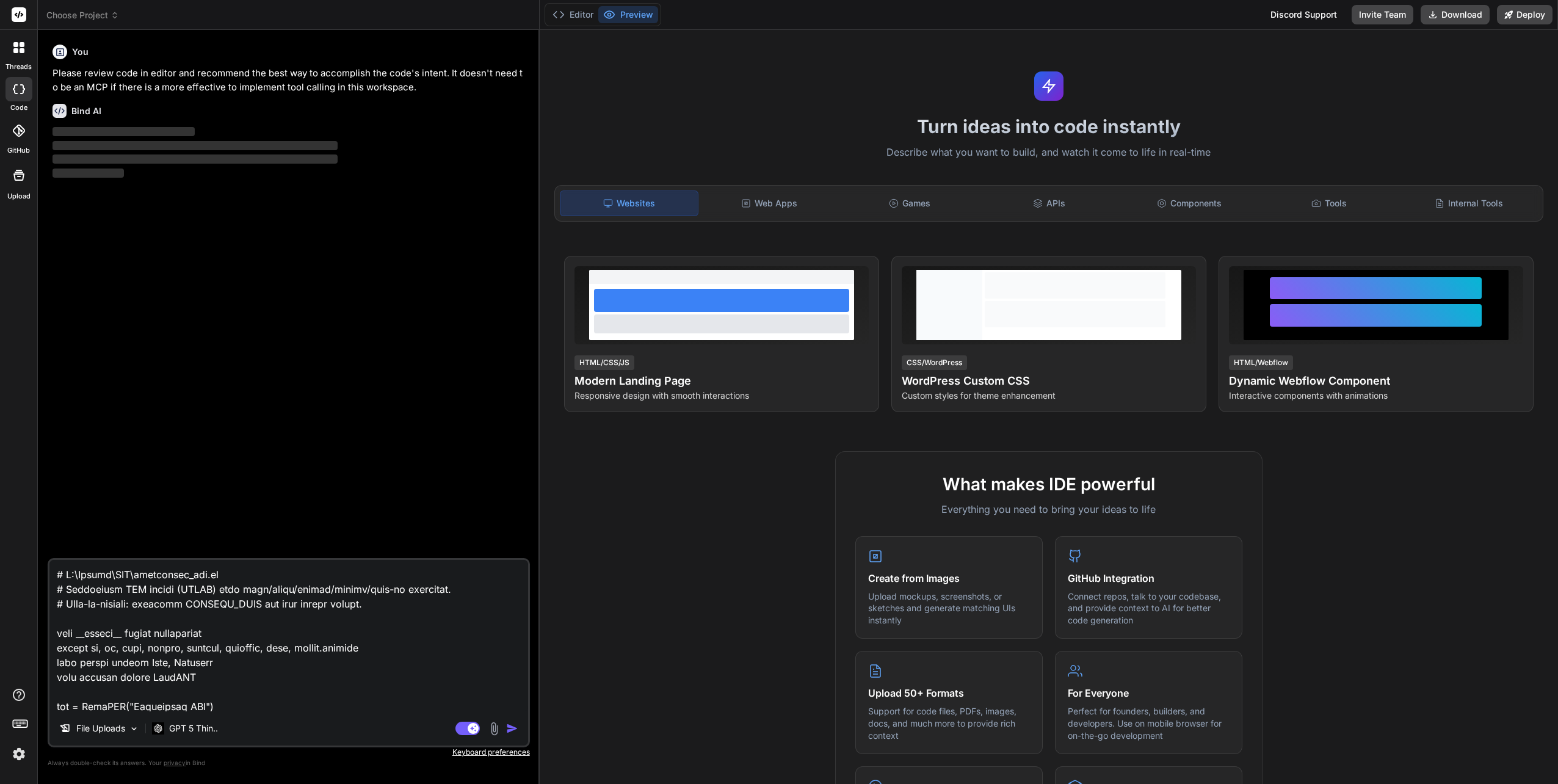
scroll to position [3911, 0]
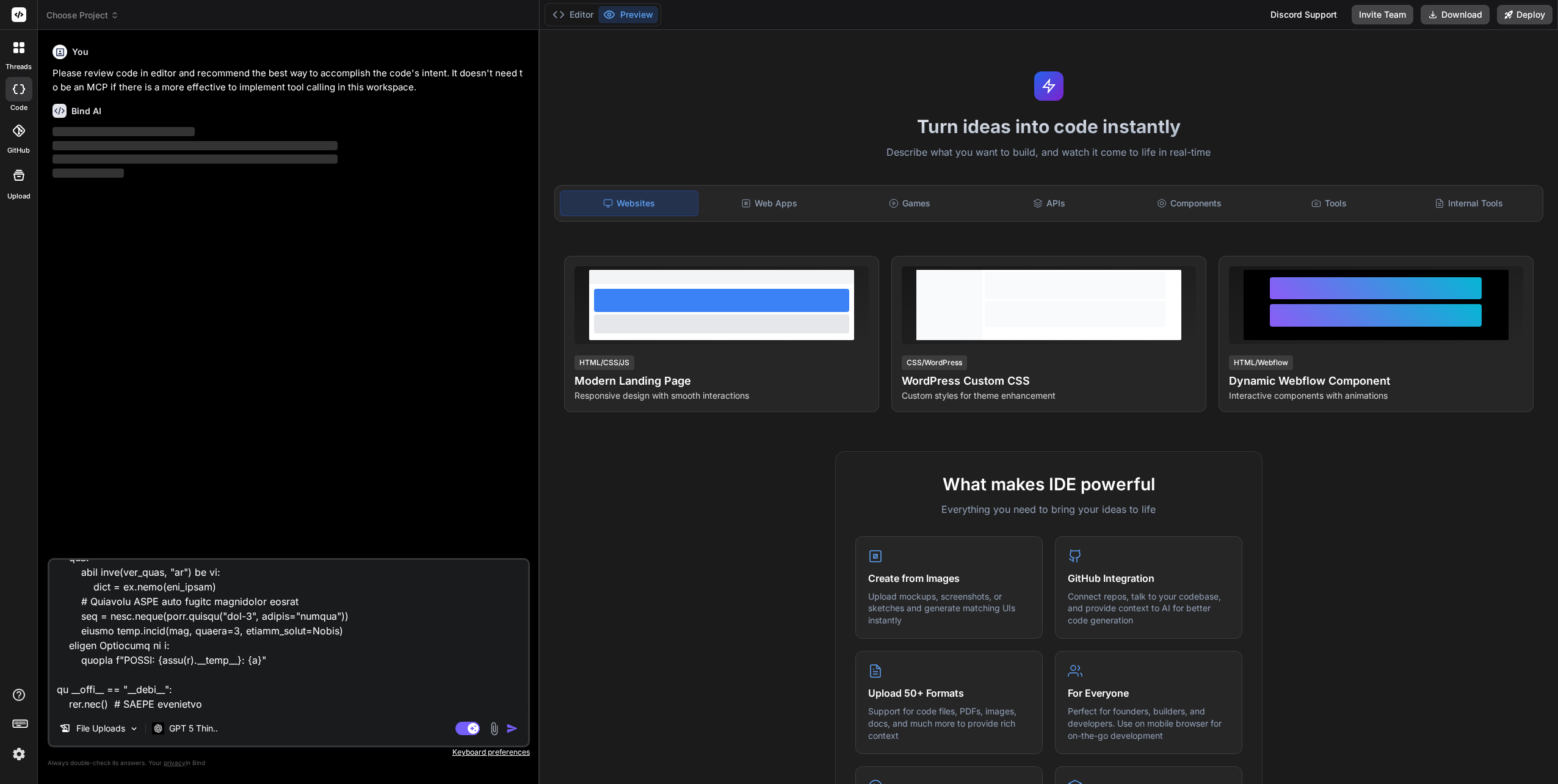
type textarea "# L:\Ipsumd\SIT\ametconsec_adi.el # Seddoeiusm TEM incidi (UTLAB) etdo magn/ali…"
click at [511, 727] on img "button" at bounding box center [512, 728] width 12 height 12
click at [510, 728] on img "button" at bounding box center [512, 728] width 12 height 12
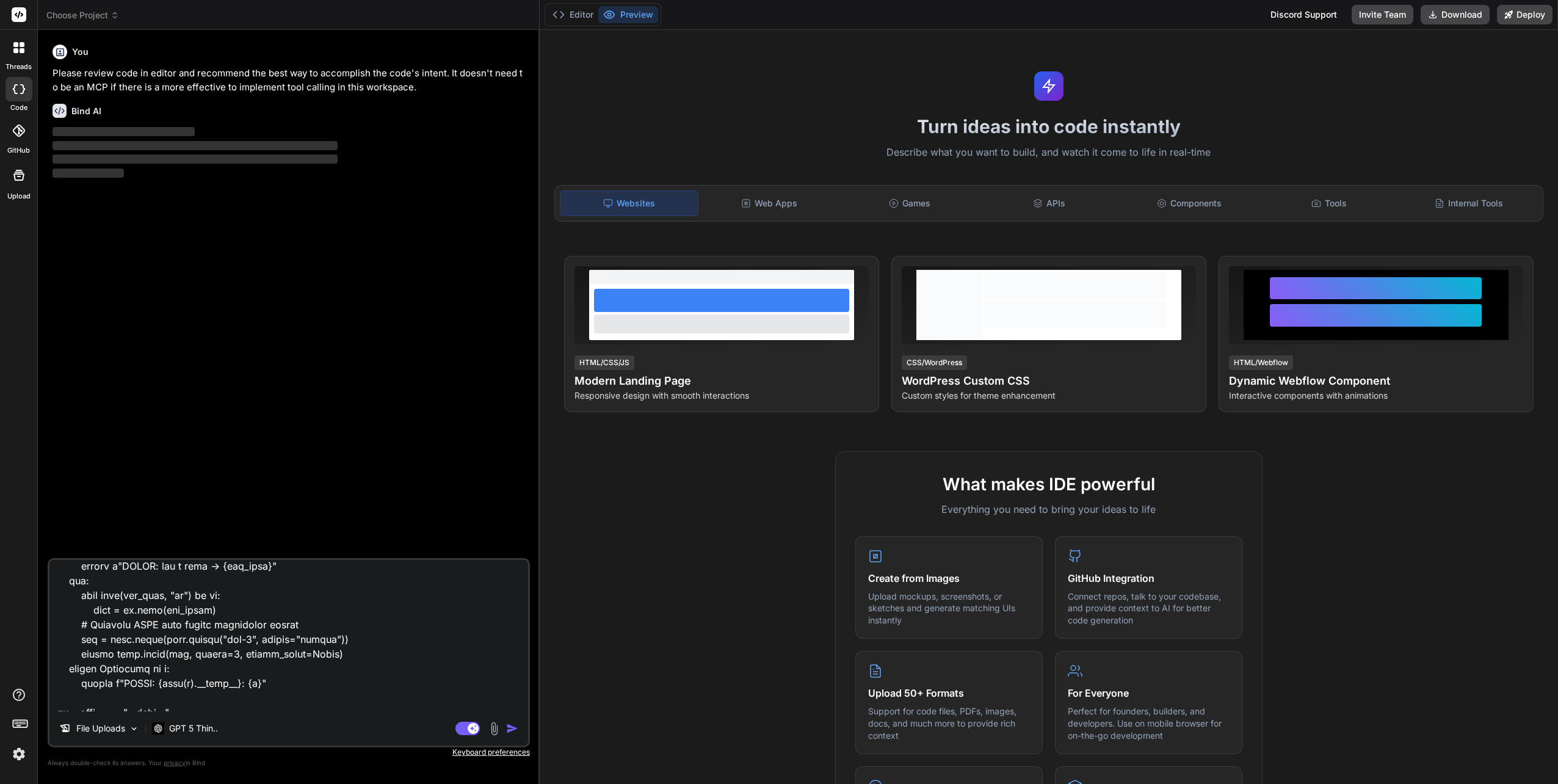
scroll to position [3913, 0]
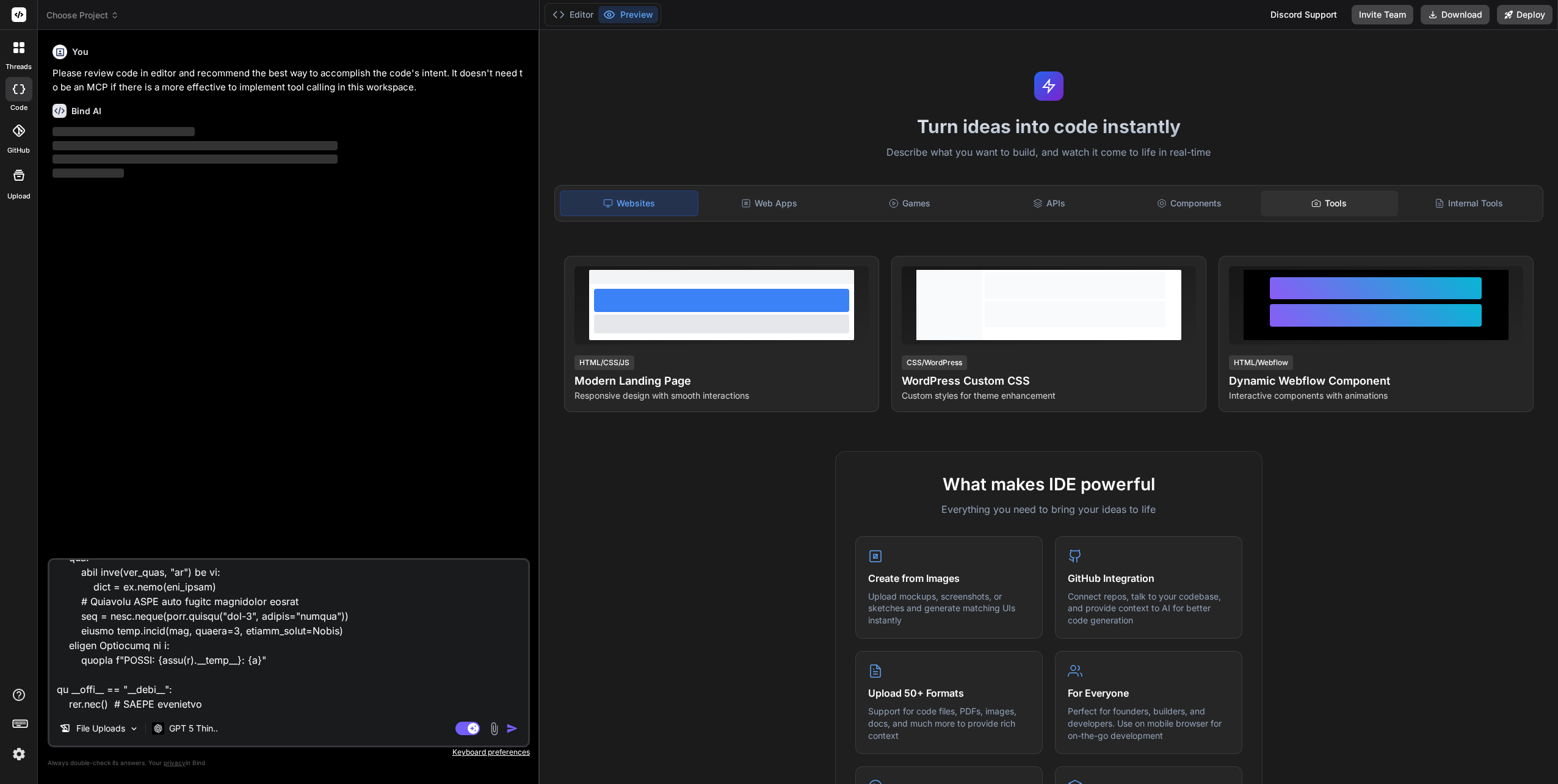
click at [1319, 198] on div "Tools" at bounding box center [1329, 204] width 137 height 25
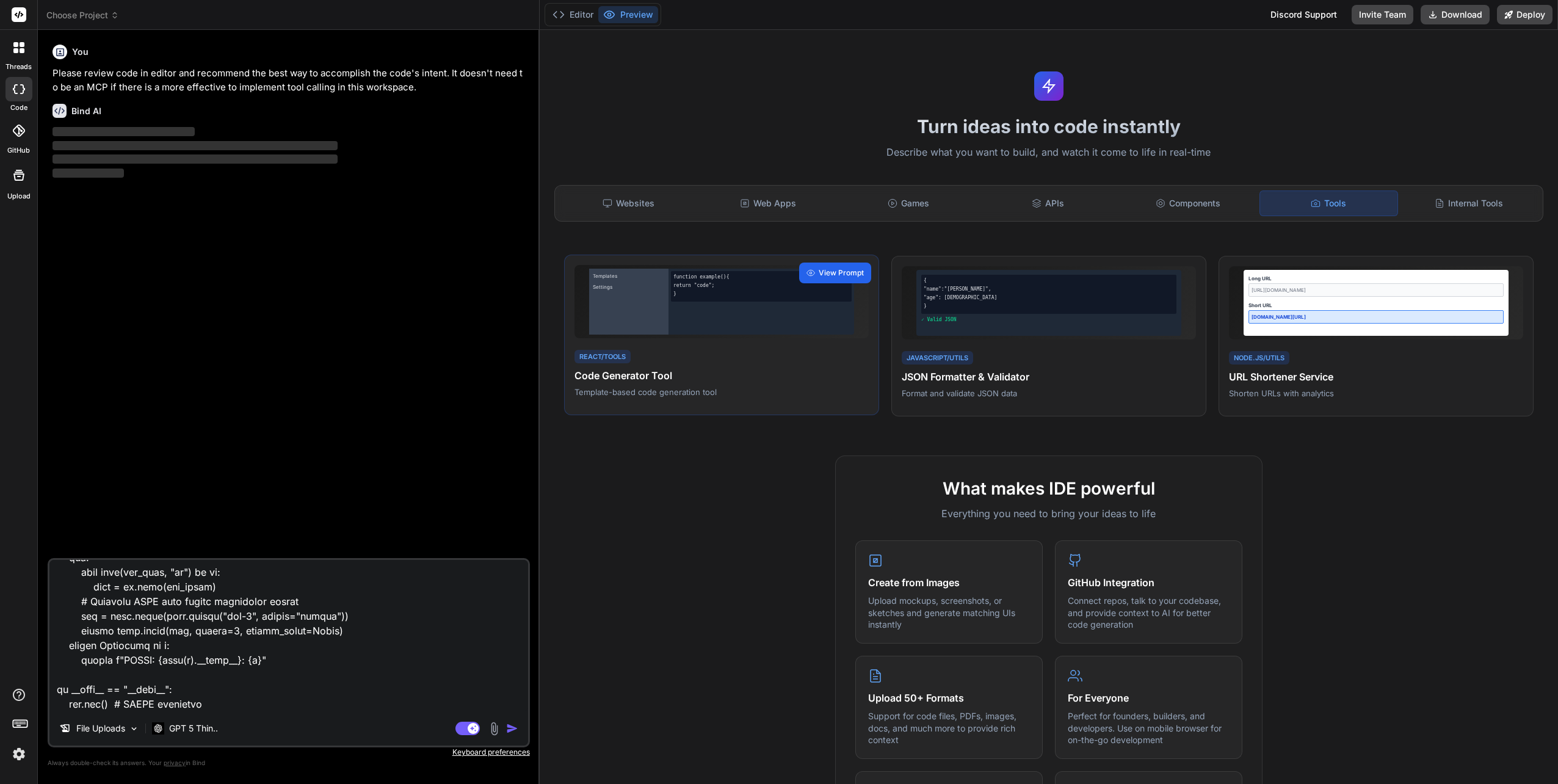
click at [834, 271] on span "View Prompt" at bounding box center [841, 272] width 45 height 11
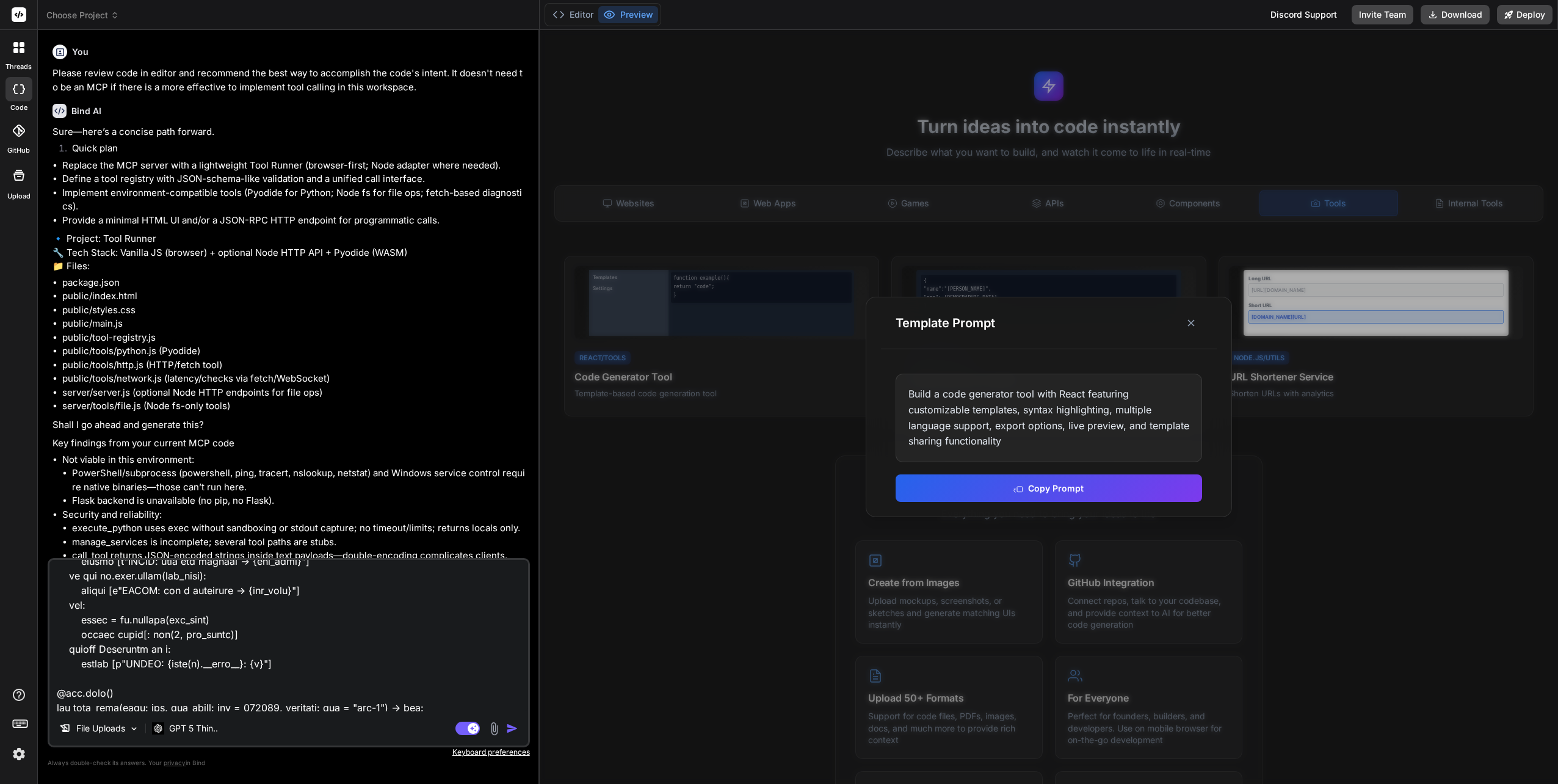
scroll to position [0, 0]
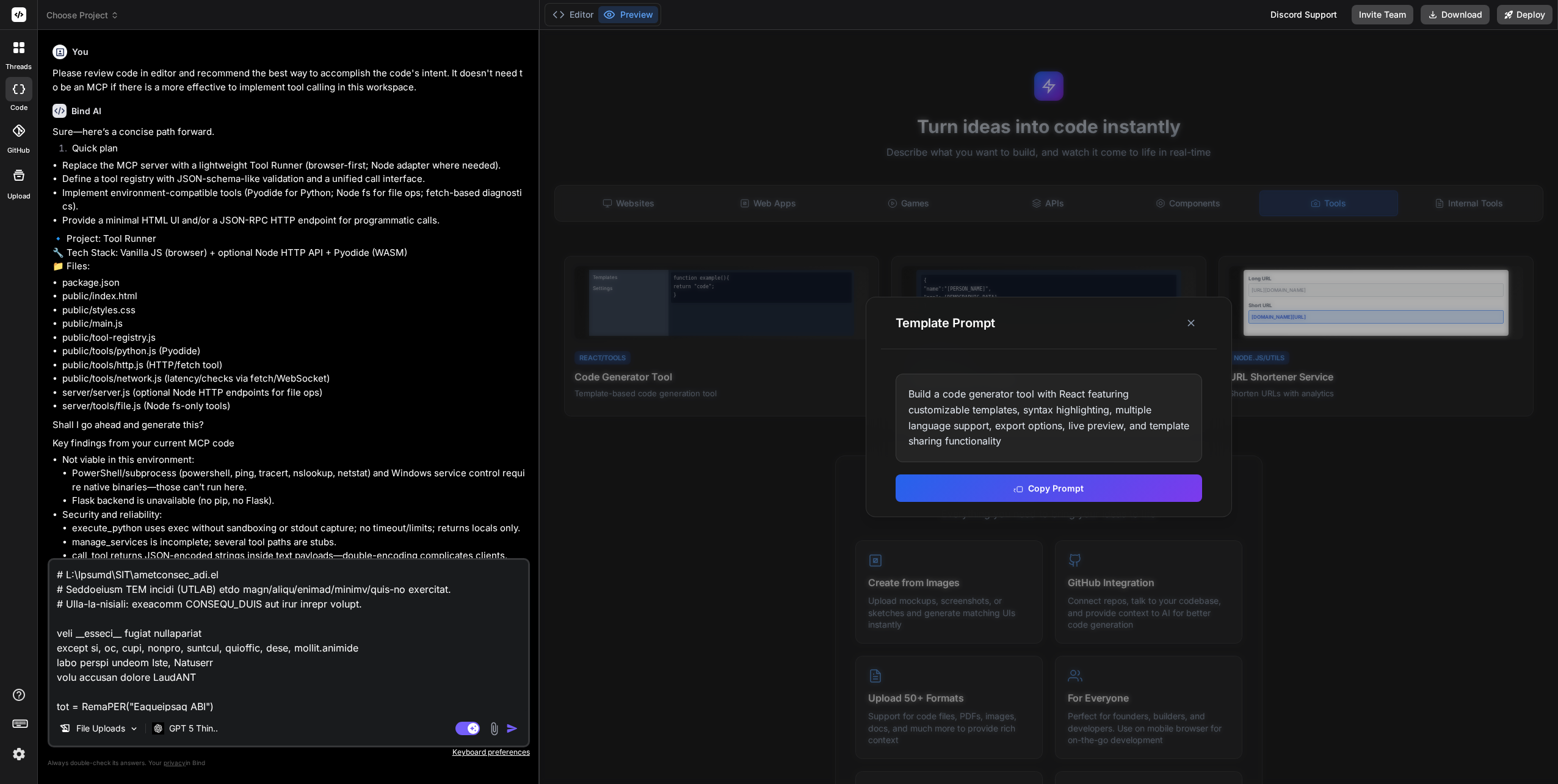
drag, startPoint x: 216, startPoint y: 706, endPoint x: -2, endPoint y: 430, distance: 351.7
click at [0, 430] on html "threads code GitHub Upload Choose Project Created with Pixso. Bind AI Web Searc…" at bounding box center [779, 392] width 1558 height 784
type textarea "x"
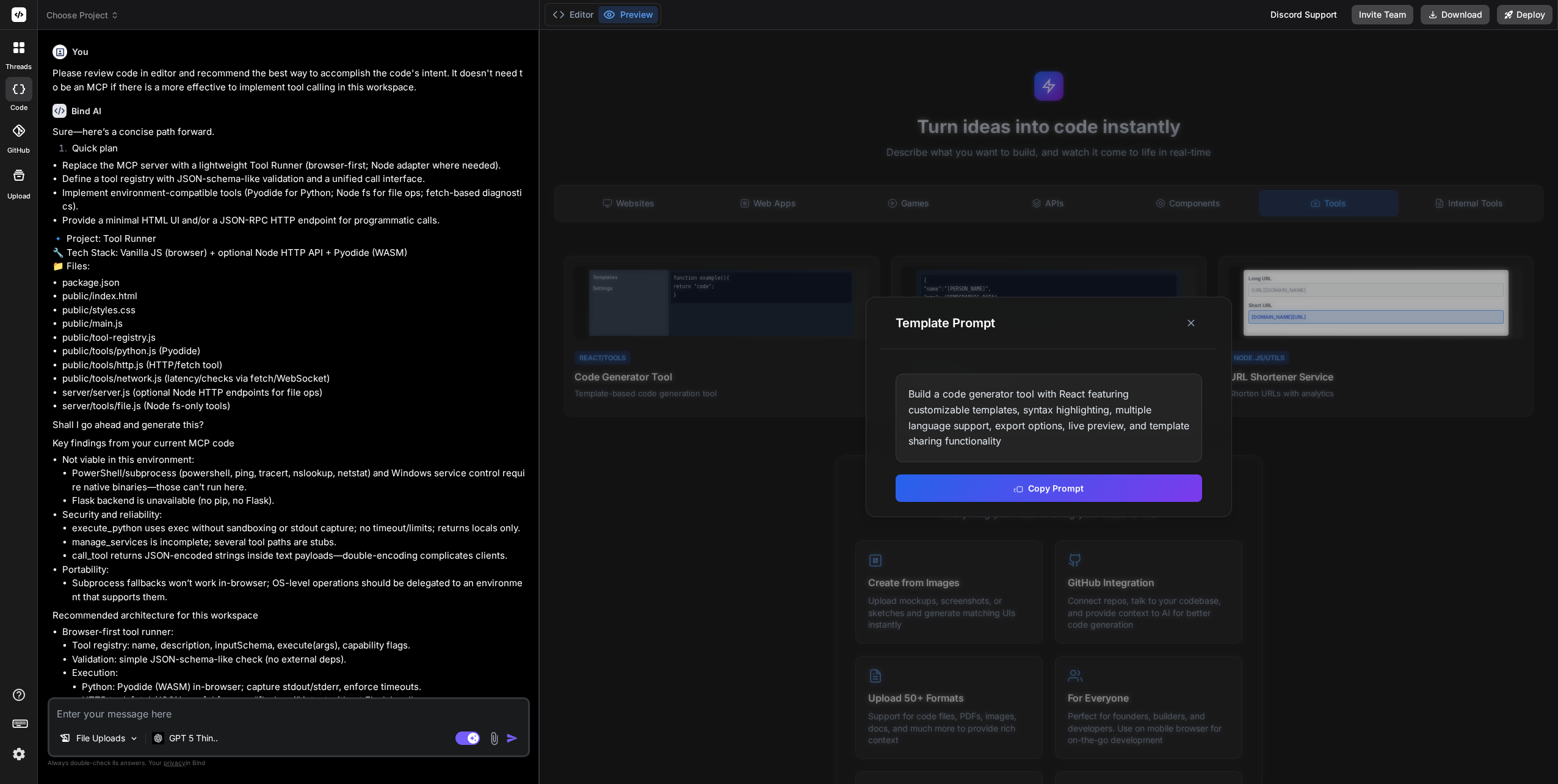
type textarea "x"
type textarea "O"
type textarea "x"
type textarea "Oh"
type textarea "x"
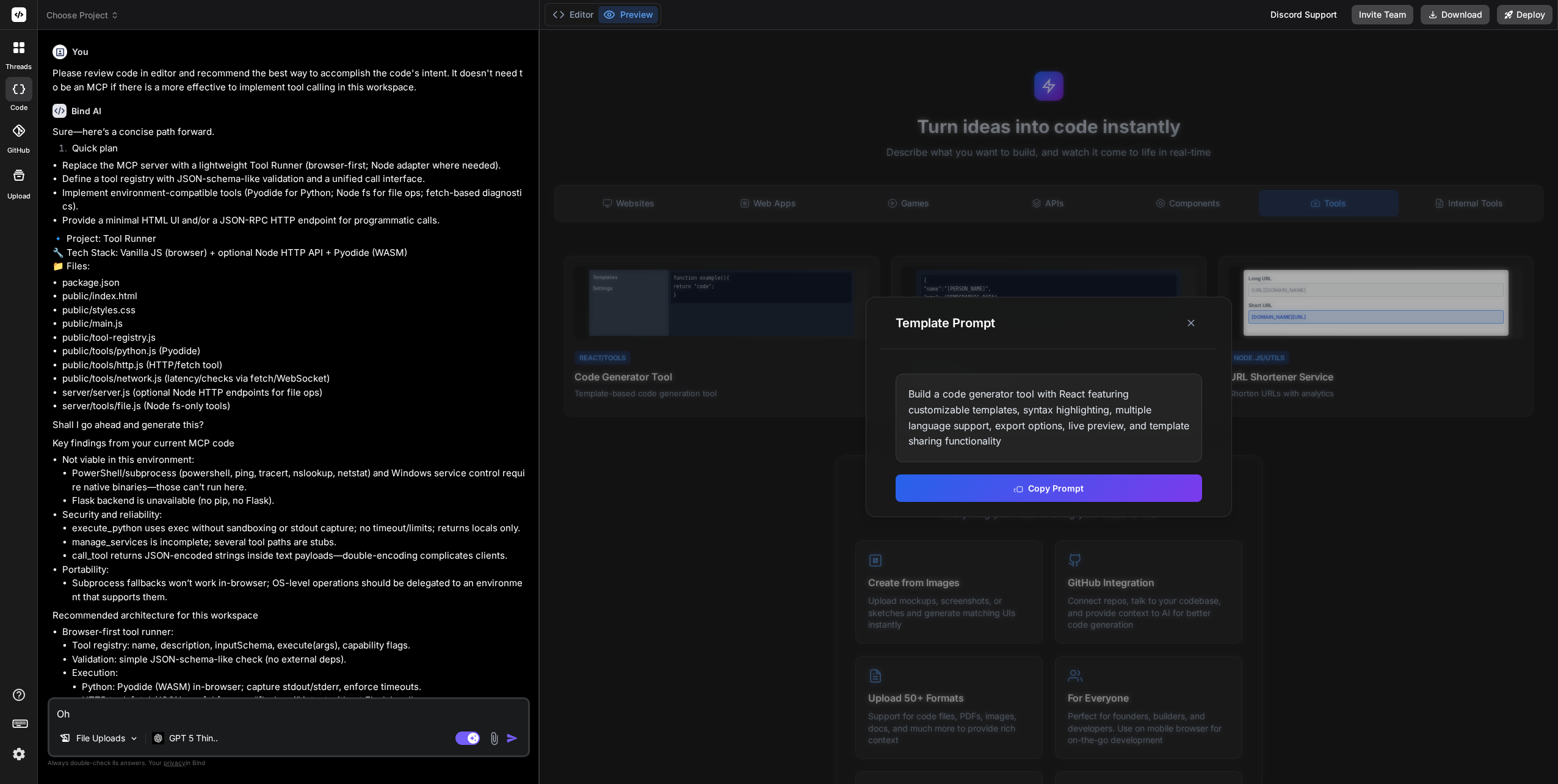
type textarea "Oh"
type textarea "x"
type textarea "Oh h"
type textarea "x"
type textarea "Oh"
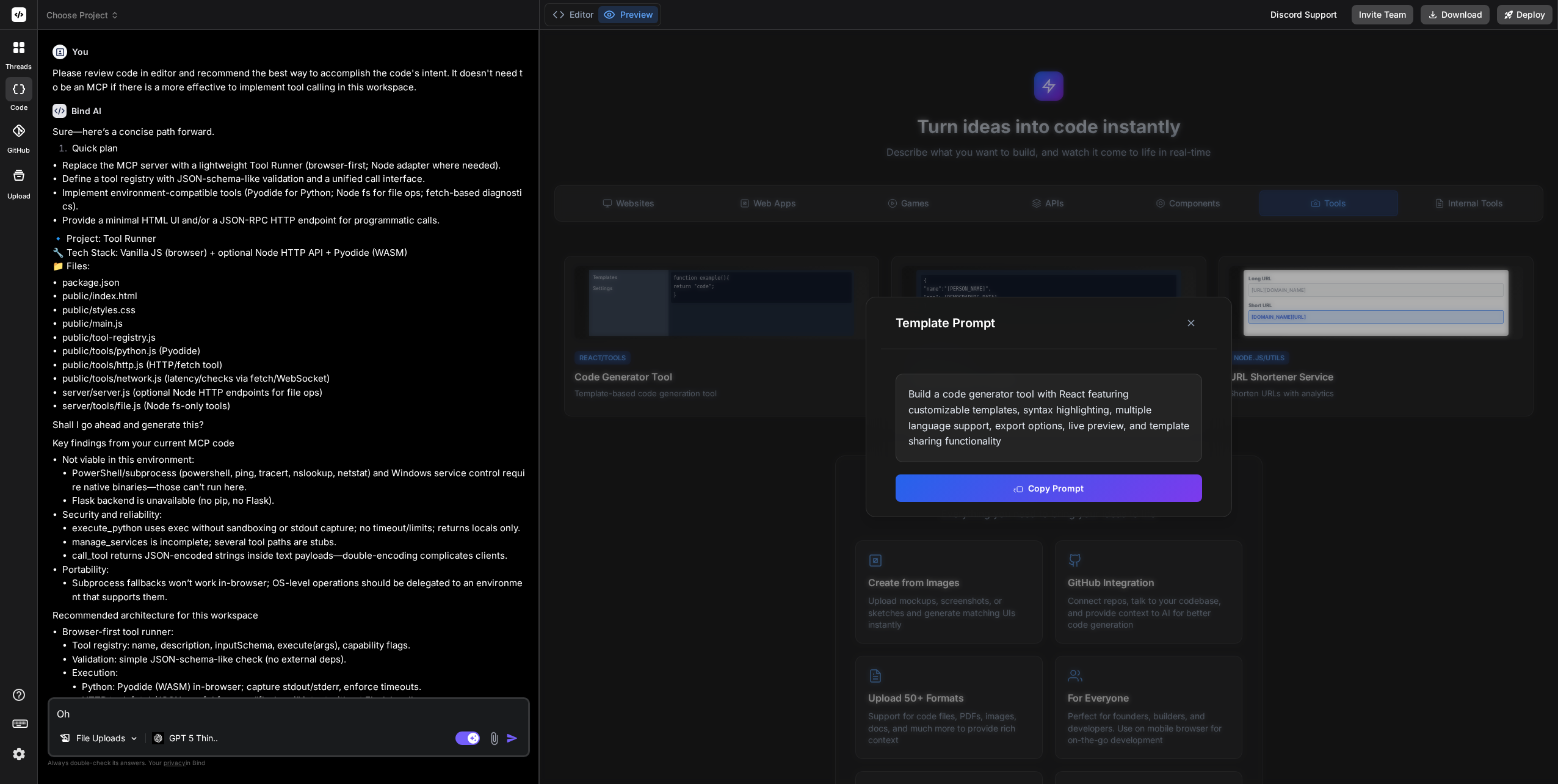
type textarea "x"
type textarea "Oh y"
type textarea "x"
type textarea "Oh ye"
type textarea "x"
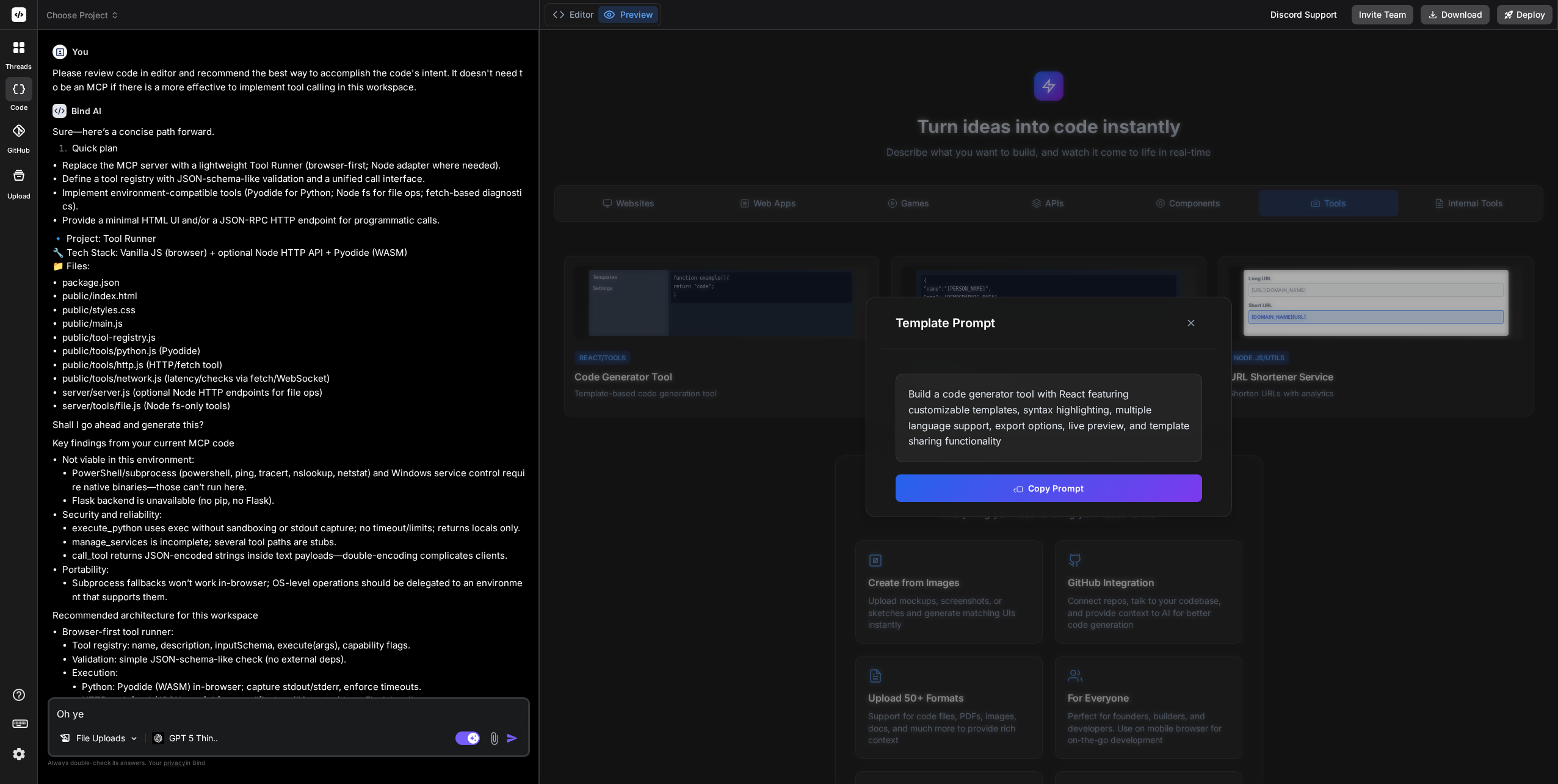
type textarea "Oh yes"
type textarea "x"
type textarea "Oh yes"
type textarea "x"
type textarea "Oh yes p"
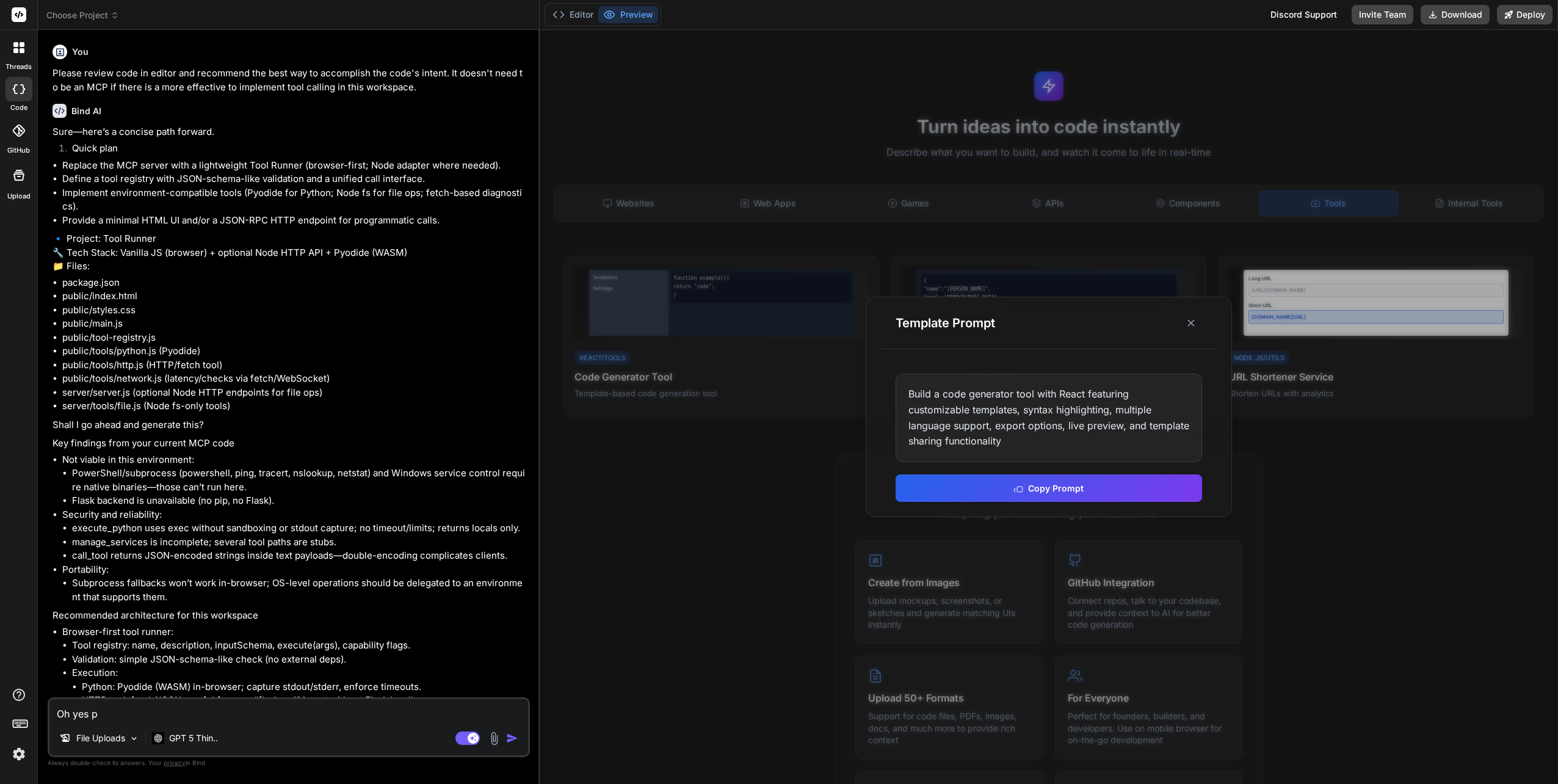
type textarea "x"
type textarea "Oh yes pl"
type textarea "x"
type textarea "Oh yes ple"
type textarea "x"
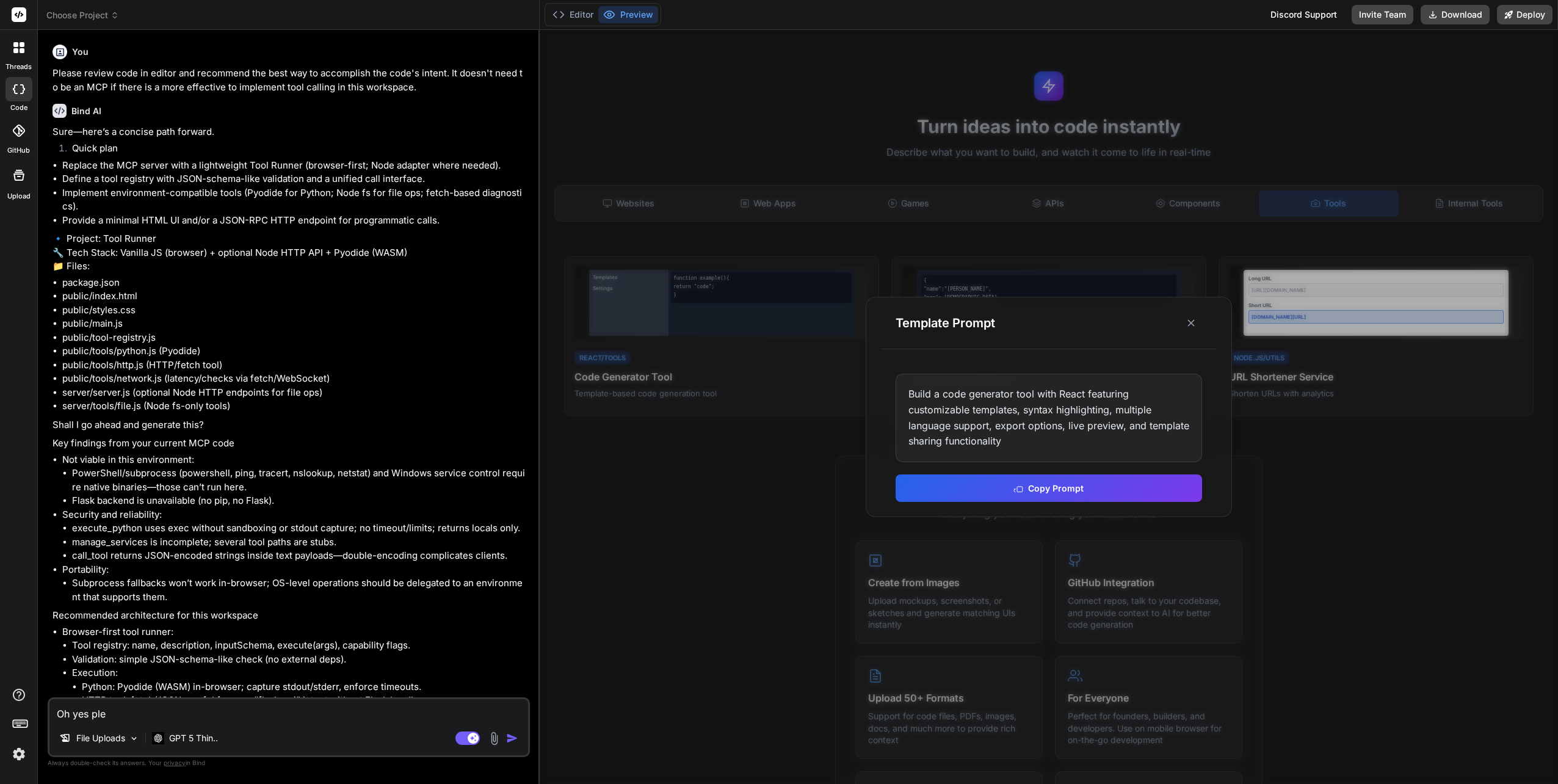
type textarea "Oh yes plea"
type textarea "x"
type textarea "Oh yes pleas"
type textarea "x"
type textarea "Oh yes please"
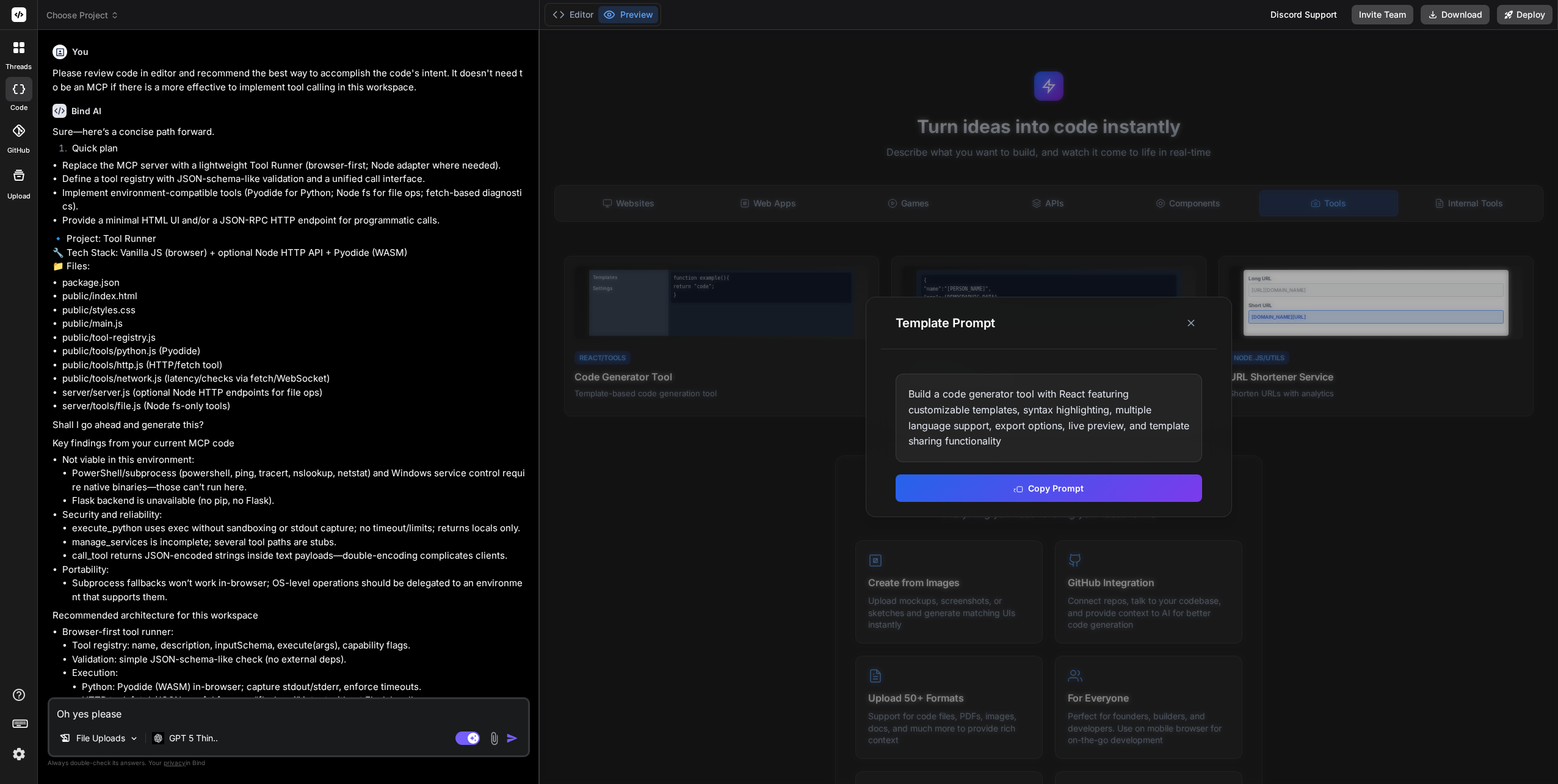
type textarea "x"
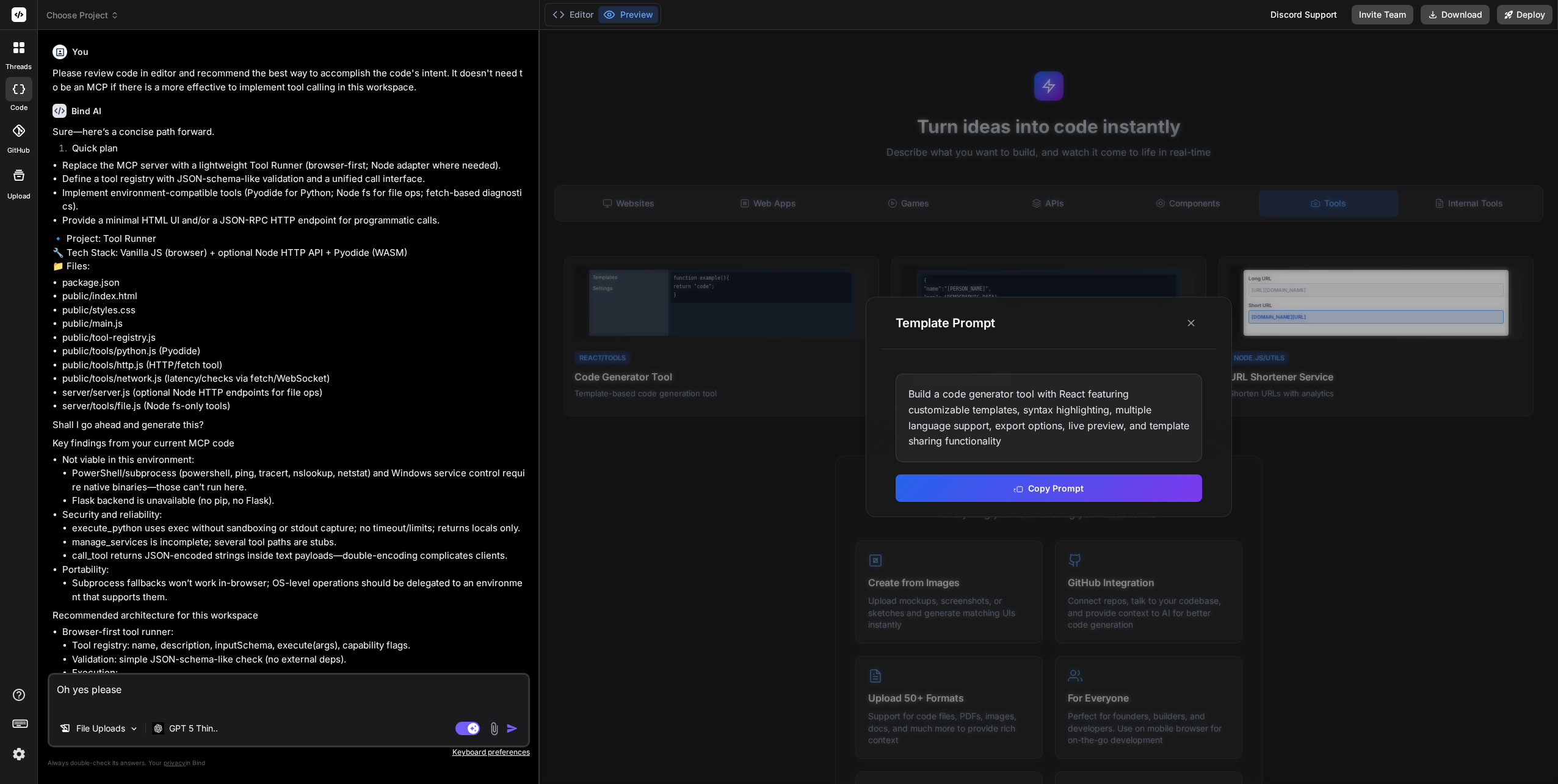
type textarea "Oh yes please"
click at [508, 728] on img "button" at bounding box center [512, 728] width 12 height 12
type textarea "x"
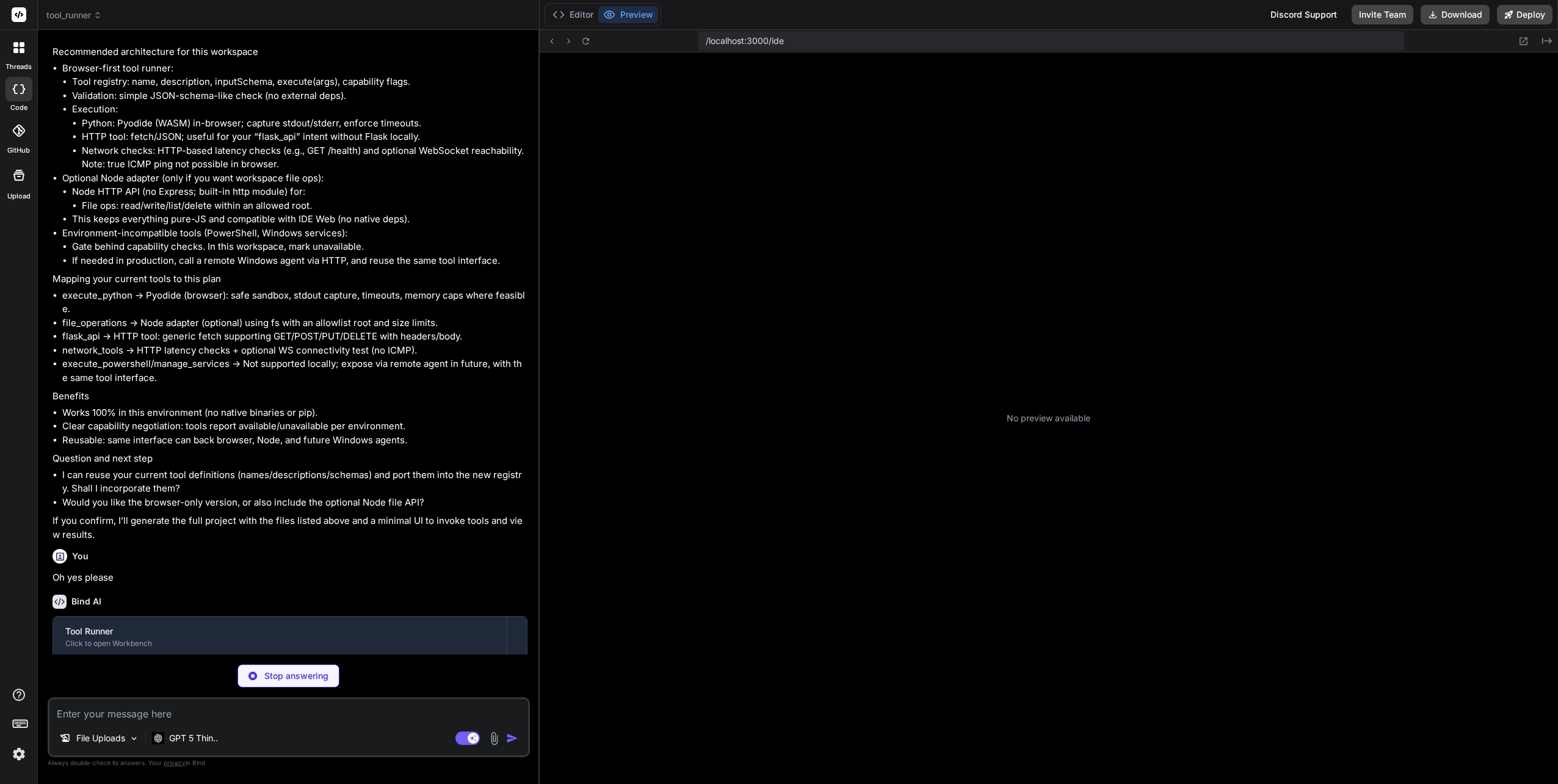
scroll to position [125, 0]
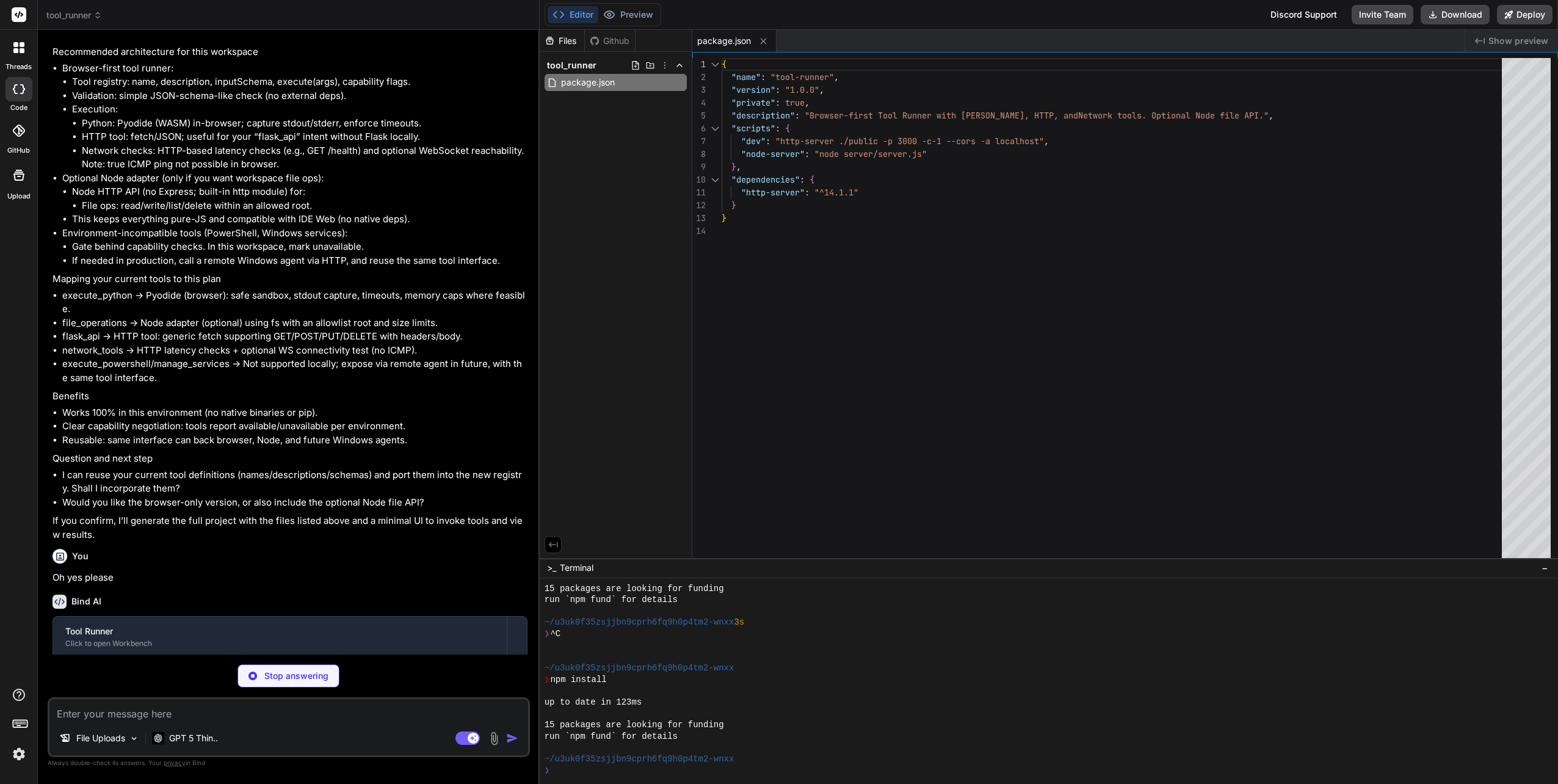
type textarea "x"
type textarea "</body> </html>"
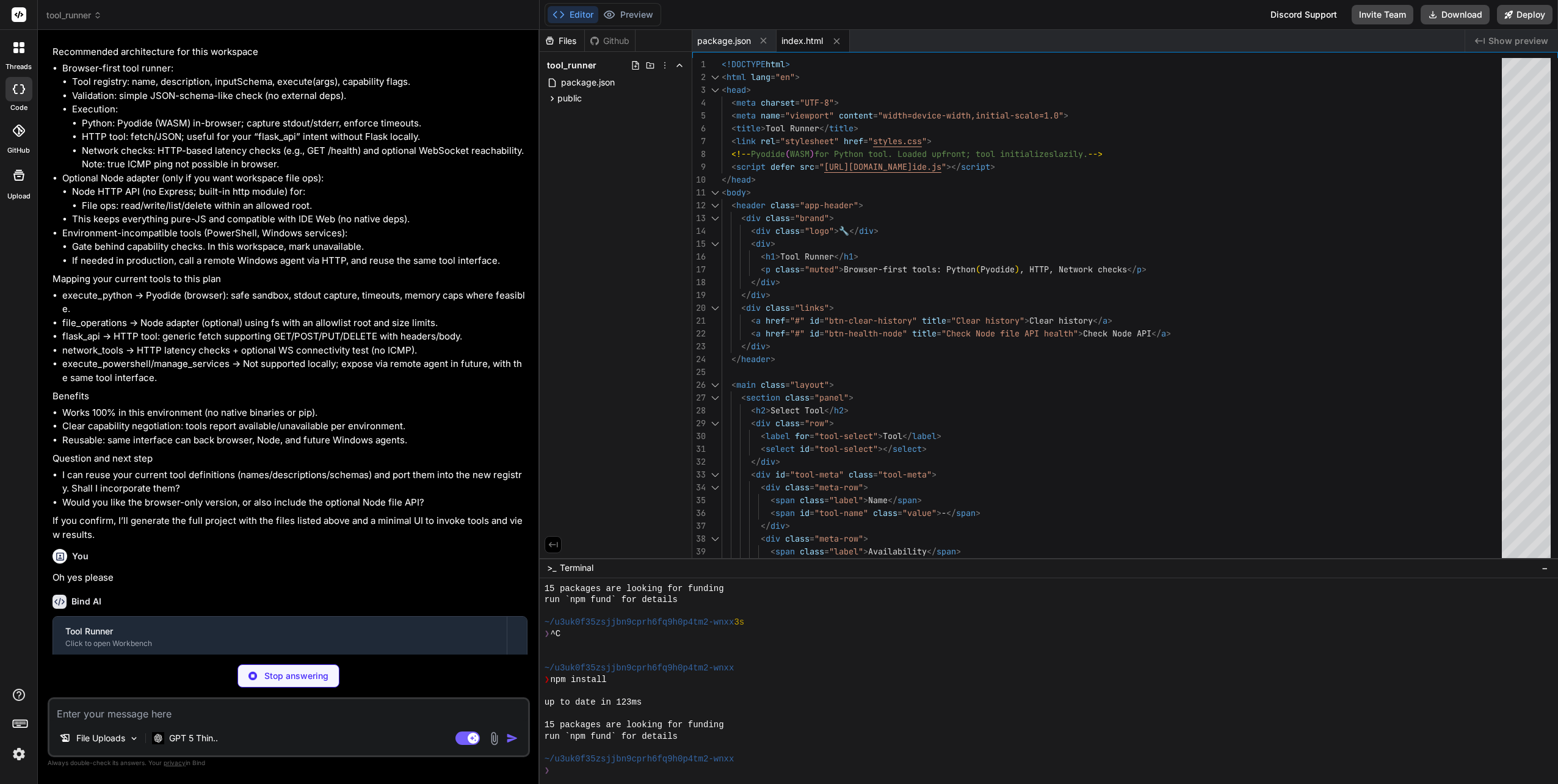
scroll to position [125, 0]
type textarea "x"
type textarea ".app-footer { padding: 12px 20px; color: var(--muted); background: linear-gradi…"
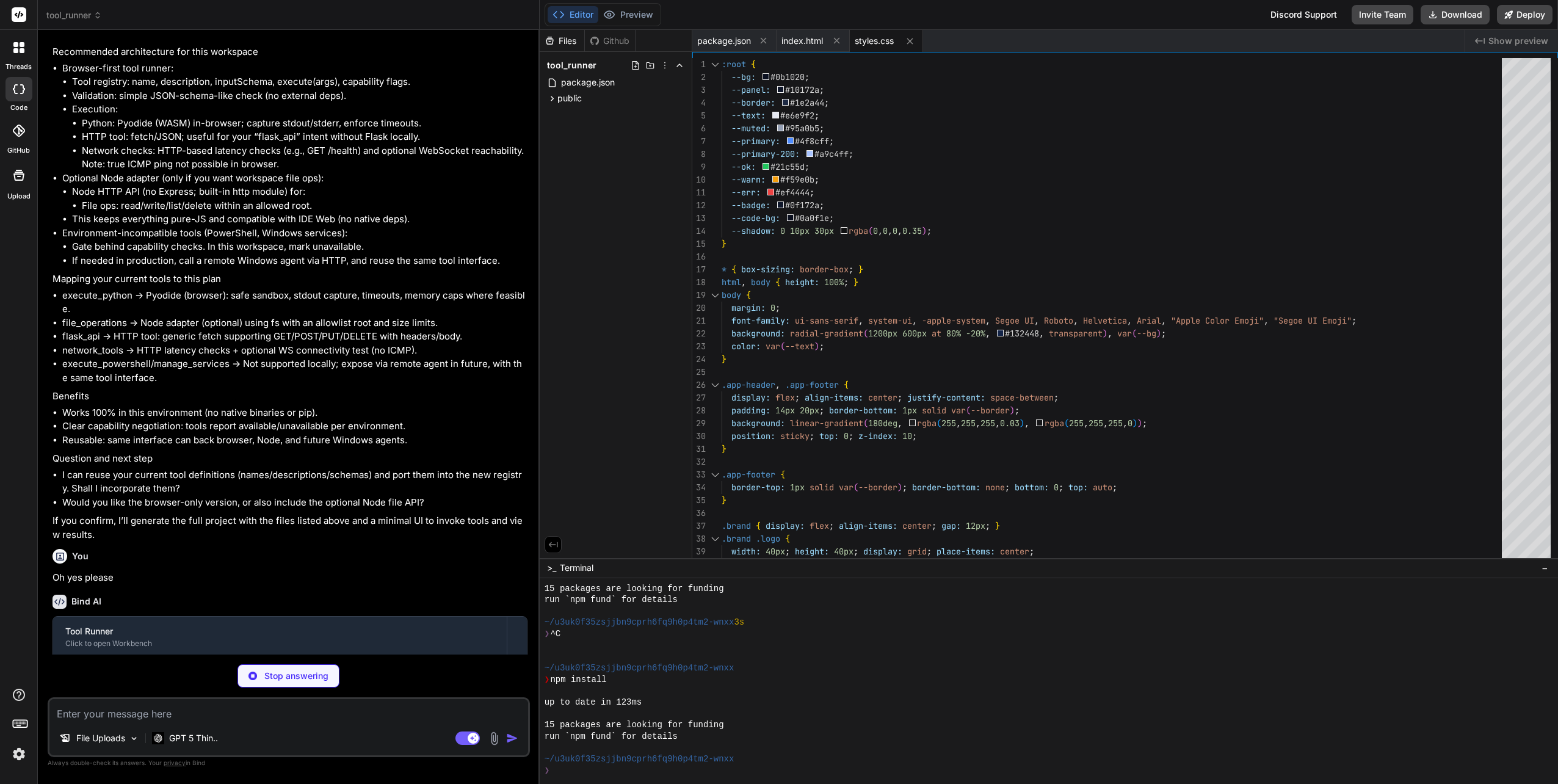
type textarea "x"
type textarea "renderToolOptions(); initEvents(); renderHistory(); await refreshToolMeta(); fi…"
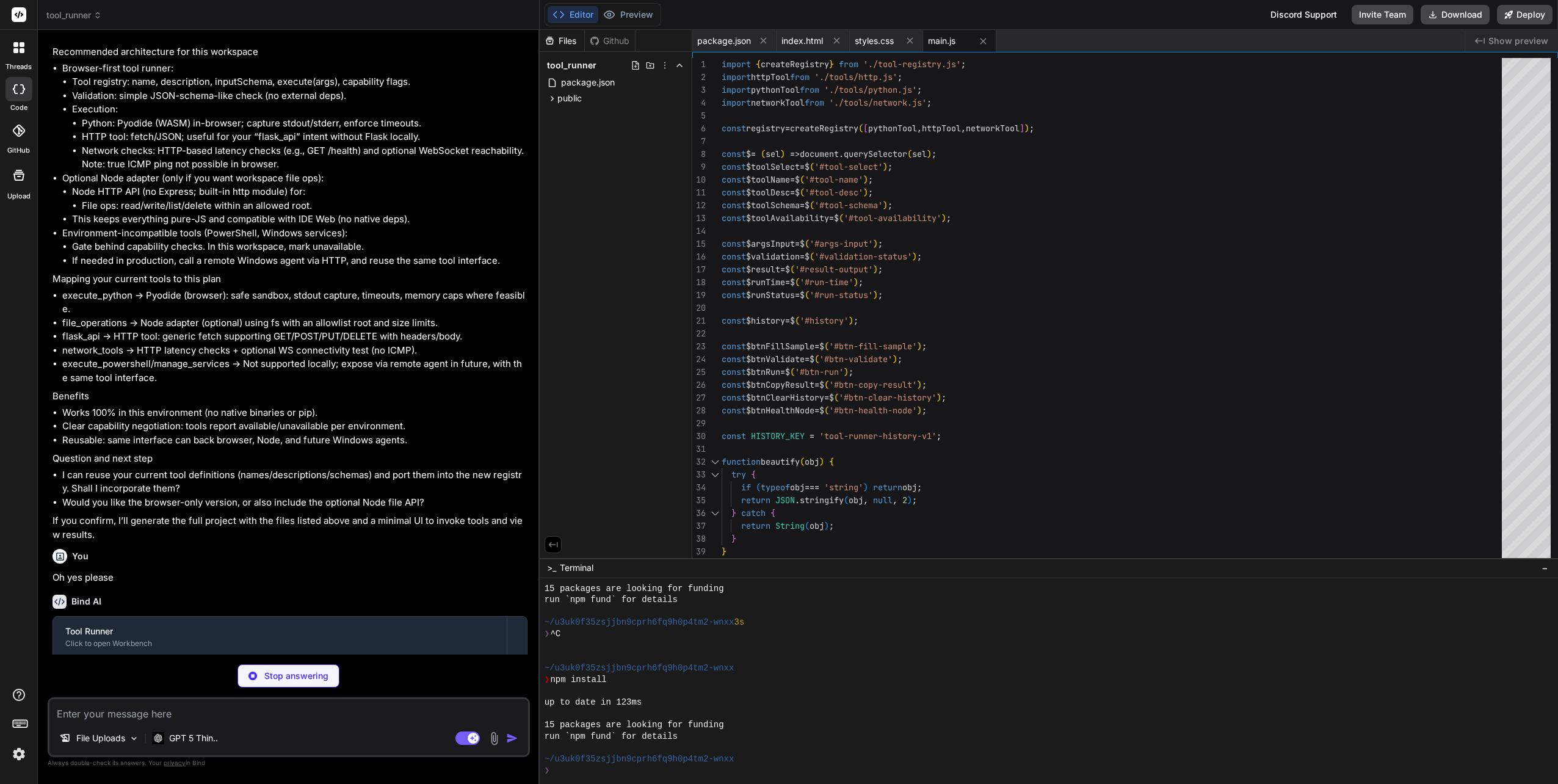
type textarea "x"
type textarea "}"
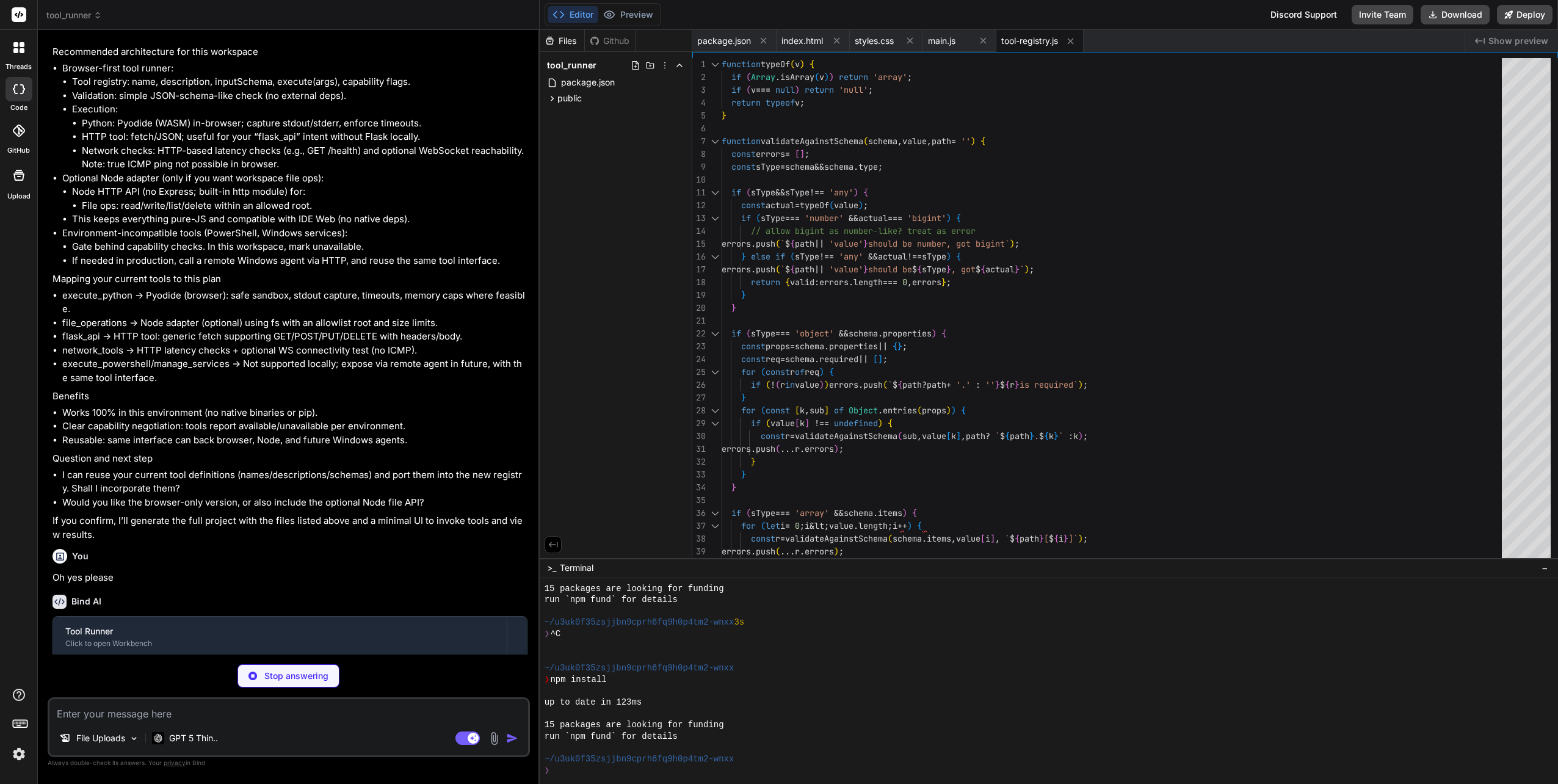
type textarea "x"
type textarea "const promise = py.runPythonAsync(`__run(${JSON.stringify(String(code))})`); co…"
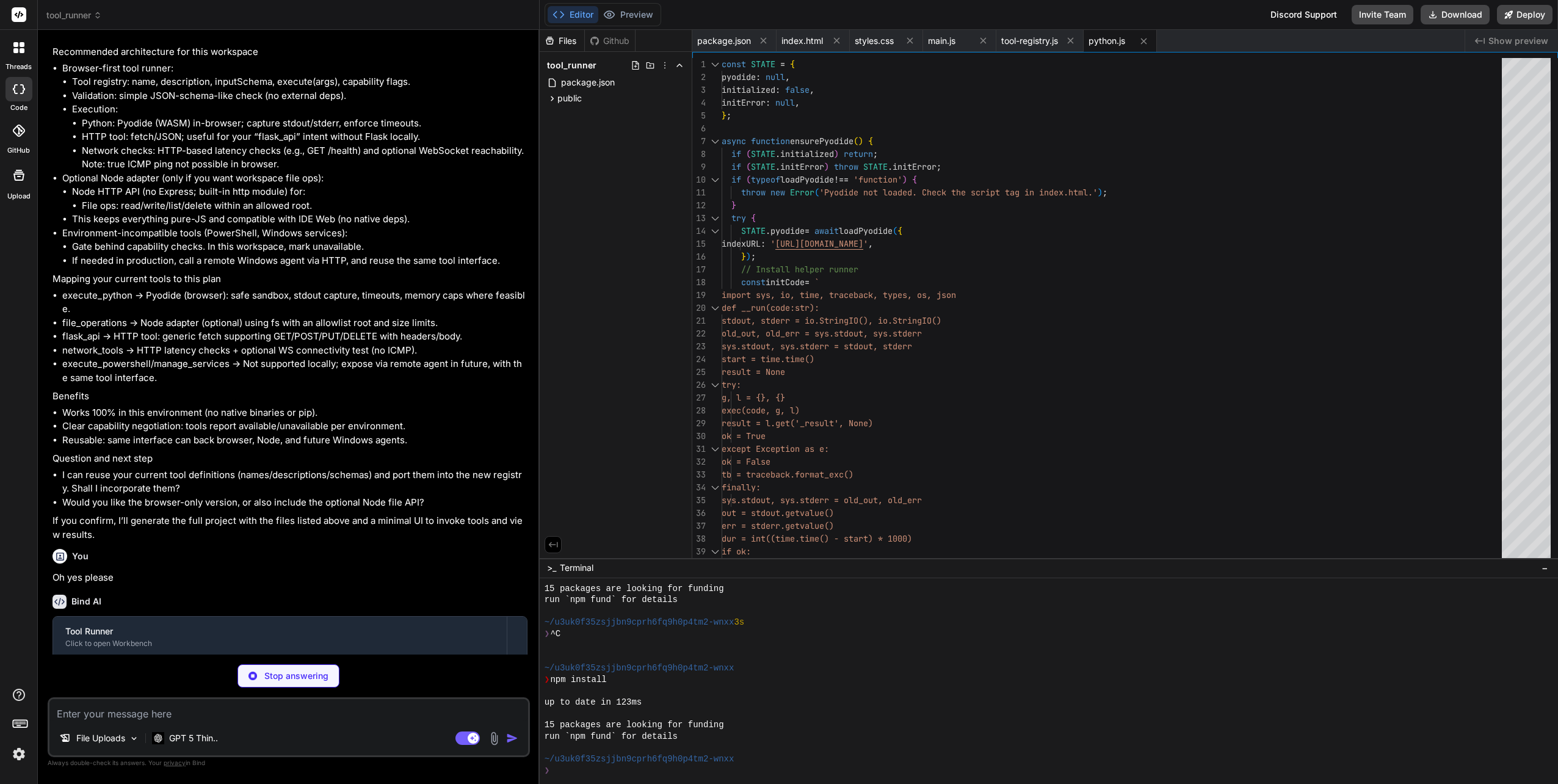
type textarea "x"
type textarea "}; } catch (e) { clearTimeout(timer); return { ok: false, error: String(e && e.…"
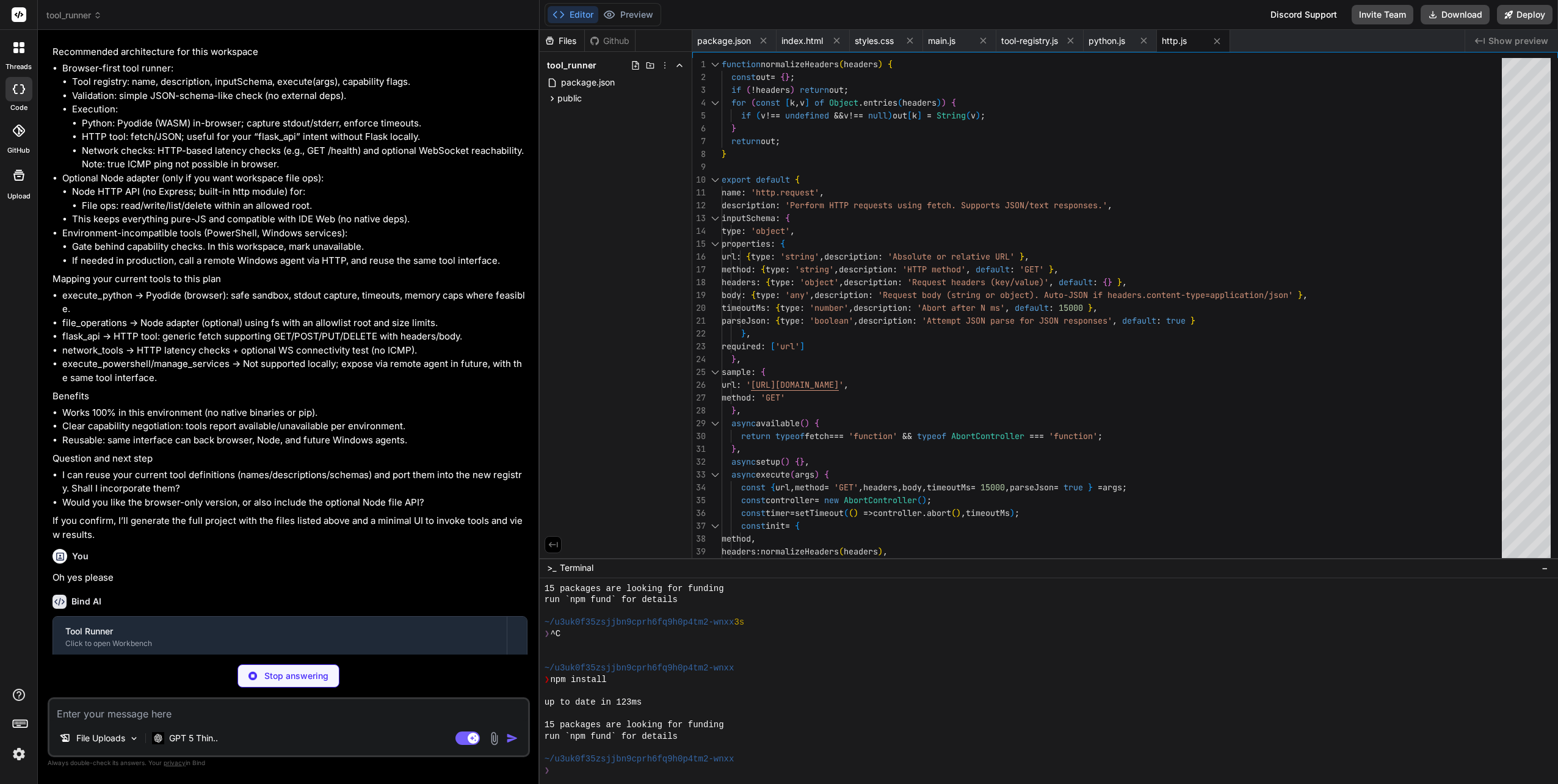
type textarea "x"
type textarea "return await p; } return { ok: false, error: 'Unknown kind. Use "http" or "ws".…"
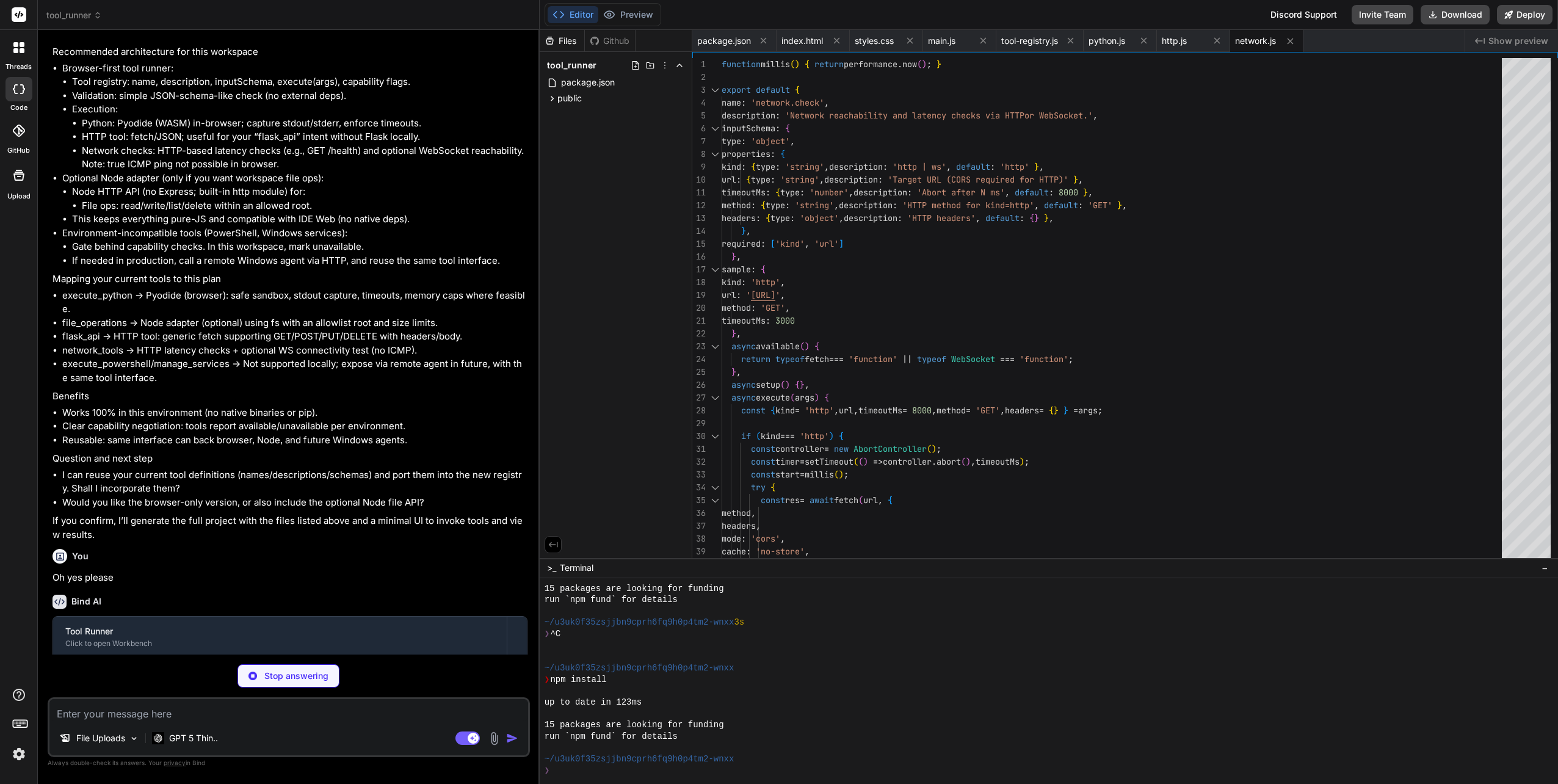
type textarea "x"
type textarea "} } return notFound(res); }); server.listen(PORT, '0.0.0.0', () => { console.lo…"
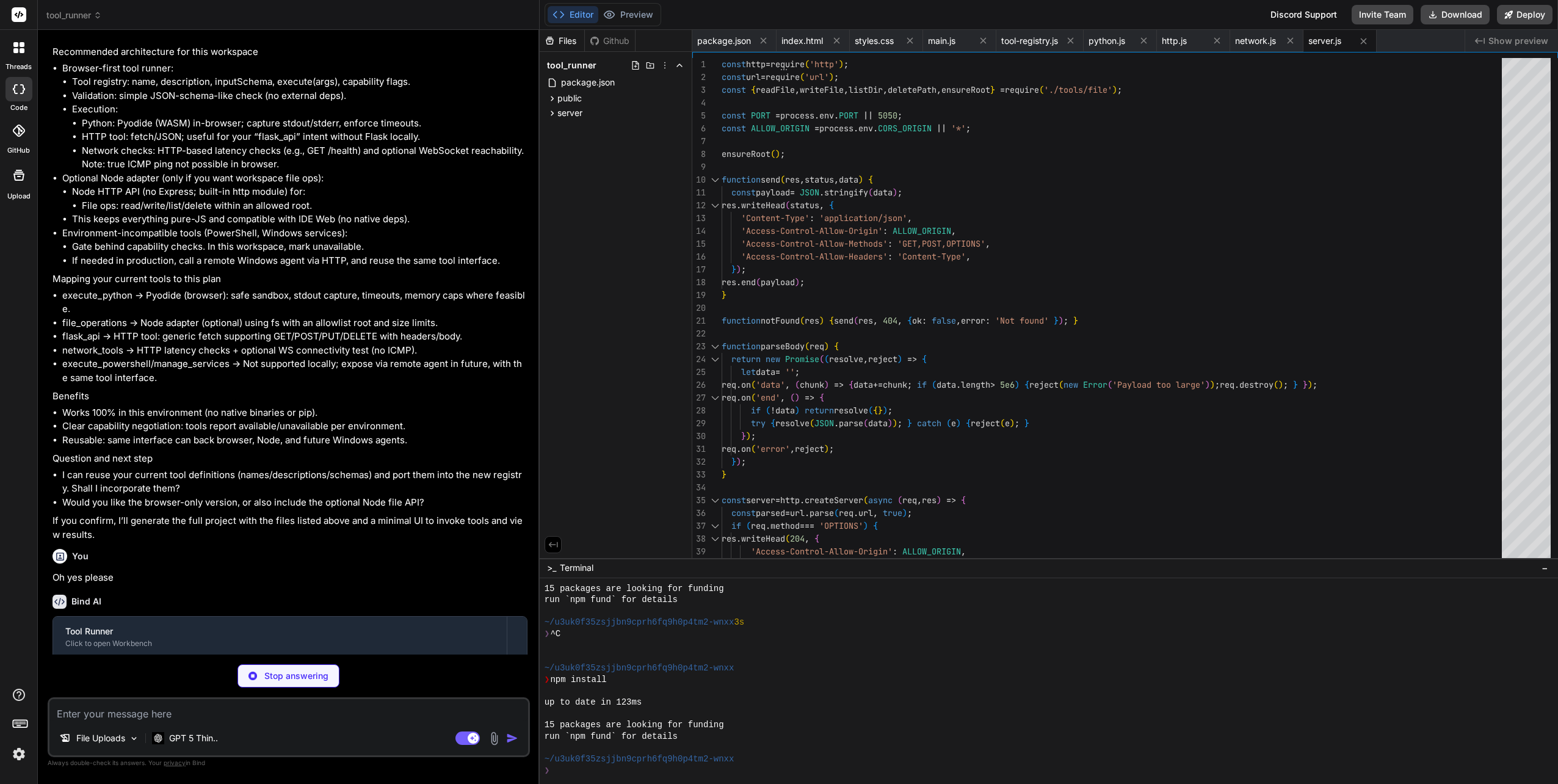
type textarea "x"
type textarea "listDir, deletePath, };"
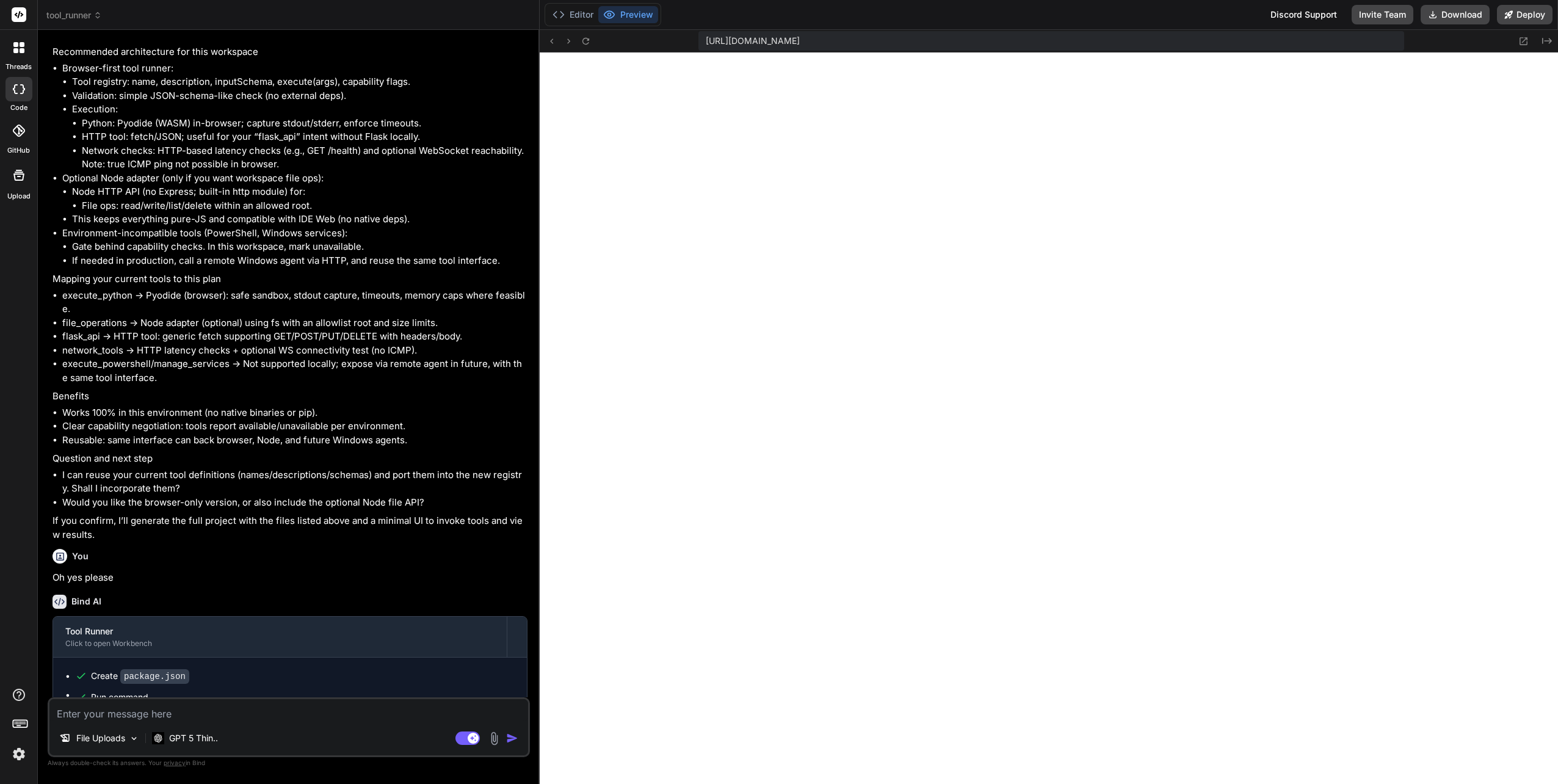
scroll to position [615, 0]
drag, startPoint x: 1124, startPoint y: 36, endPoint x: 698, endPoint y: 35, distance: 426.0
click at [698, 35] on div "https://u3uk0f35zsjjbn9cprh6fq9h0p4tm2-wnxx--3000--96435430.local-corp.webconta…" at bounding box center [1051, 41] width 706 height 20
copy span "https://u3uk0f35zsjjbn9cprh6fq9h0p4tm2-wnxx--3000--96435430.local-corp.webconta…"
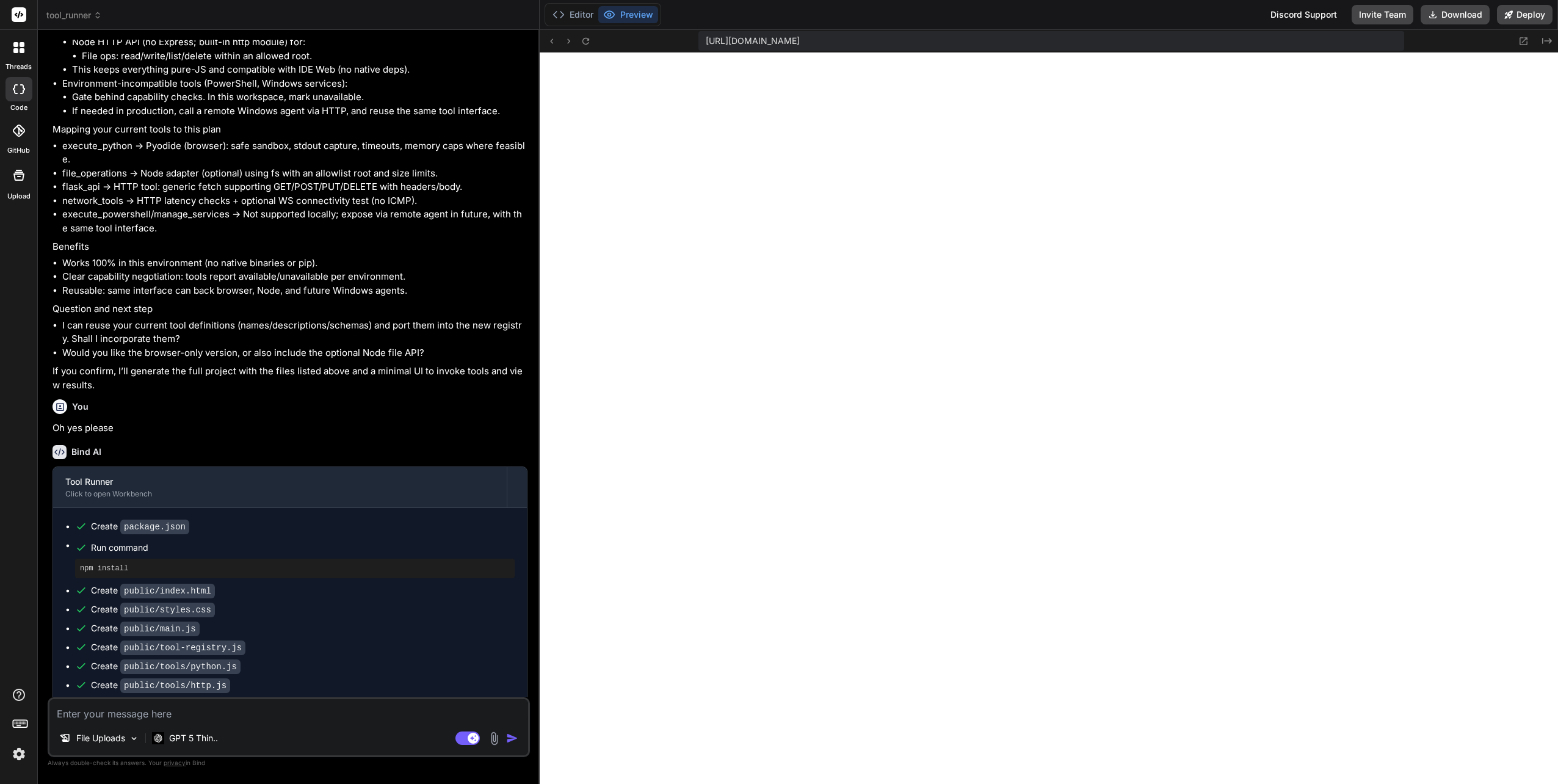
scroll to position [842, 0]
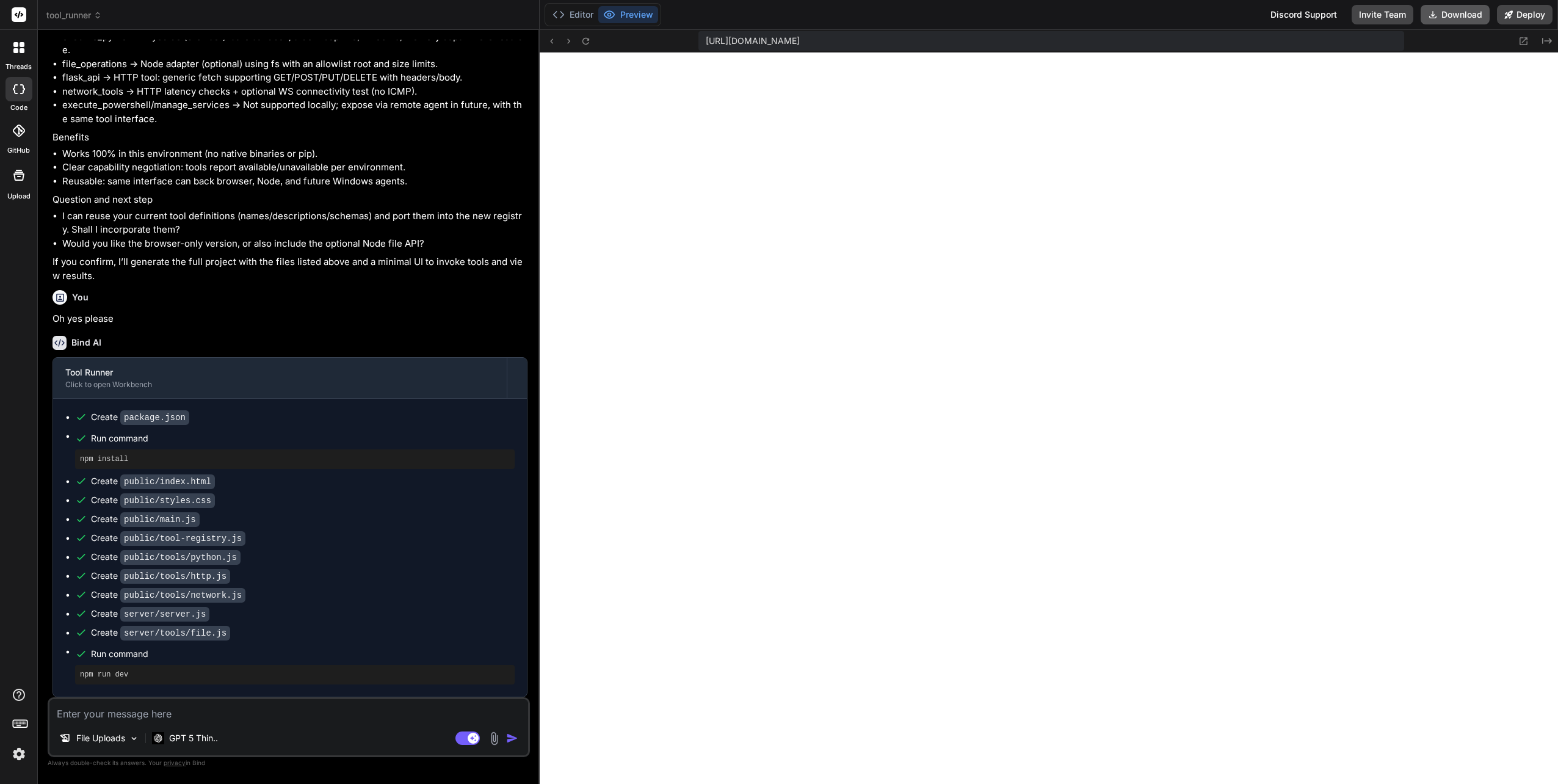
click at [1447, 14] on button "Download" at bounding box center [1455, 15] width 69 height 20
click at [124, 713] on textarea at bounding box center [289, 710] width 479 height 22
type textarea "x"
type textarea "Y"
type textarea "x"
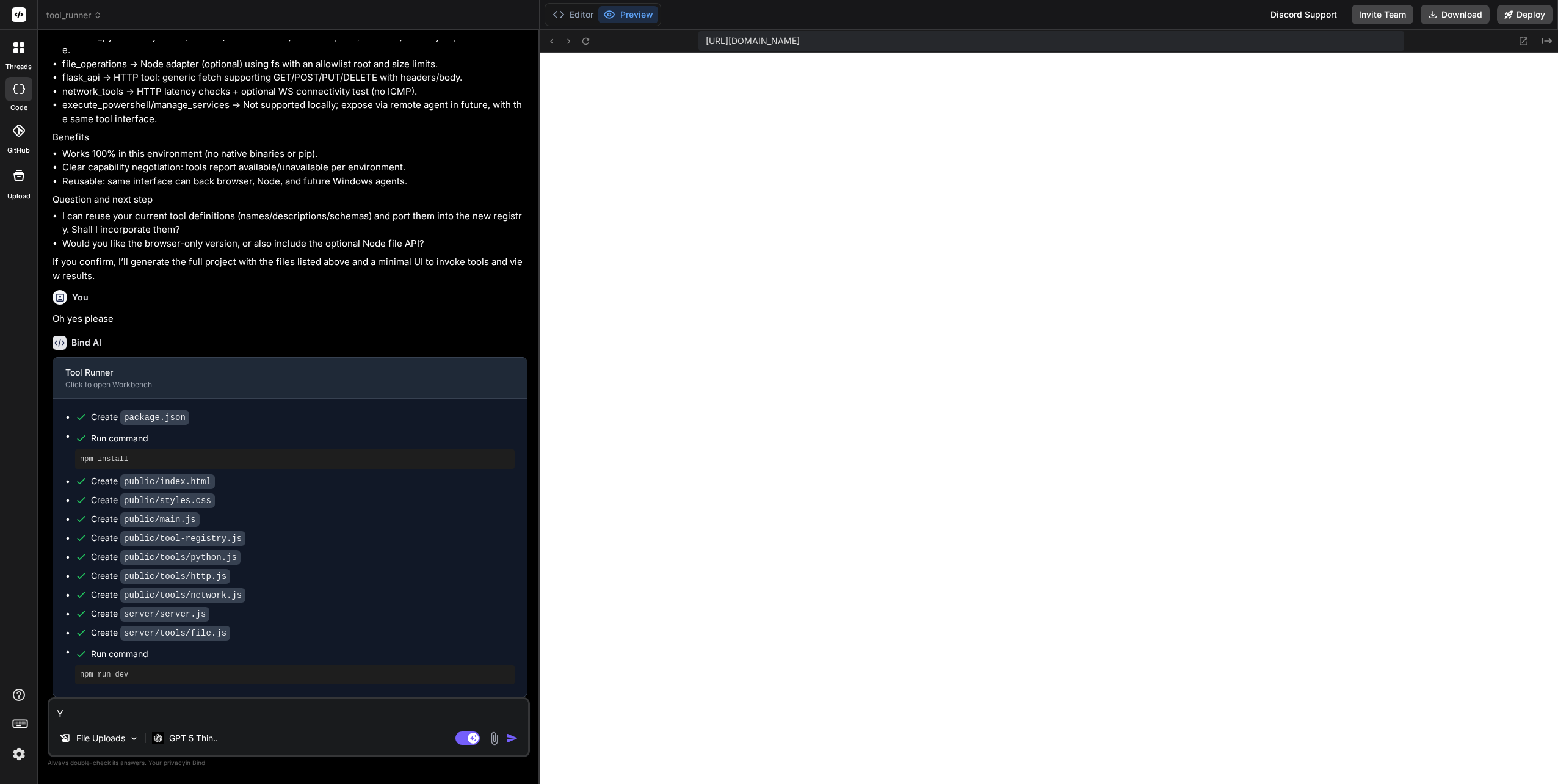
type textarea "Ye"
type textarea "x"
type textarea "Yes"
type textarea "x"
type textarea "Yes"
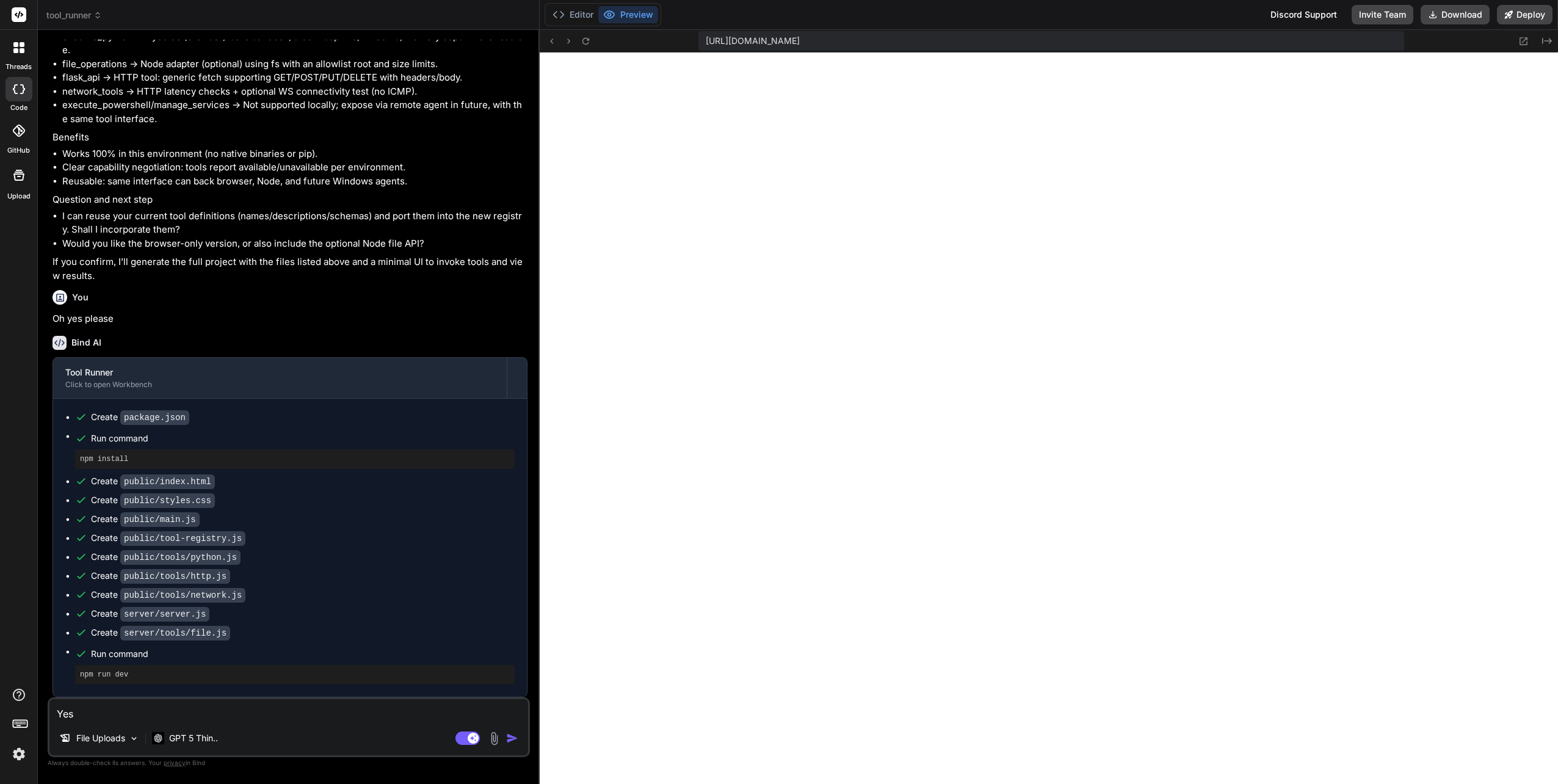
type textarea "x"
type textarea "Yes i"
type textarea "x"
type textarea "Yes i"
type textarea "x"
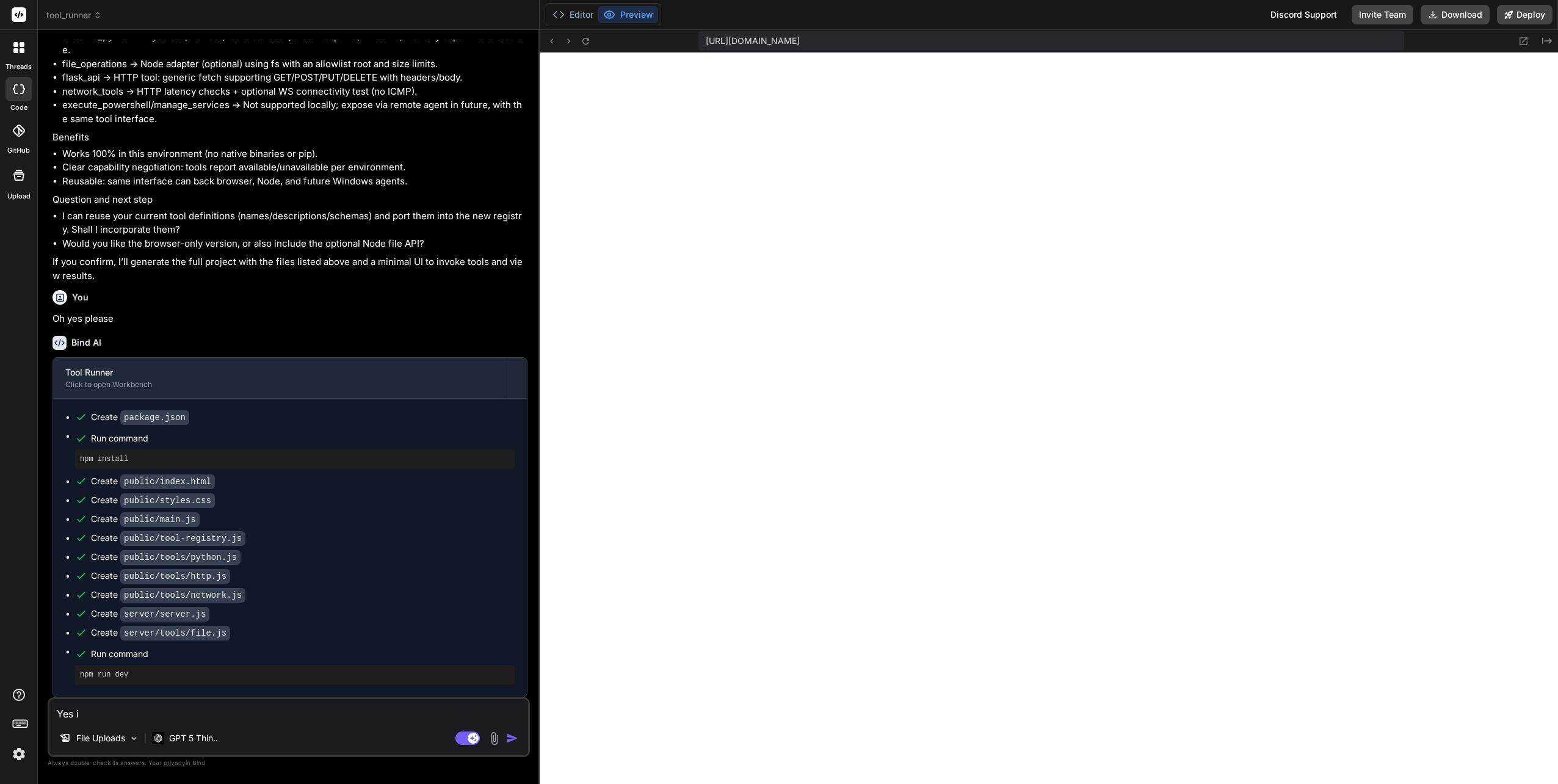
type textarea "Yes i c"
type textarea "x"
type textarea "Yes i co"
type textarea "x"
type textarea "Yes i con"
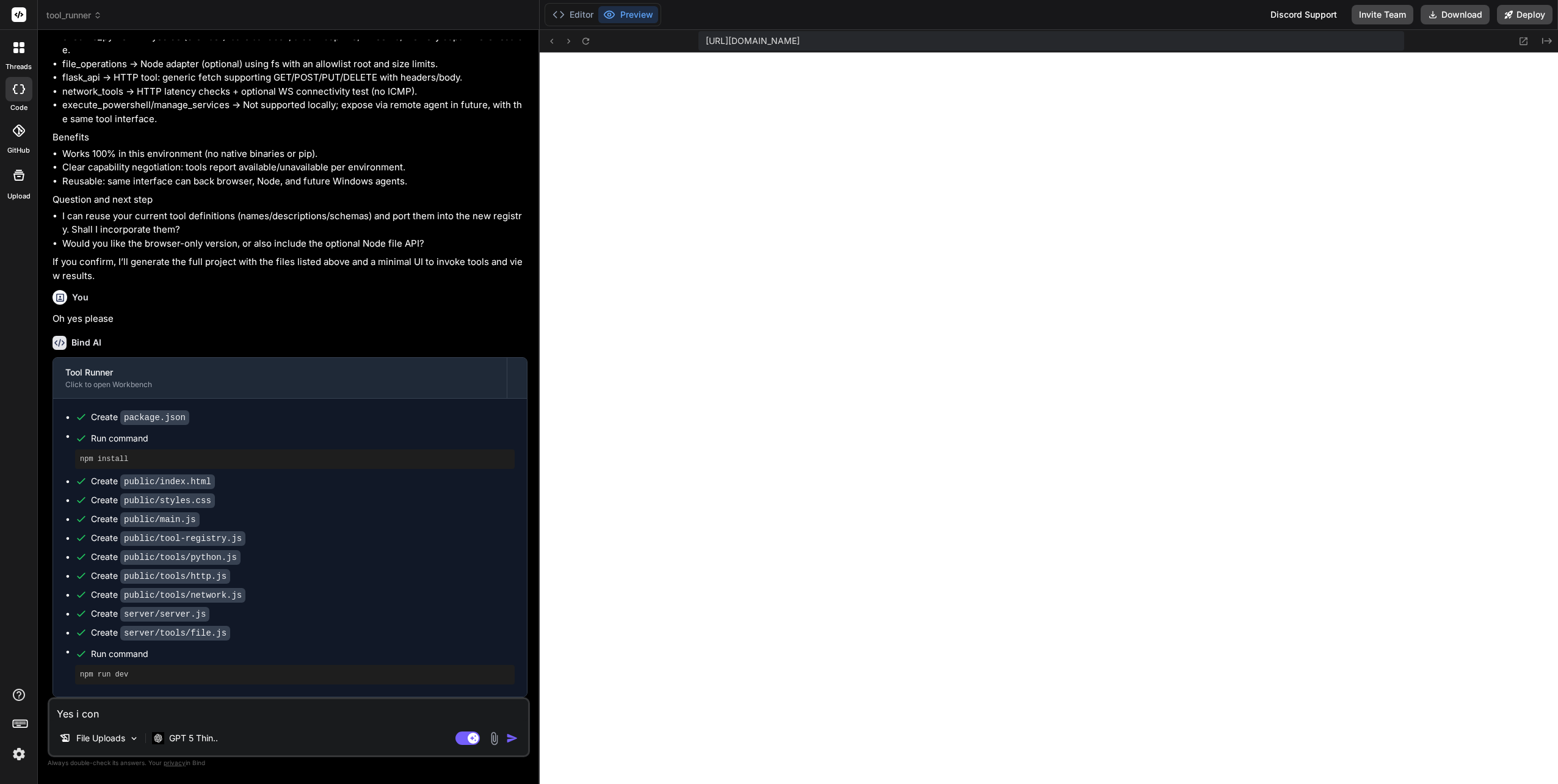
type textarea "x"
type textarea "Yes i conf"
type textarea "x"
type textarea "Yes i confi"
type textarea "x"
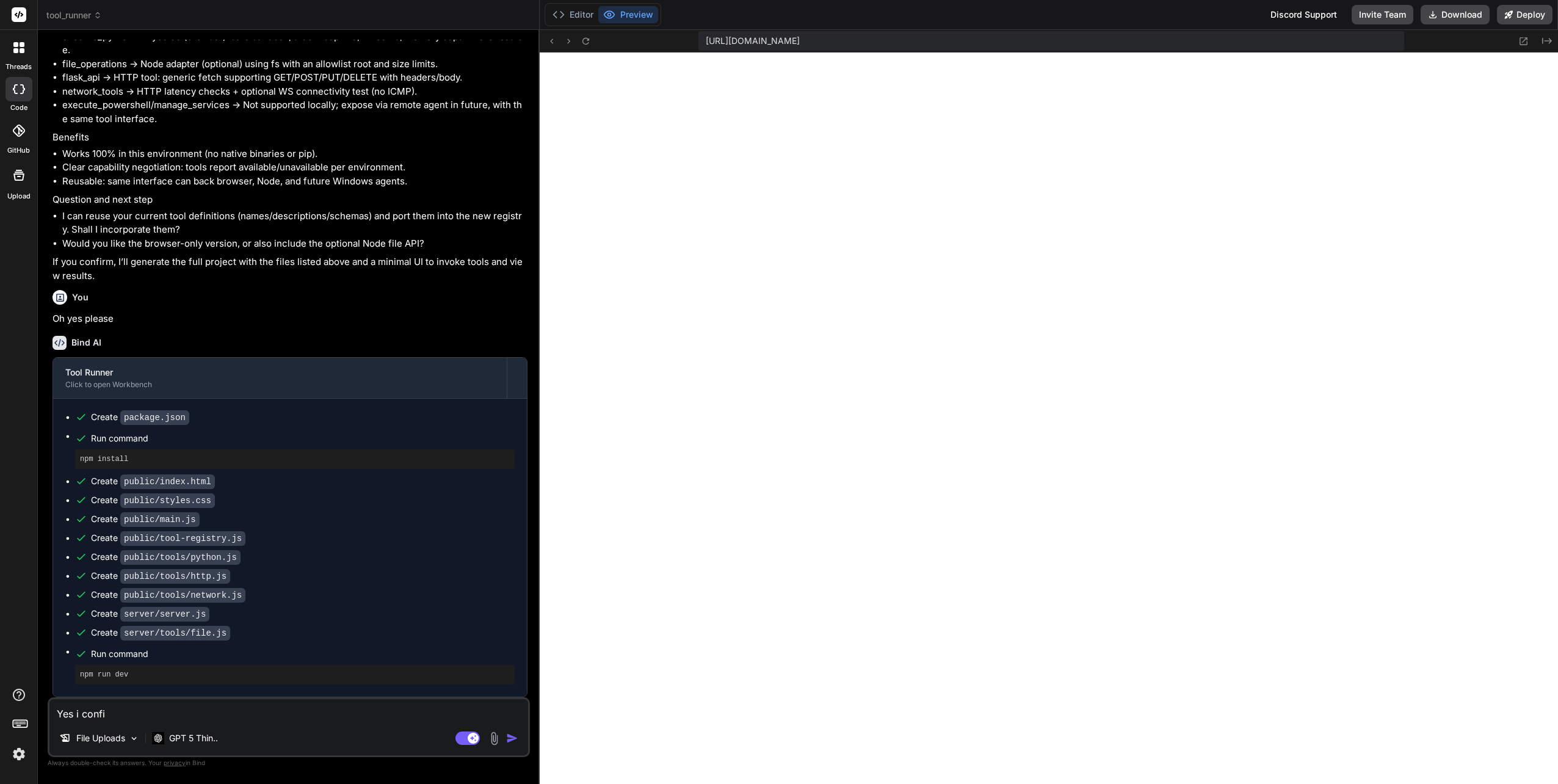
type textarea "Yes i confir"
type textarea "x"
type textarea "Yes i confirm"
type textarea "x"
type textarea "Yes i confirm"
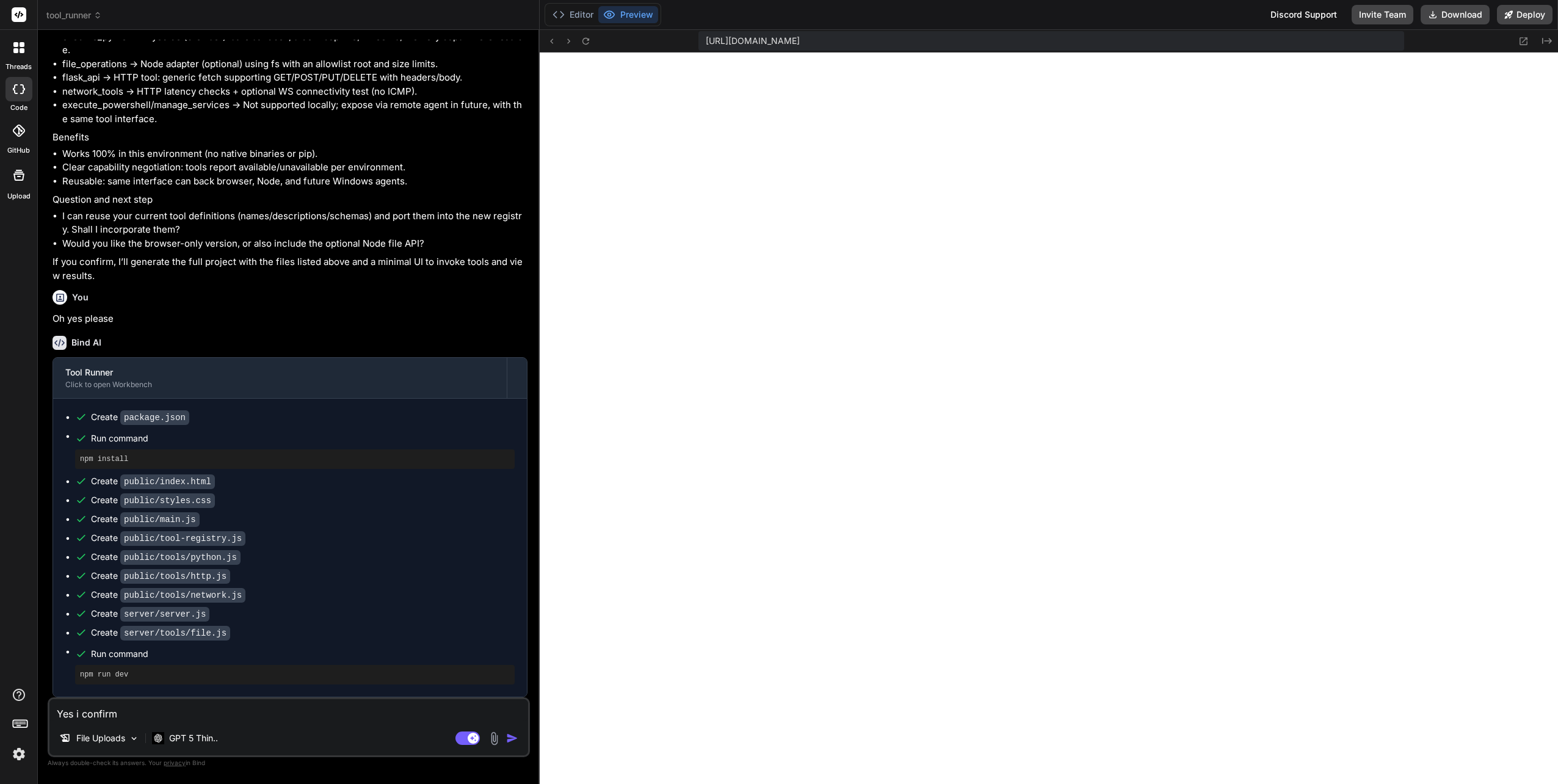
type textarea "x"
type textarea "Yes i confirm h"
type textarea "x"
type textarea "Yes i confirm ho"
type textarea "x"
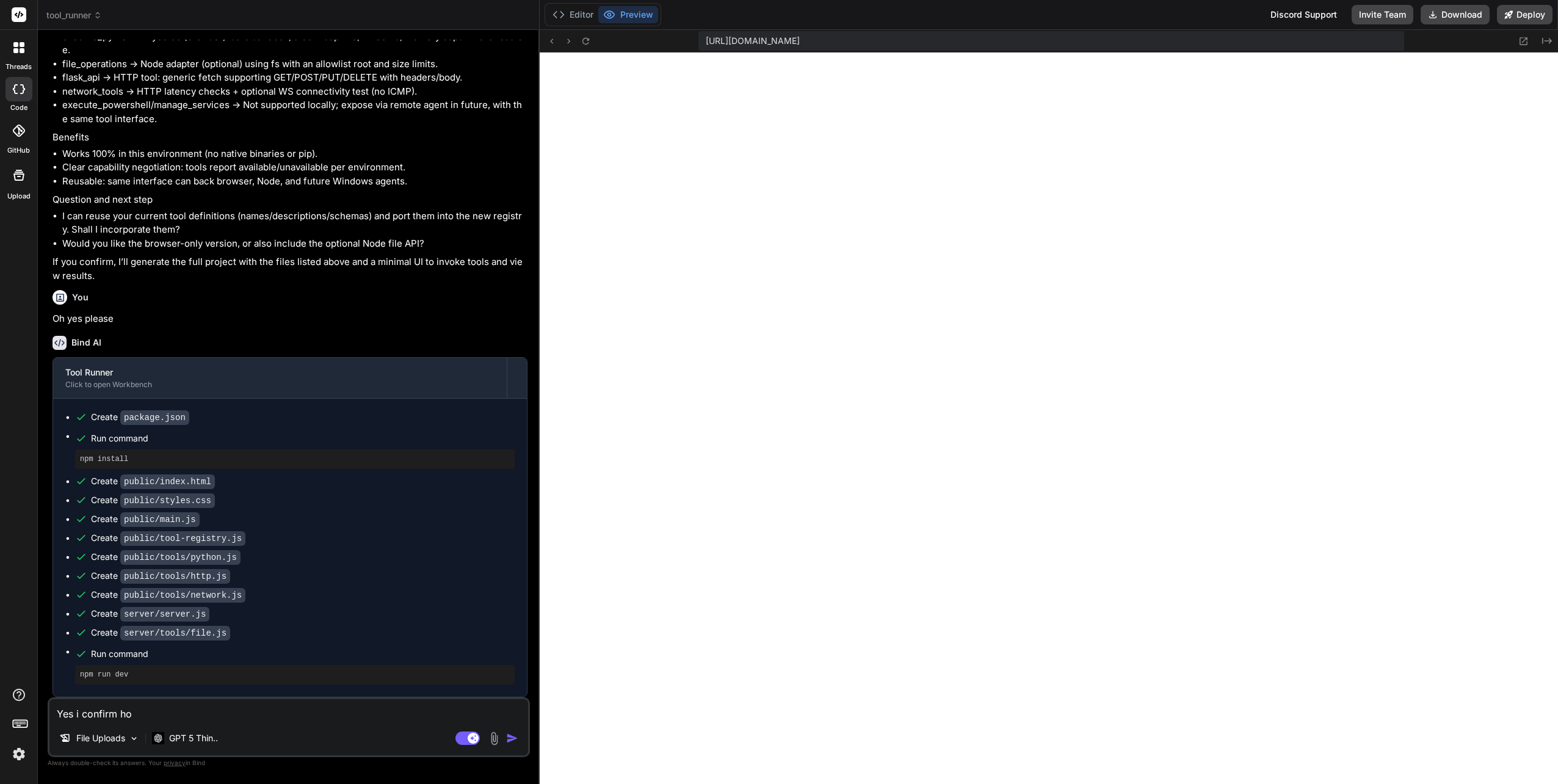
type textarea "Yes i confirm how"
type textarea "x"
type textarea "Yes i confirm howe"
type textarea "x"
type textarea "Yes i confirm howev"
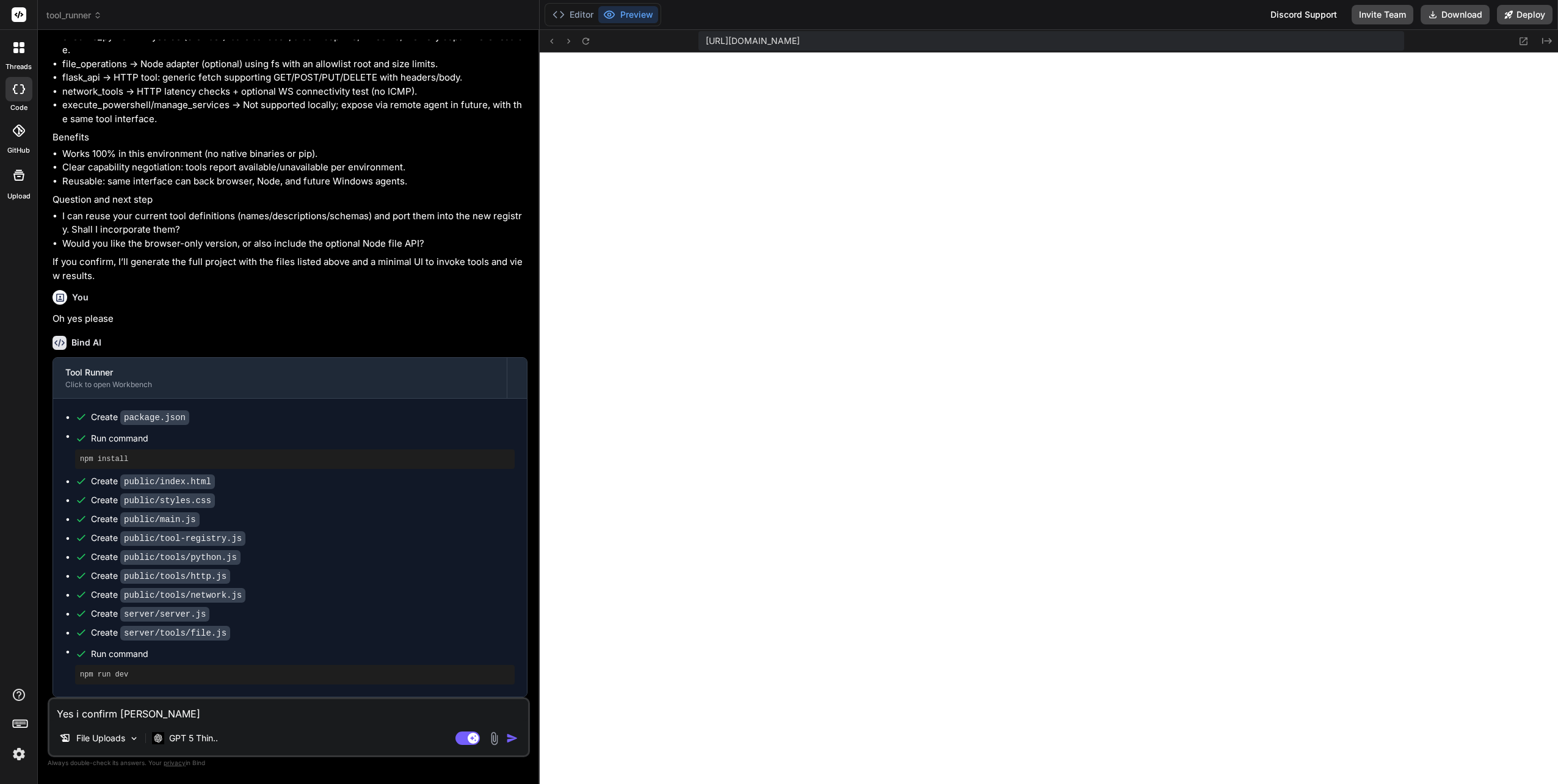
type textarea "x"
type textarea "Yes i confirm howeve"
type textarea "x"
type textarea "Yes i confirm however"
type textarea "x"
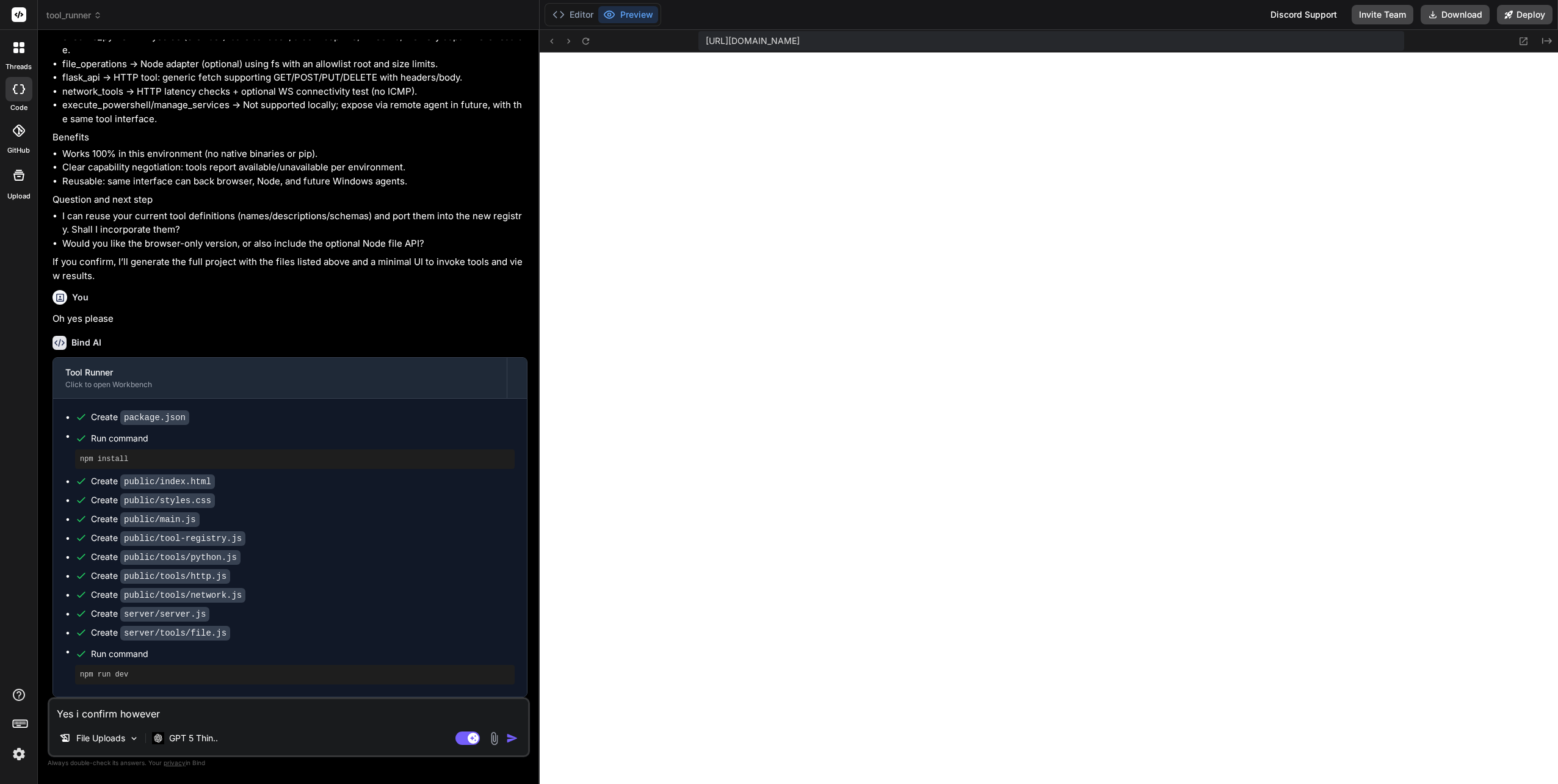
type textarea "Yes i confirm however"
type textarea "x"
type textarea "Yes i confirm however M"
type textarea "x"
type textarea "Yes i confirm however My"
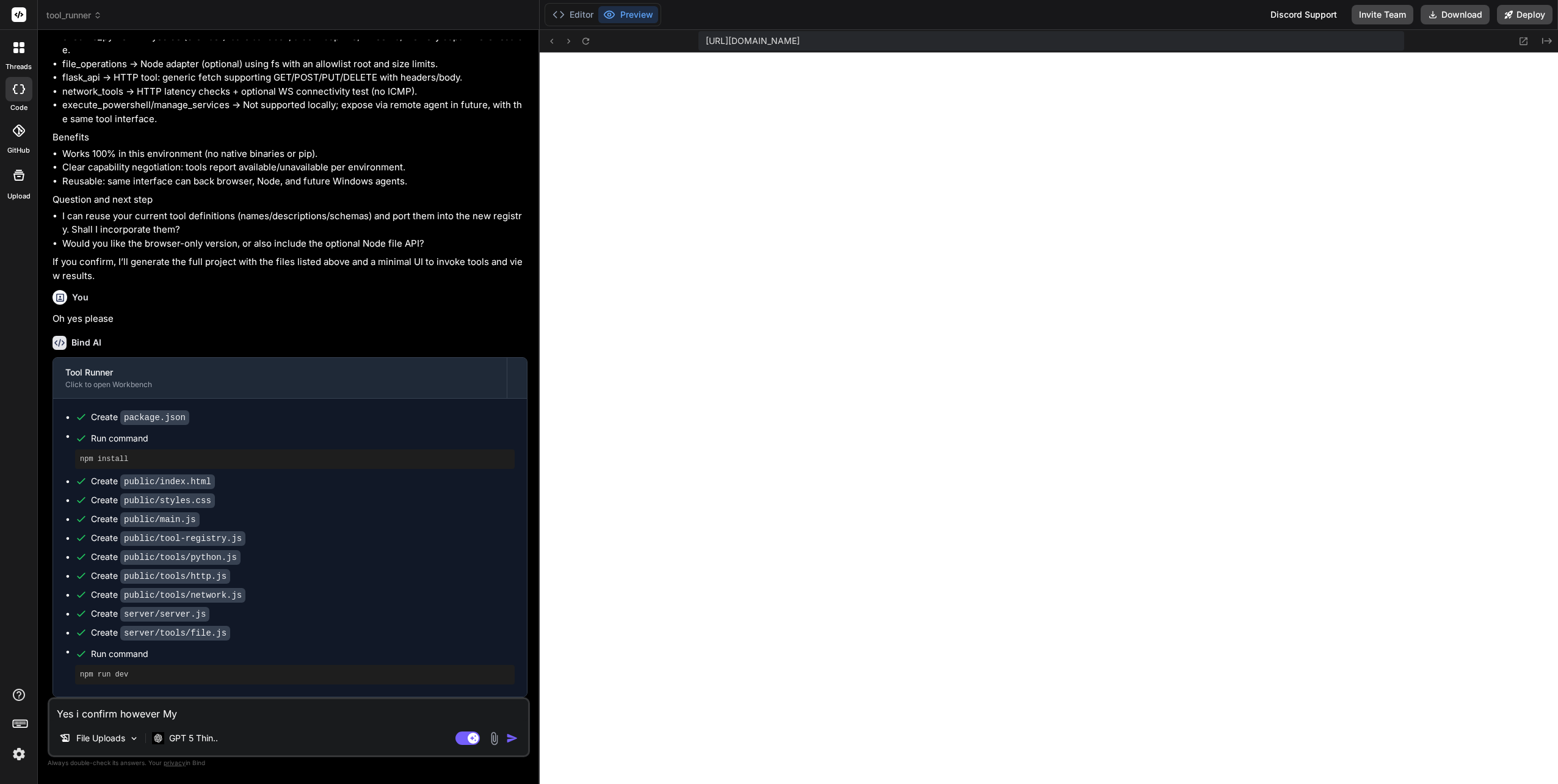
type textarea "x"
type textarea "Yes i confirm however My"
type textarea "x"
type textarea "Yes i confirm however My p"
type textarea "x"
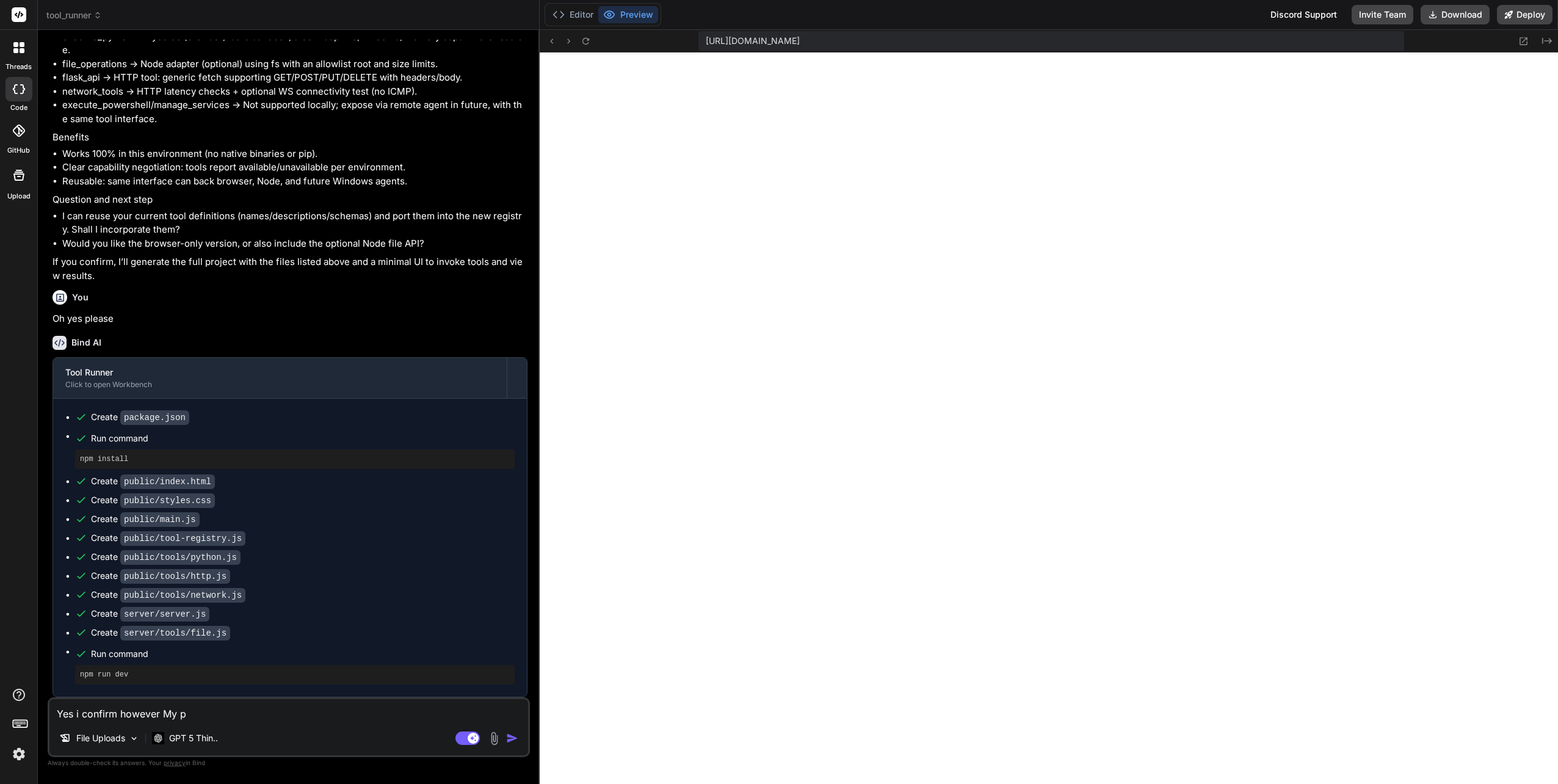
type textarea "Yes i confirm however My pc"
type textarea "x"
type textarea "Yes i confirm however My pc"
type textarea "x"
type textarea "Yes i confirm however My pc w"
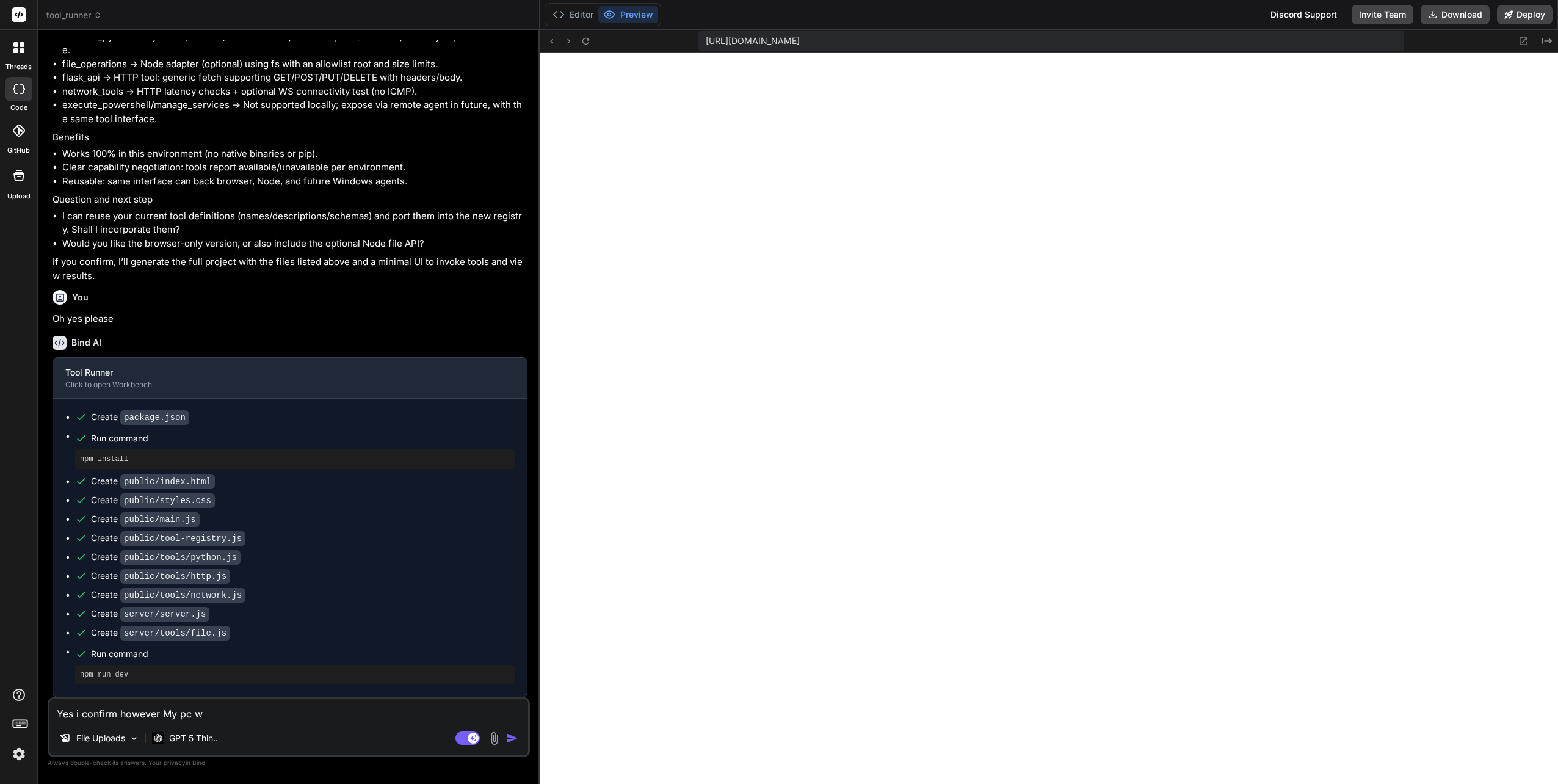
type textarea "x"
type textarea "Yes i confirm however My pc wi"
type textarea "x"
type textarea "Yes i confirm however My pc wil"
type textarea "x"
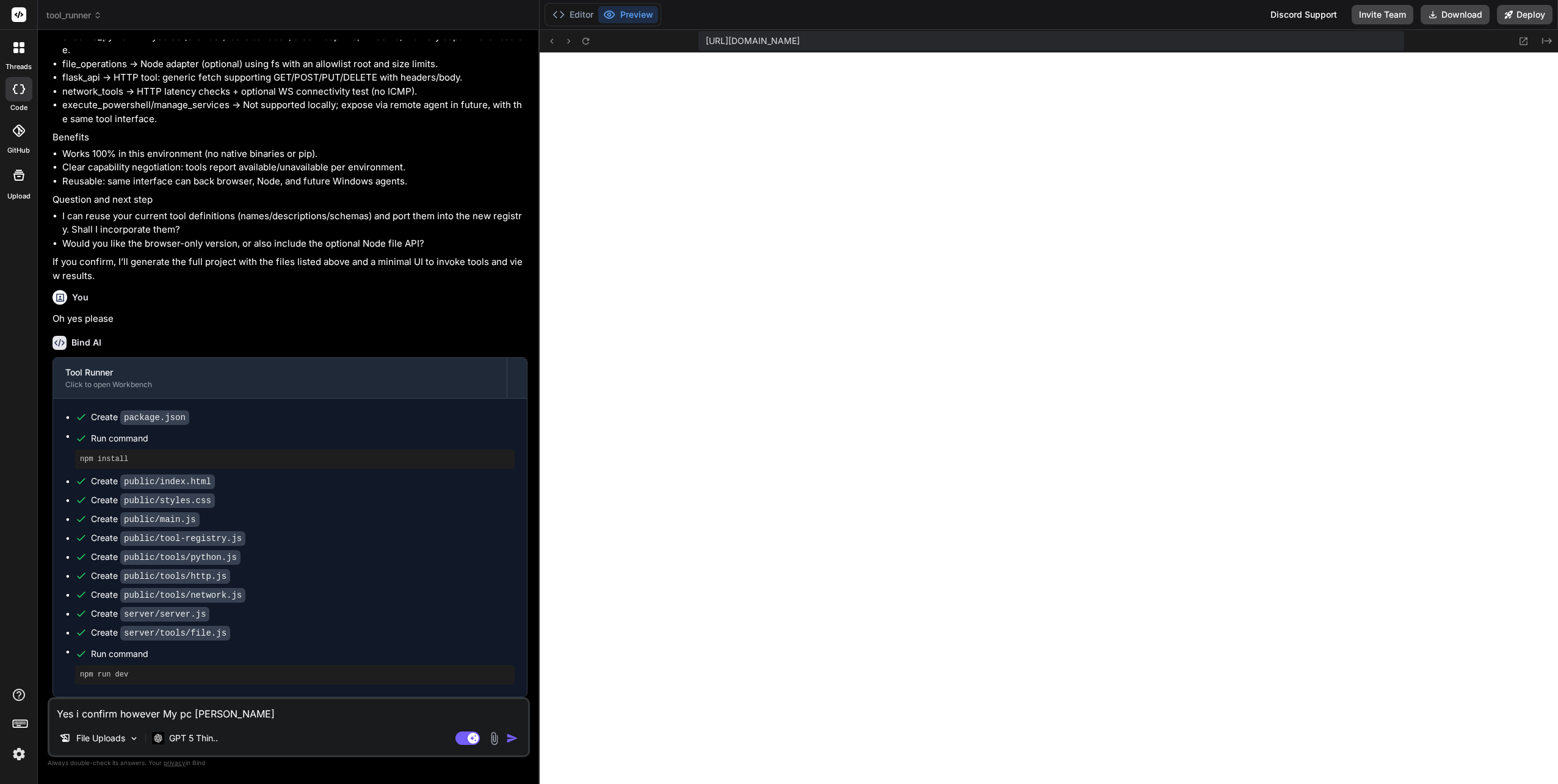
type textarea "Yes i confirm however My pc will"
type textarea "x"
type textarea "Yes i confirm however My pc will"
type textarea "x"
type textarea "Yes i confirm however My pc will s"
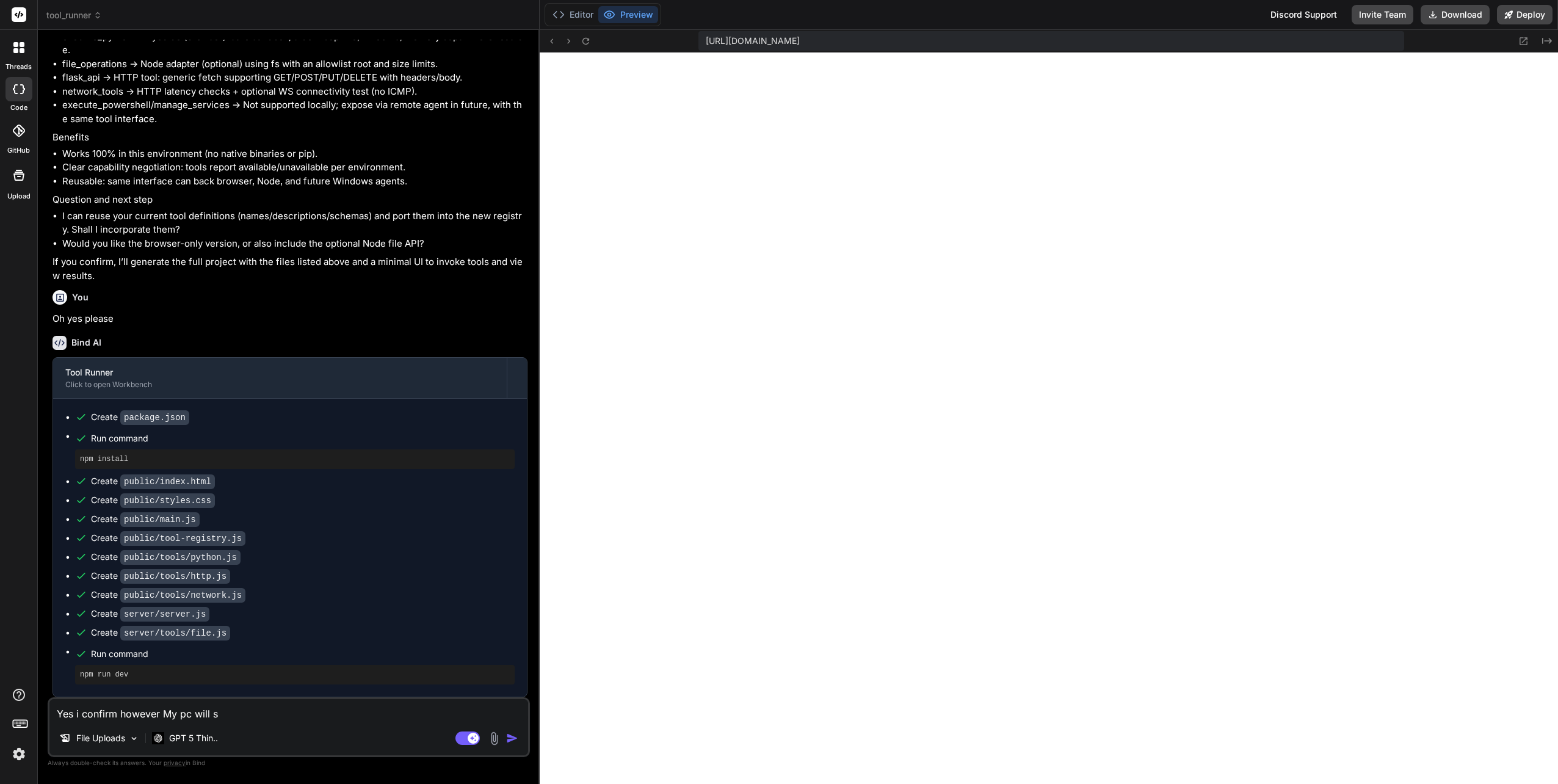
type textarea "x"
type textarea "Yes i confirm however My pc will sh"
type textarea "x"
type textarea "Yes i confirm however My pc will shu"
type textarea "x"
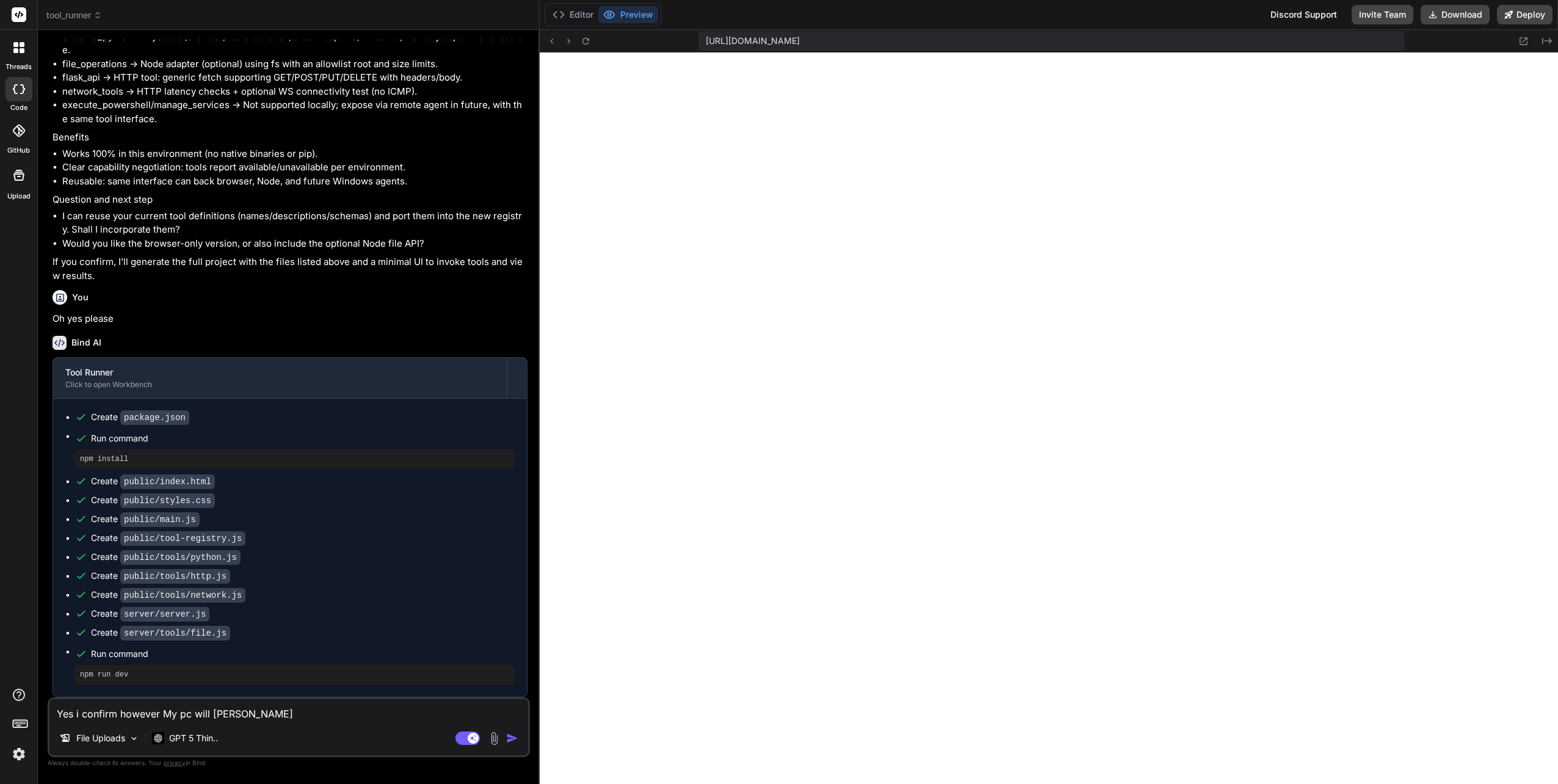
type textarea "Yes i confirm however My pc will shul"
type textarea "x"
type textarea "Yes i confirm however My pc will shu"
type textarea "x"
type textarea "Yes i confirm however My pc will shut"
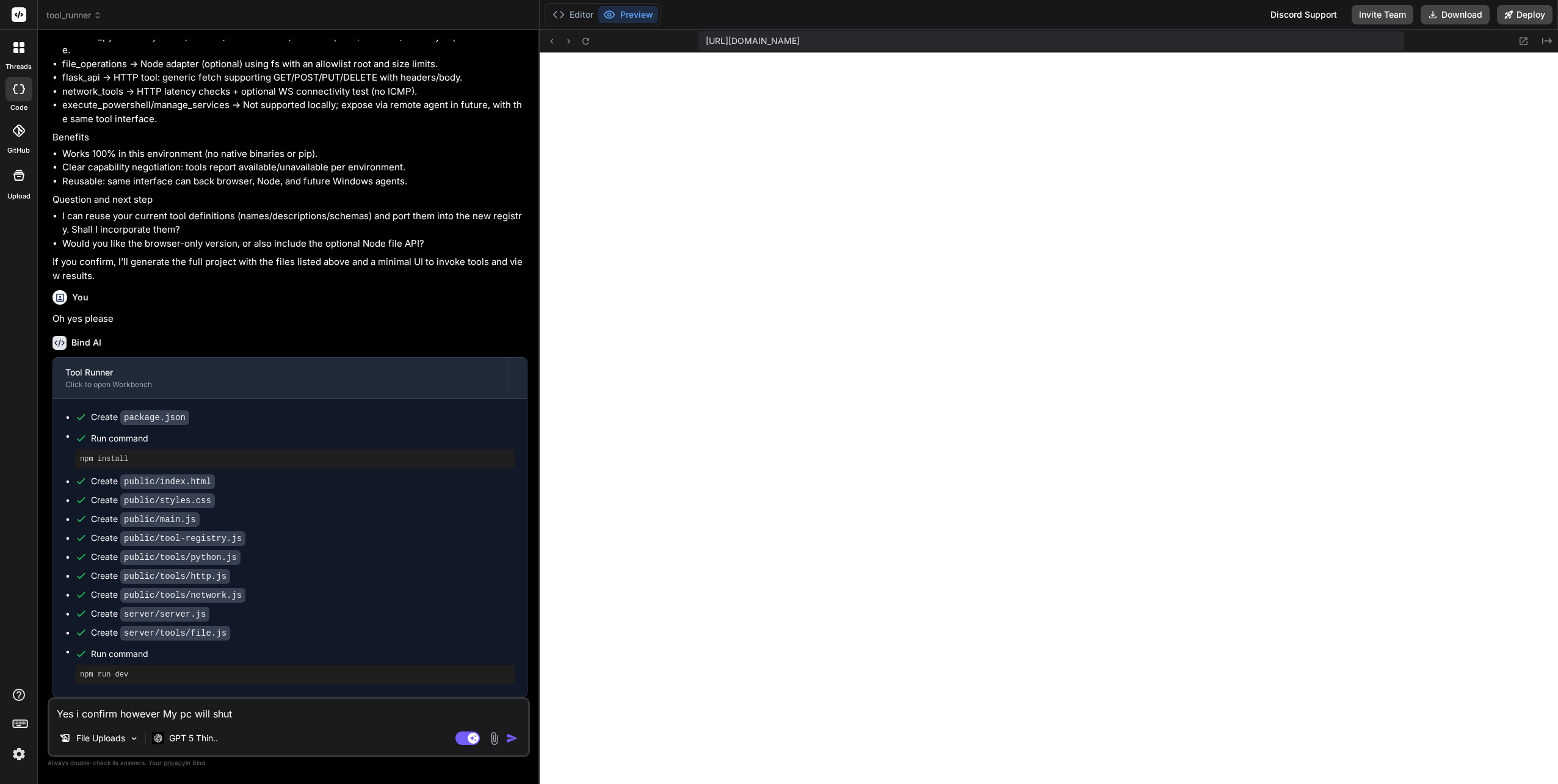
type textarea "x"
type textarea "Yes i confirm however My pc will shut"
type textarea "x"
type textarea "Yes i confirm however My pc will shut d"
type textarea "x"
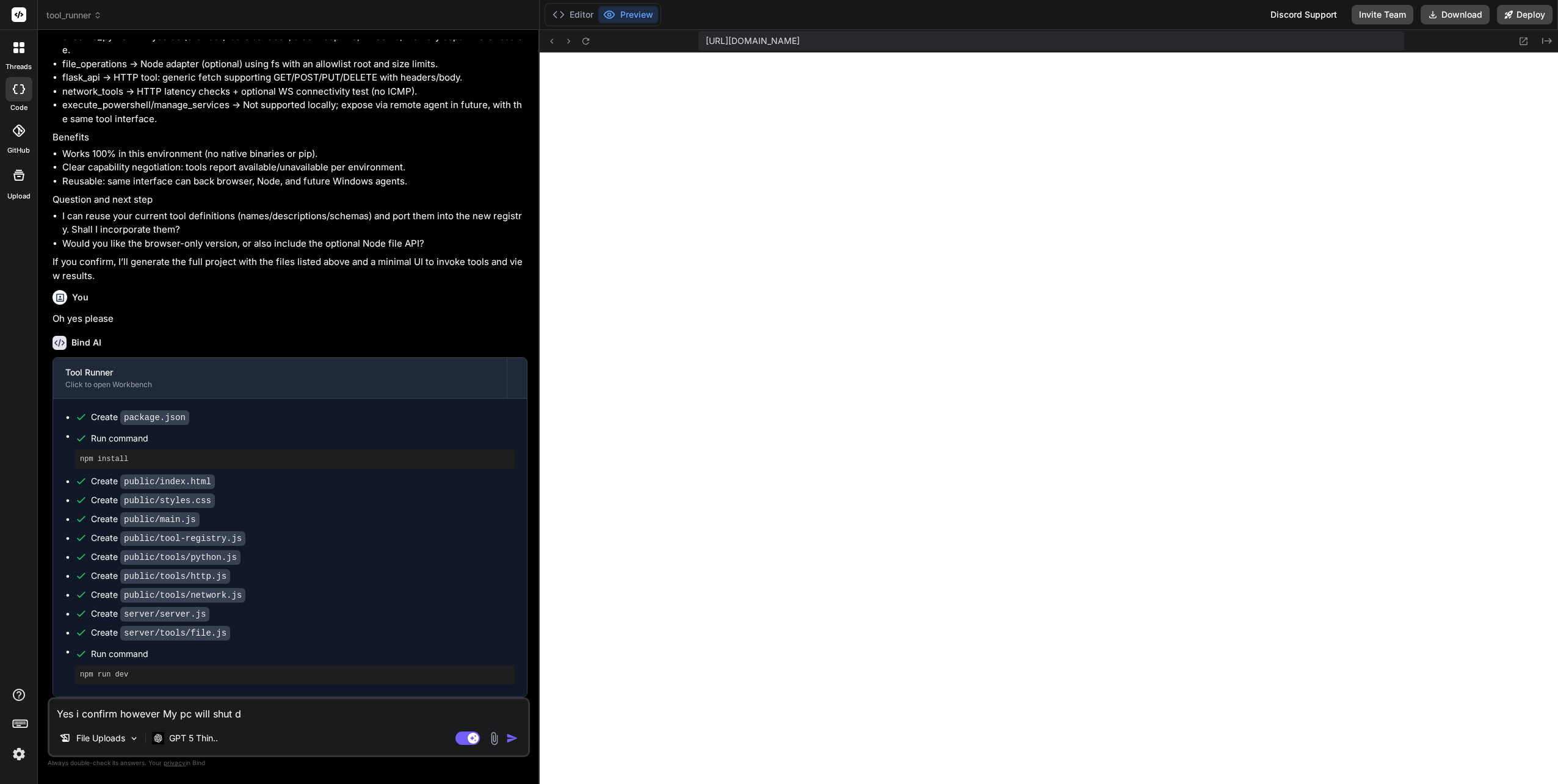
type textarea "Yes i confirm however My pc will shut do"
type textarea "x"
type textarea "Yes i confirm however My pc will shut dow"
type textarea "x"
type textarea "Yes i confirm however My pc will shut down"
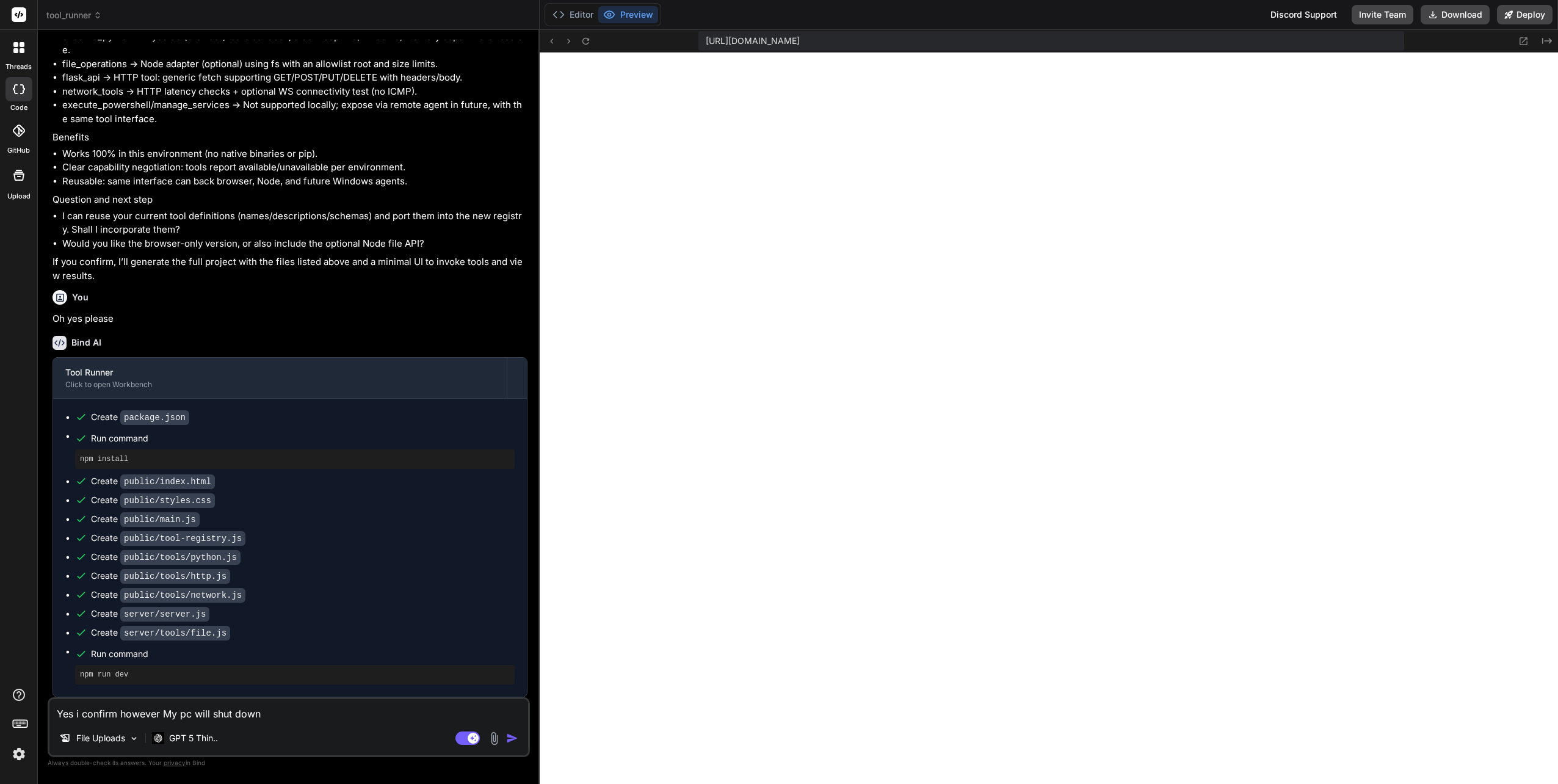
type textarea "x"
type textarea "Yes i confirm however My pc will shut down"
type textarea "x"
type textarea "Yes i confirm however My pc will shut down s"
type textarea "x"
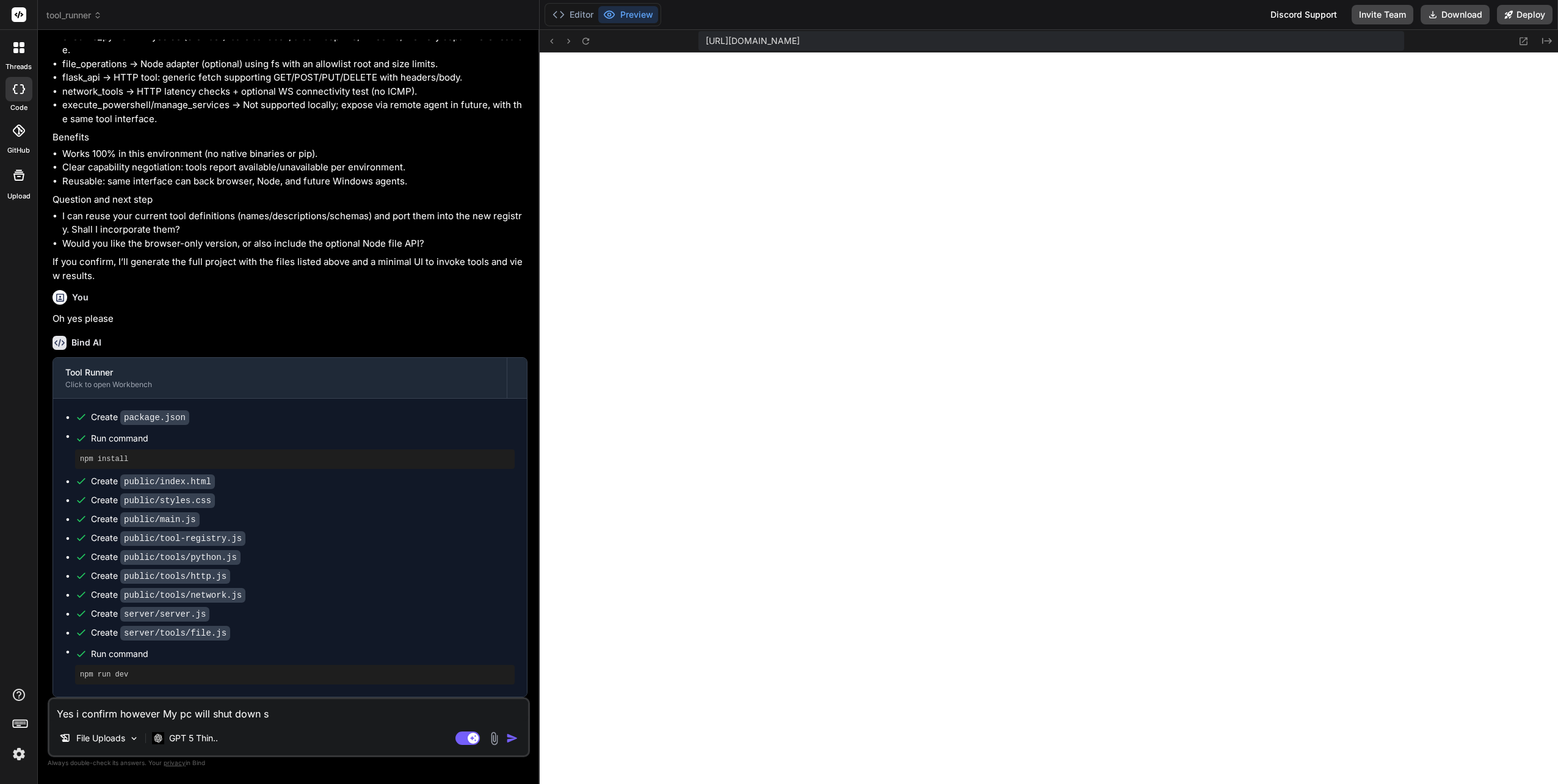
type textarea "Yes i confirm however My pc will shut down sh"
type textarea "x"
type textarea "Yes i confirm however My pc will shut down sho"
type textarea "x"
type textarea "Yes i confirm however My pc will shut down shor"
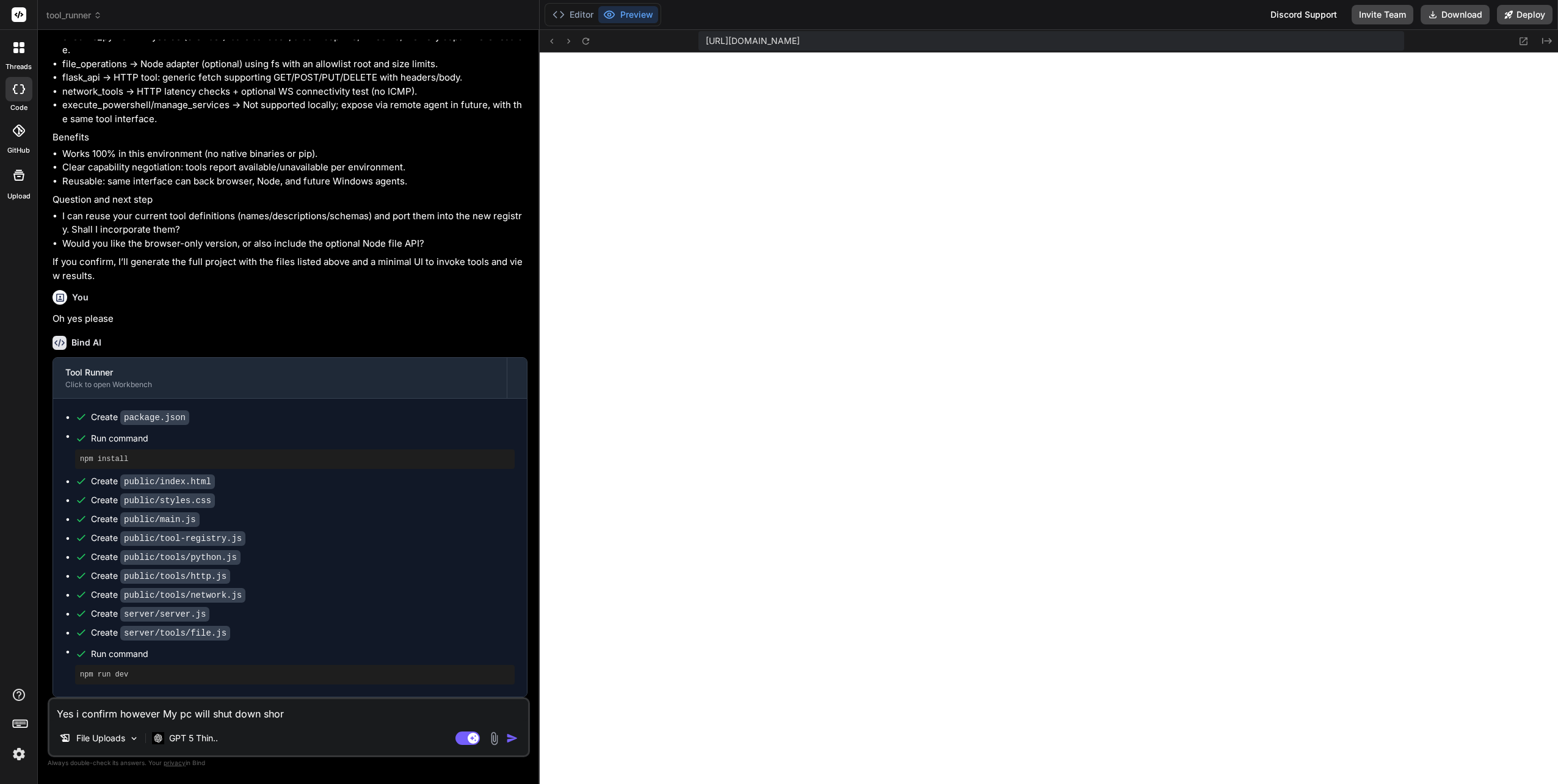
type textarea "x"
type textarea "Yes i confirm however My pc will shut down short"
type textarea "x"
type textarea "Yes i confirm however My pc will shut down short"
type textarea "x"
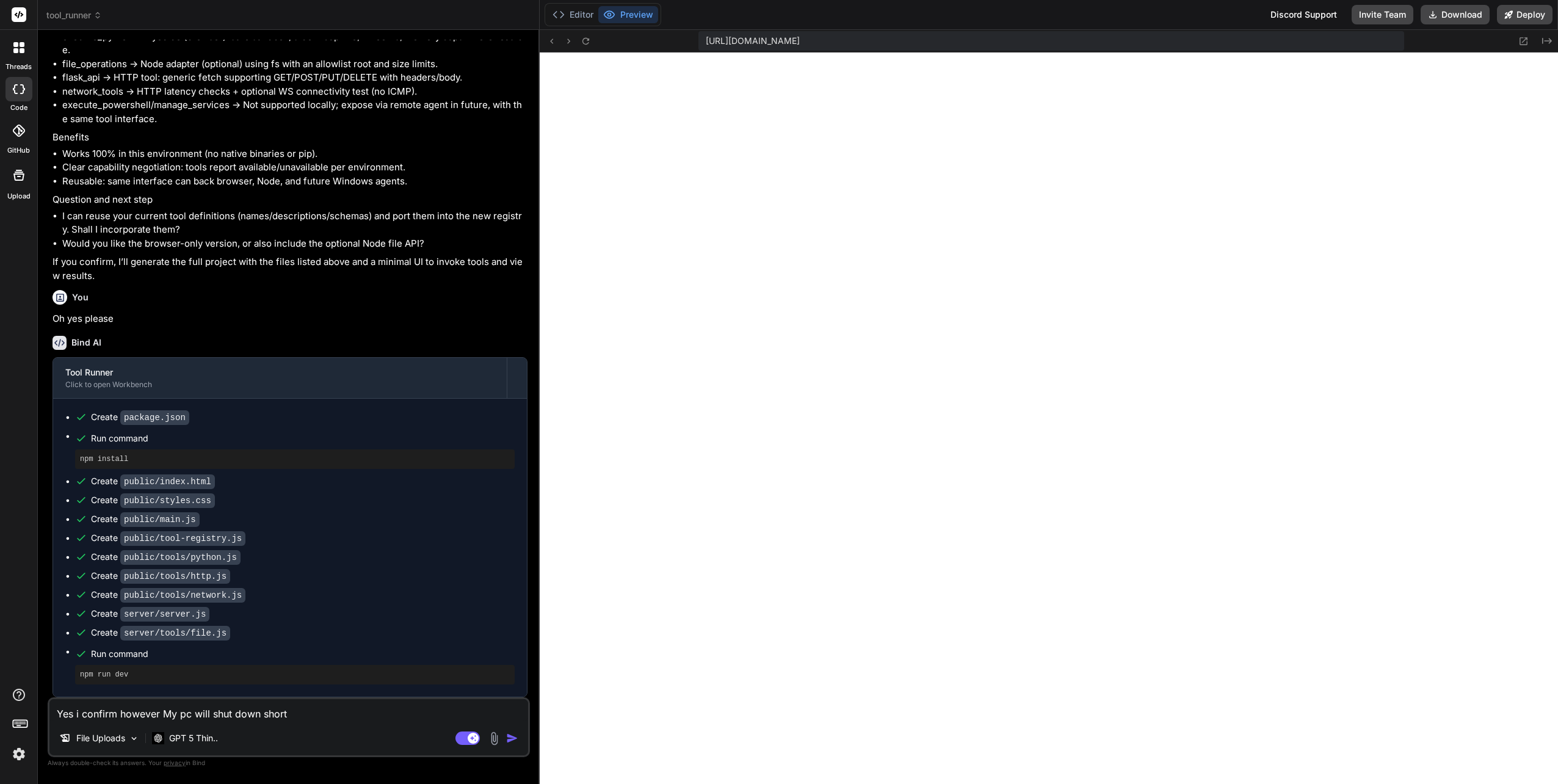
type textarea "Yes i confirm however My pc will shut down short"
type textarea "x"
type textarea "Yes i confirm however My pc will shut down shortl"
type textarea "x"
type textarea "Yes i confirm however My pc will shut down shortly"
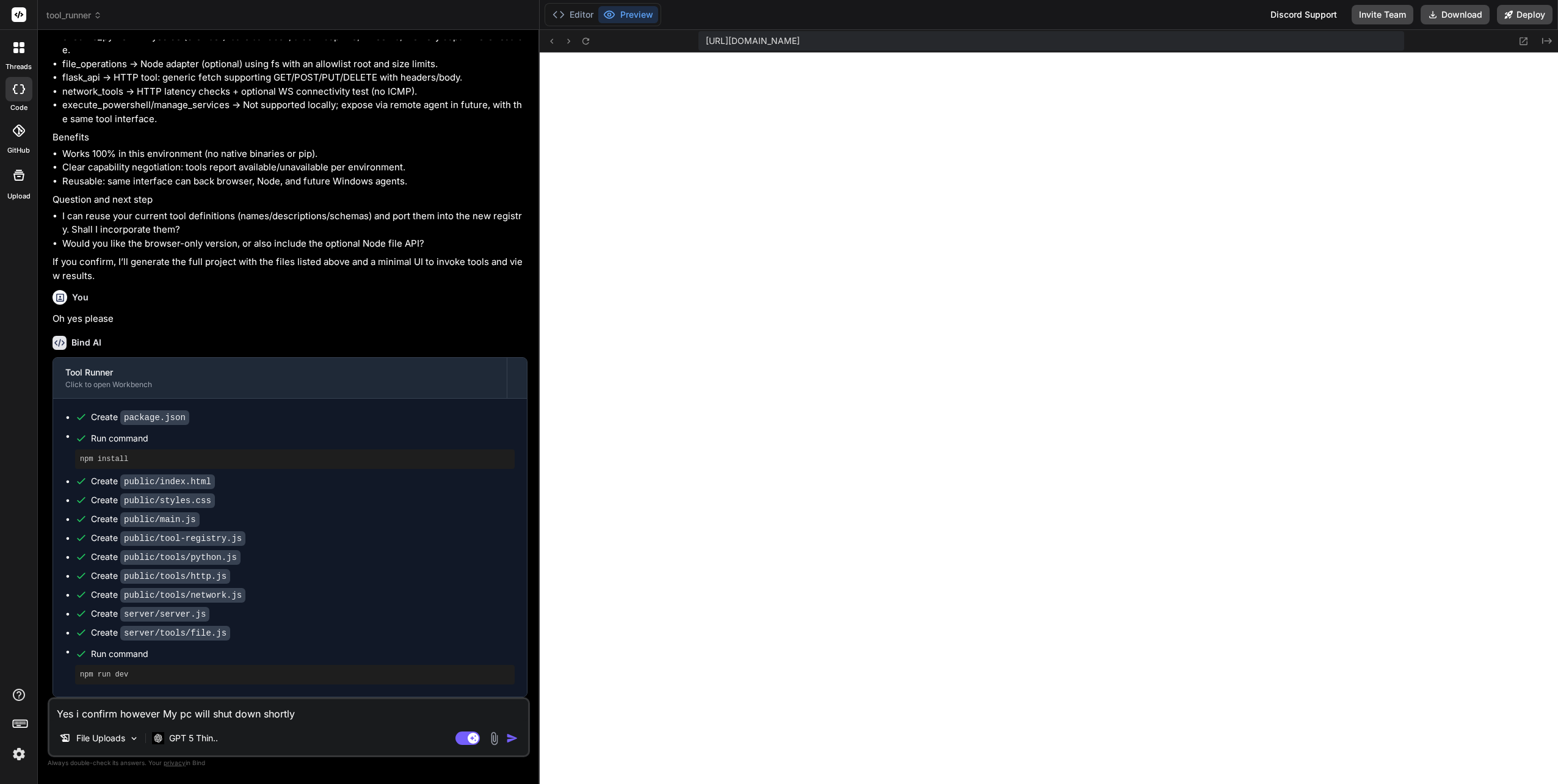
type textarea "x"
type textarea "Yes i confirm however My pc will shut down shortly"
type textarea "x"
type textarea "Yes i confirm however My pc will shut down shortly a"
type textarea "x"
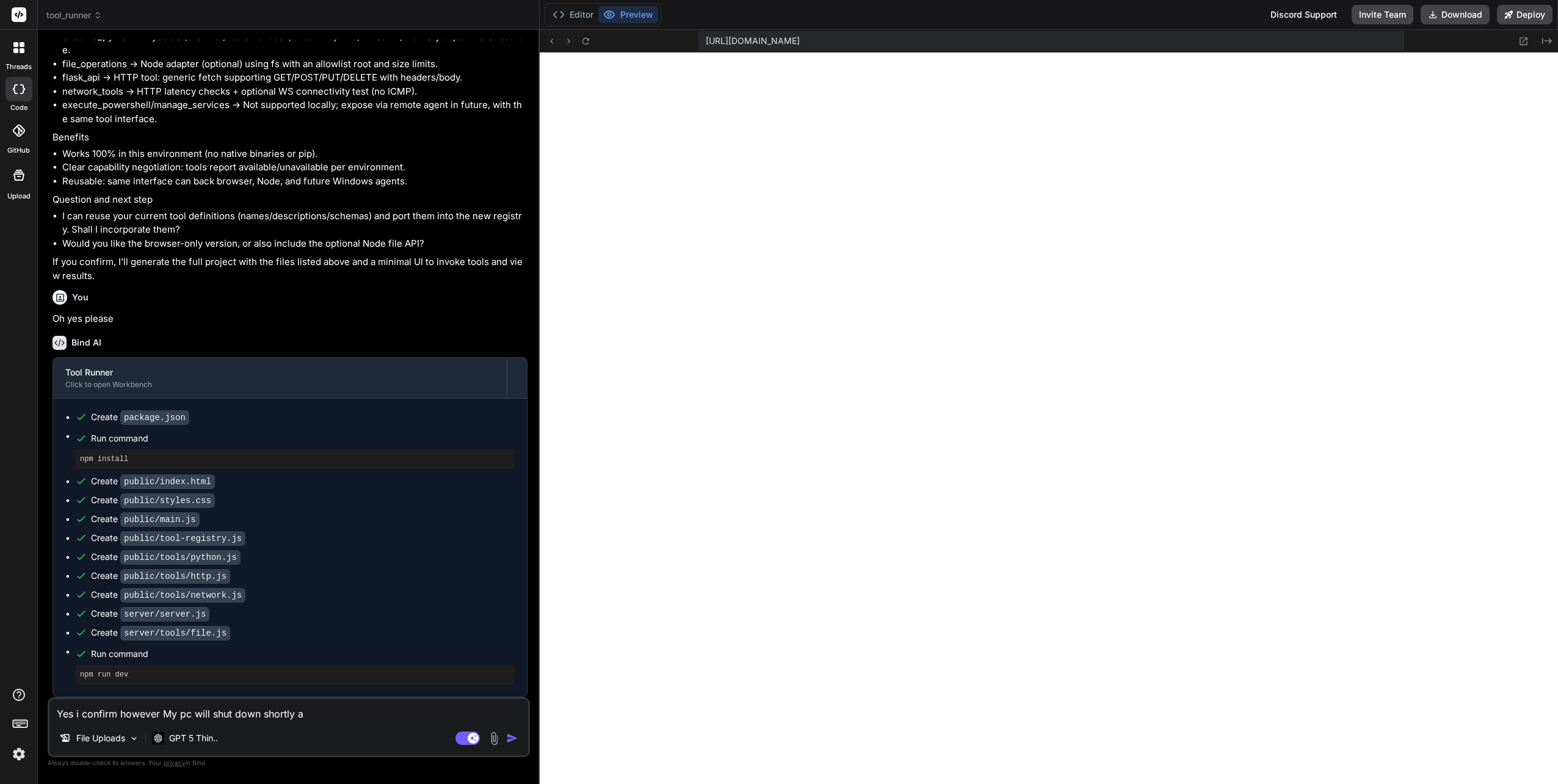
type textarea "Yes i confirm however My pc will shut down shortly"
type textarea "x"
type textarea "Yes i confirm however My pc will shut down shortly c"
type textarea "x"
type textarea "Yes i confirm however My pc will shut down shortly ca"
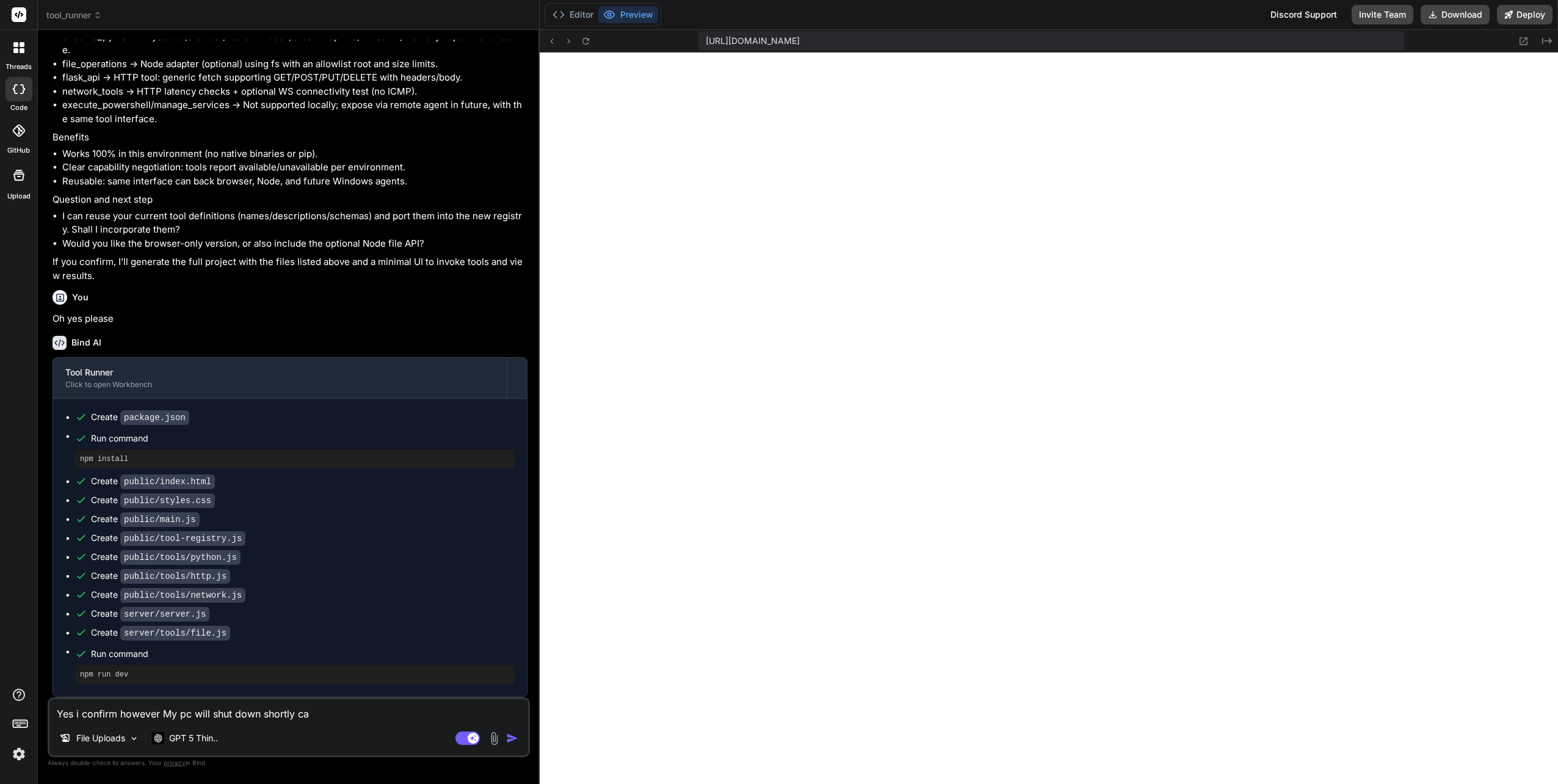
type textarea "x"
type textarea "Yes i confirm however My pc will shut down shortly can"
type textarea "x"
type textarea "Yes i confirm however My pc will shut down shortly can"
type textarea "x"
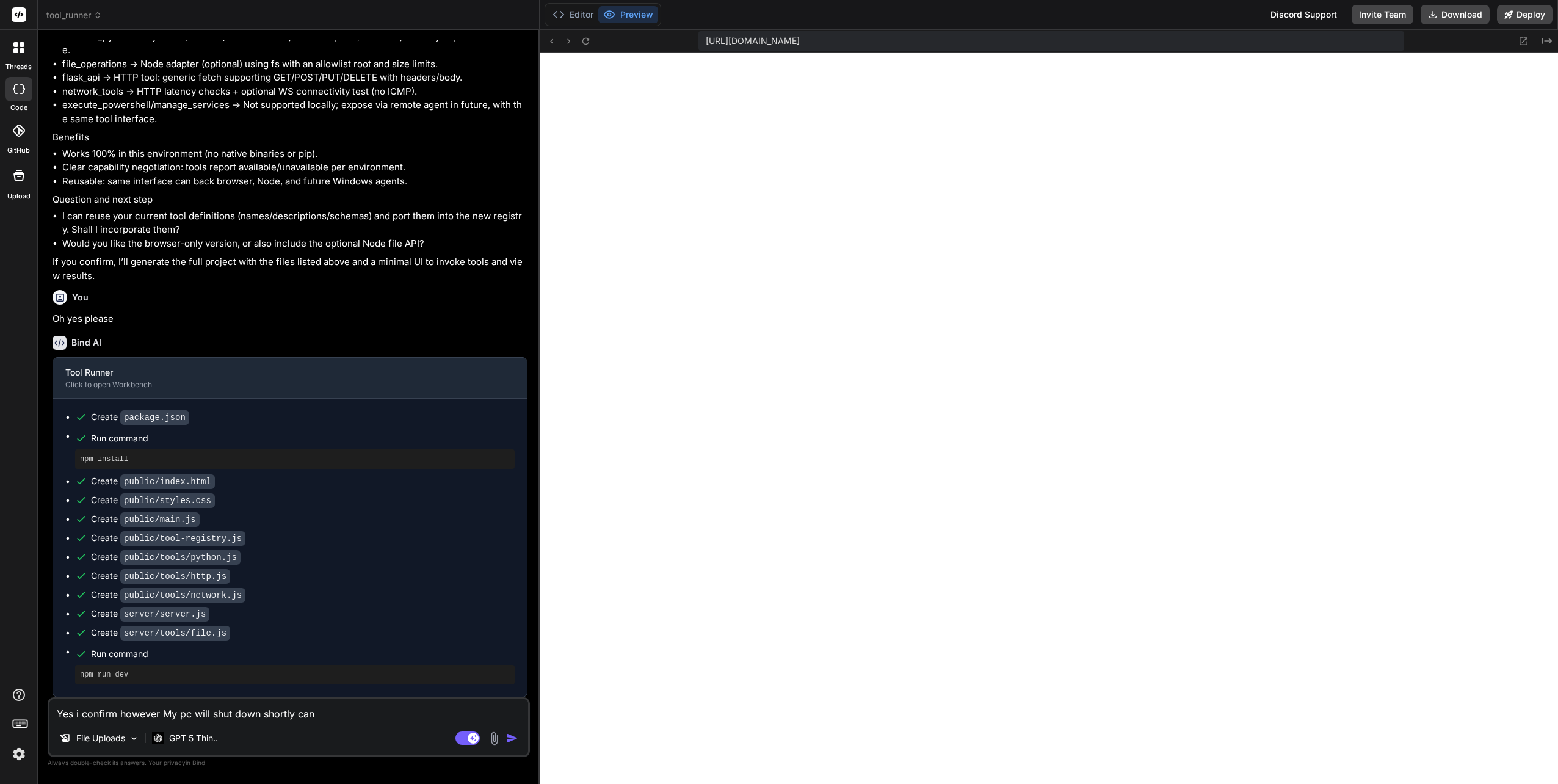
type textarea "Yes i confirm however My pc will shut down shortly can y"
type textarea "x"
type textarea "Yes i confirm however My pc will shut down shortly can yo"
type textarea "x"
type textarea "Yes i confirm however My pc will shut down shortly can you"
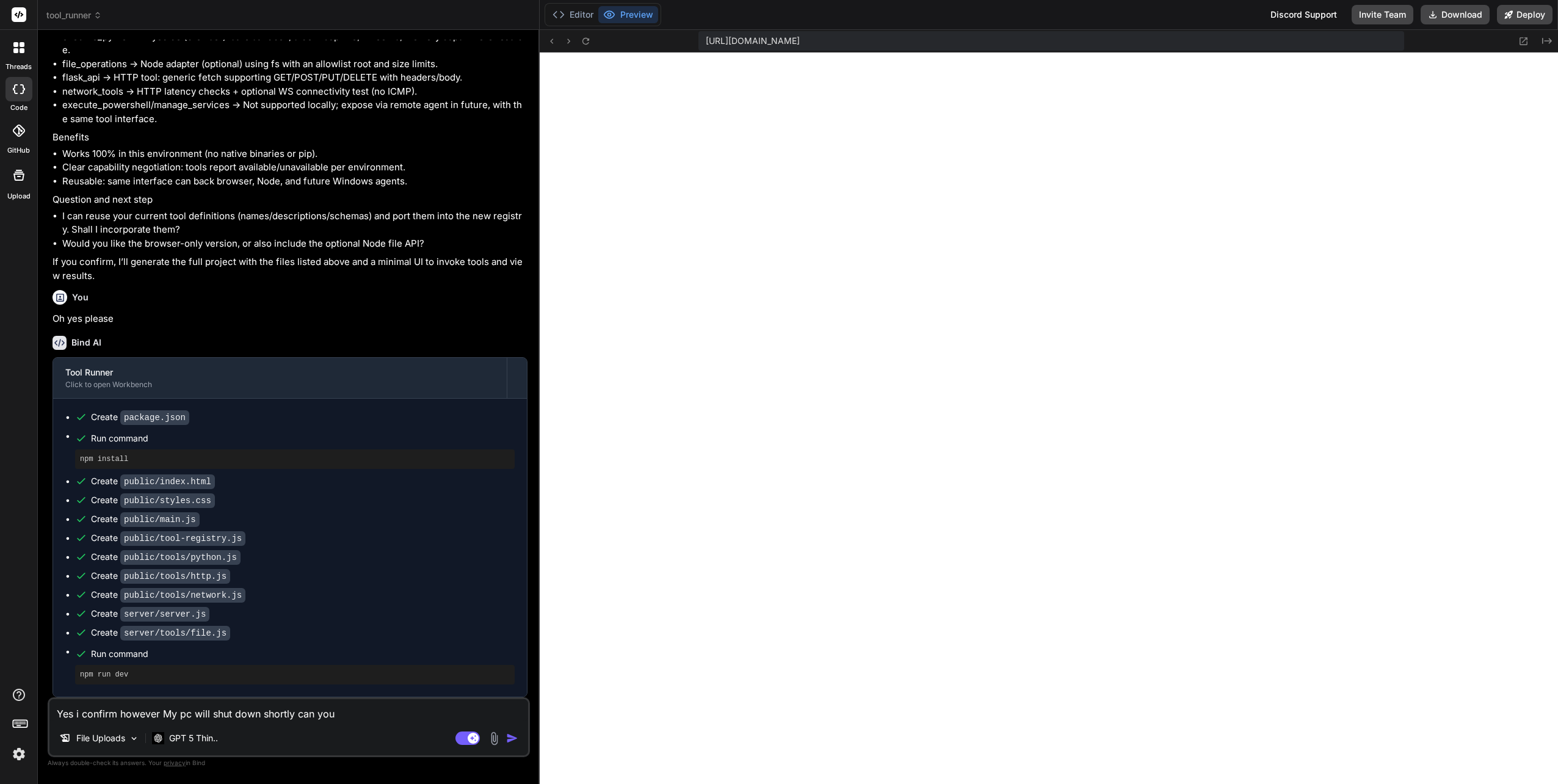
type textarea "x"
type textarea "Yes i confirm however My pc will shut down shortly can you"
type textarea "x"
type textarea "Yes i confirm however My pc will shut down shortly can you c"
type textarea "x"
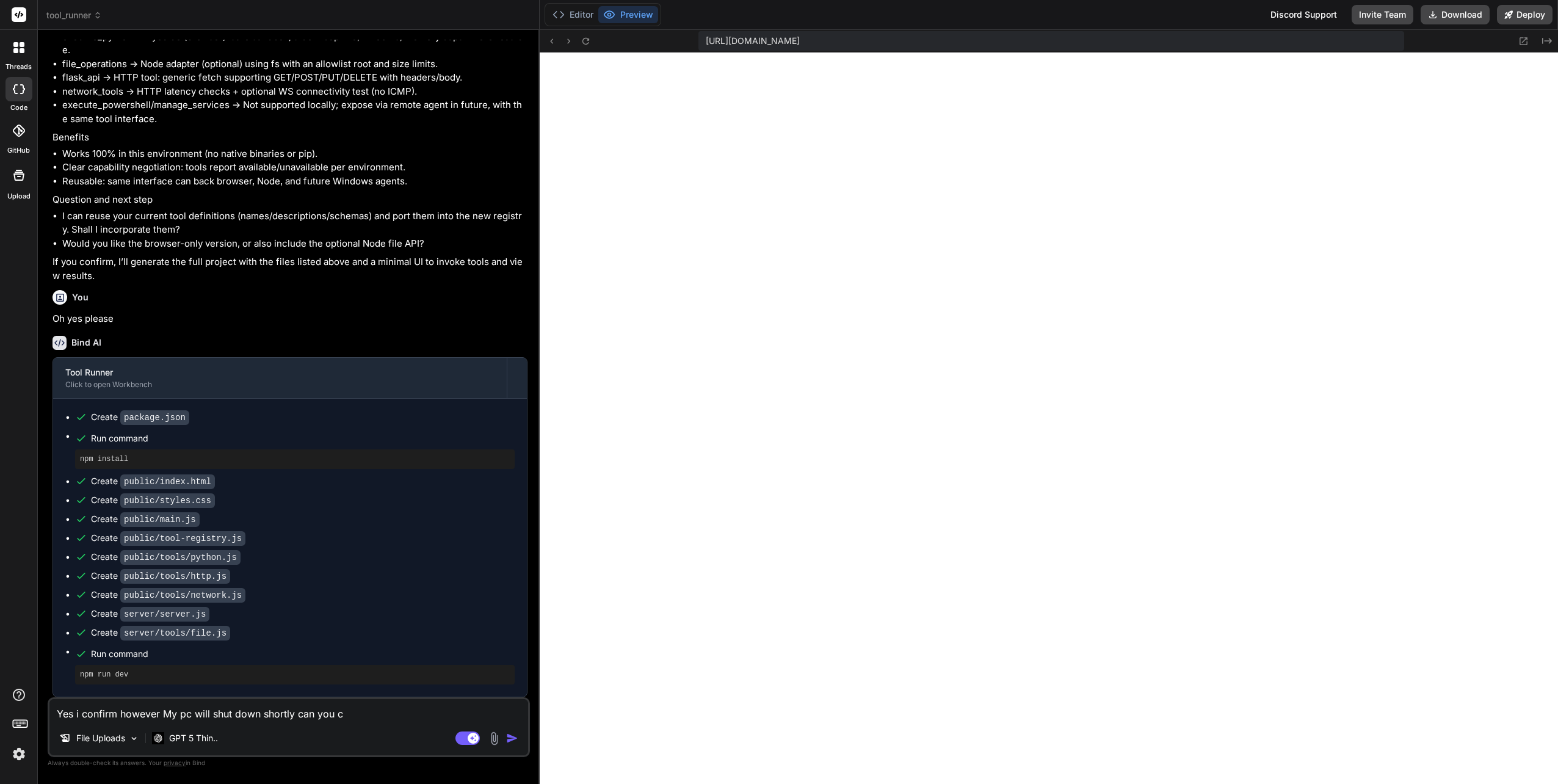
type textarea "Yes i confirm however My pc will shut down shortly can you co"
type textarea "x"
type textarea "Yes i confirm however My pc will shut down shortly can you com"
type textarea "x"
type textarea "Yes i confirm however My pc will shut down shortly can you comp"
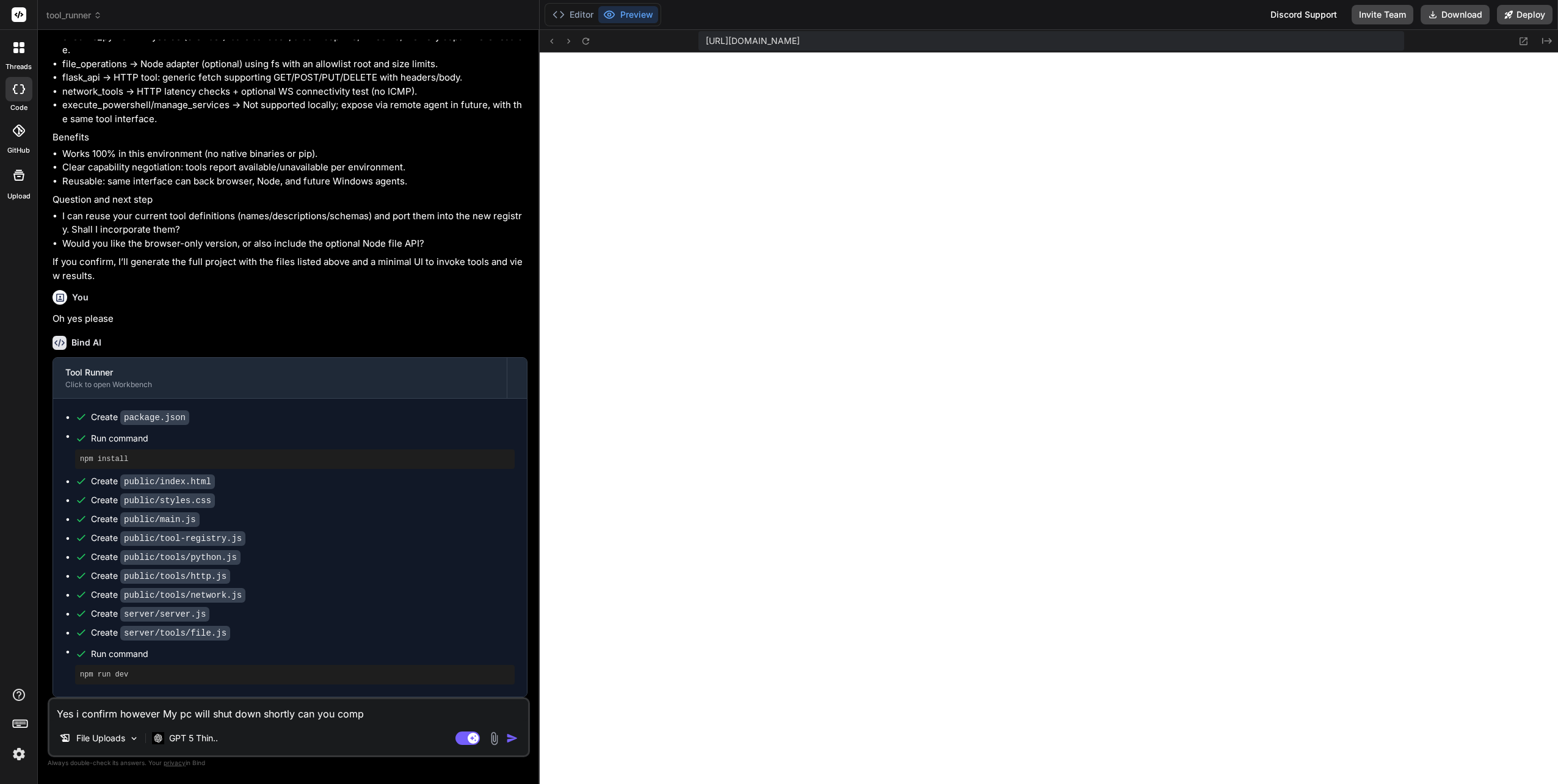
type textarea "x"
type textarea "Yes i confirm however My pc will shut down shortly can you compl"
type textarea "x"
type textarea "Yes i confirm however My pc will shut down shortly can you comple"
type textarea "x"
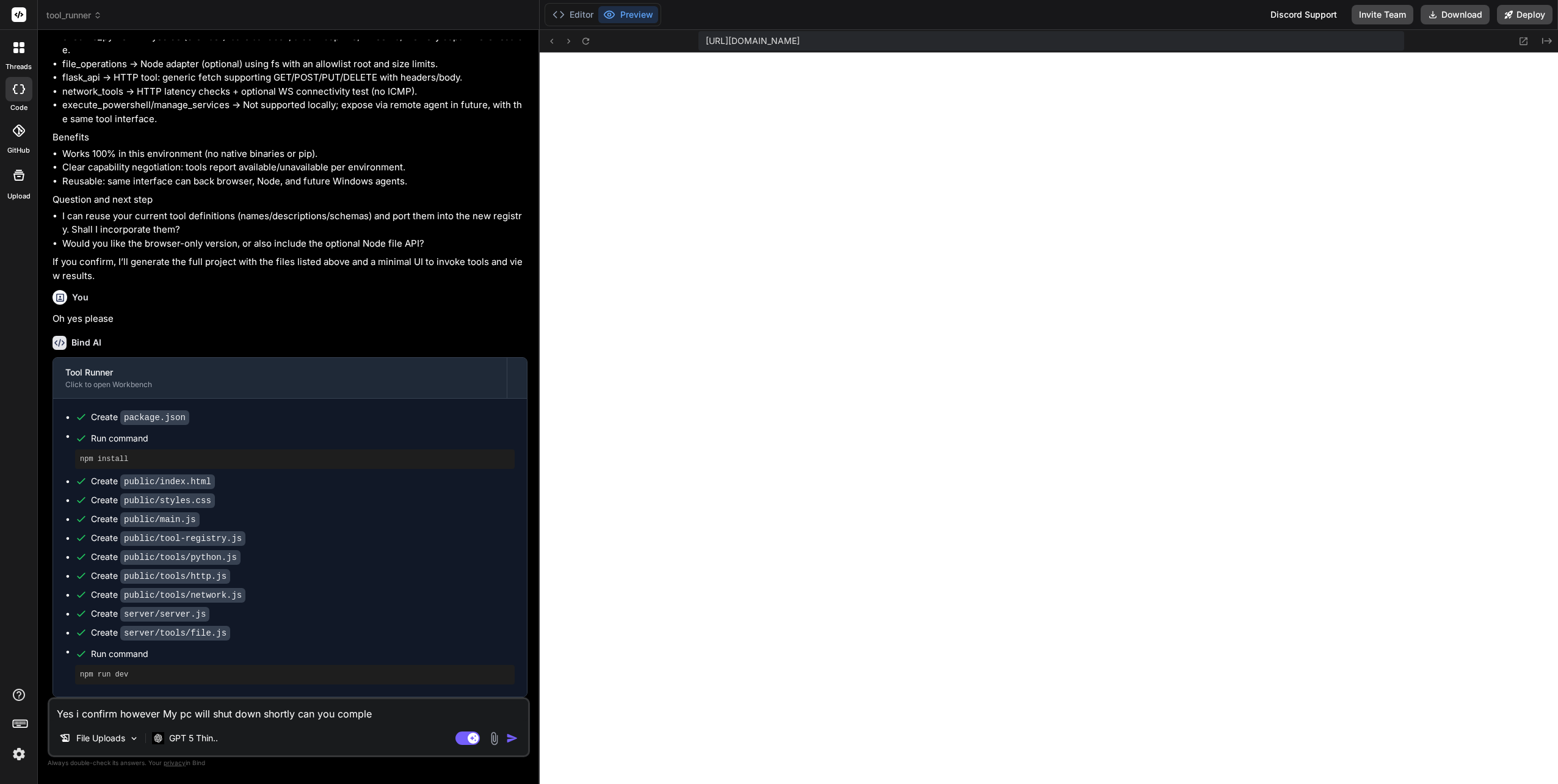
type textarea "Yes i confirm however My pc will shut down shortly can you complet"
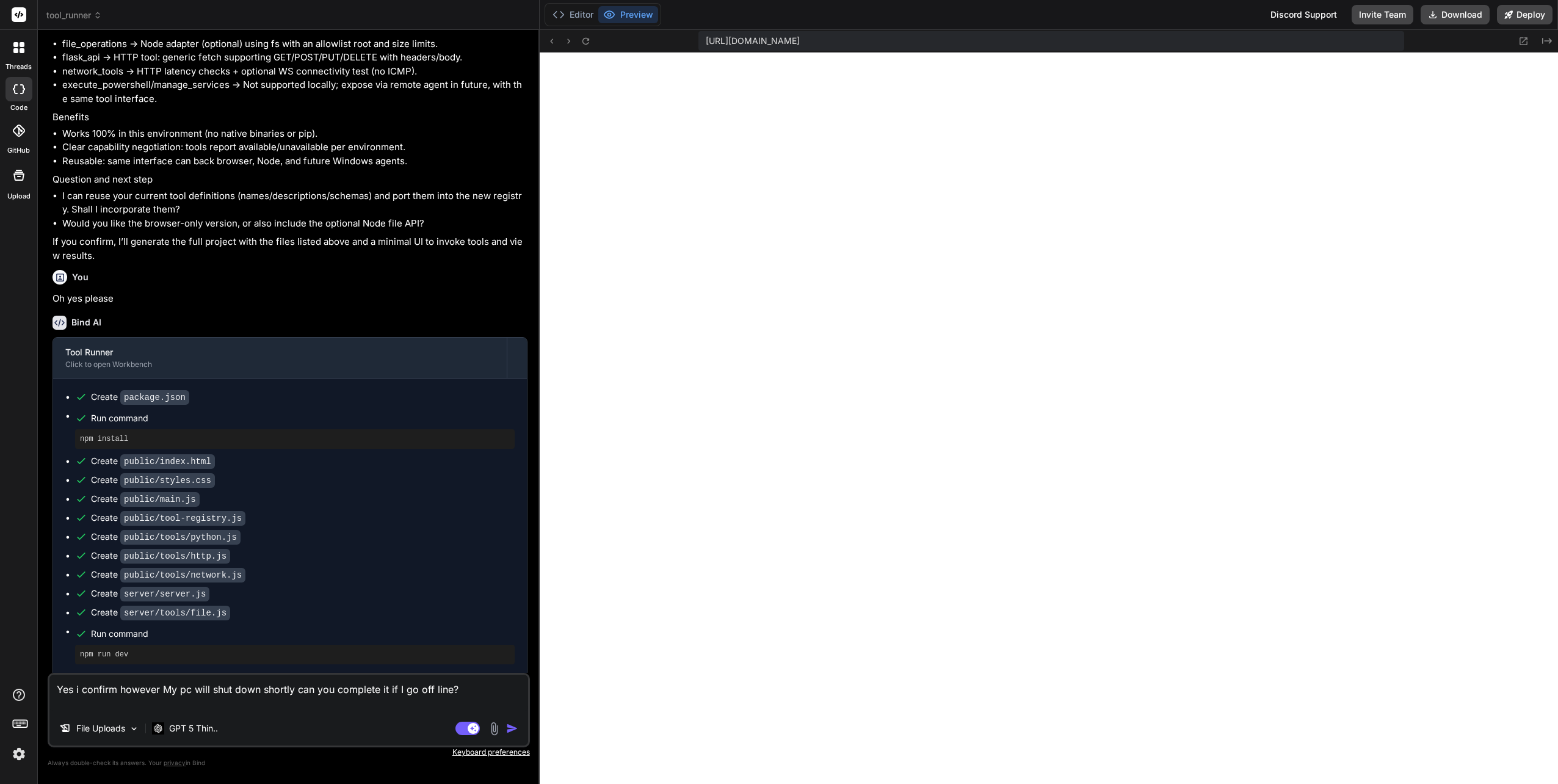
click at [509, 723] on img "button" at bounding box center [512, 728] width 12 height 12
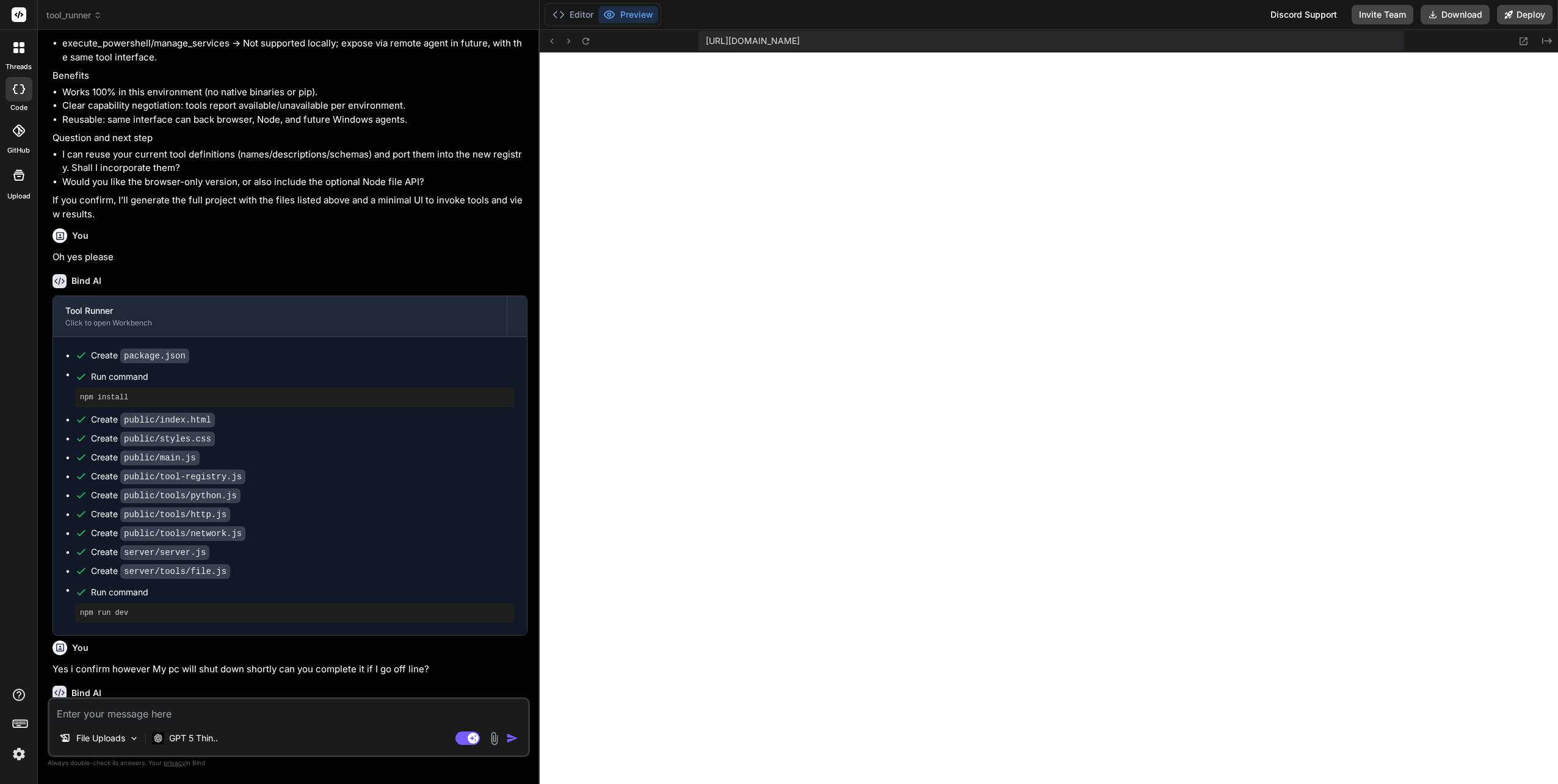
scroll to position [968, 0]
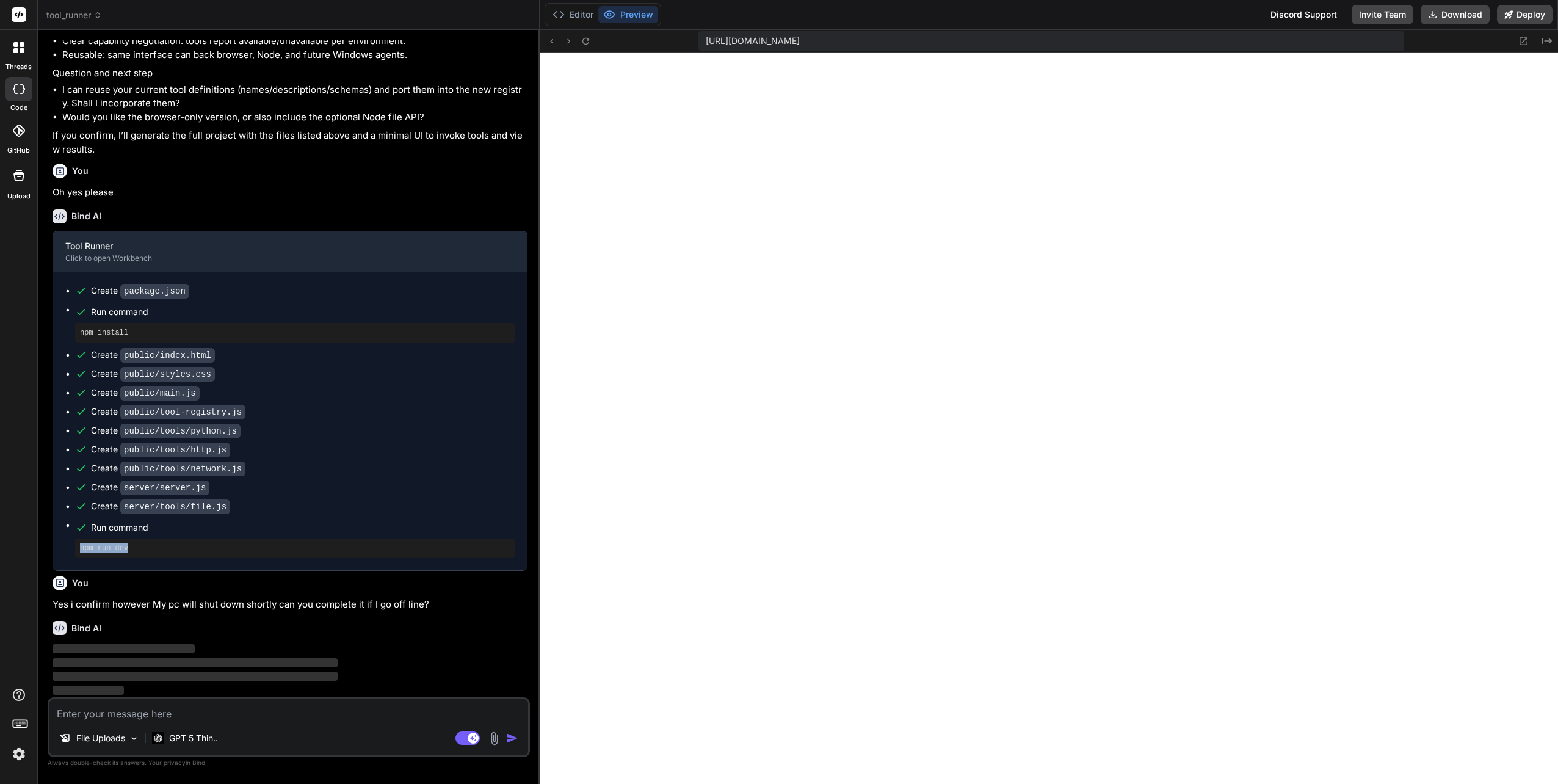
drag, startPoint x: 133, startPoint y: 547, endPoint x: 73, endPoint y: 547, distance: 60.0
click at [73, 547] on ul "Create package.json Run command npm install Create public/index.html Create pub…" at bounding box center [290, 421] width 449 height 273
click at [19, 753] on img at bounding box center [19, 753] width 21 height 21
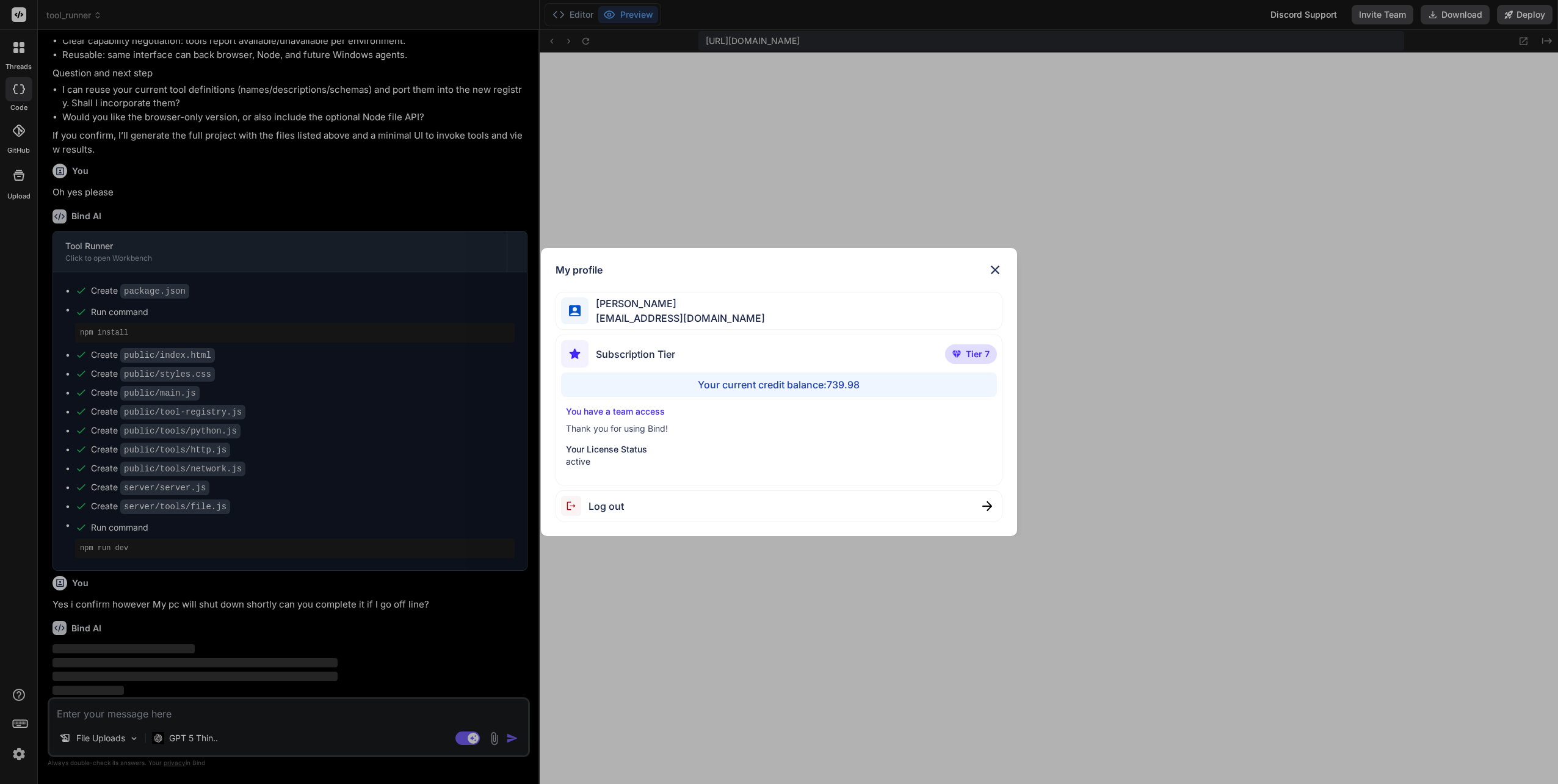
click at [625, 412] on p "You have a team access" at bounding box center [779, 411] width 426 height 12
click at [1374, 19] on div "My profile Thomas Fuhrman t.furm@4npa.com Subscription Tier Tier 7 Your current…" at bounding box center [779, 392] width 1558 height 784
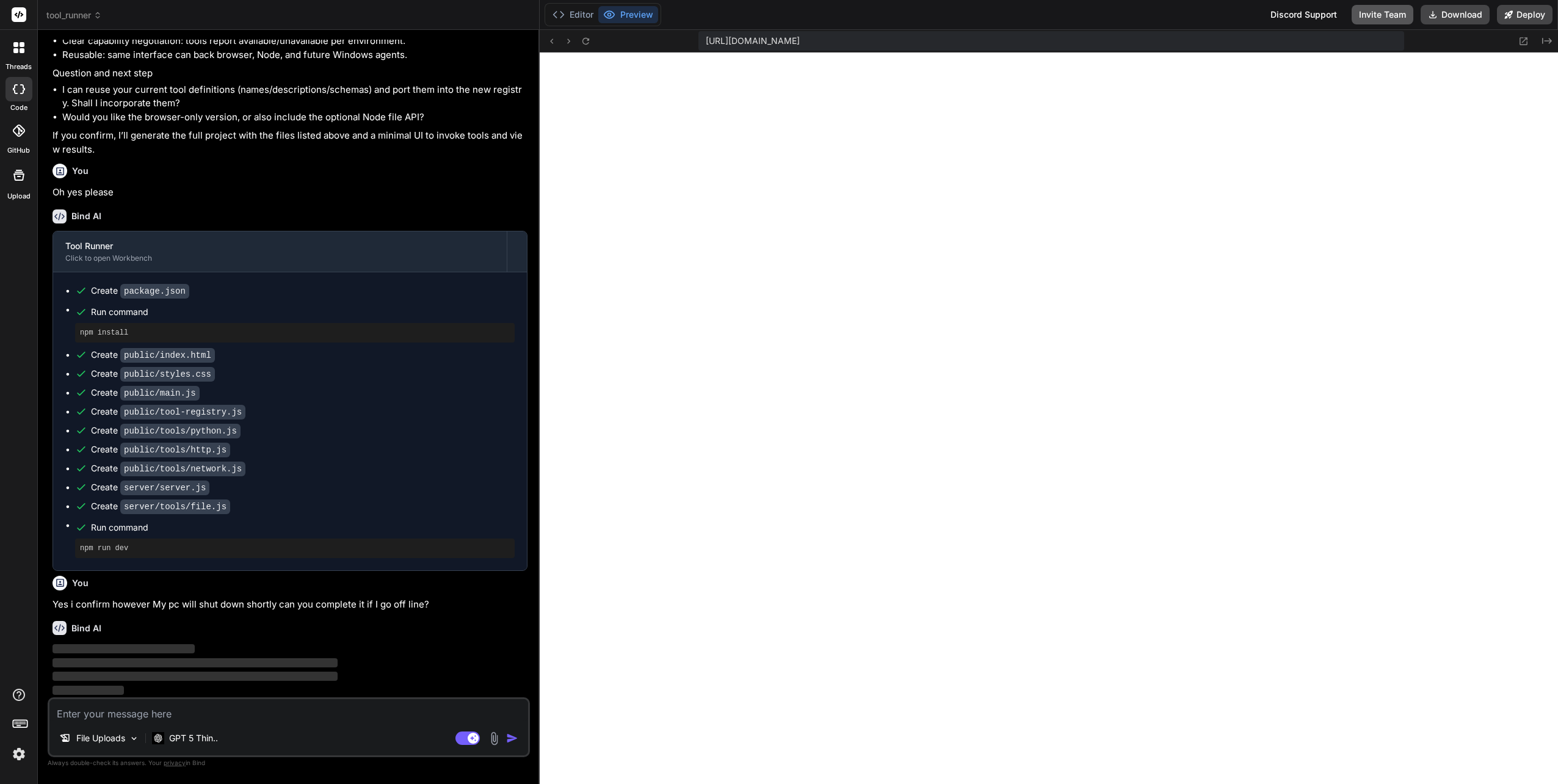
click at [1380, 12] on button "Invite Team" at bounding box center [1382, 15] width 62 height 20
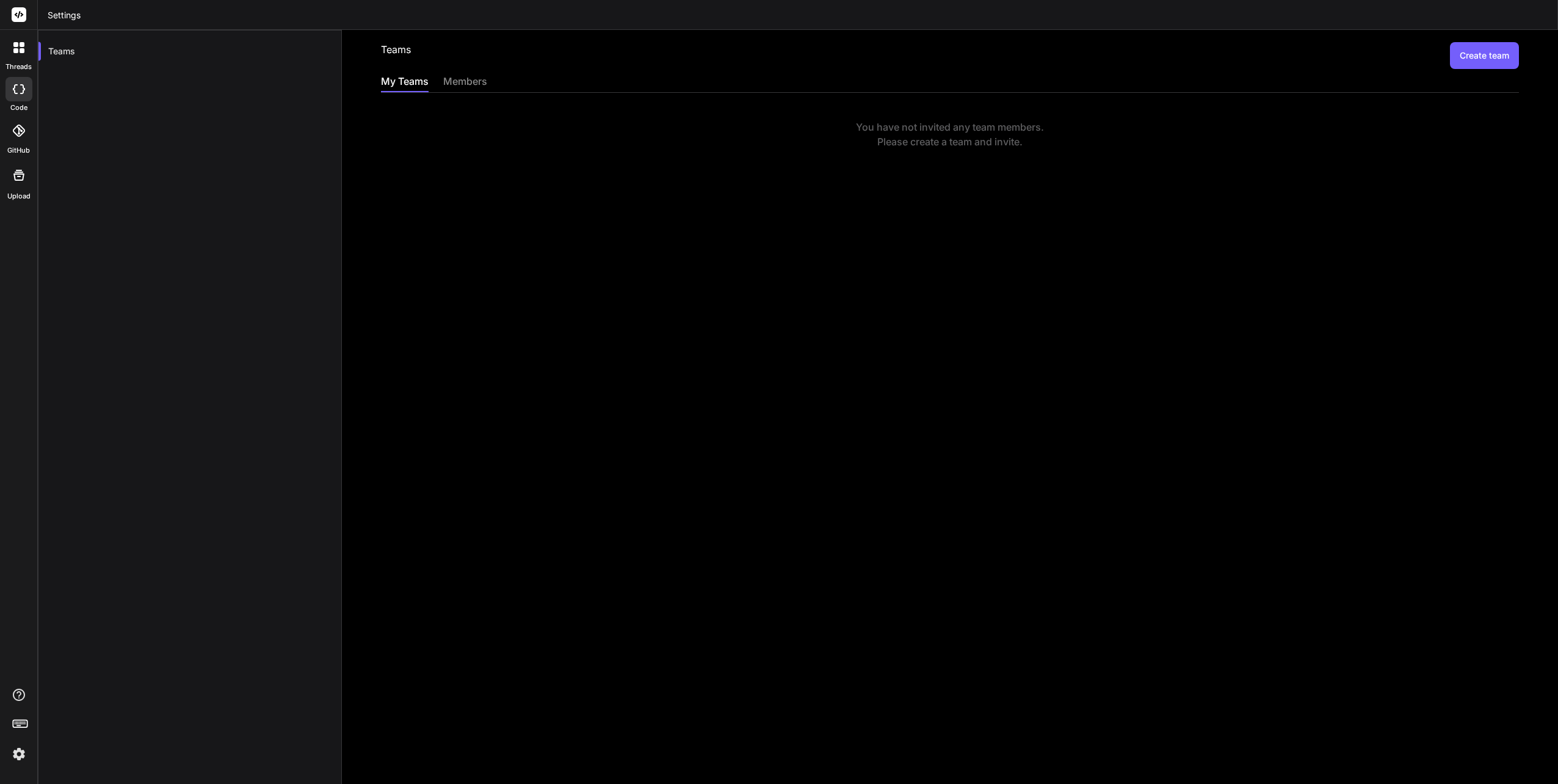
click at [1472, 53] on button "Create team" at bounding box center [1485, 55] width 69 height 26
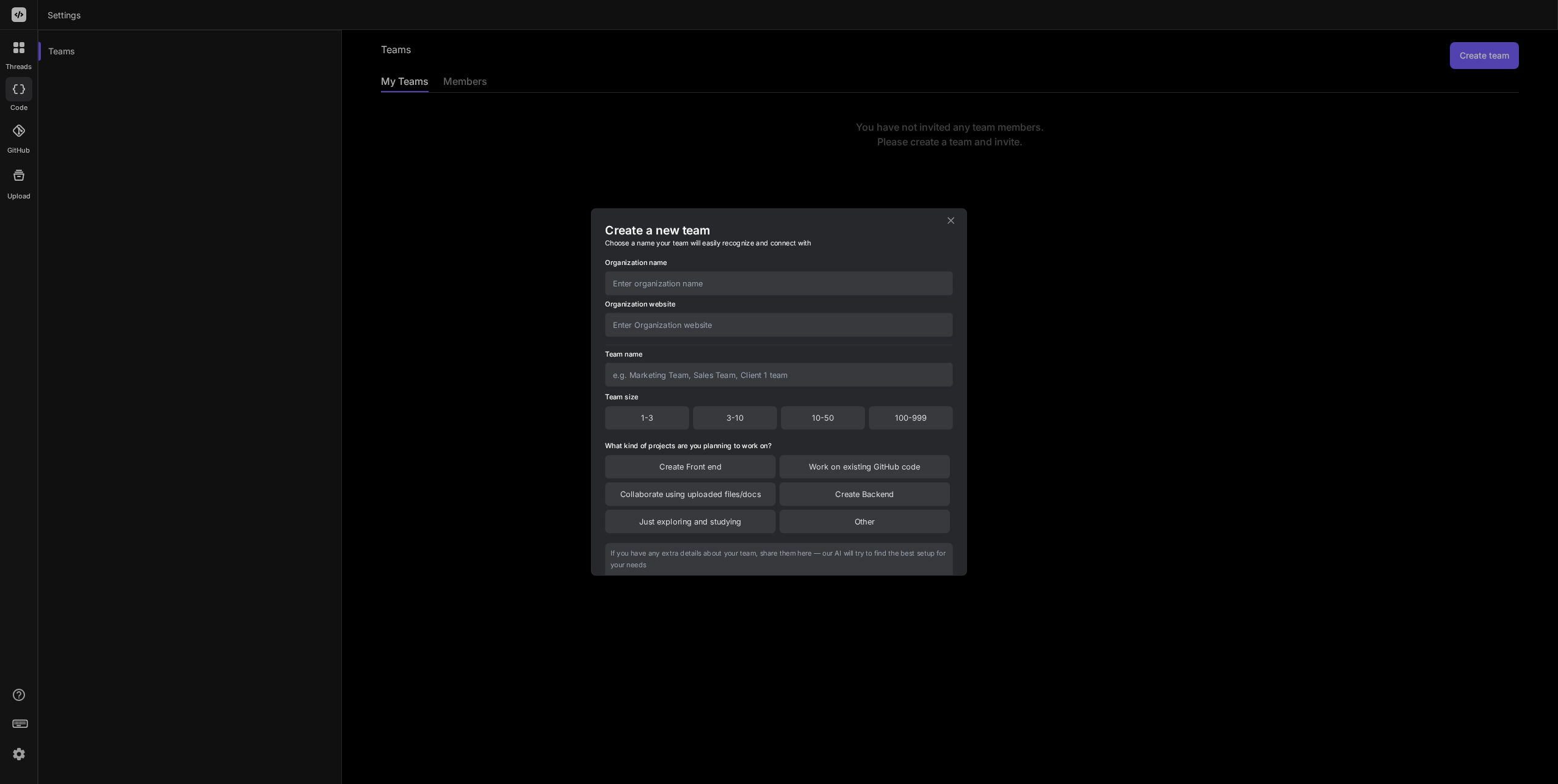
click at [651, 283] on input "text" at bounding box center [779, 283] width 348 height 23
click at [627, 374] on input "text" at bounding box center [779, 374] width 348 height 23
click at [735, 415] on div "3-10" at bounding box center [735, 418] width 84 height 23
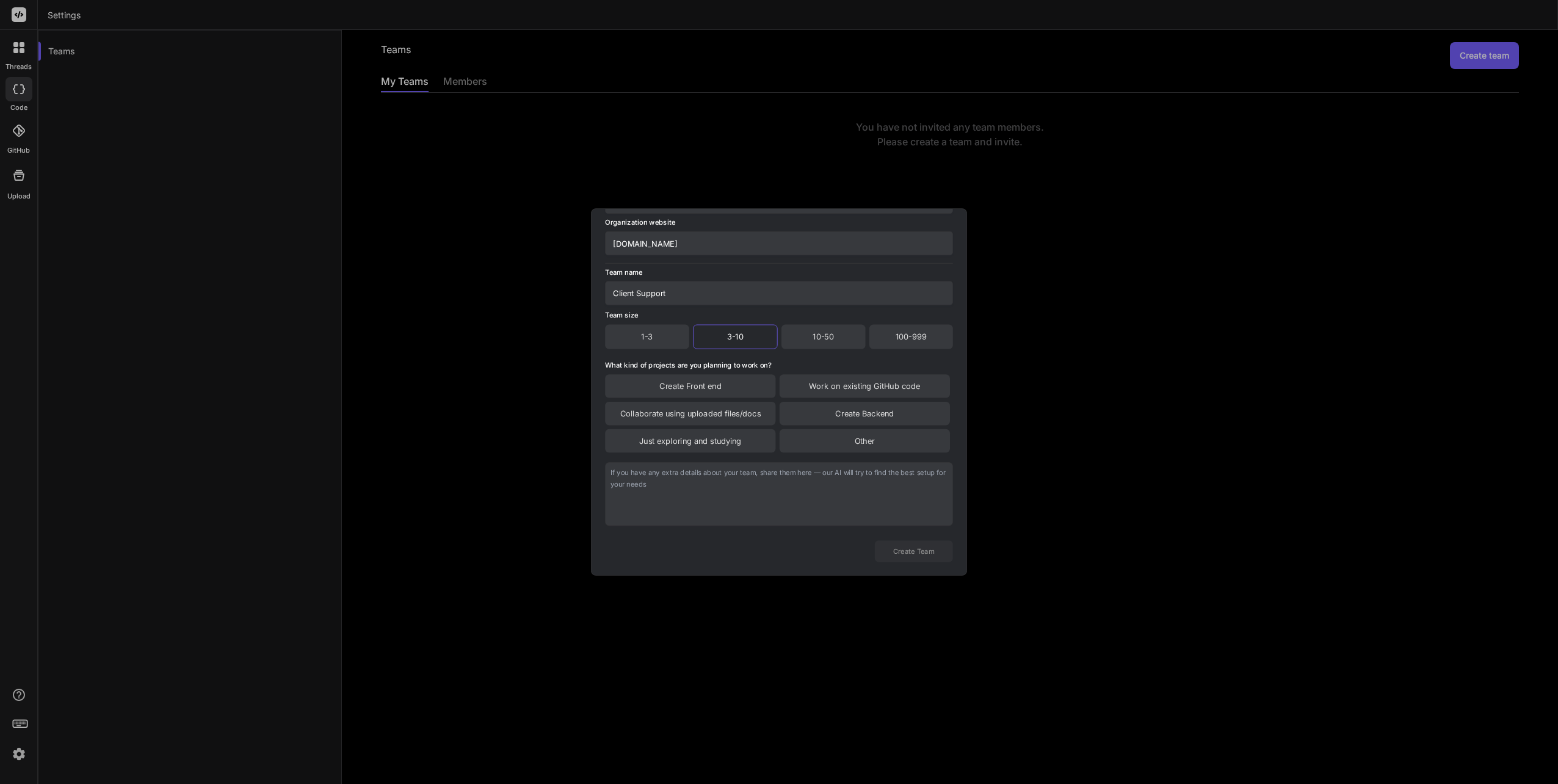
click at [679, 414] on div "Collaborate using uploaded files/docs" at bounding box center [690, 413] width 170 height 23
drag, startPoint x: 624, startPoint y: 473, endPoint x: 629, endPoint y: 479, distance: 7.8
click at [625, 473] on textarea at bounding box center [779, 494] width 348 height 64
click at [920, 549] on button "Create Team" at bounding box center [914, 552] width 78 height 22
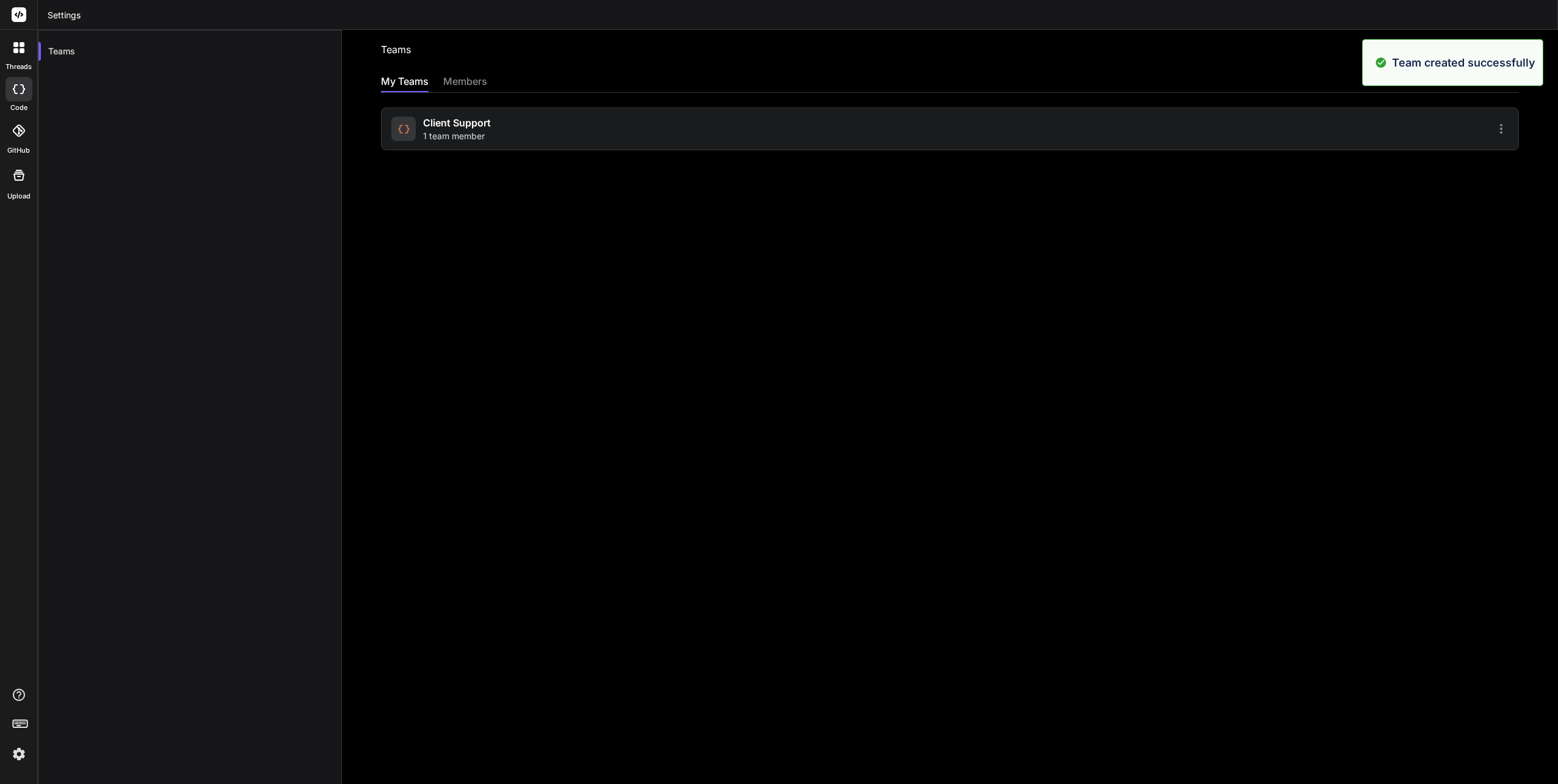
click at [464, 82] on div "members" at bounding box center [465, 81] width 44 height 17
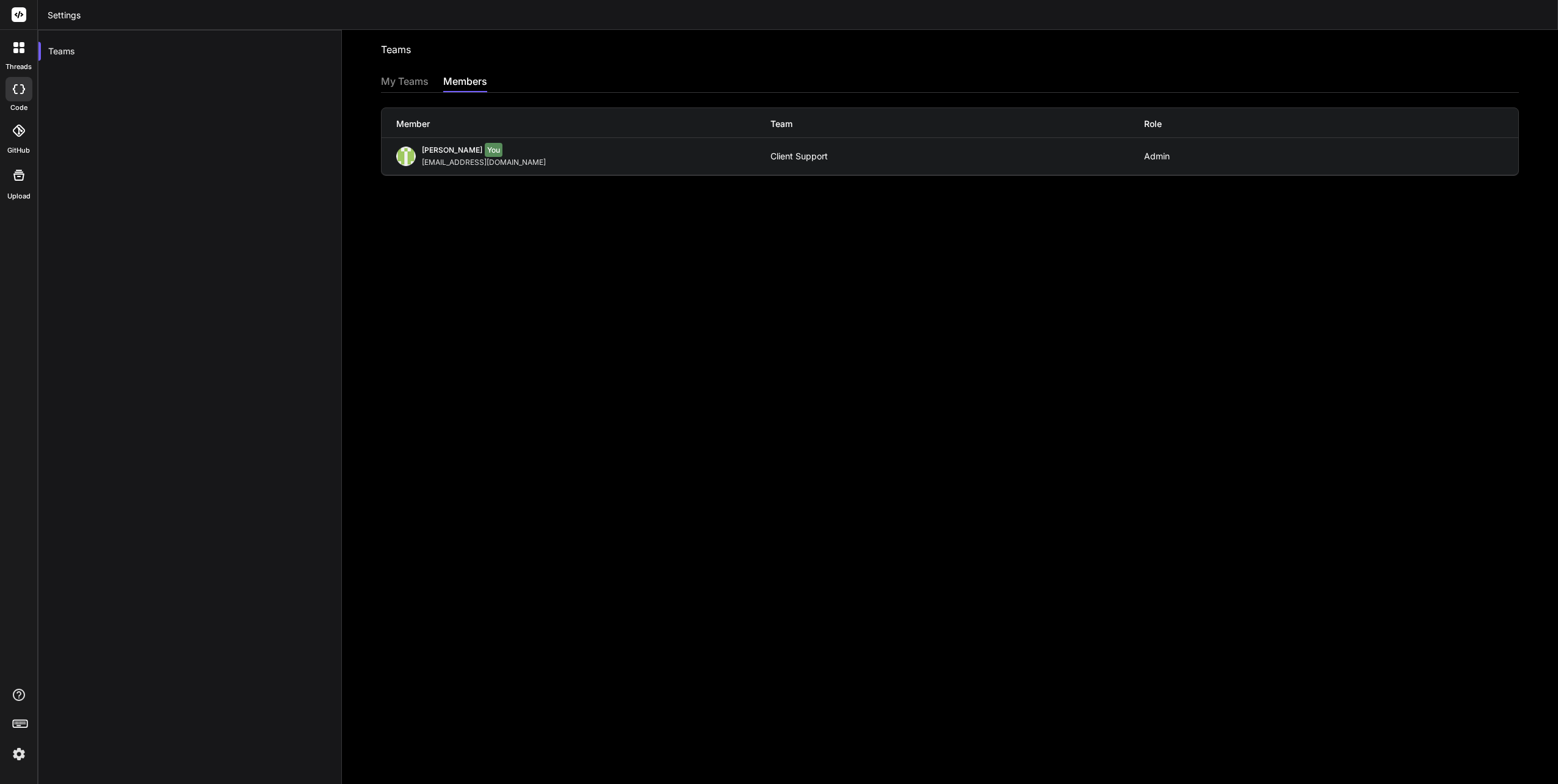
click at [449, 162] on div "t.furm@4npa.com" at bounding box center [487, 162] width 129 height 10
click at [410, 82] on div "My Teams" at bounding box center [404, 81] width 48 height 17
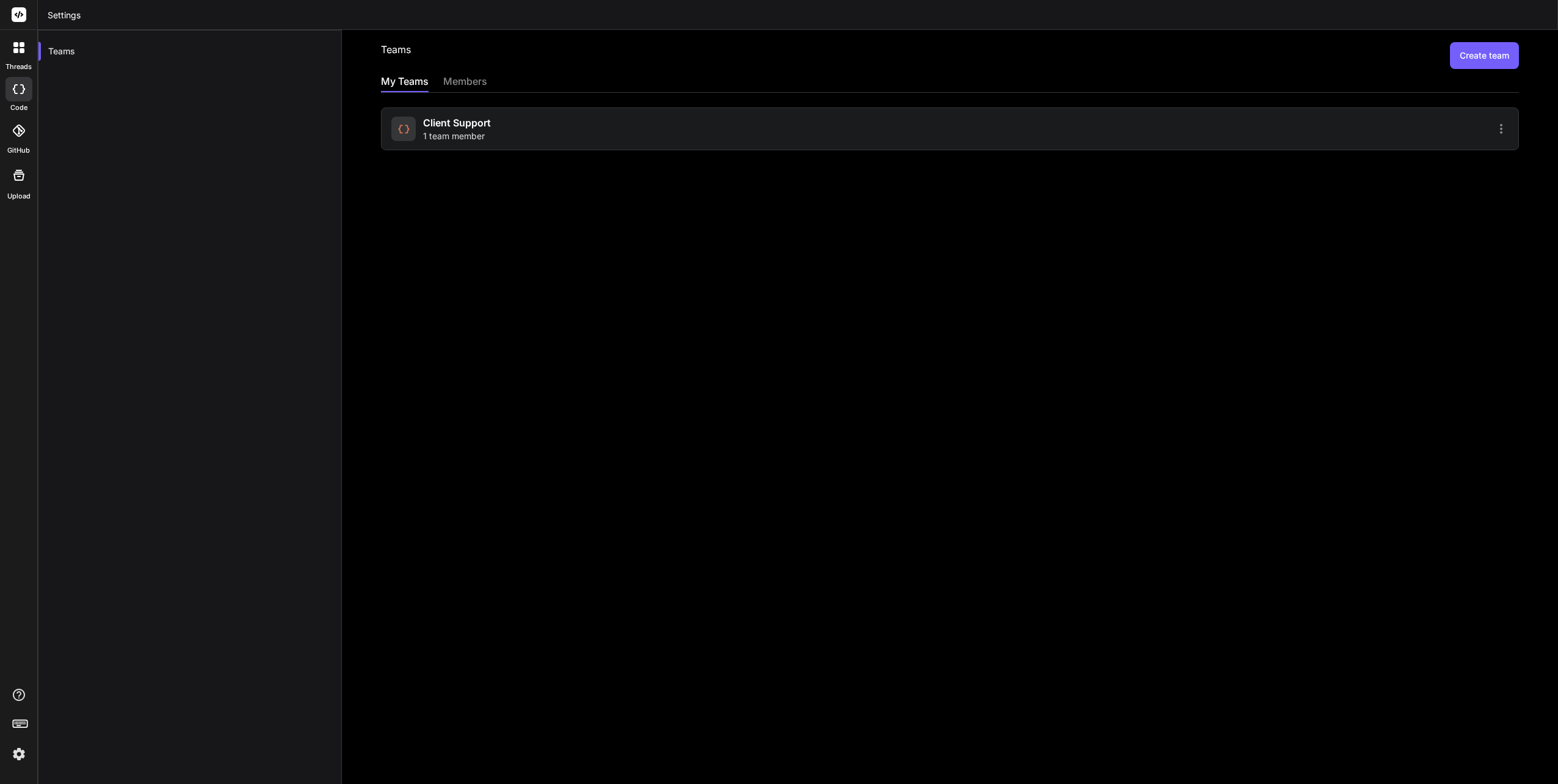
click at [1494, 130] on icon at bounding box center [1501, 128] width 15 height 15
click at [1403, 129] on span "Settings" at bounding box center [1417, 135] width 33 height 12
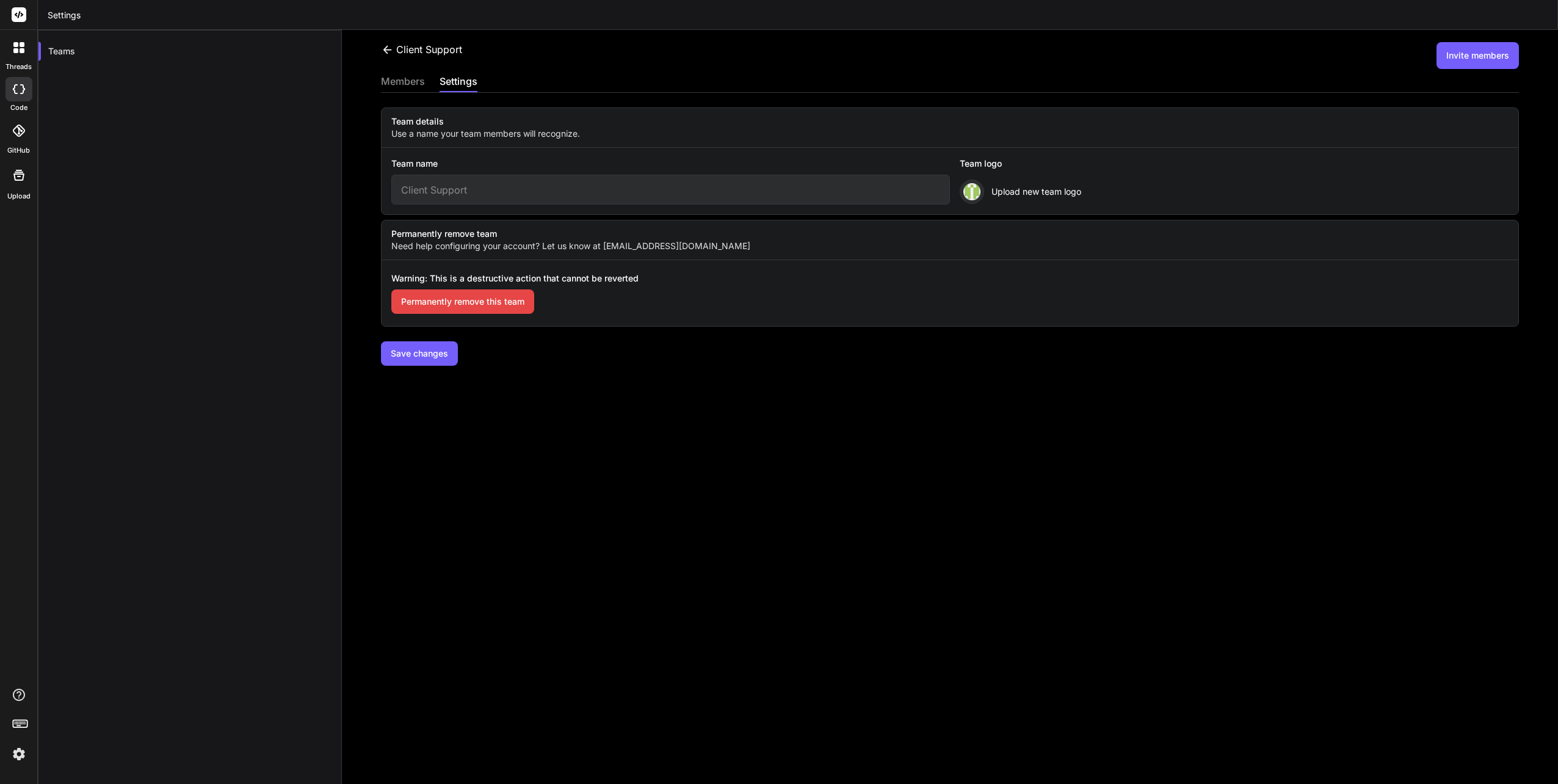
click at [1011, 191] on span "Upload new team logo" at bounding box center [1037, 192] width 90 height 12
click at [1020, 191] on span "Upload new team logo" at bounding box center [1037, 192] width 90 height 12
click at [1059, 195] on span "Upload new team logo" at bounding box center [1037, 192] width 90 height 12
click at [416, 352] on button "Save changes" at bounding box center [419, 353] width 77 height 24
click at [422, 350] on button "Save changes" at bounding box center [419, 353] width 77 height 24
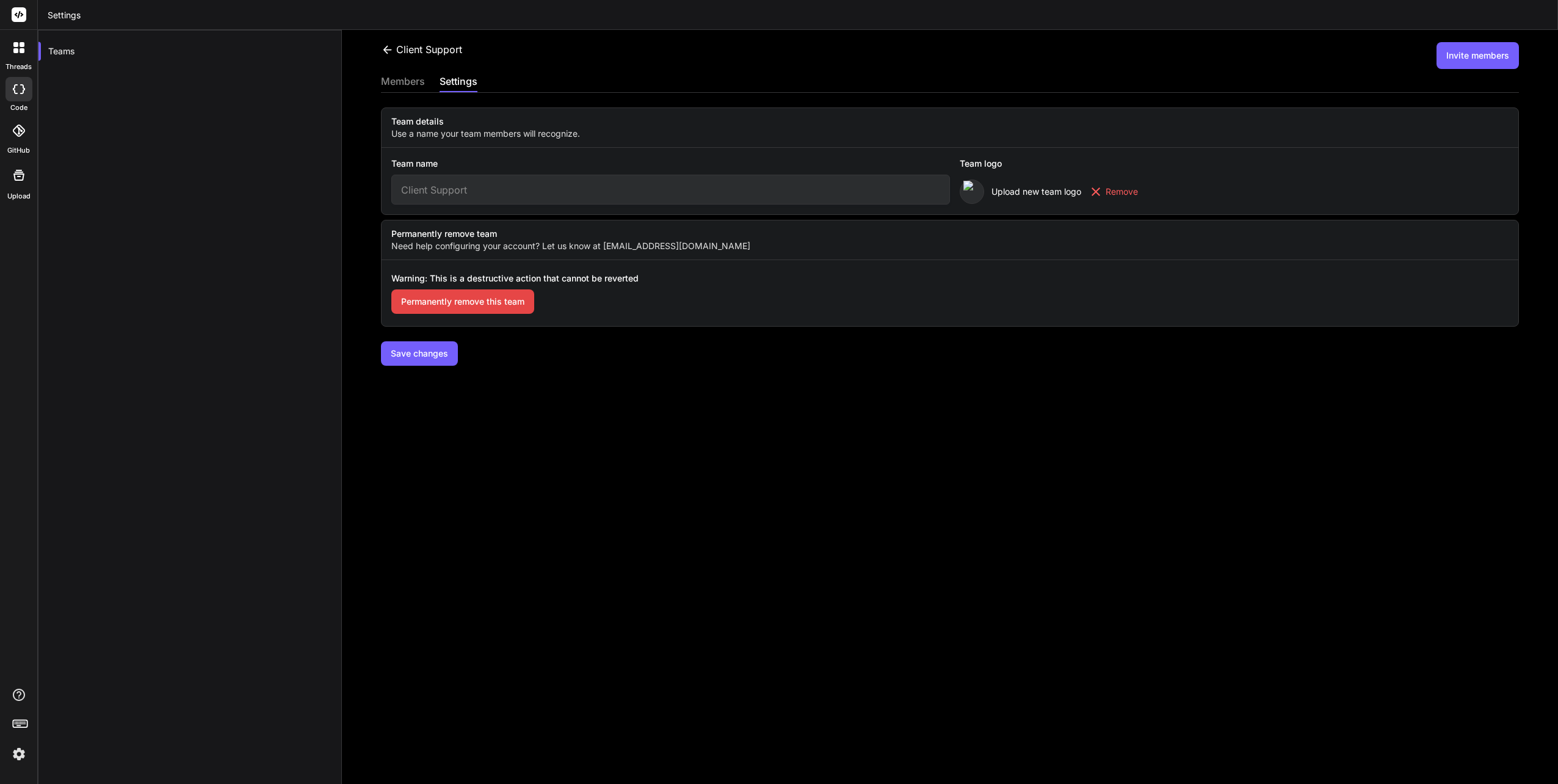
click at [421, 351] on button "Save changes" at bounding box center [419, 353] width 77 height 24
click at [420, 352] on button "Save changes" at bounding box center [419, 353] width 77 height 24
click at [550, 179] on input "Client Support" at bounding box center [671, 189] width 558 height 30
drag, startPoint x: 527, startPoint y: 188, endPoint x: 617, endPoint y: 175, distance: 90.9
click at [617, 174] on input "Client Support" at bounding box center [671, 189] width 558 height 30
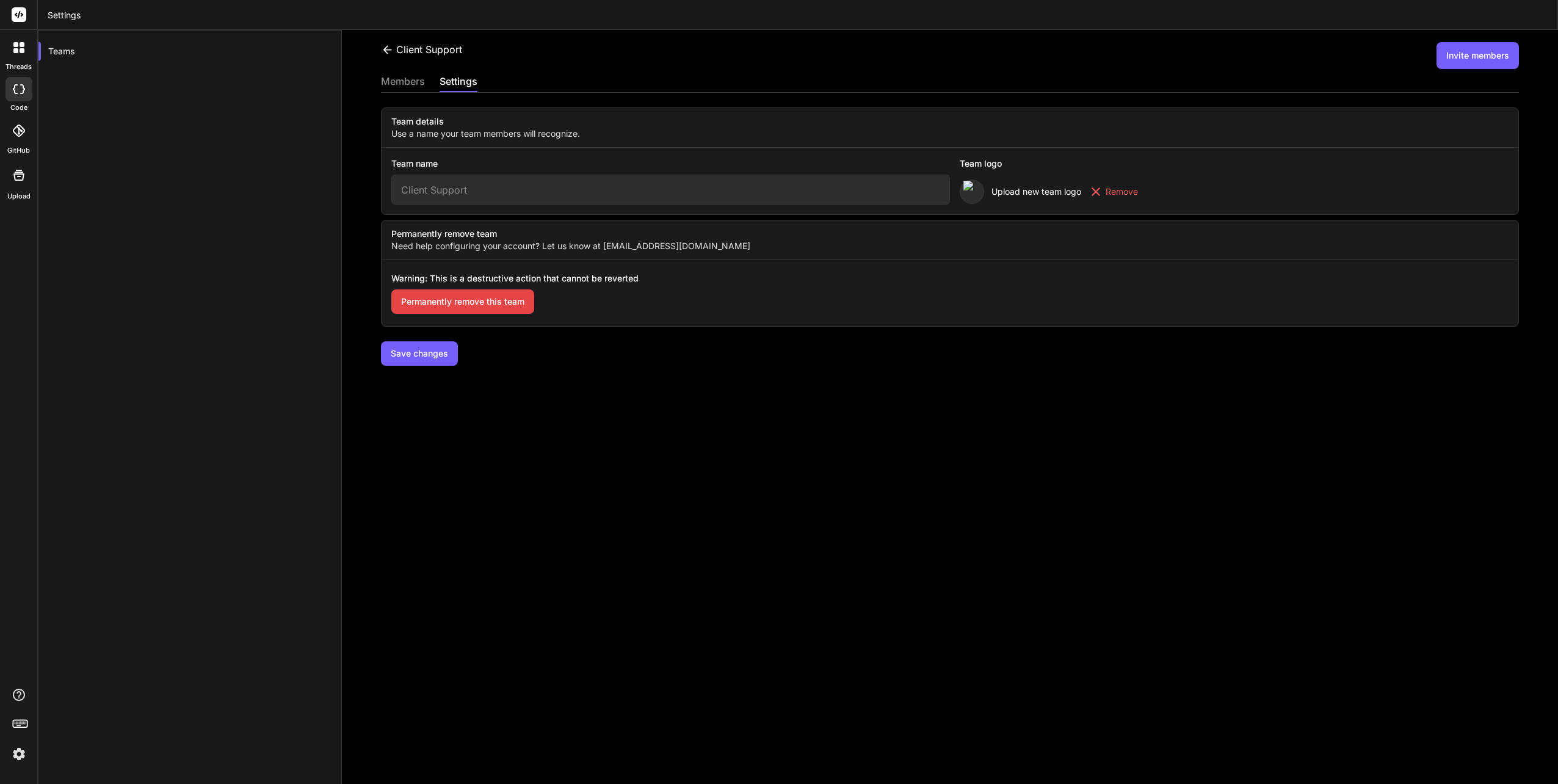
click at [431, 196] on input "Client Support" at bounding box center [671, 189] width 558 height 30
drag, startPoint x: 495, startPoint y: 196, endPoint x: 502, endPoint y: 178, distance: 19.3
click at [502, 178] on input "Client Support" at bounding box center [671, 189] width 558 height 30
click at [423, 354] on button "Save changes" at bounding box center [419, 353] width 77 height 24
click at [416, 350] on button "Save changes" at bounding box center [419, 353] width 77 height 24
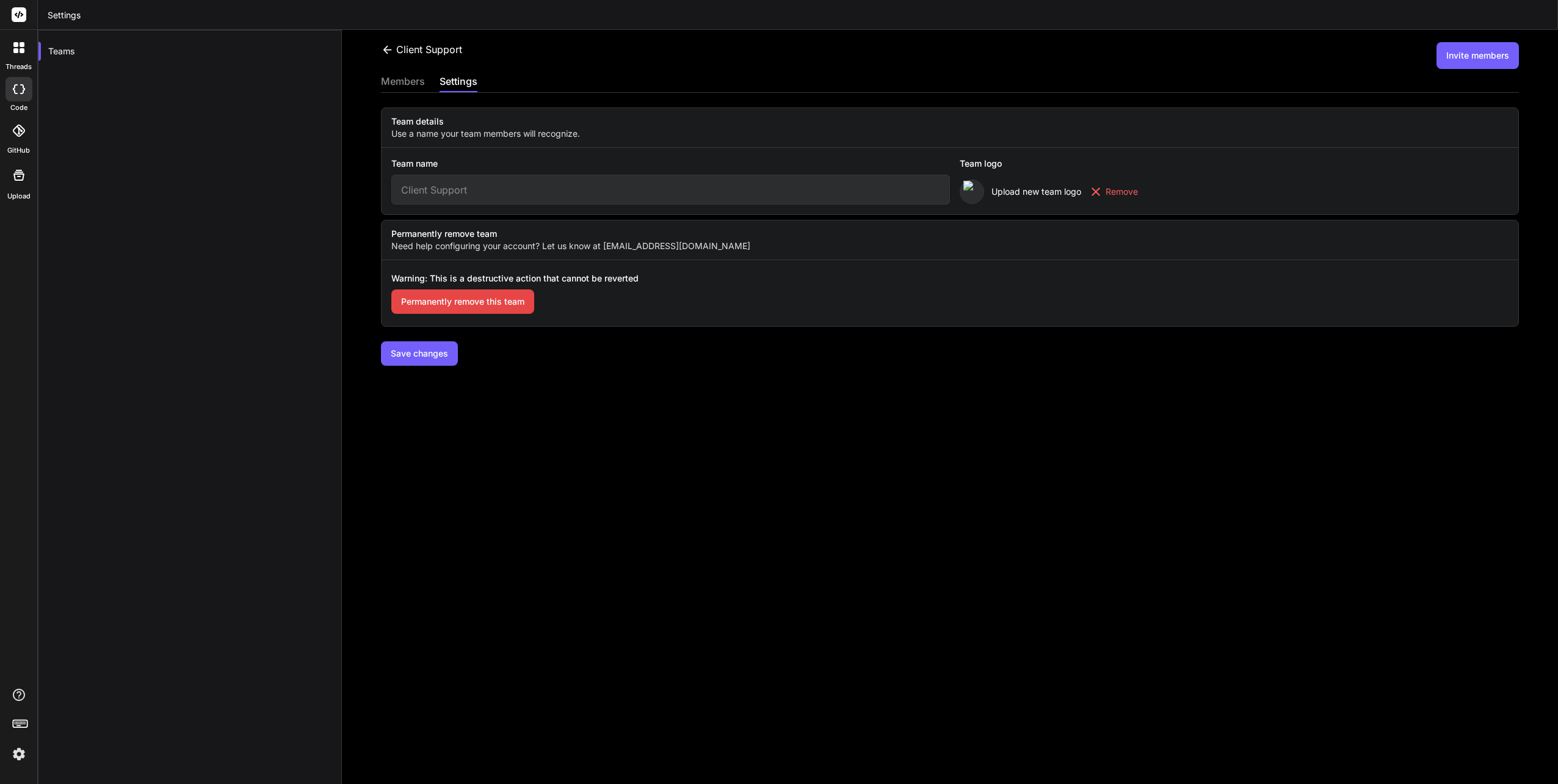
click at [416, 355] on button "Save changes" at bounding box center [419, 353] width 77 height 24
click at [381, 342] on button "Save changes" at bounding box center [419, 353] width 77 height 24
click at [408, 74] on div "members" at bounding box center [402, 81] width 44 height 17
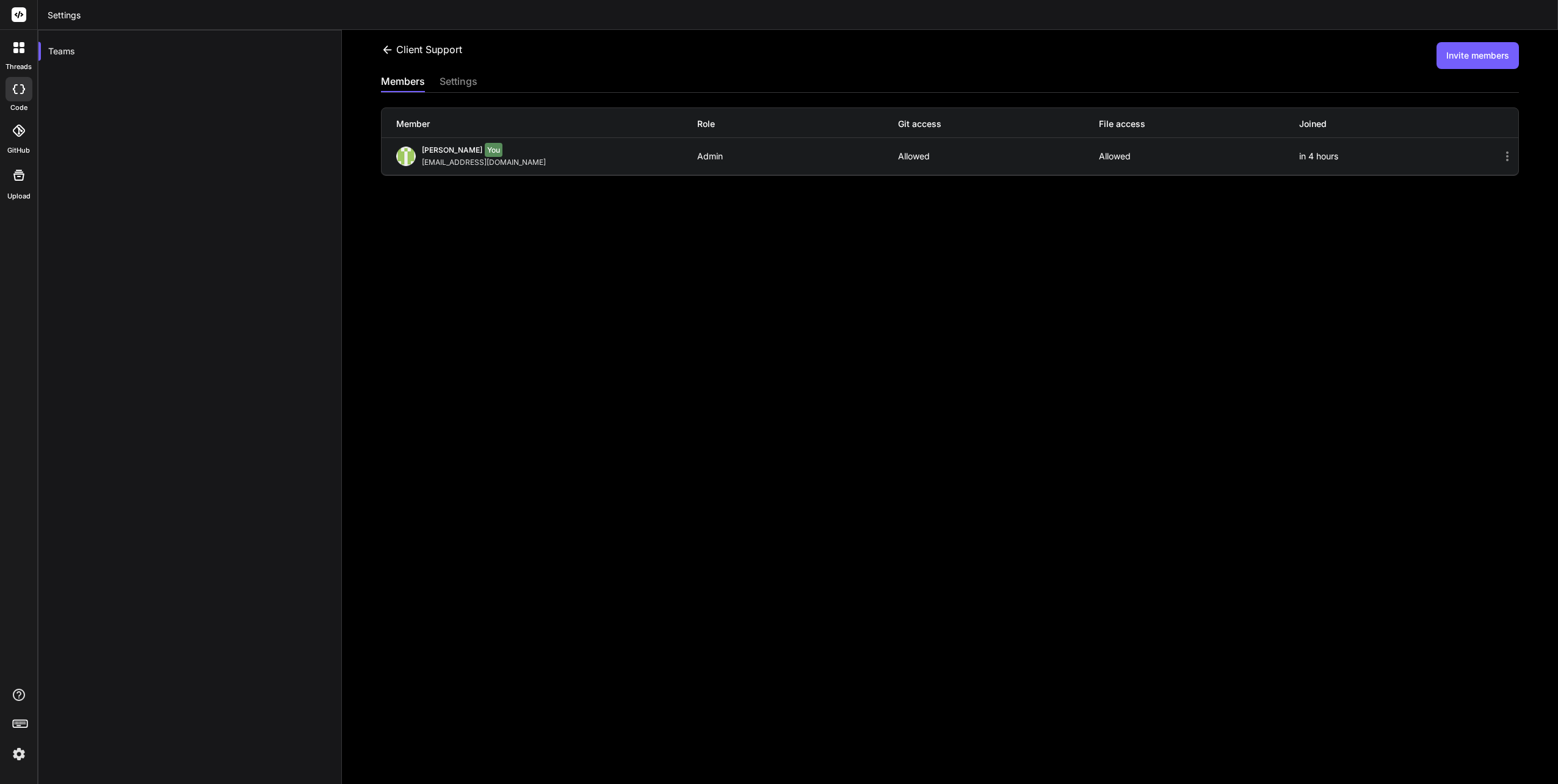
click at [454, 84] on div "settings" at bounding box center [458, 81] width 38 height 17
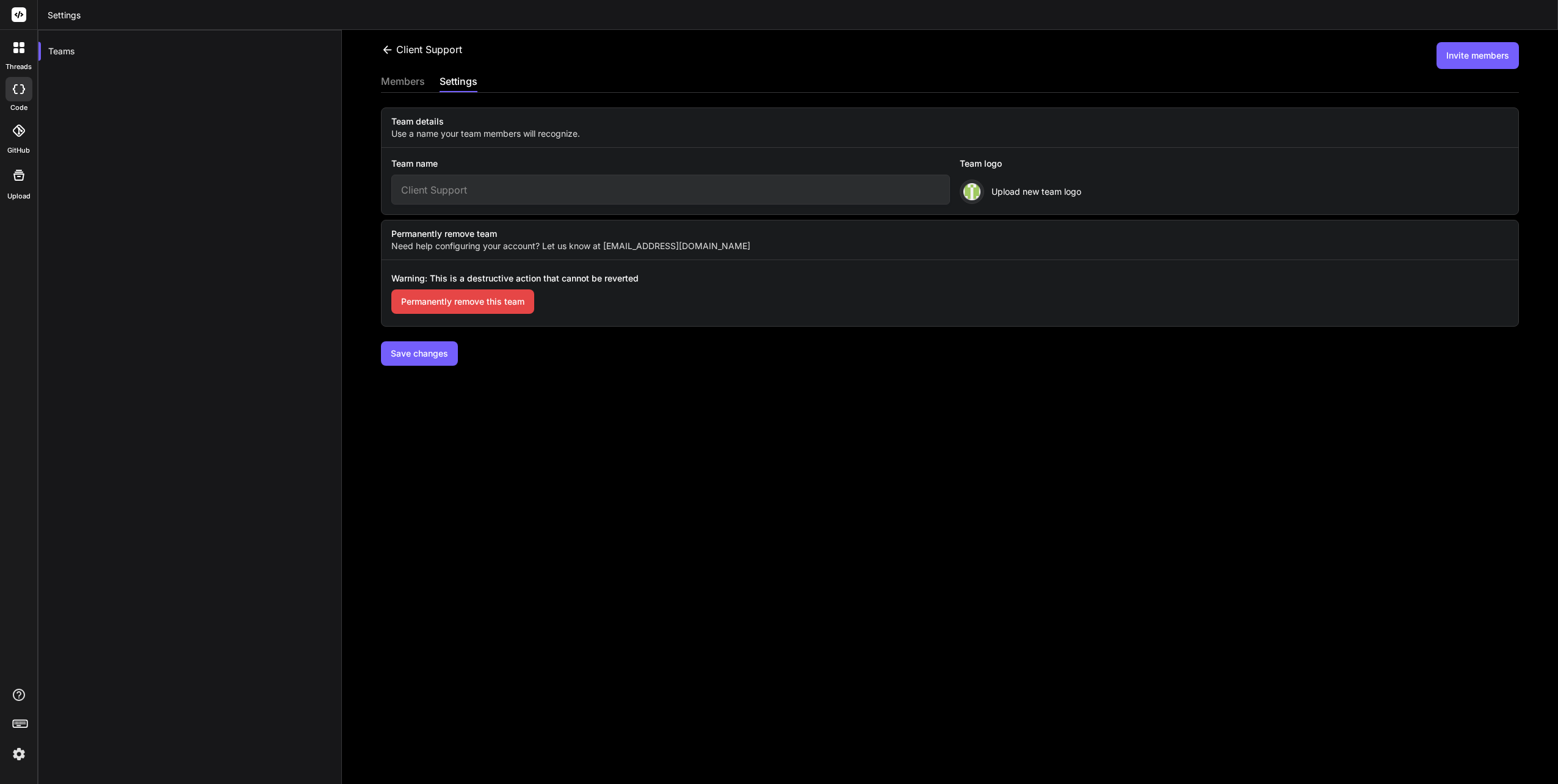
click at [404, 81] on div "members" at bounding box center [402, 81] width 44 height 17
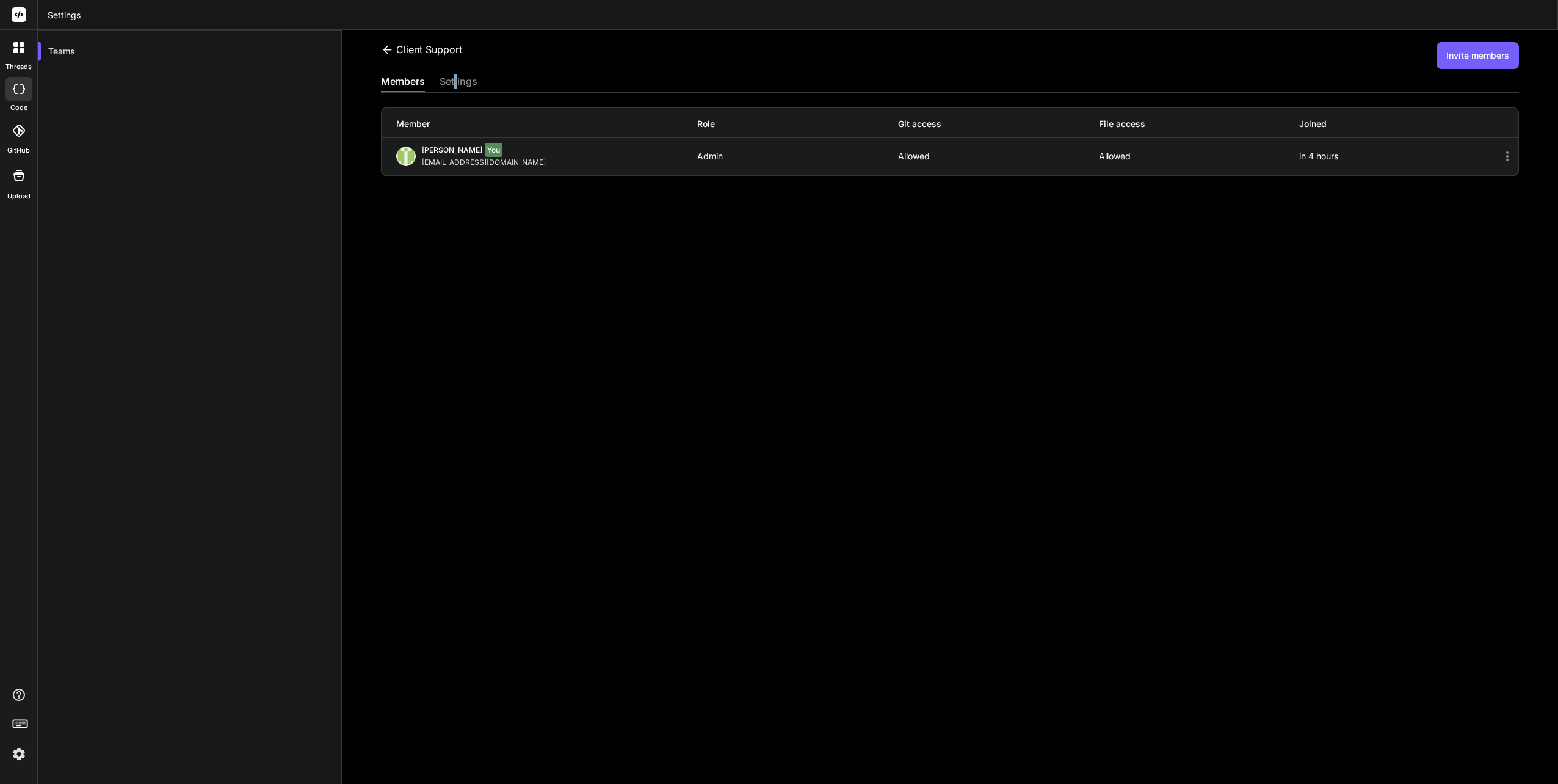
click at [457, 82] on div "settings" at bounding box center [458, 81] width 38 height 17
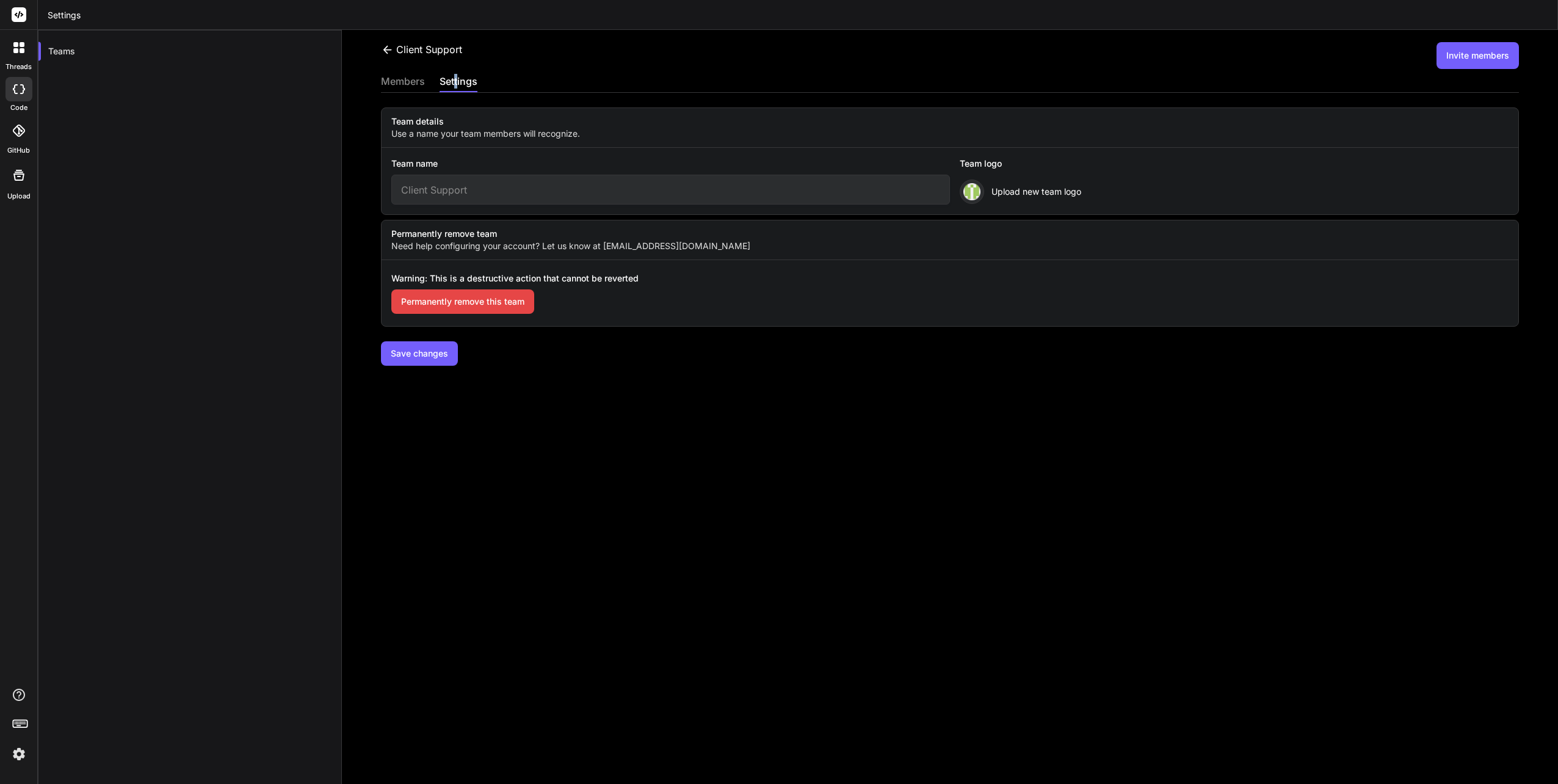
click at [968, 192] on img at bounding box center [971, 191] width 17 height 17
